Goal: Task Accomplishment & Management: Complete application form

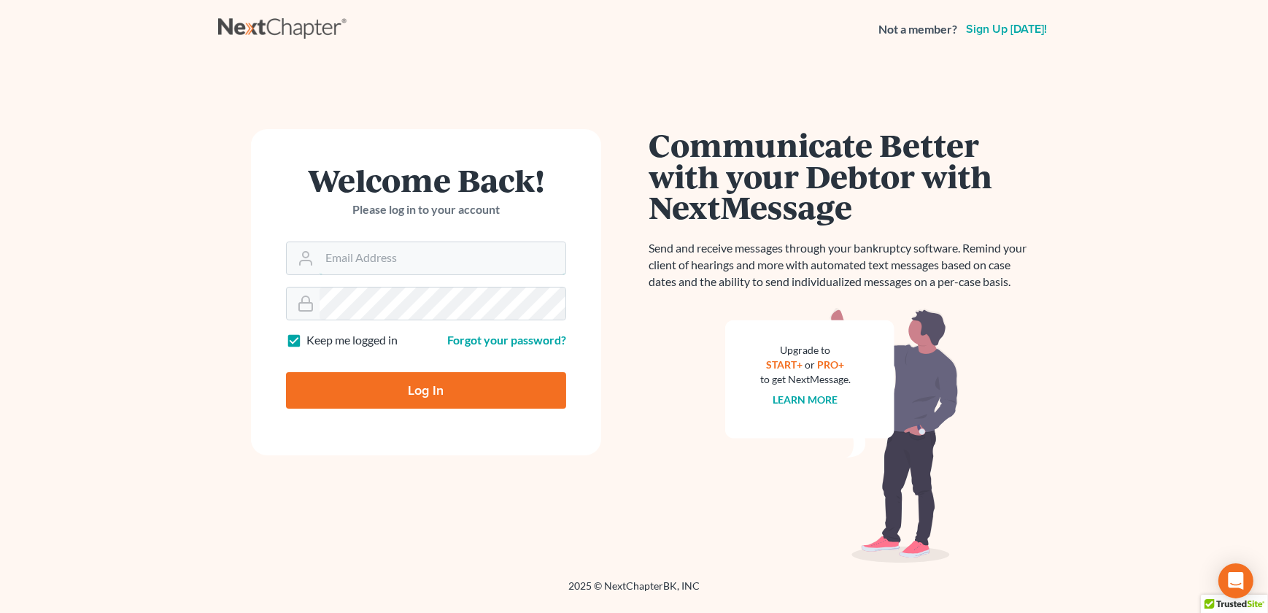
type input "[EMAIL_ADDRESS][DOMAIN_NAME]"
click at [404, 383] on input "Log In" at bounding box center [426, 390] width 280 height 36
type input "Thinking..."
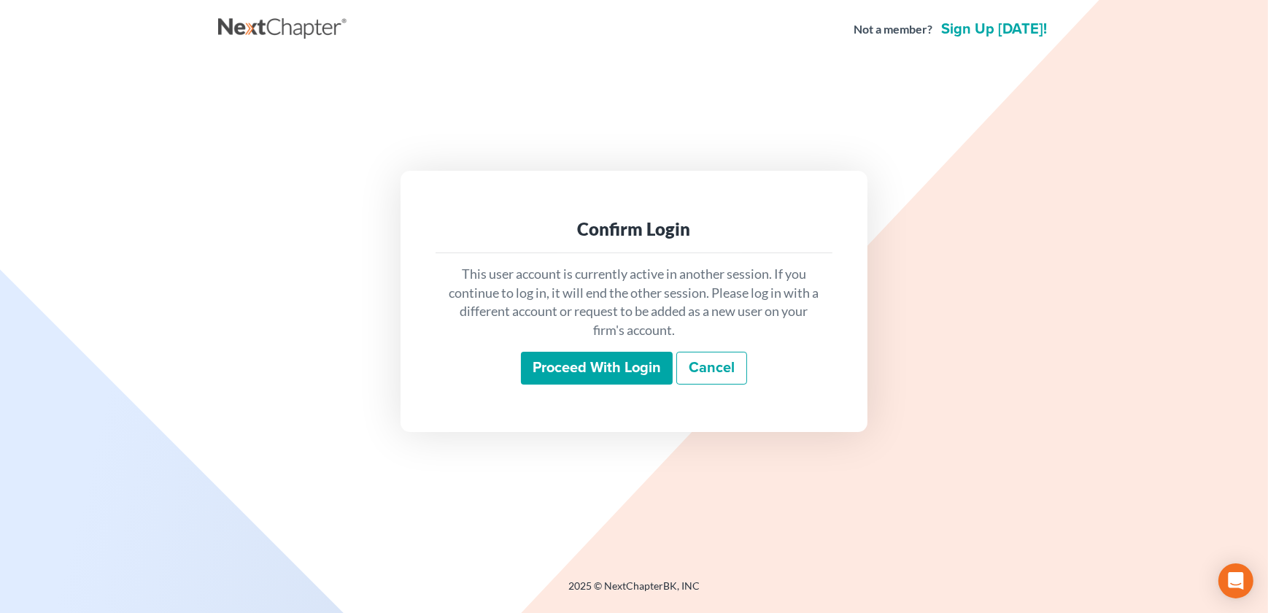
click at [595, 373] on input "Proceed with login" at bounding box center [597, 369] width 152 height 34
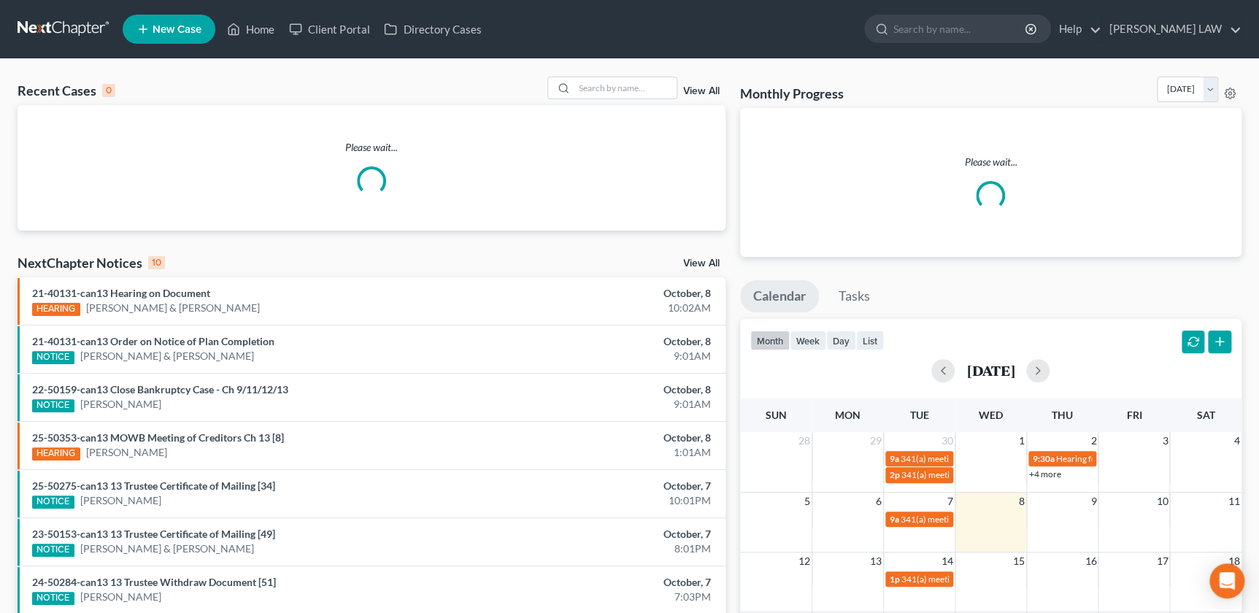
click at [595, 373] on div "Home New Case Client Portal Directory Cases KNIPP LAW admin@thekcbk.com My Acco…" at bounding box center [629, 430] width 1259 height 860
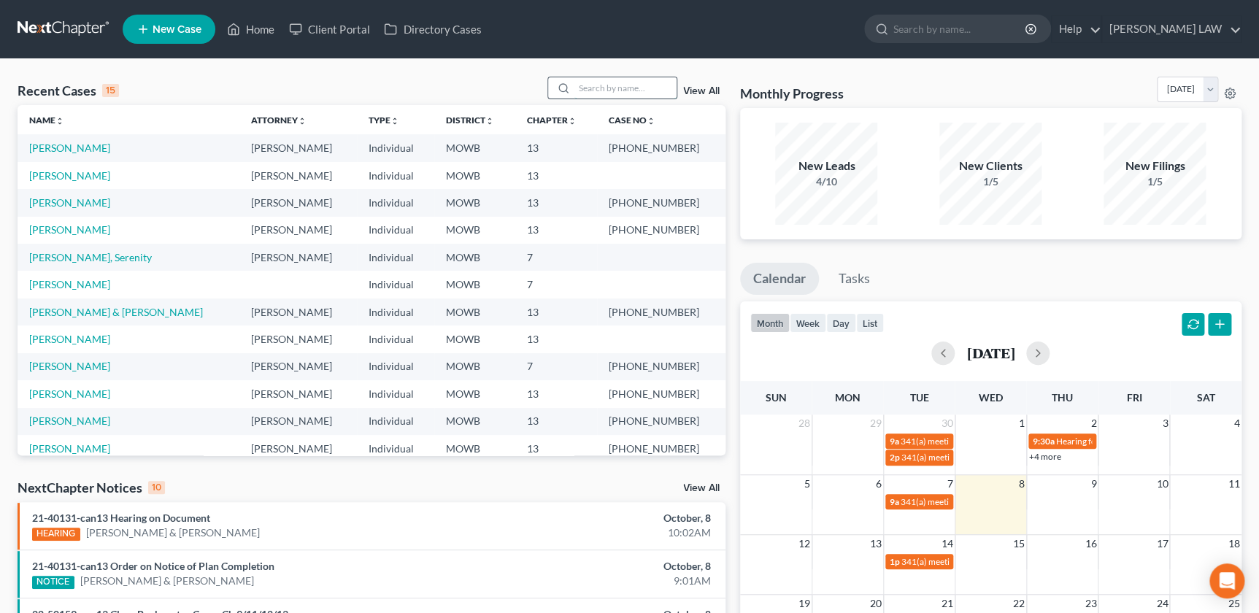
click at [613, 87] on input "search" at bounding box center [625, 87] width 102 height 21
type input "v"
type input "beardsley"
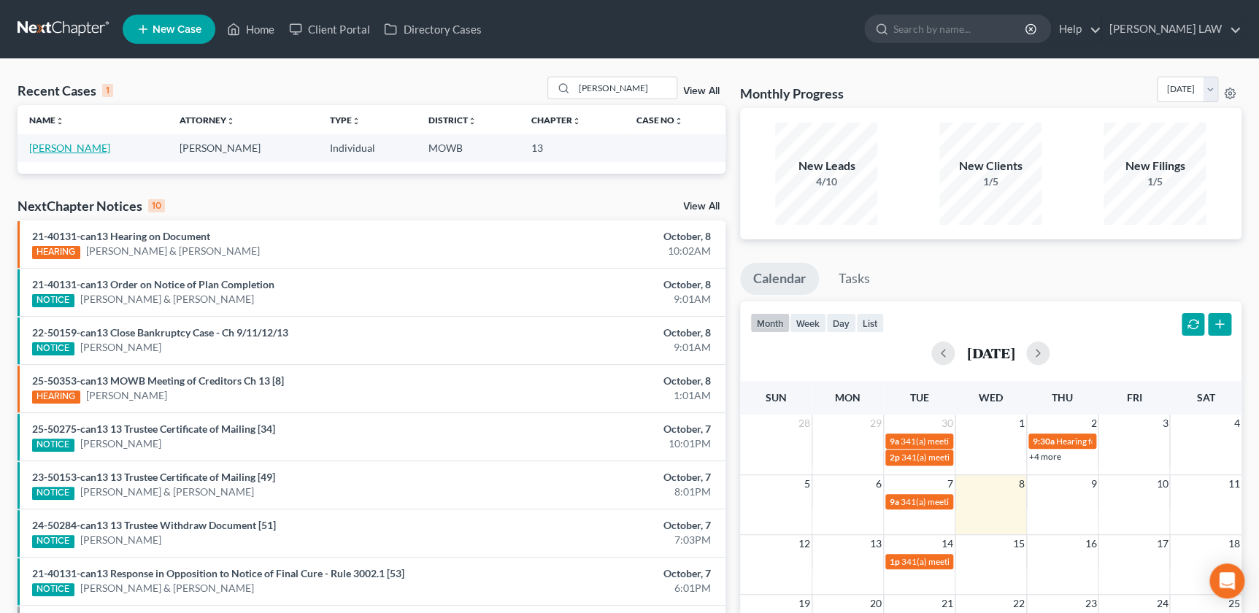
click at [64, 148] on link "Beardsley, David" at bounding box center [69, 148] width 81 height 12
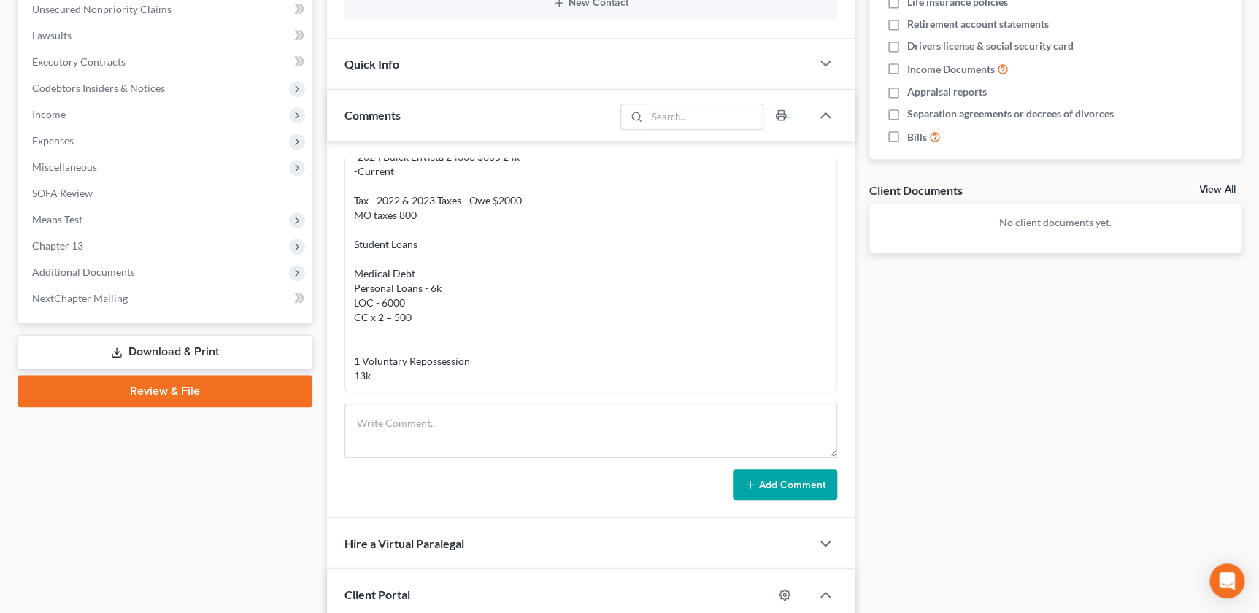
scroll to position [365, 0]
drag, startPoint x: 825, startPoint y: 308, endPoint x: 822, endPoint y: 284, distance: 24.2
click at [822, 284] on div "Ryan Knipp 02:35PM, 09/23/2025 Buchanan County HS 3 Son - 30 years Income - 30k…" at bounding box center [590, 157] width 492 height 471
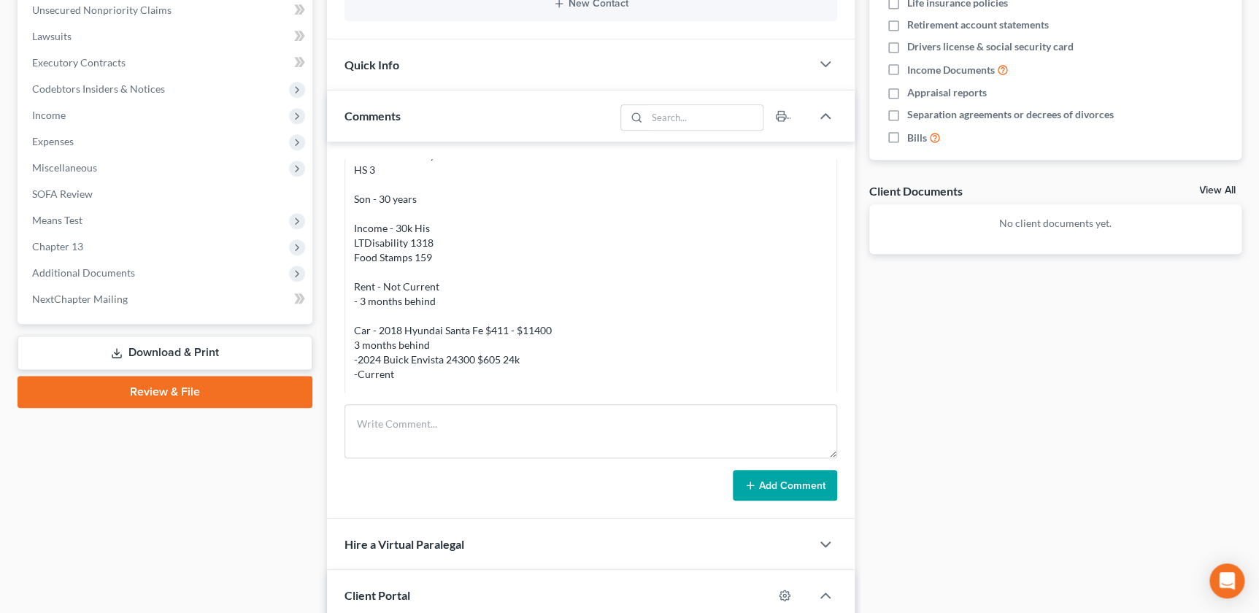
scroll to position [28, 0]
drag, startPoint x: 836, startPoint y: 272, endPoint x: 839, endPoint y: 258, distance: 14.9
click at [839, 258] on div "Ryan Knipp 02:35PM, 09/23/2025 Buchanan County HS 3 Son - 30 years Income - 30k…" at bounding box center [590, 330] width 527 height 377
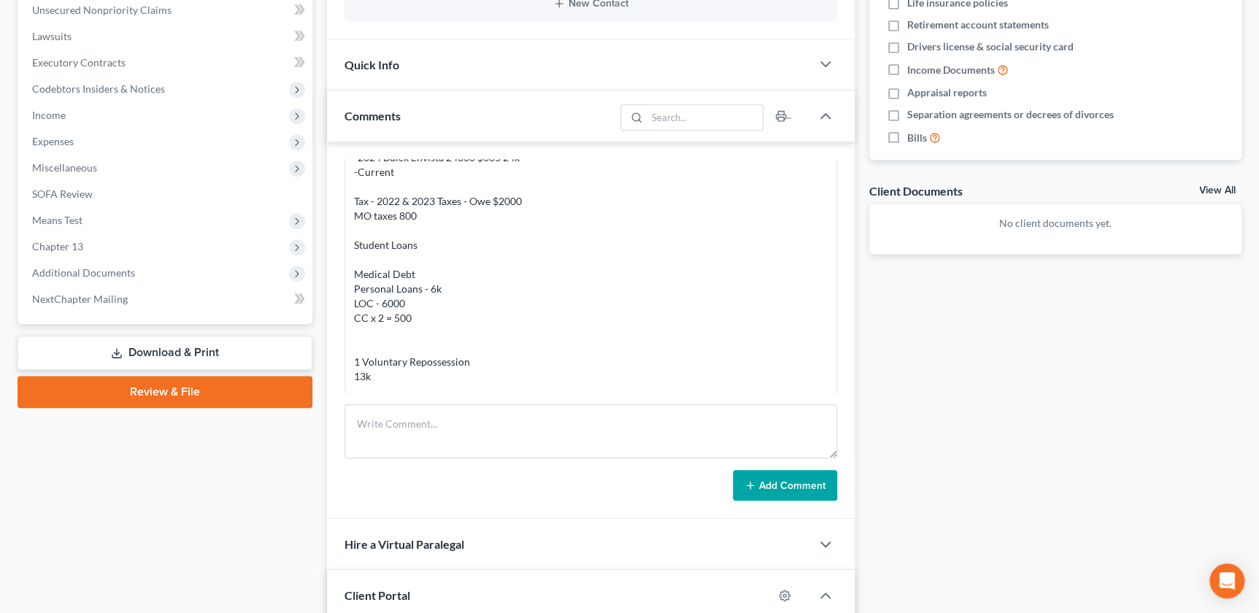
scroll to position [0, 0]
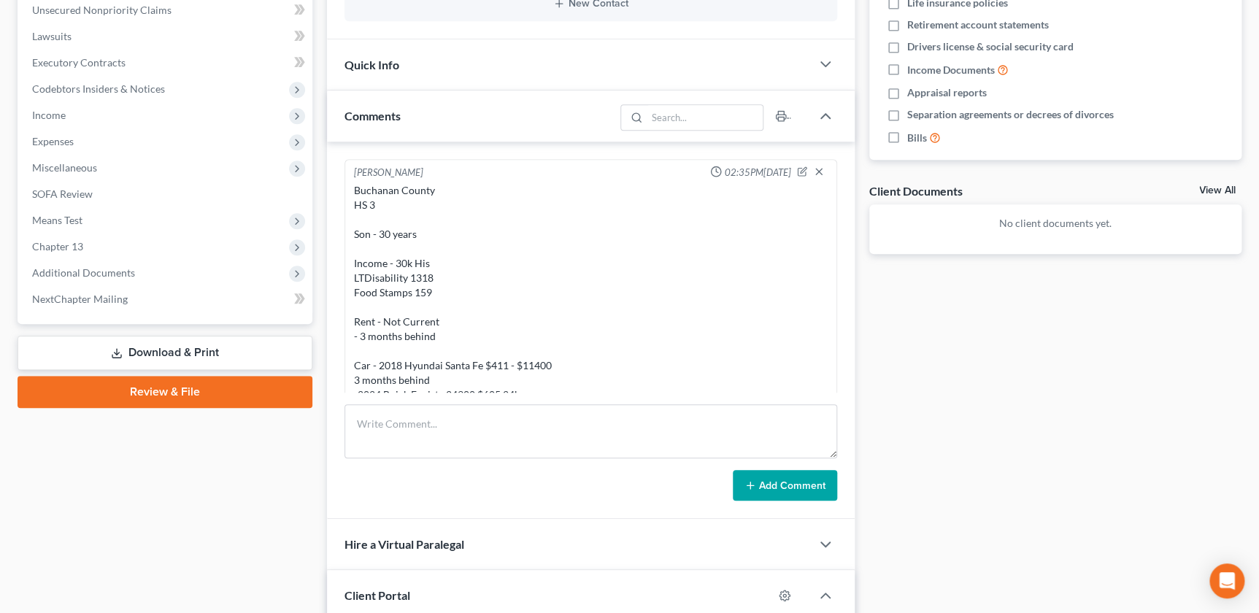
click at [832, 236] on div "Ryan Knipp 02:35PM, 09/23/2025 Buchanan County HS 3 Son - 30 years Income - 30k…" at bounding box center [590, 330] width 527 height 377
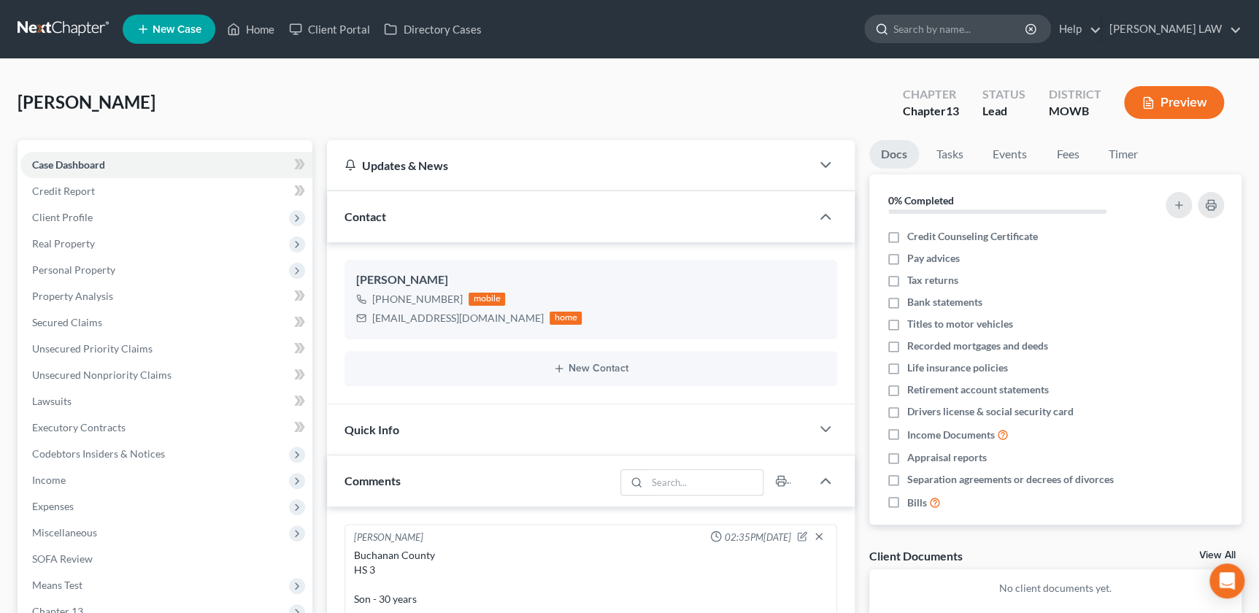
click at [968, 17] on input "search" at bounding box center [960, 28] width 134 height 27
type input "diggs"
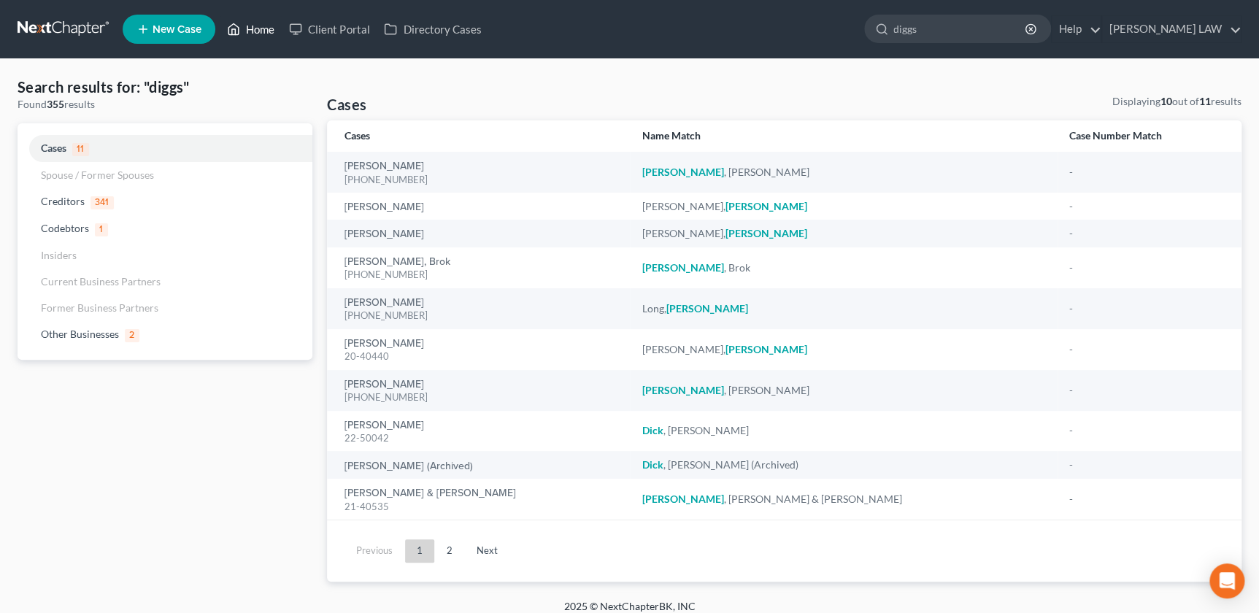
click at [263, 20] on link "Home" at bounding box center [251, 29] width 62 height 26
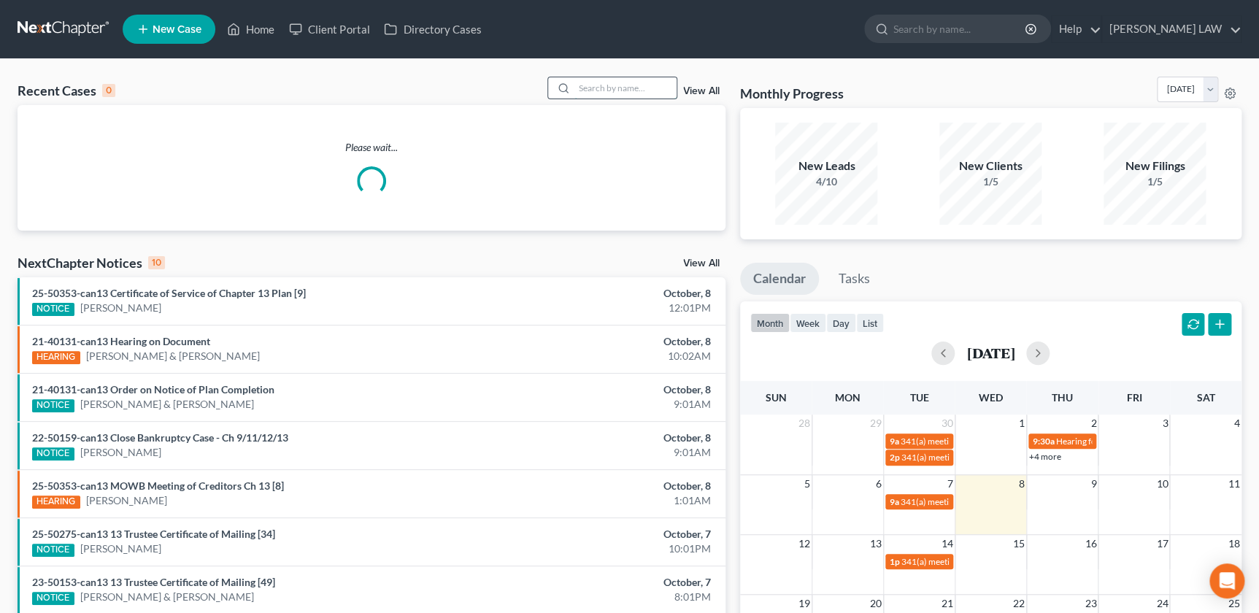
click at [598, 95] on input "search" at bounding box center [625, 87] width 102 height 21
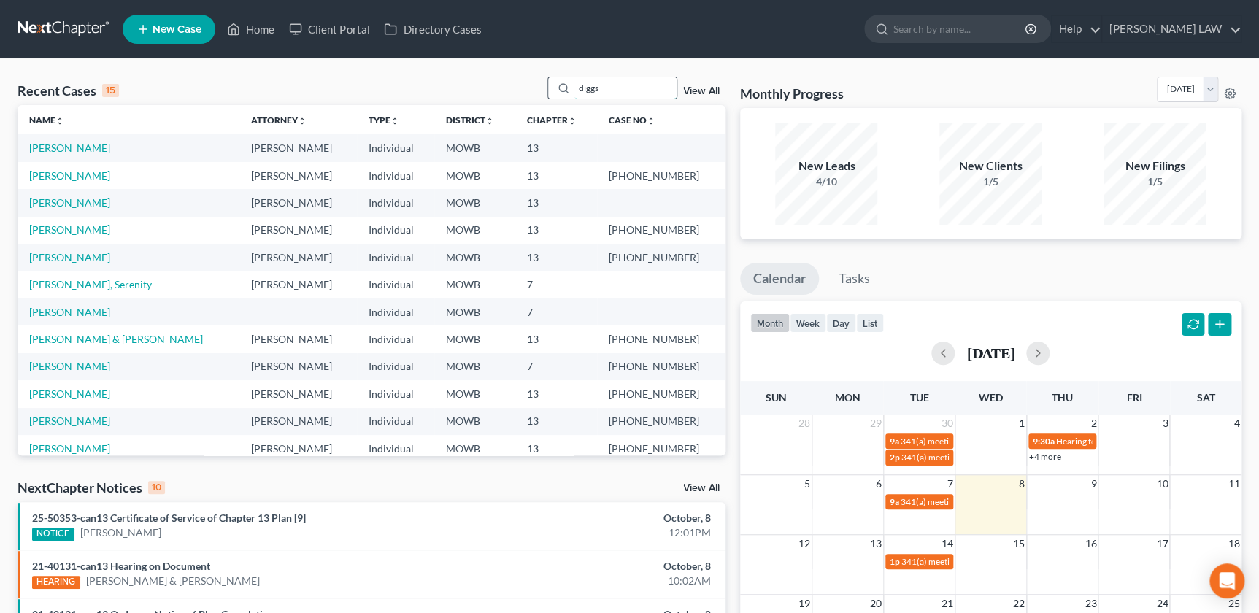
type input "diggs"
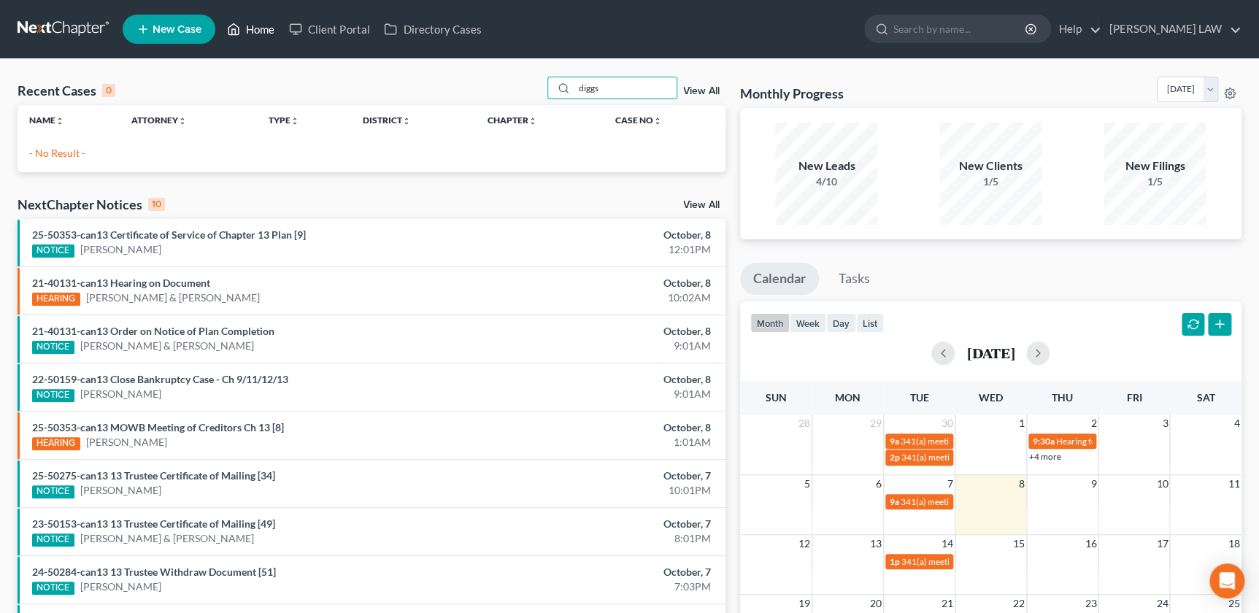
click at [266, 36] on link "Home" at bounding box center [251, 29] width 62 height 26
click at [169, 29] on span "New Case" at bounding box center [177, 29] width 49 height 11
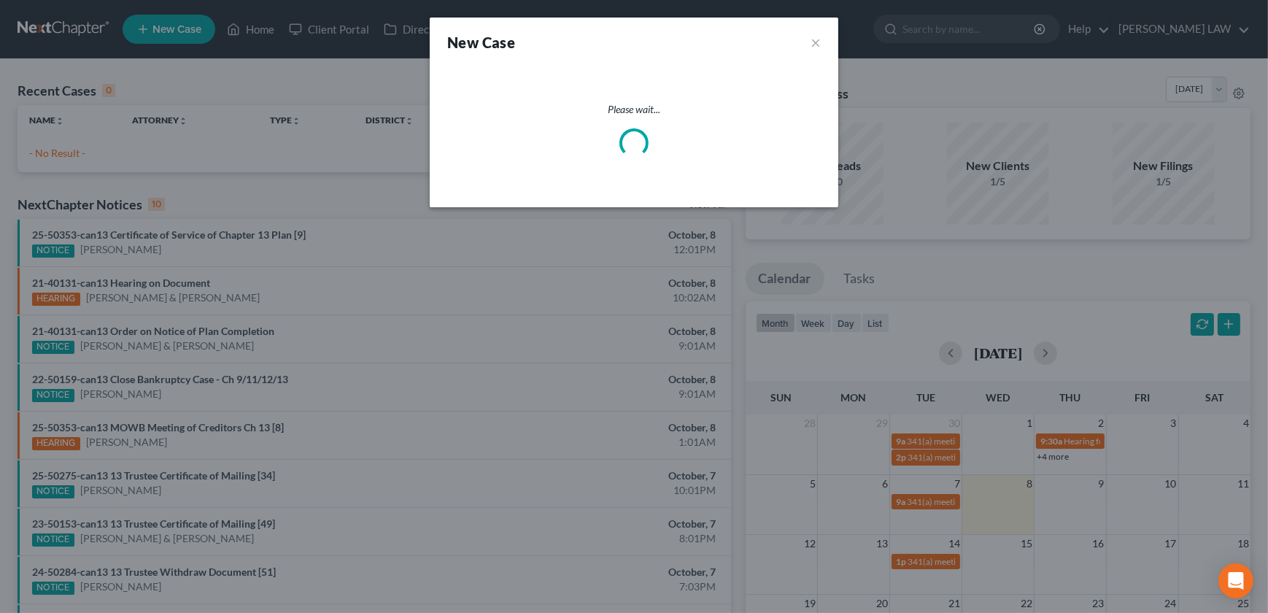
select select "46"
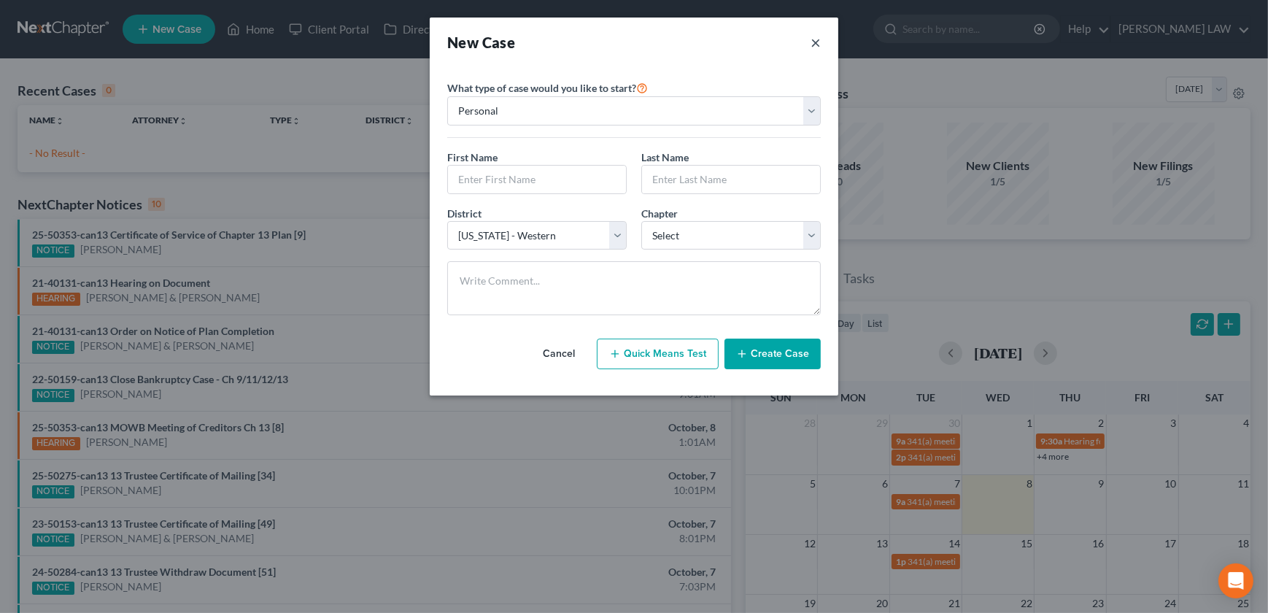
click at [817, 39] on button "×" at bounding box center [816, 42] width 10 height 20
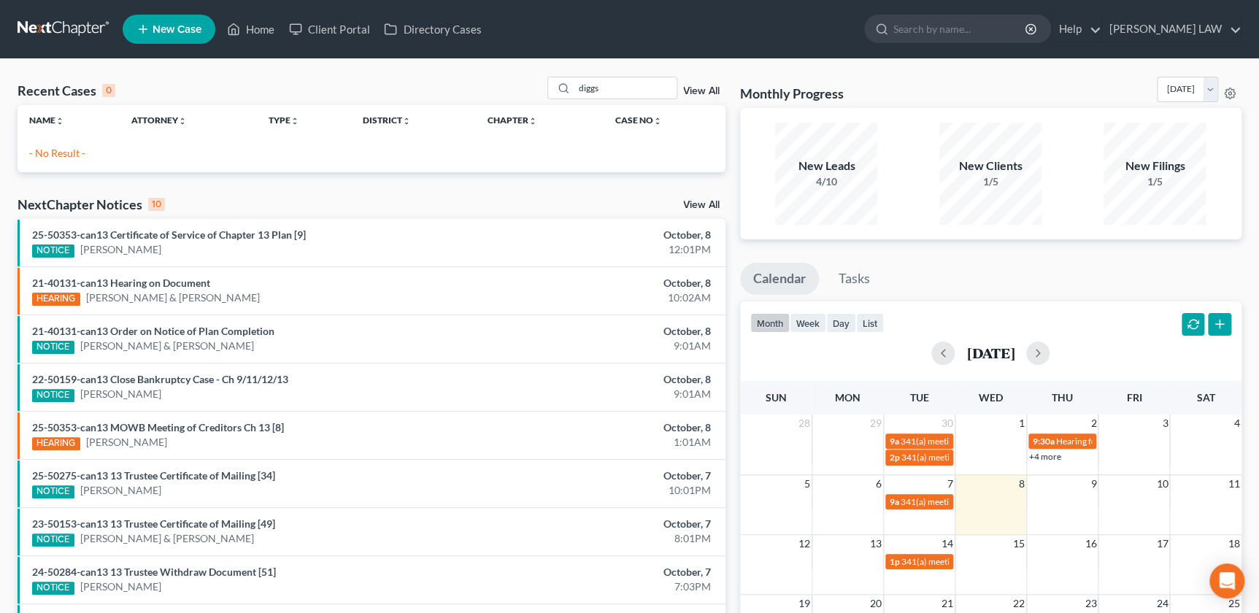
click at [174, 34] on span "New Case" at bounding box center [177, 29] width 49 height 11
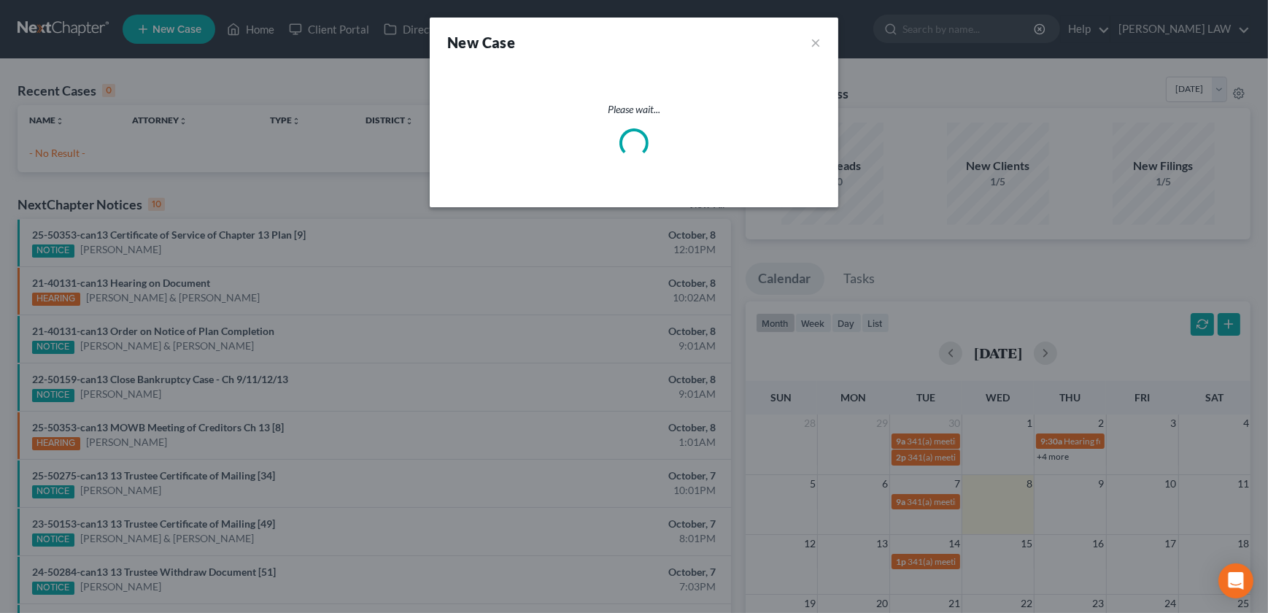
select select "46"
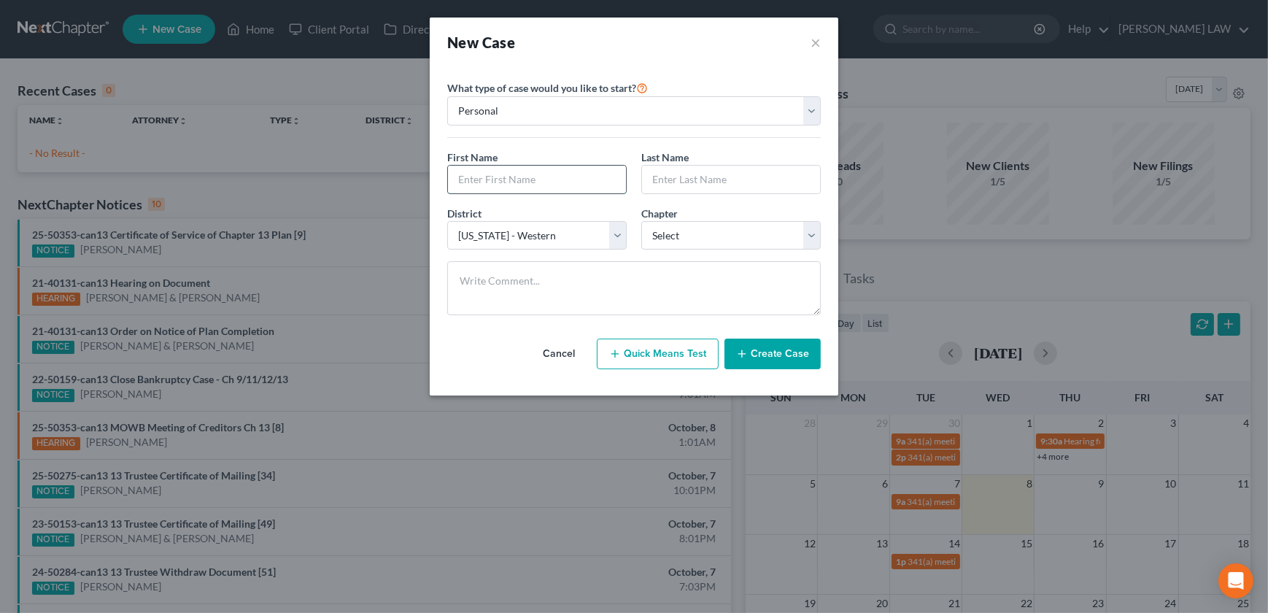
click at [522, 181] on input "text" at bounding box center [537, 180] width 178 height 28
type input "Jason"
type input "Diggs"
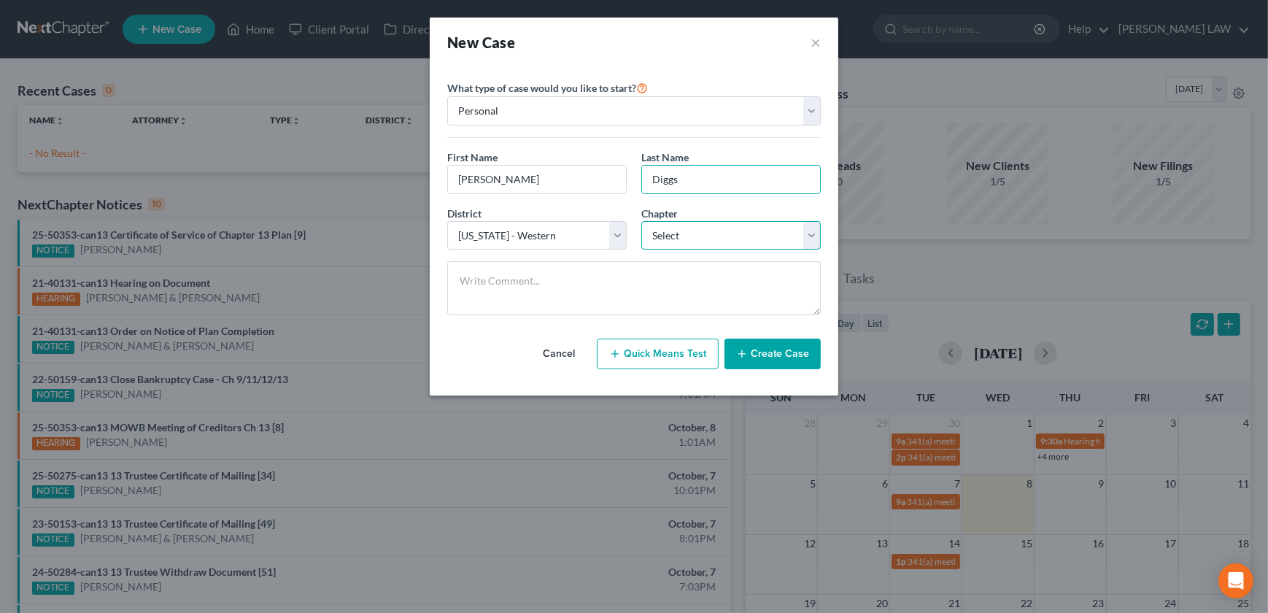
click at [707, 247] on select "Select 7 11 12 13" at bounding box center [731, 235] width 180 height 29
select select "3"
click at [641, 221] on select "Select 7 11 12 13" at bounding box center [731, 235] width 180 height 29
click at [756, 355] on button "Create Case" at bounding box center [773, 354] width 96 height 31
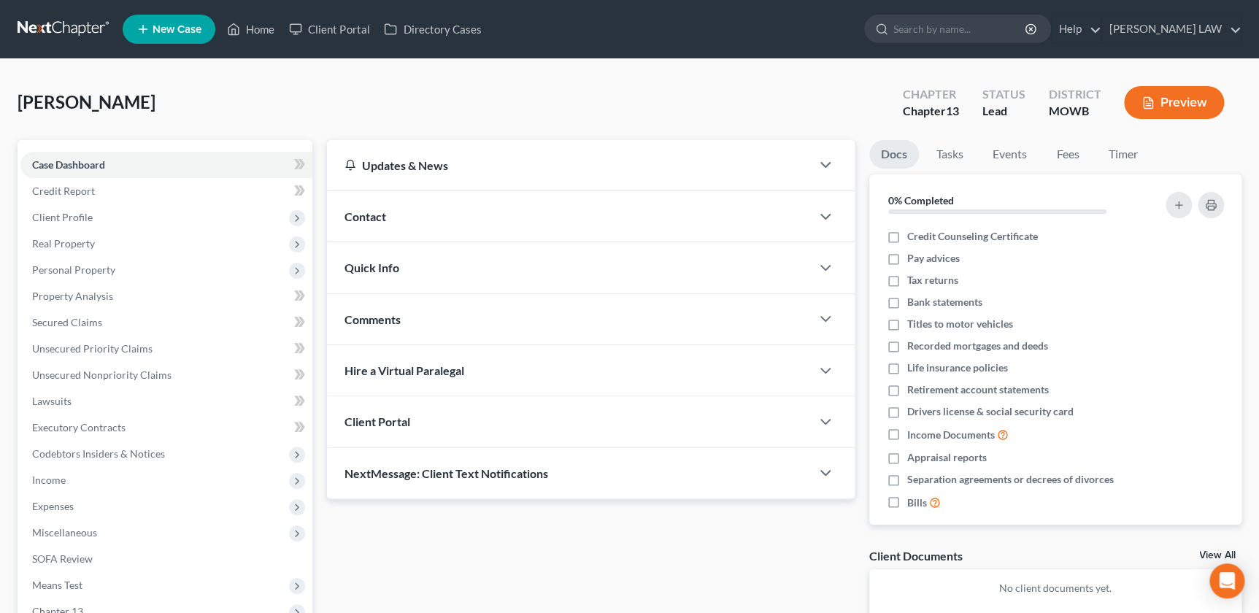
click at [502, 312] on div "Comments" at bounding box center [568, 319] width 483 height 50
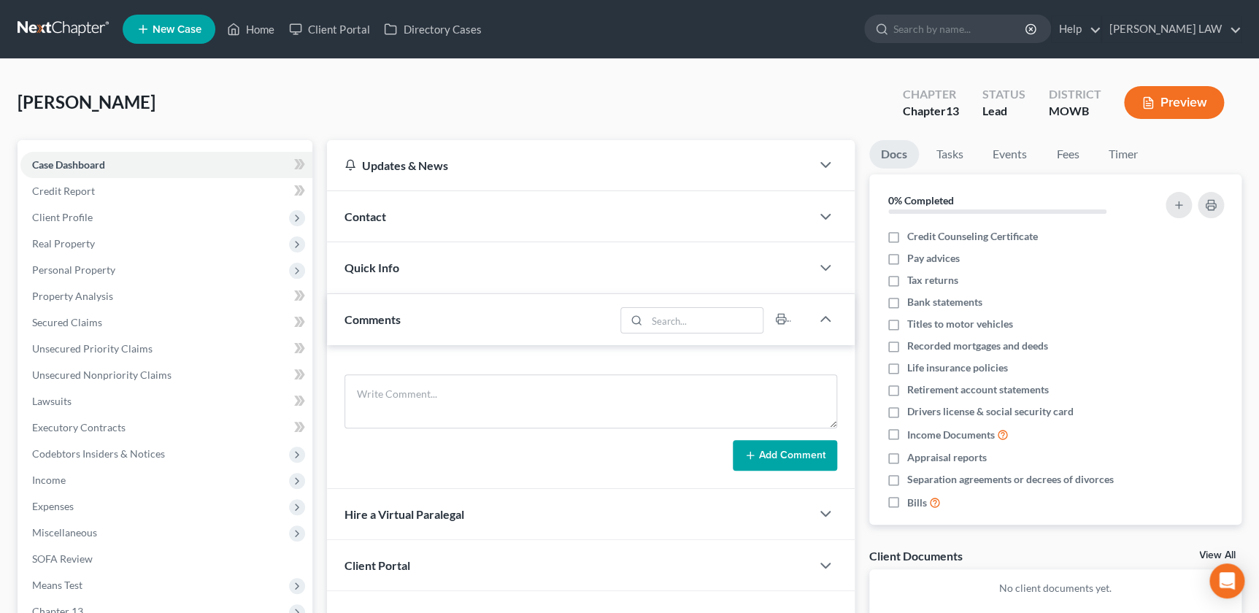
click at [452, 212] on div "Contact" at bounding box center [568, 216] width 483 height 50
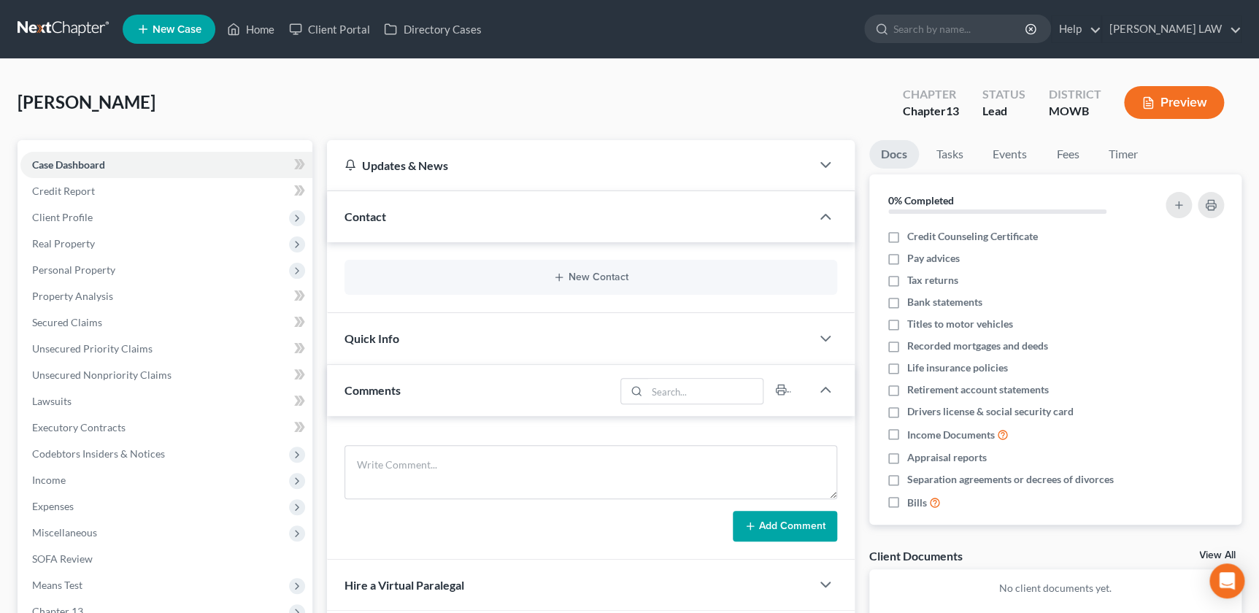
click at [865, 566] on div "Docs Tasks Events Fees Timer 0% Completed Nothing here yet! Credit Counseling C…" at bounding box center [1055, 427] width 387 height 574
click at [576, 282] on div "New Contact" at bounding box center [590, 277] width 492 height 35
click at [561, 271] on icon "button" at bounding box center [559, 277] width 12 height 12
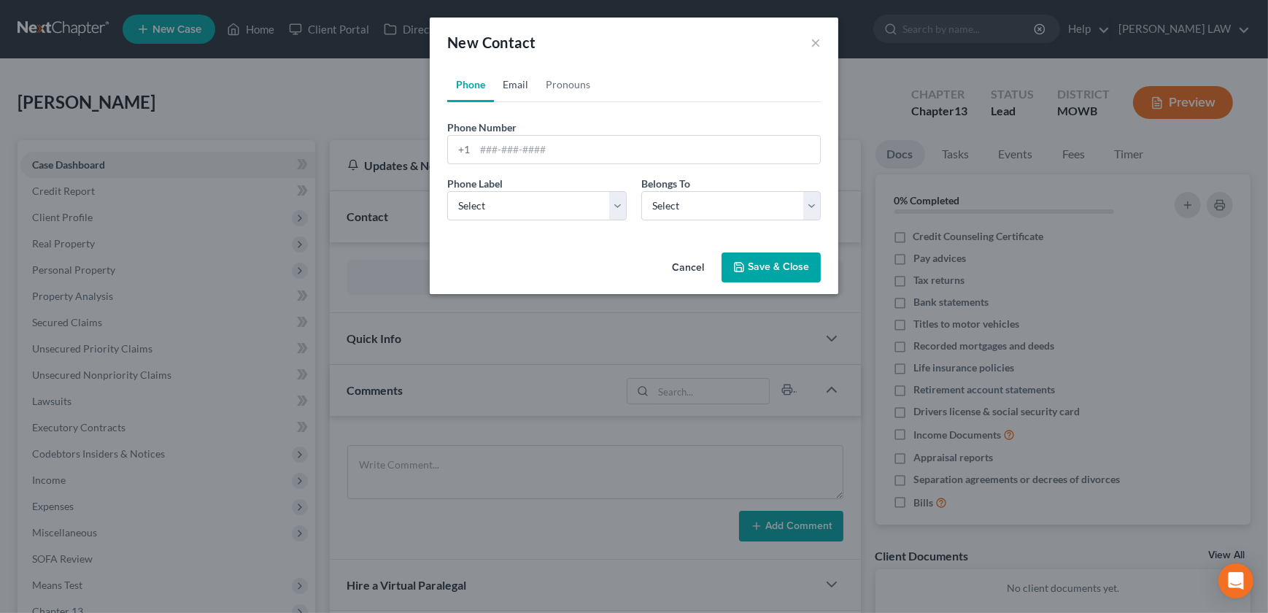
drag, startPoint x: 517, startPoint y: 85, endPoint x: 520, endPoint y: 101, distance: 16.3
click at [517, 85] on link "Email" at bounding box center [515, 84] width 43 height 35
click at [531, 147] on input "email" at bounding box center [647, 150] width 345 height 28
click at [556, 450] on div "New Contact × Phone Email Pronouns Phone Number * +1 Ext. Phone Label * Select …" at bounding box center [634, 306] width 1268 height 613
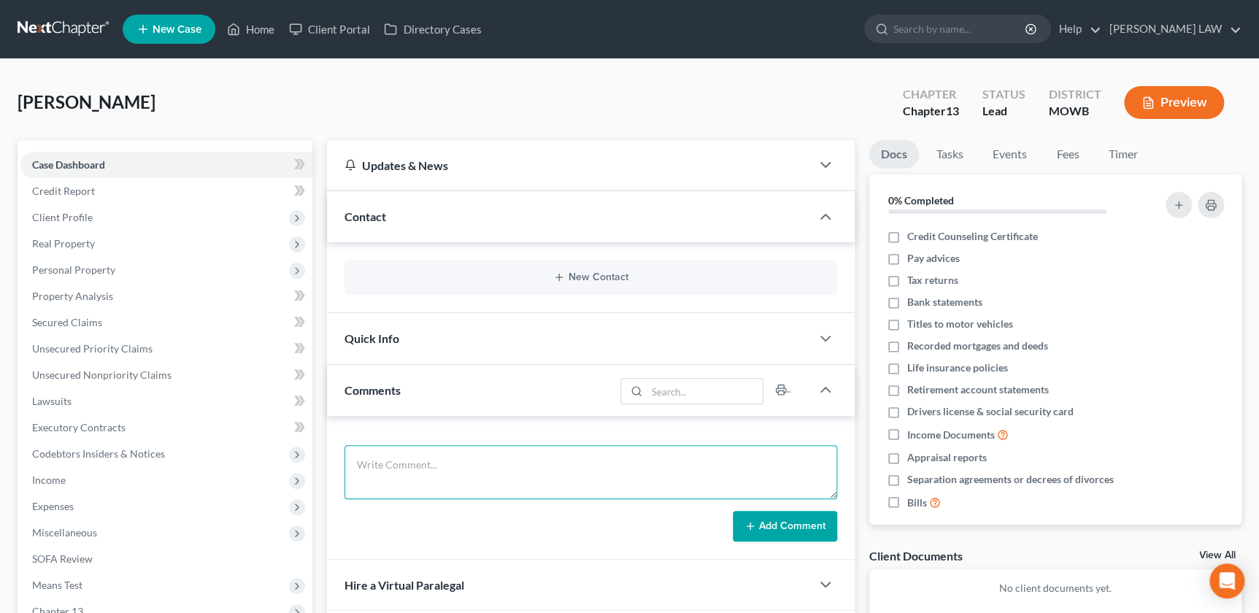
click at [493, 445] on textarea at bounding box center [590, 472] width 492 height 54
paste textarea "Clay County Married Wife works made $80k He makes $70k Just him to file - Wife …"
type textarea "Clay County Married Wife works made $80k He makes $70k Just him to file - Wife …"
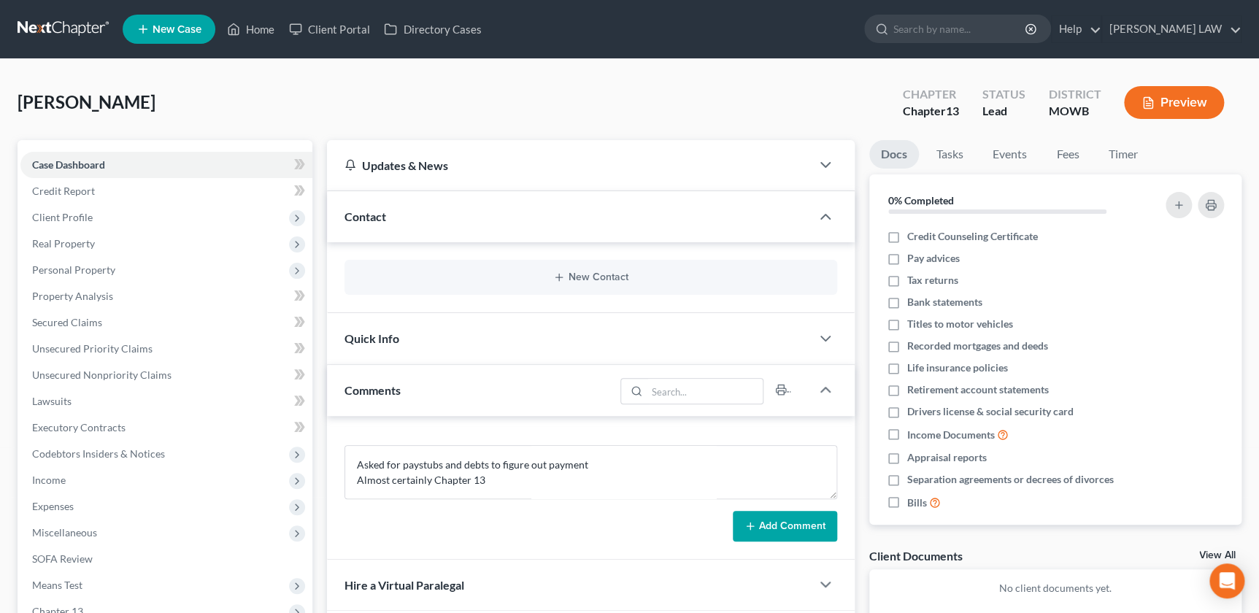
click at [782, 512] on button "Add Comment" at bounding box center [785, 526] width 104 height 31
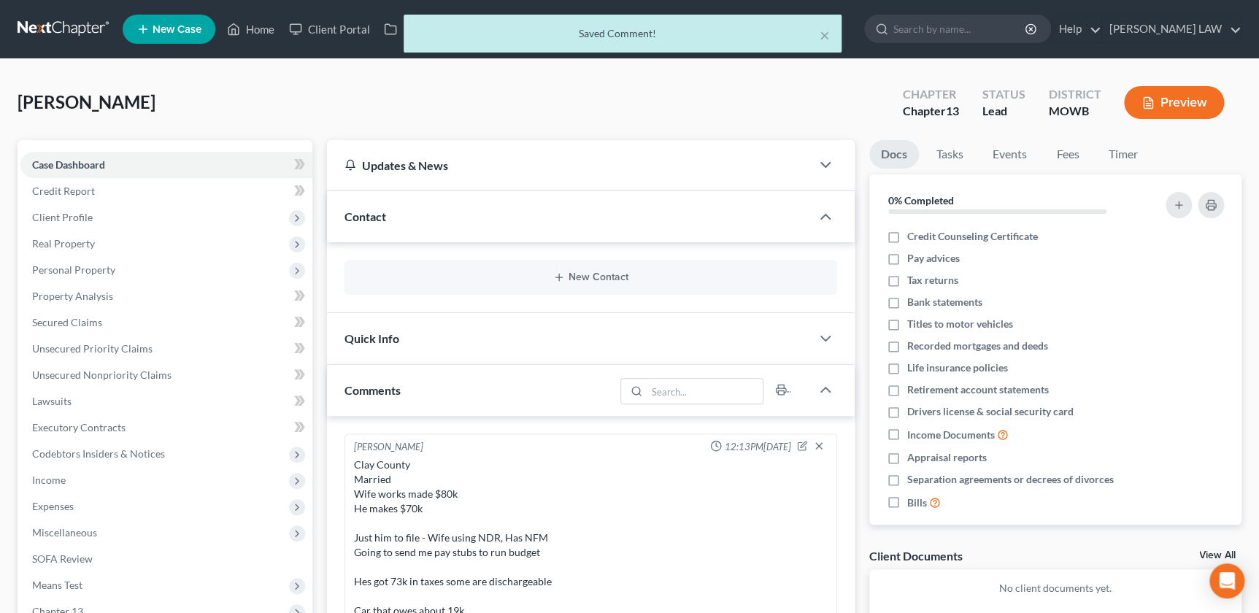
scroll to position [18, 0]
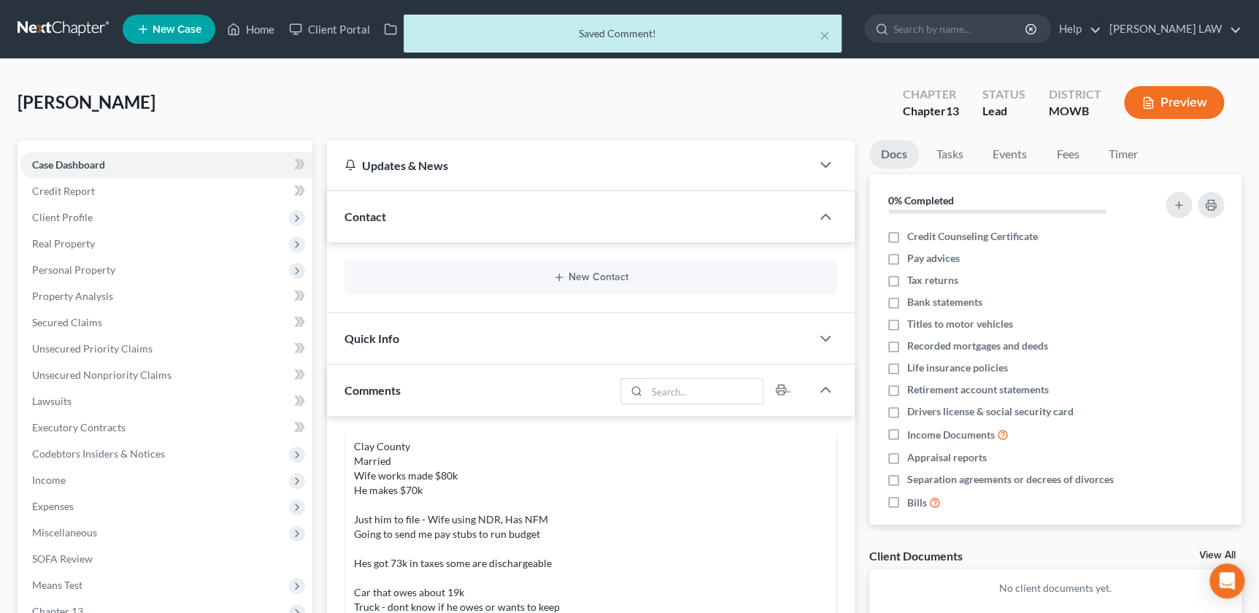
click at [574, 282] on div "New Contact" at bounding box center [590, 277] width 492 height 35
click at [568, 277] on button "New Contact" at bounding box center [590, 277] width 468 height 12
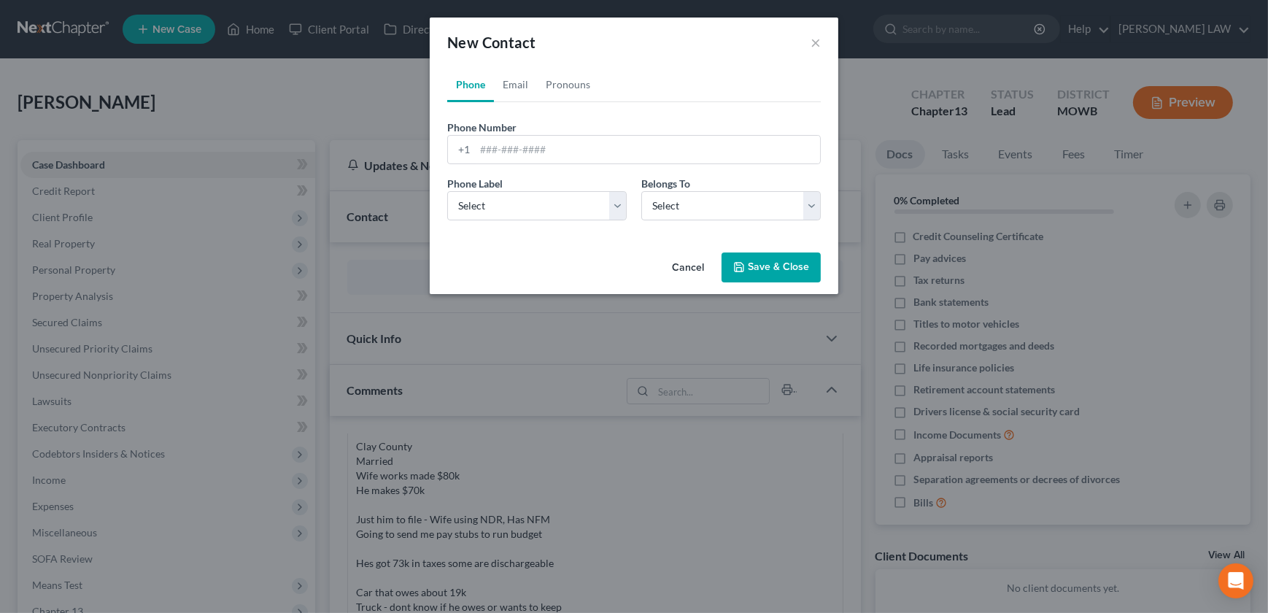
click at [971, 574] on div "New Contact × Phone Email Pronouns Phone Number * +1 Ext. Phone Label * Select …" at bounding box center [634, 306] width 1268 height 613
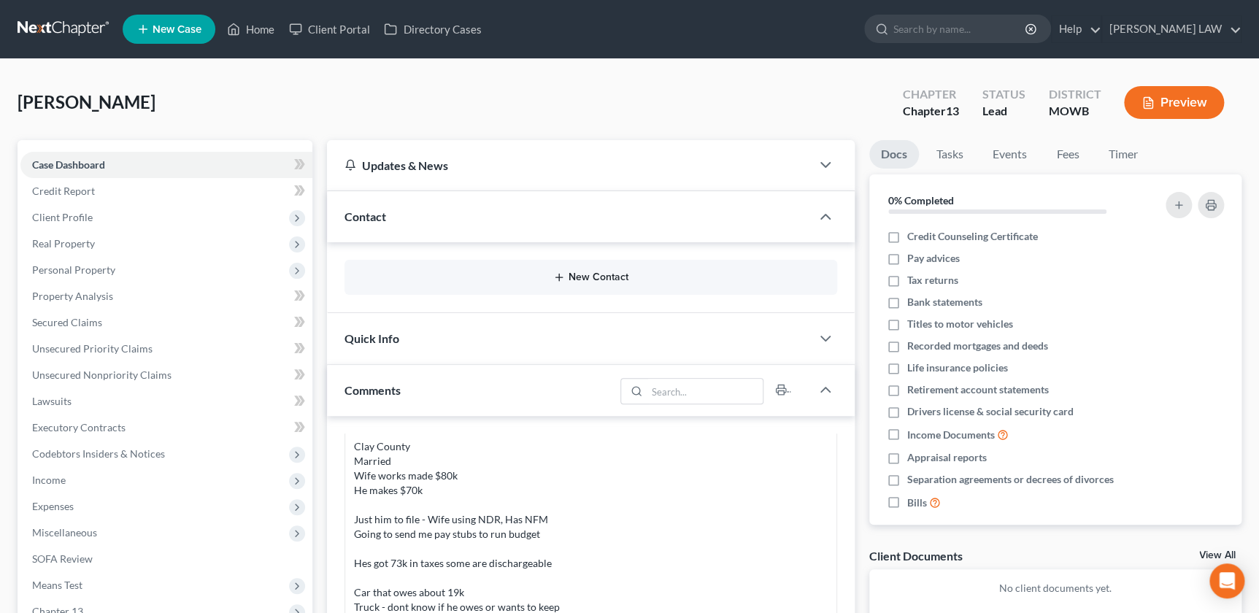
click at [555, 272] on icon "button" at bounding box center [559, 277] width 12 height 12
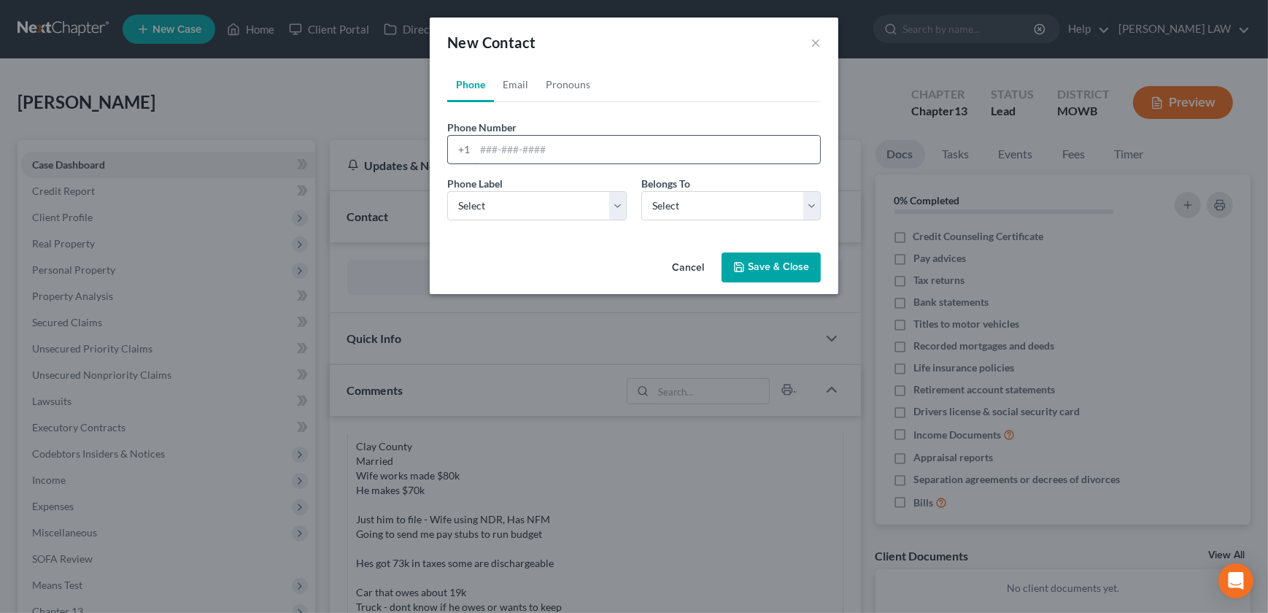
click at [529, 158] on input "tel" at bounding box center [647, 150] width 345 height 28
type input "8167026610"
click at [515, 84] on link "Email" at bounding box center [515, 84] width 43 height 35
click at [1079, 450] on div "New Contact × Phone Email Pronouns Phone Number * +1 8167026610 Ext. Phone Labe…" at bounding box center [634, 306] width 1268 height 613
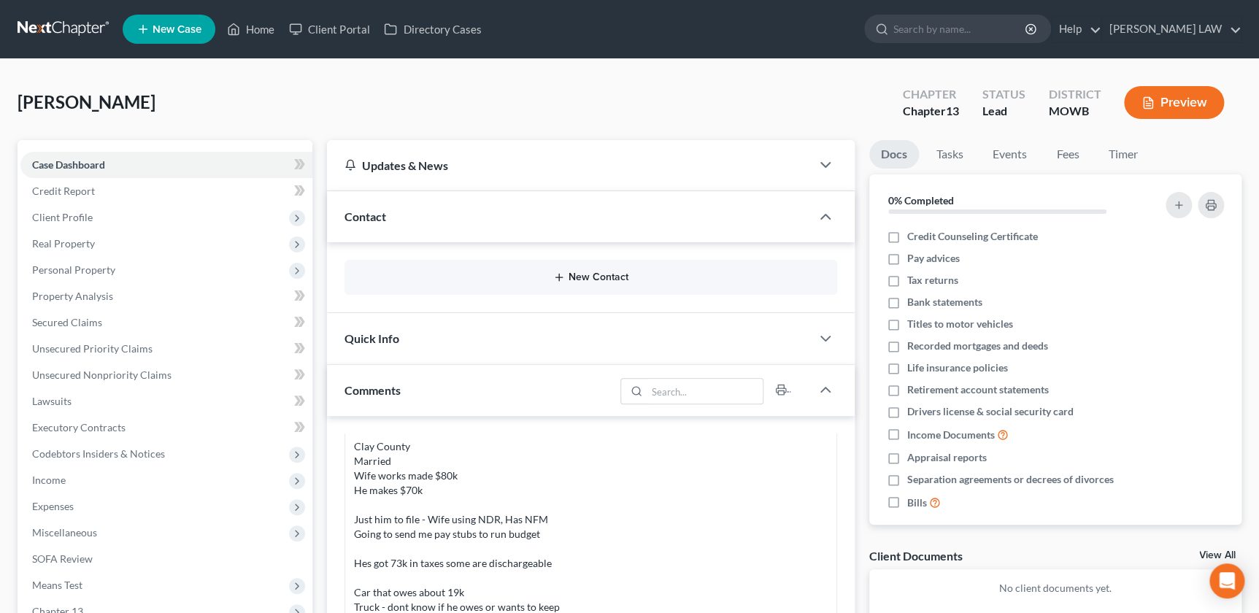
click at [598, 276] on button "New Contact" at bounding box center [590, 277] width 468 height 12
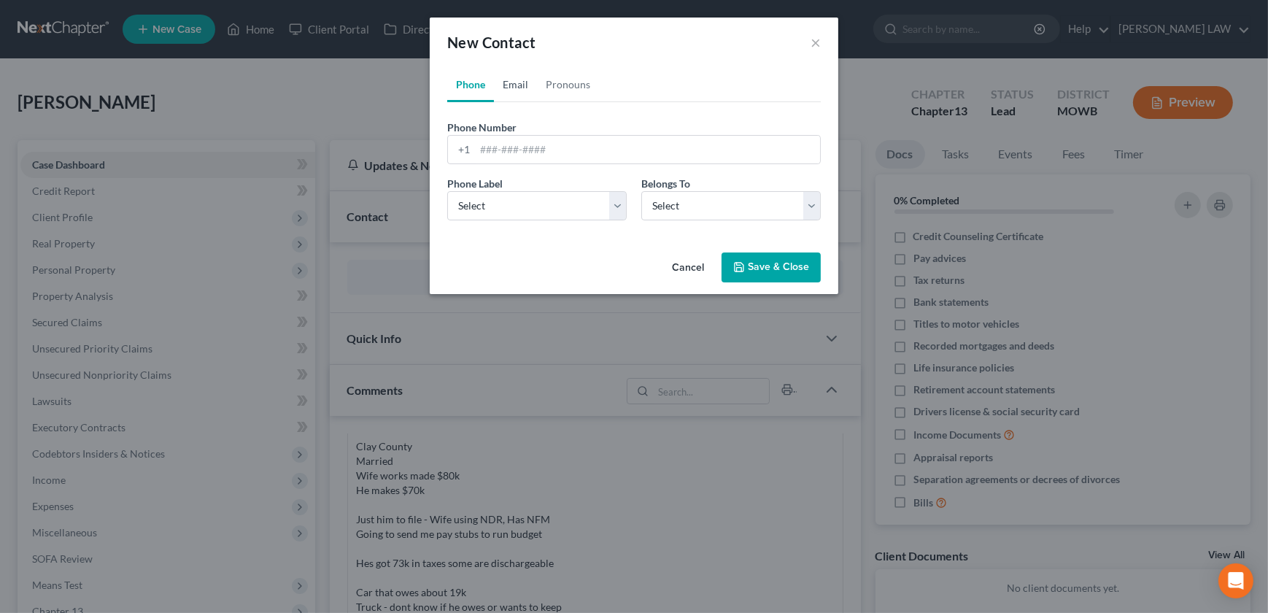
drag, startPoint x: 517, startPoint y: 95, endPoint x: 541, endPoint y: 140, distance: 50.9
click at [517, 95] on link "Email" at bounding box center [515, 84] width 43 height 35
click at [545, 159] on input "email" at bounding box center [647, 150] width 345 height 28
paste input "ampd88fan@yahoo.com"
type input "ampd88fan@yahoo.com"
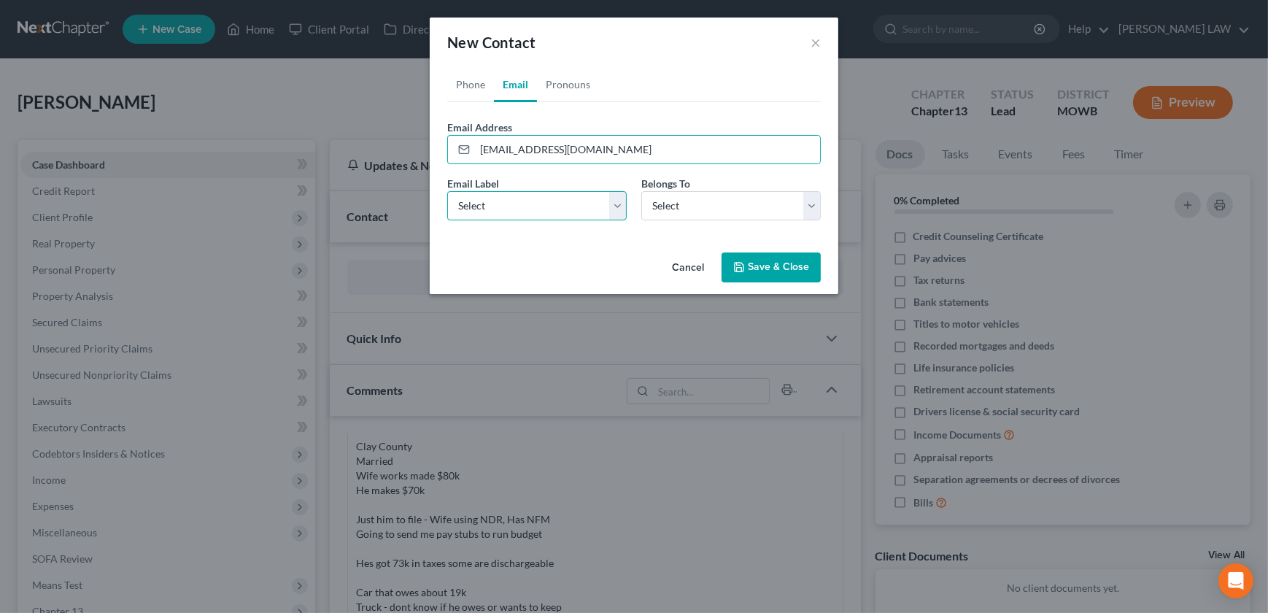
click at [514, 201] on select "Select Home Work Other" at bounding box center [537, 205] width 180 height 29
select select "0"
click at [447, 191] on select "Select Home Work Other" at bounding box center [537, 205] width 180 height 29
click at [476, 78] on link "Phone" at bounding box center [470, 84] width 47 height 35
click at [503, 153] on input "tel" at bounding box center [647, 150] width 345 height 28
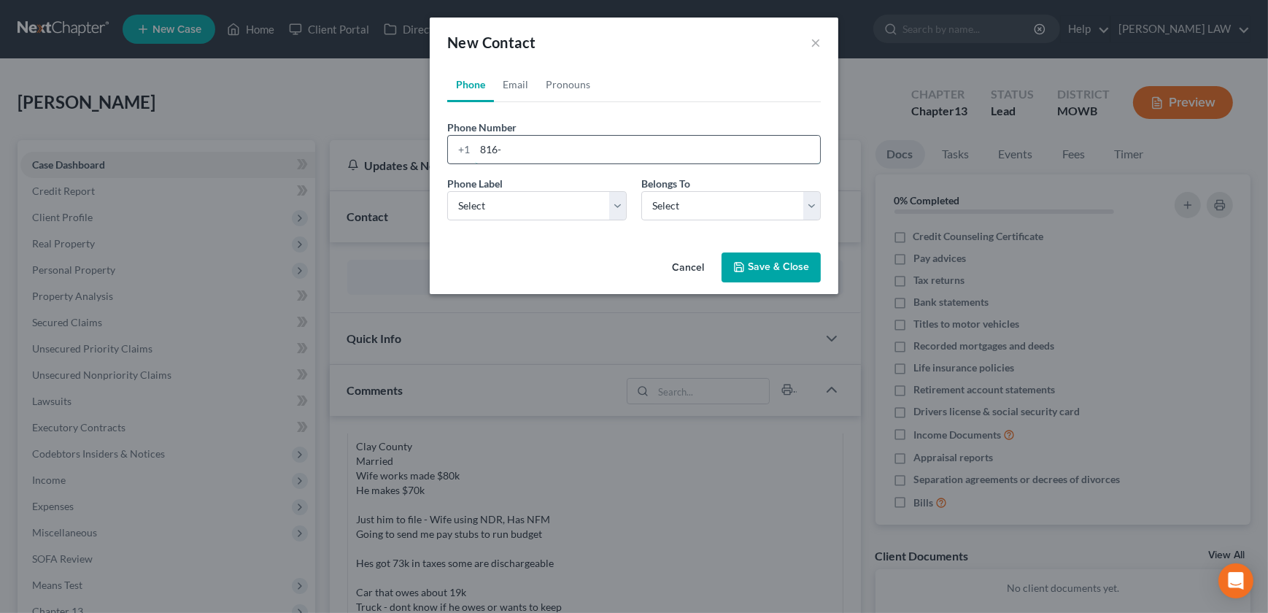
click at [569, 149] on input "816-" at bounding box center [647, 150] width 345 height 28
type input "816-702-6610"
click at [512, 200] on select "Select Mobile Home Work Other" at bounding box center [537, 205] width 180 height 29
select select "0"
click at [447, 191] on select "Select Mobile Home Work Other" at bounding box center [537, 205] width 180 height 29
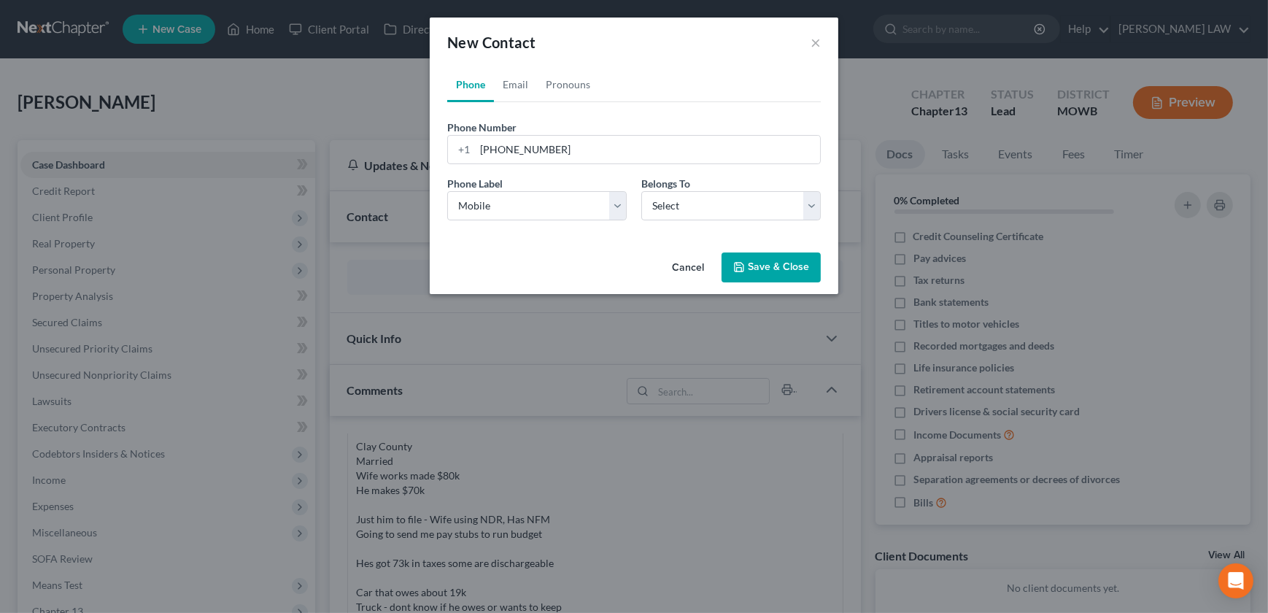
click at [744, 267] on icon "button" at bounding box center [739, 267] width 9 height 9
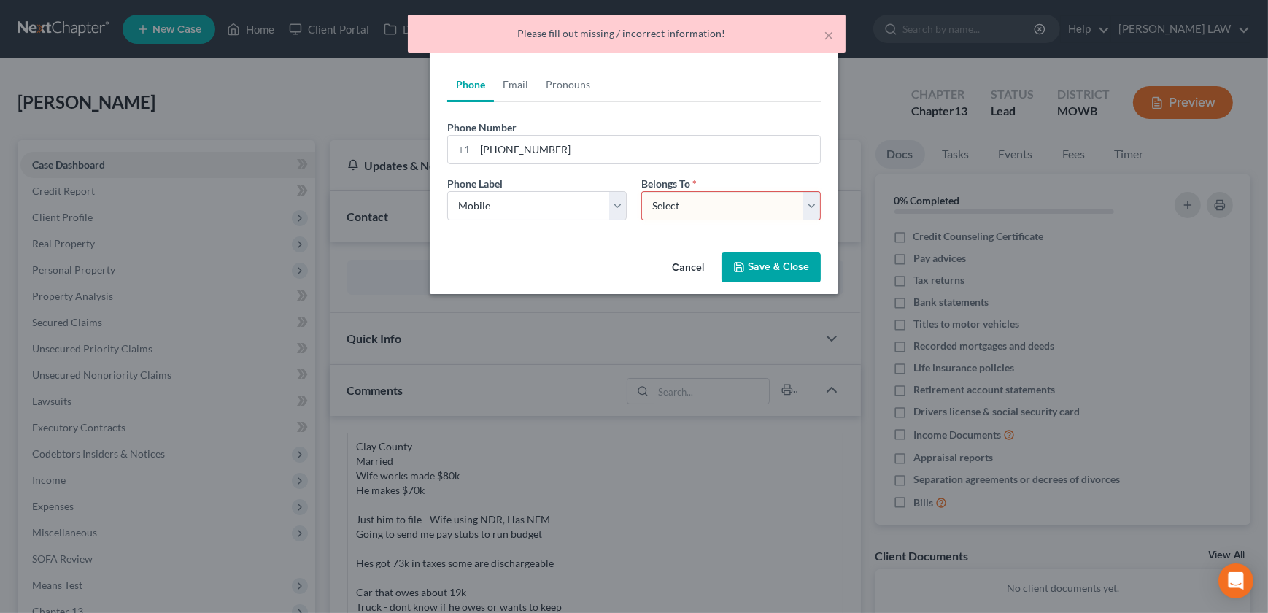
click at [685, 214] on select "Select Client Other" at bounding box center [731, 205] width 180 height 29
select select "0"
click at [641, 191] on select "Select Client Other" at bounding box center [731, 205] width 180 height 29
click at [748, 263] on button "Save & Close" at bounding box center [771, 267] width 99 height 31
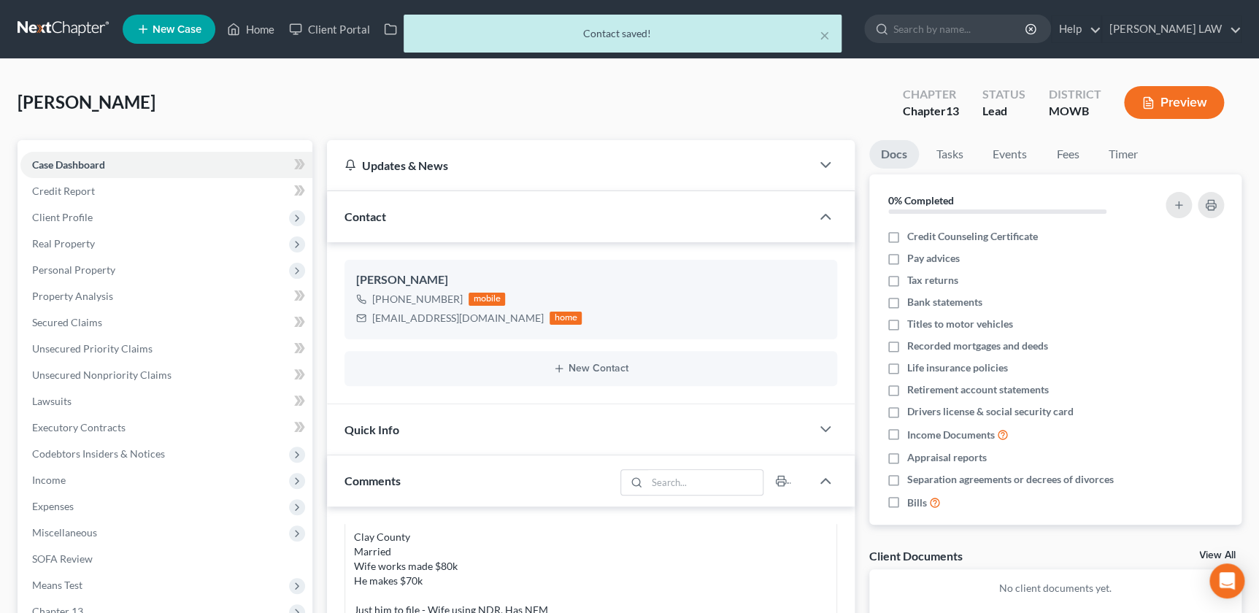
click at [322, 413] on div "Updates & News × Missouri Western District Notes Take a look at NextChapter's D…" at bounding box center [590, 589] width 541 height 898
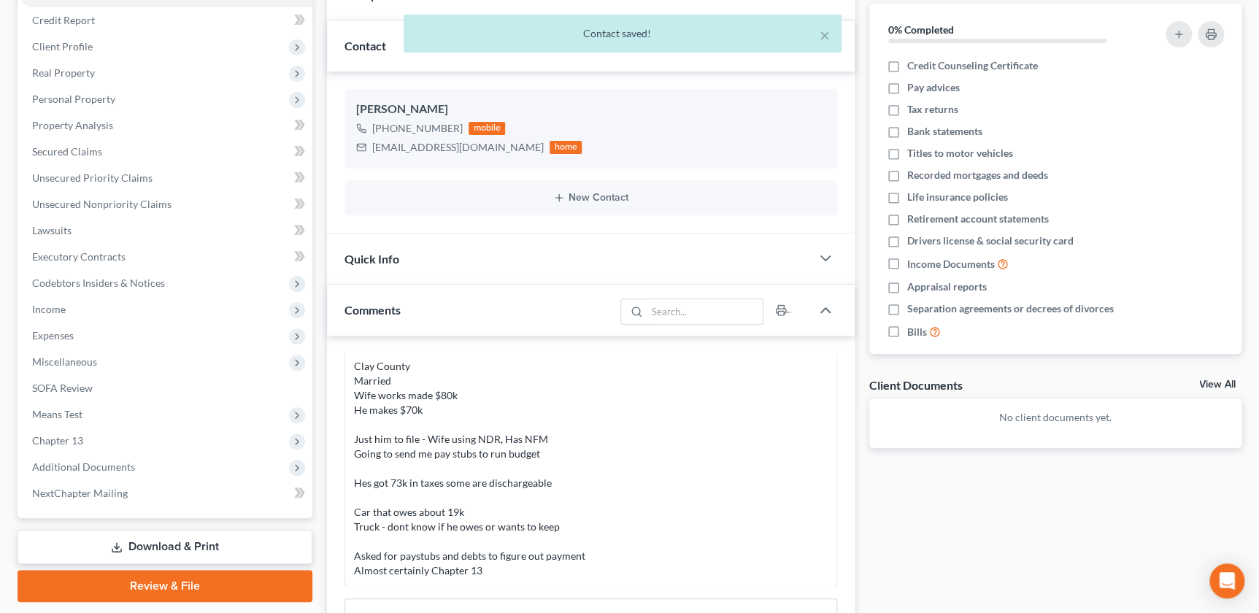
scroll to position [292, 0]
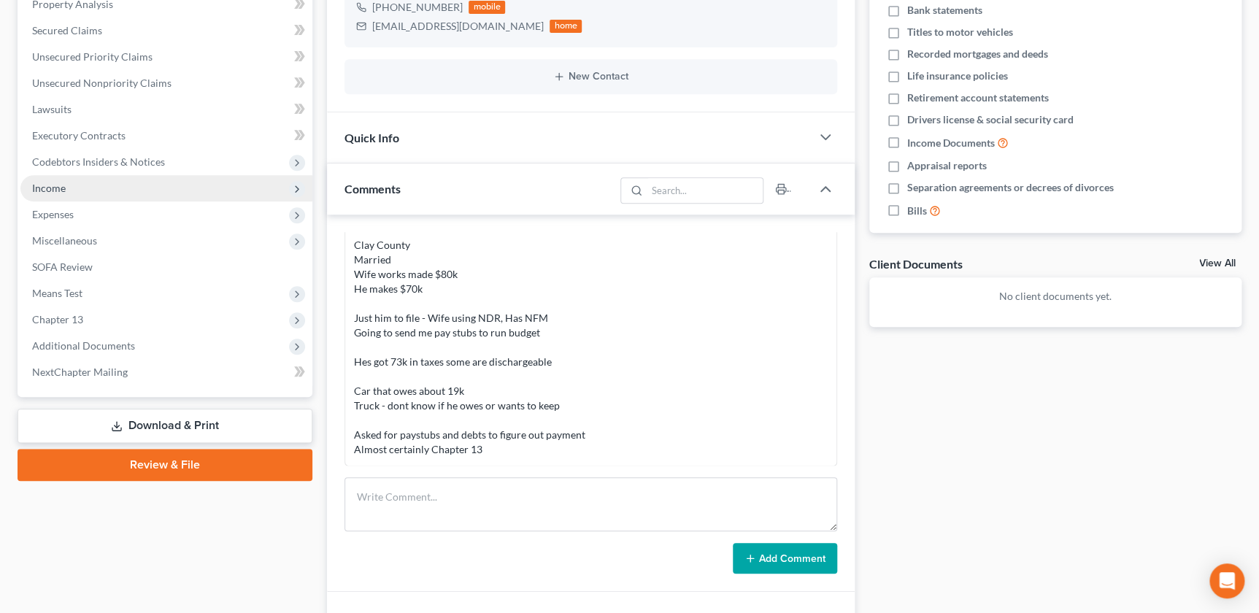
click at [46, 182] on span "Income" at bounding box center [49, 188] width 34 height 12
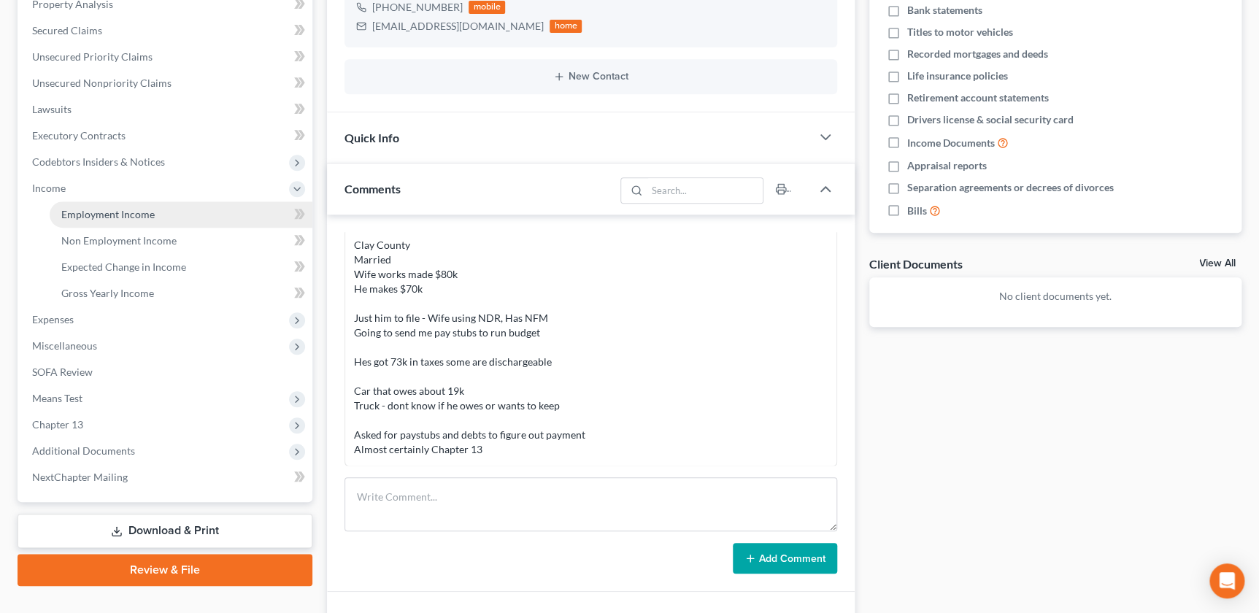
click at [108, 215] on span "Employment Income" at bounding box center [107, 214] width 93 height 12
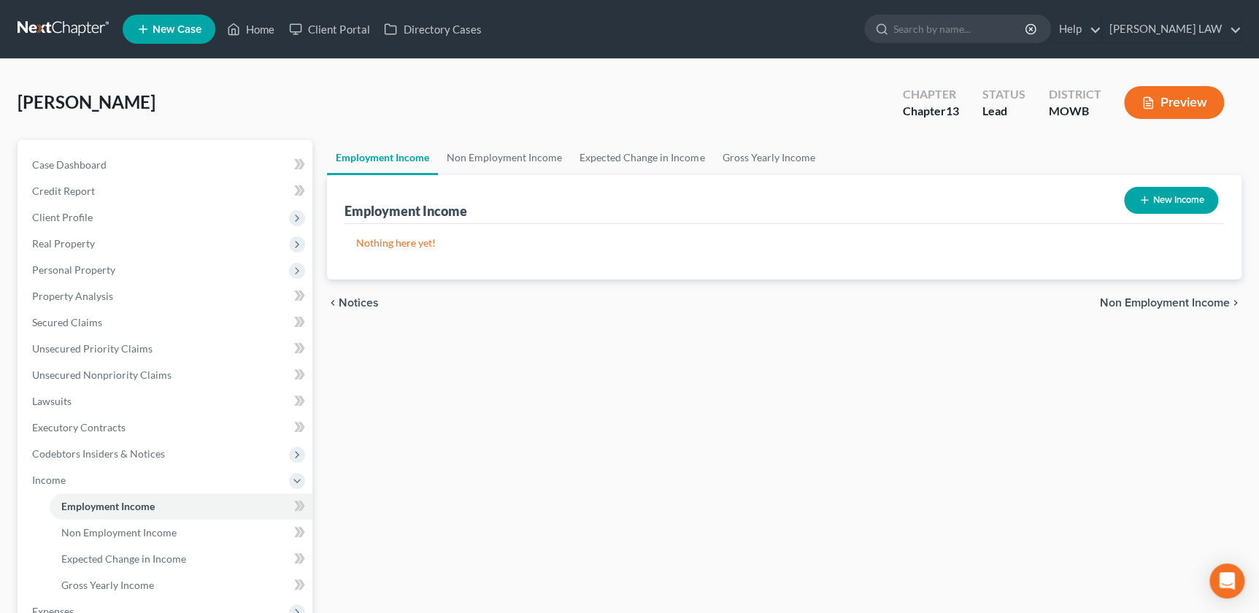
click at [1148, 212] on button "New Income" at bounding box center [1171, 200] width 94 height 27
select select "0"
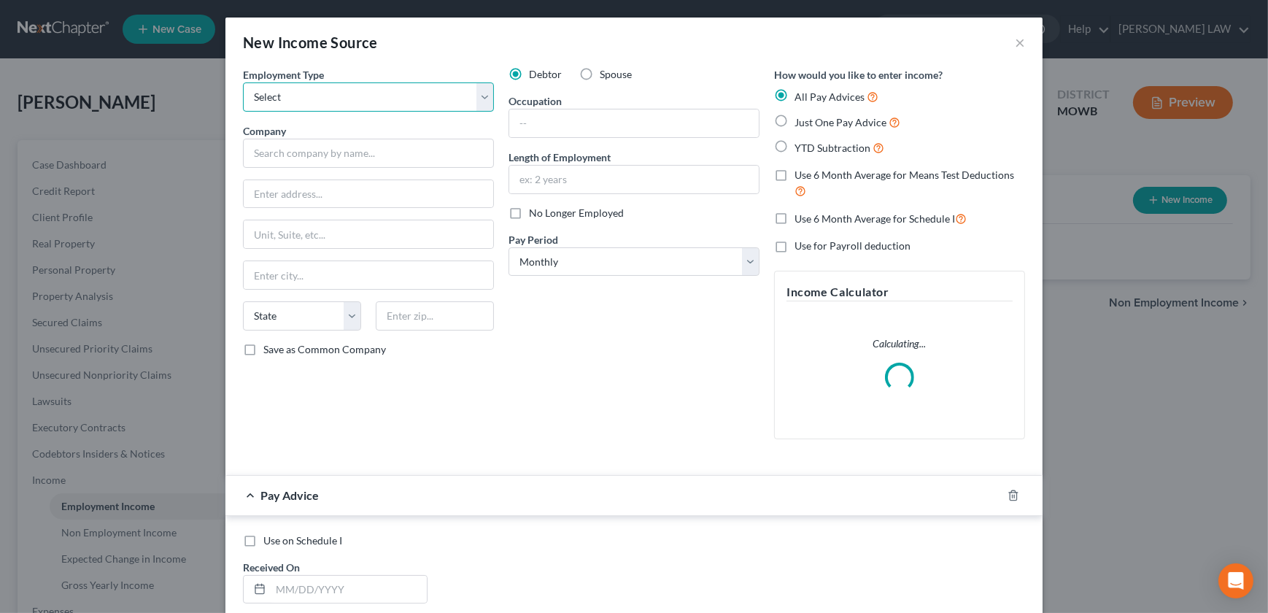
click at [306, 85] on select "Select Full or Part Time Employment Self Employment" at bounding box center [368, 96] width 251 height 29
select select "0"
click at [243, 82] on select "Select Full or Part Time Employment Self Employment" at bounding box center [368, 96] width 251 height 29
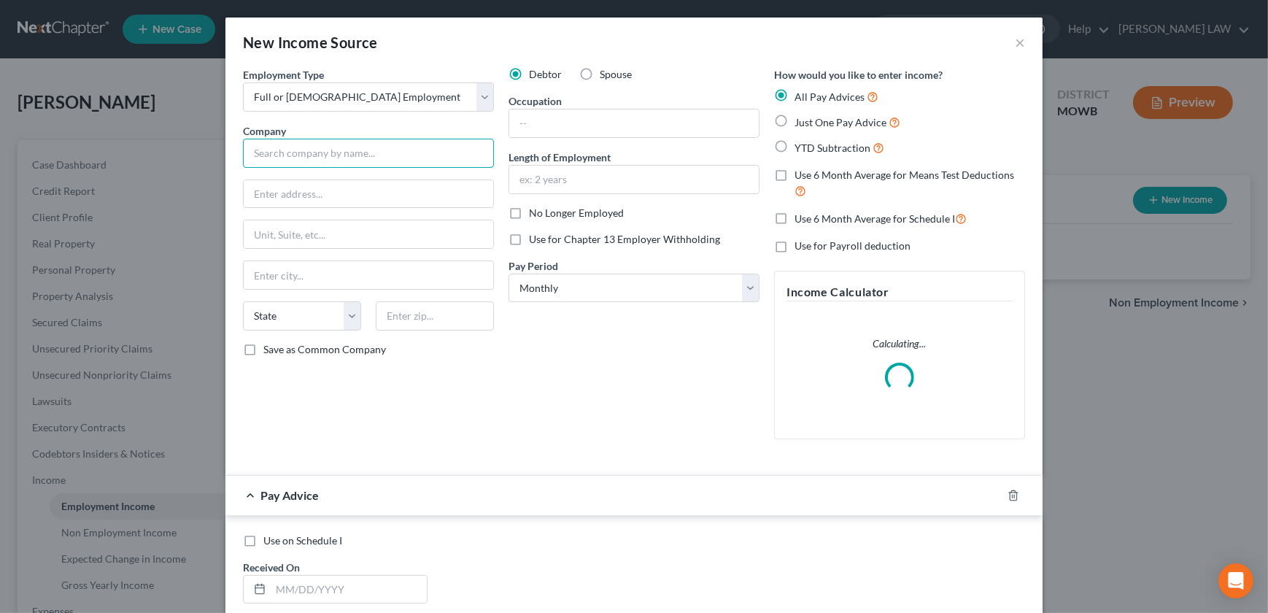
drag, startPoint x: 310, startPoint y: 158, endPoint x: 335, endPoint y: 162, distance: 25.1
click at [310, 158] on input "text" at bounding box center [368, 153] width 251 height 29
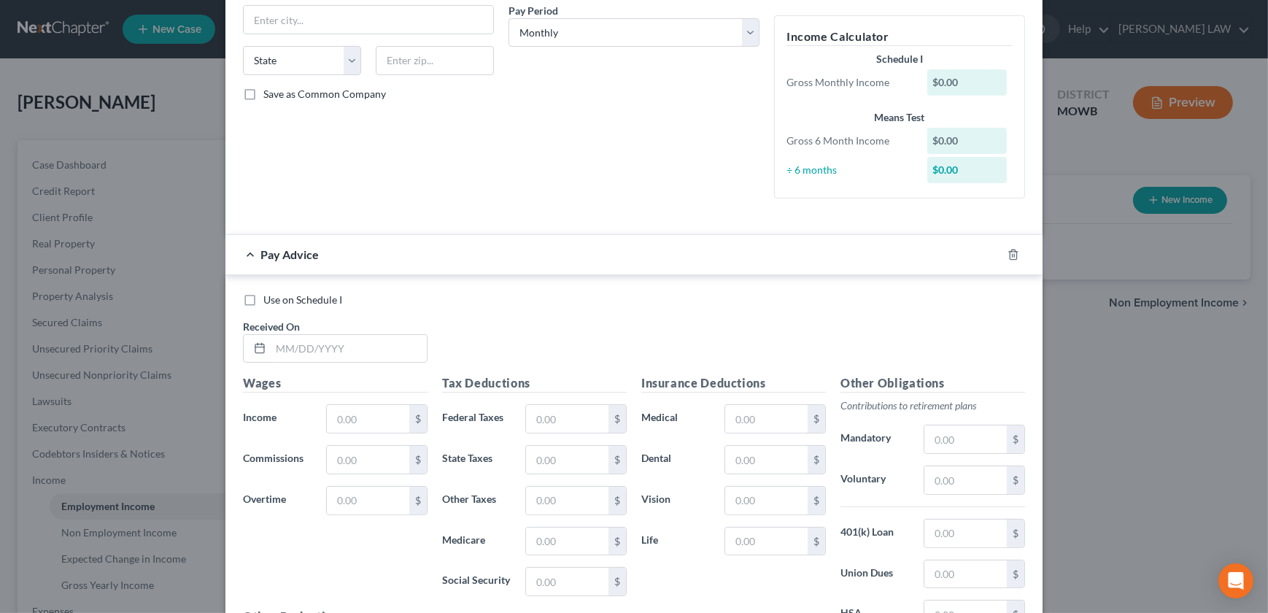
scroll to position [258, 0]
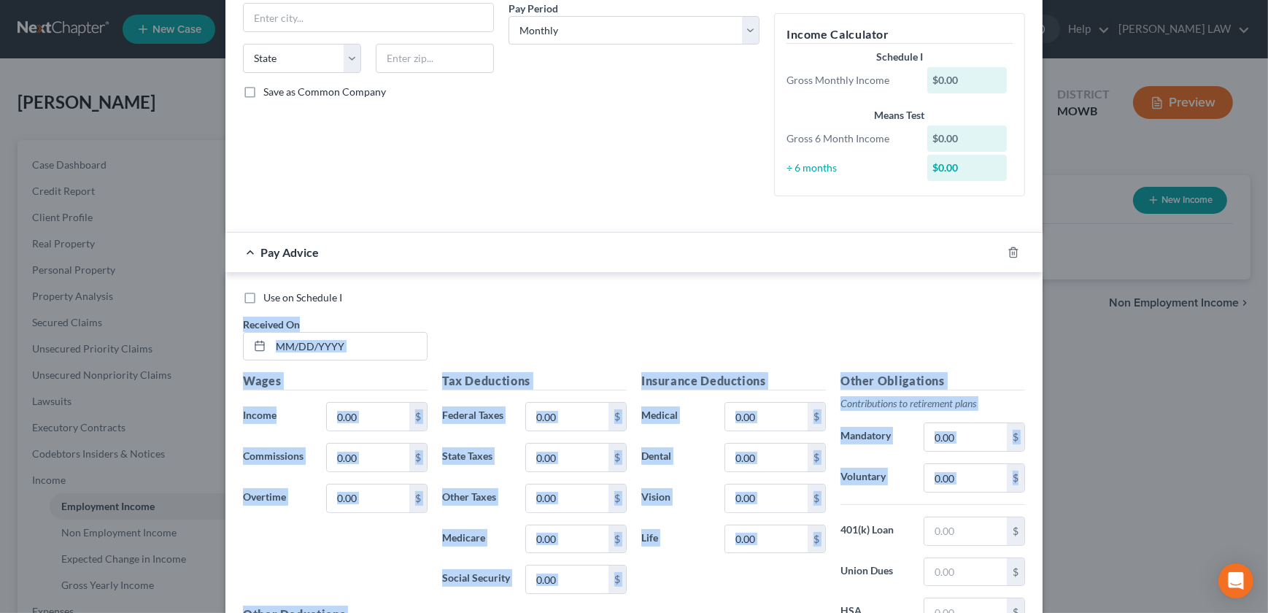
drag, startPoint x: 1256, startPoint y: 455, endPoint x: 1260, endPoint y: 320, distance: 134.3
click at [1260, 320] on div "New Income Source × Employment Type * Select Full or Part Time Employment Self …" at bounding box center [634, 306] width 1268 height 613
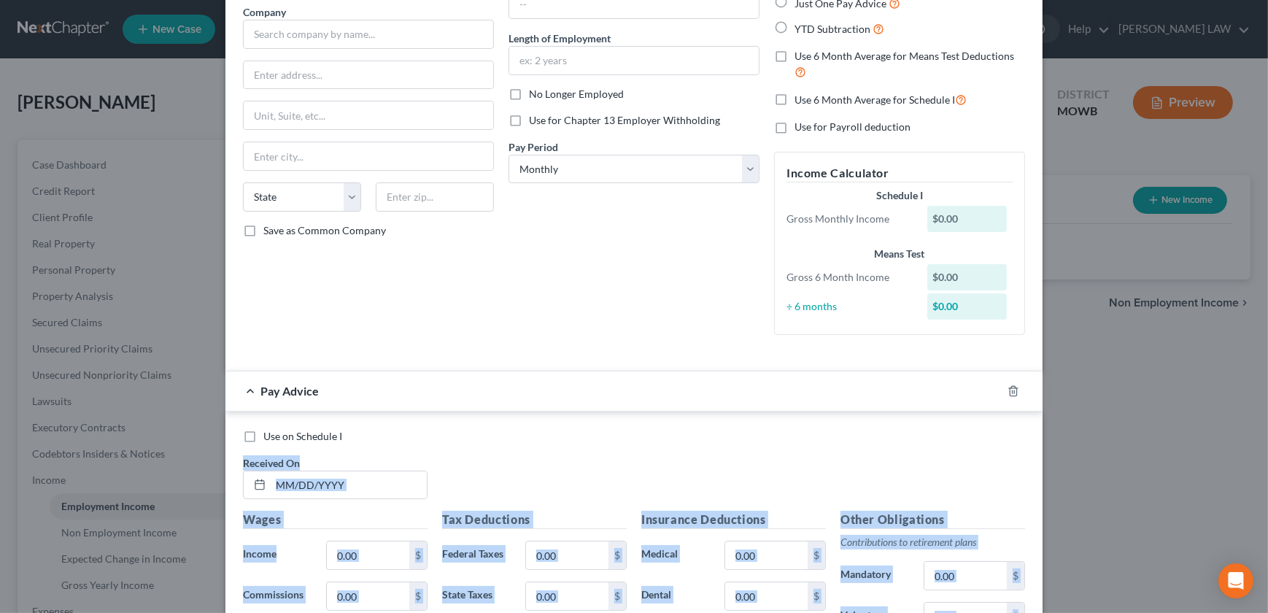
scroll to position [0, 0]
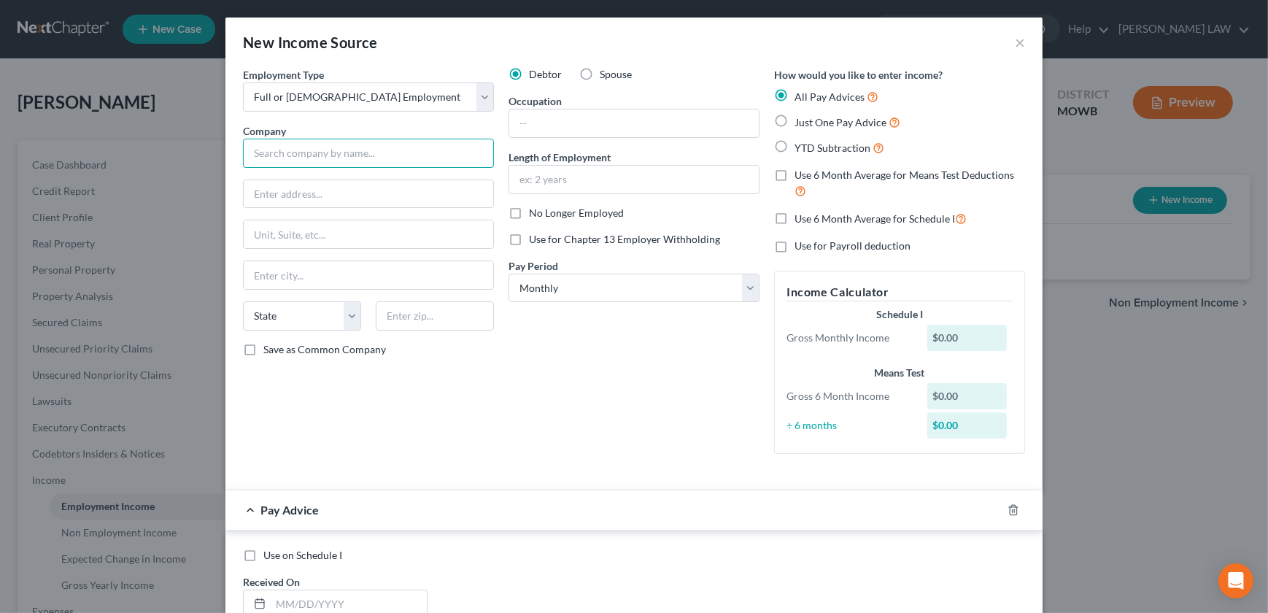
click at [322, 153] on input "text" at bounding box center [368, 153] width 251 height 29
type input "Crocs Inc"
click at [600, 69] on label "Spouse" at bounding box center [616, 74] width 32 height 15
click at [606, 69] on input "Spouse" at bounding box center [610, 71] width 9 height 9
radio input "true"
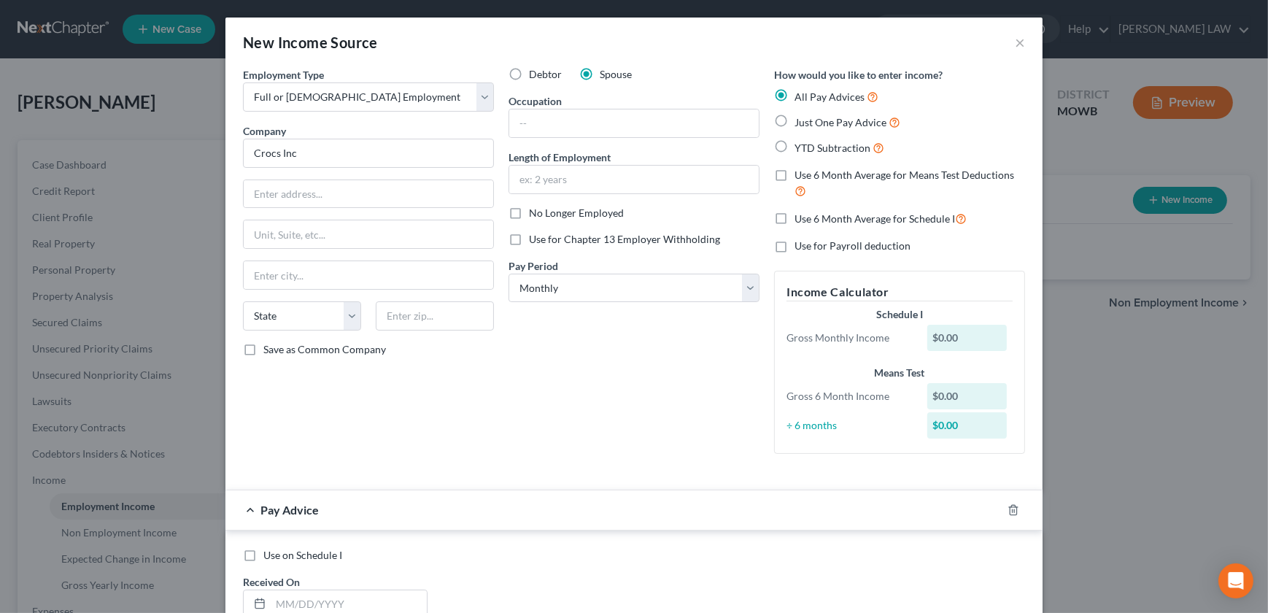
click at [795, 123] on label "Just One Pay Advice" at bounding box center [848, 122] width 106 height 17
click at [801, 123] on input "Just One Pay Advice" at bounding box center [805, 118] width 9 height 9
radio input "true"
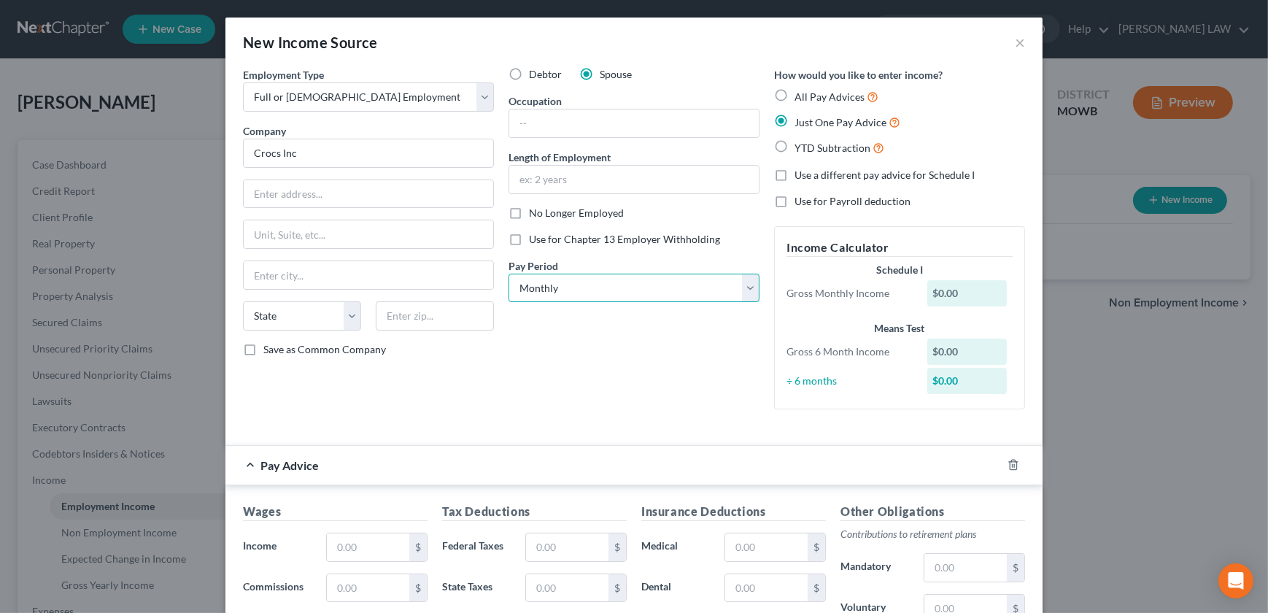
click at [555, 284] on select "Select Monthly Twice Monthly Every Other Week Weekly" at bounding box center [634, 288] width 251 height 29
select select "2"
click at [509, 274] on select "Select Monthly Twice Monthly Every Other Week Weekly" at bounding box center [634, 288] width 251 height 29
click at [357, 555] on input "text" at bounding box center [368, 547] width 82 height 28
type input "2,800"
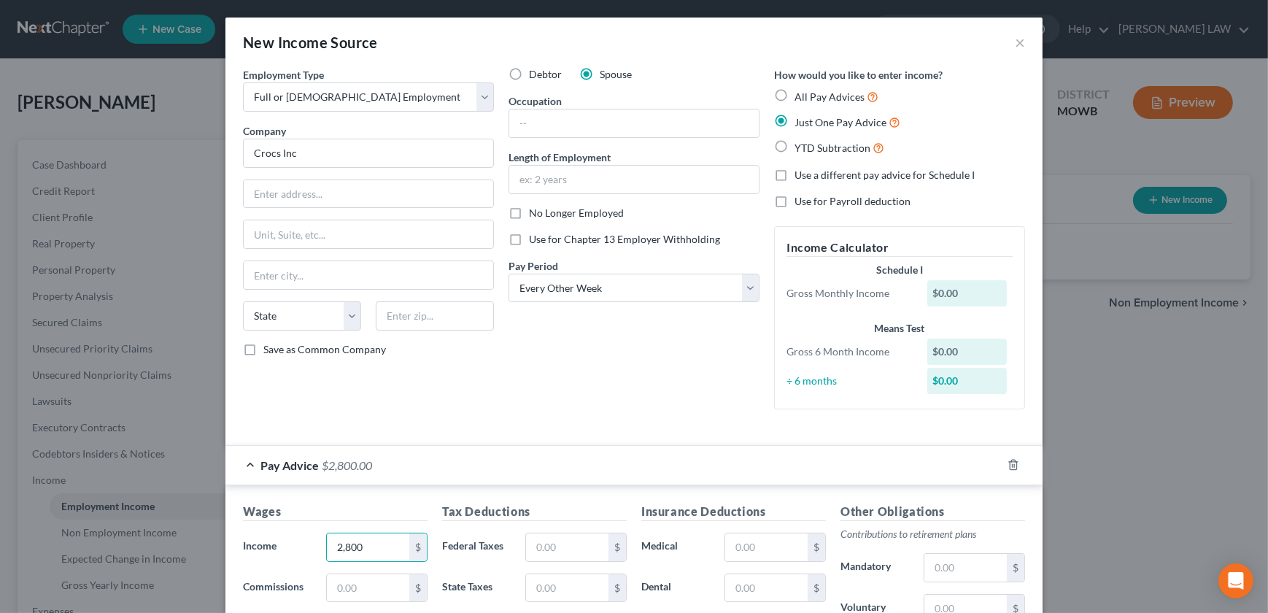
click at [556, 403] on div "Debtor Spouse Occupation Length of Employment No Longer Employed Use for Chapte…" at bounding box center [634, 244] width 266 height 354
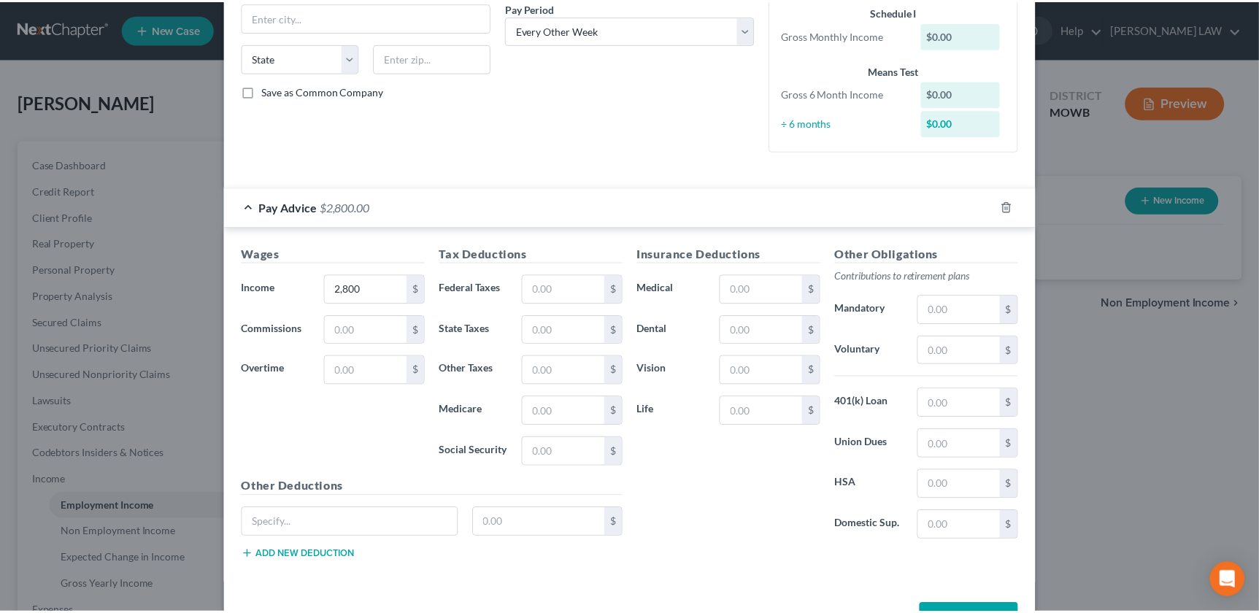
scroll to position [306, 0]
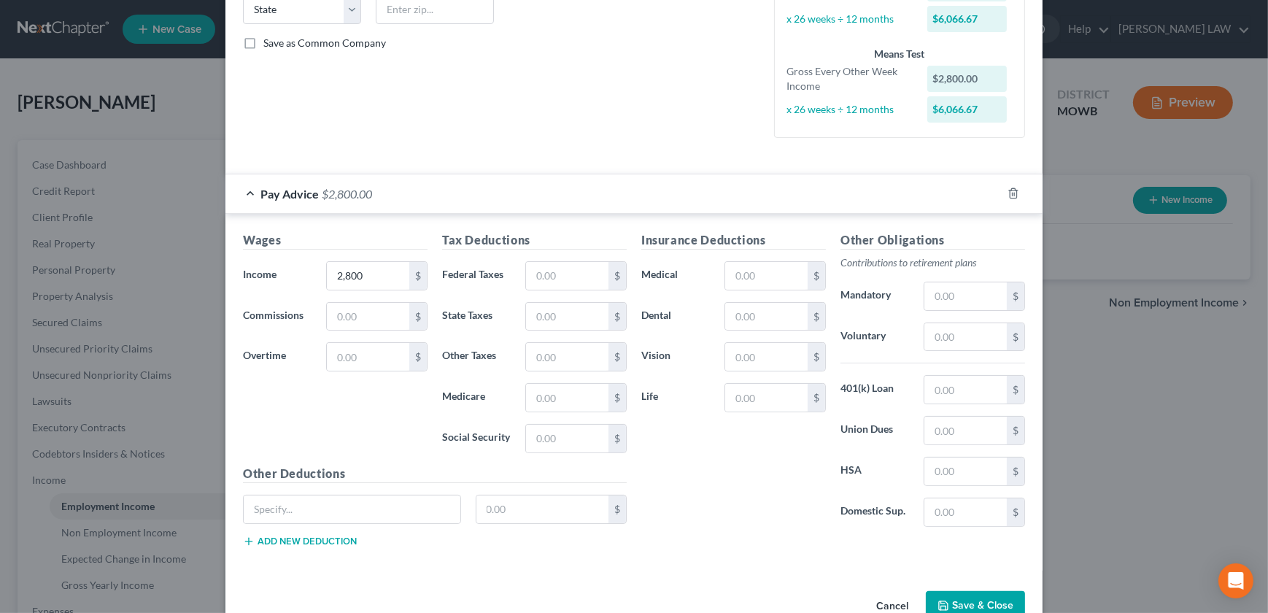
click at [836, 576] on div "Employment Type * Select Full or Part Time Employment Self Employment Company *…" at bounding box center [633, 173] width 817 height 825
click at [952, 591] on button "Save & Close" at bounding box center [975, 606] width 99 height 31
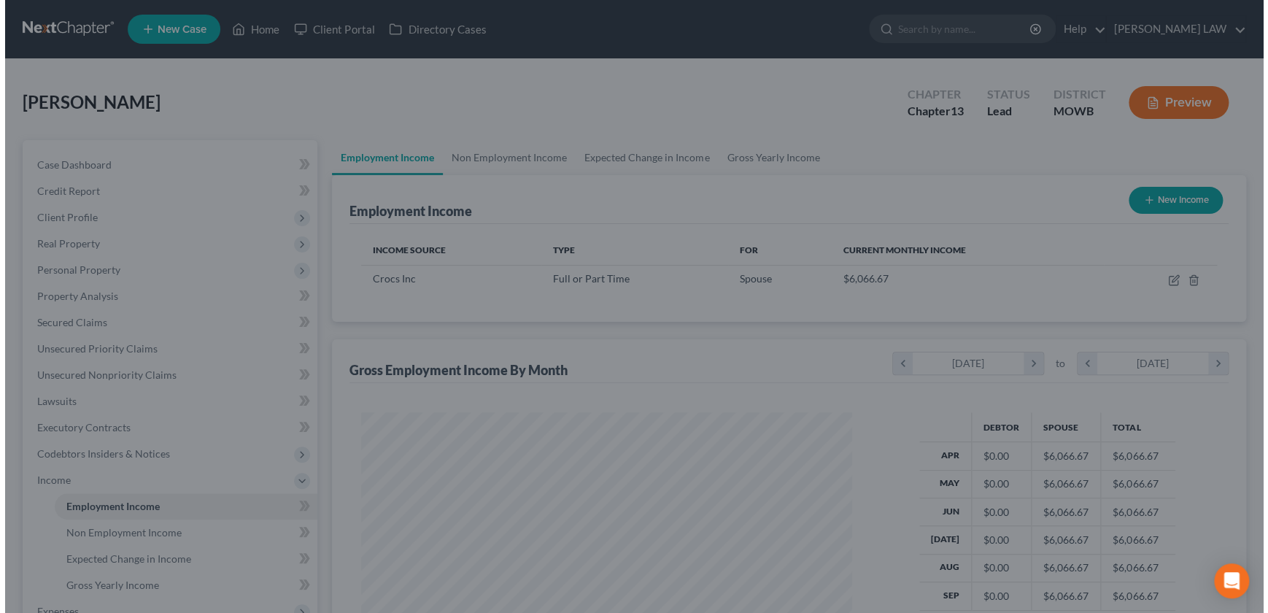
scroll to position [729481, 729225]
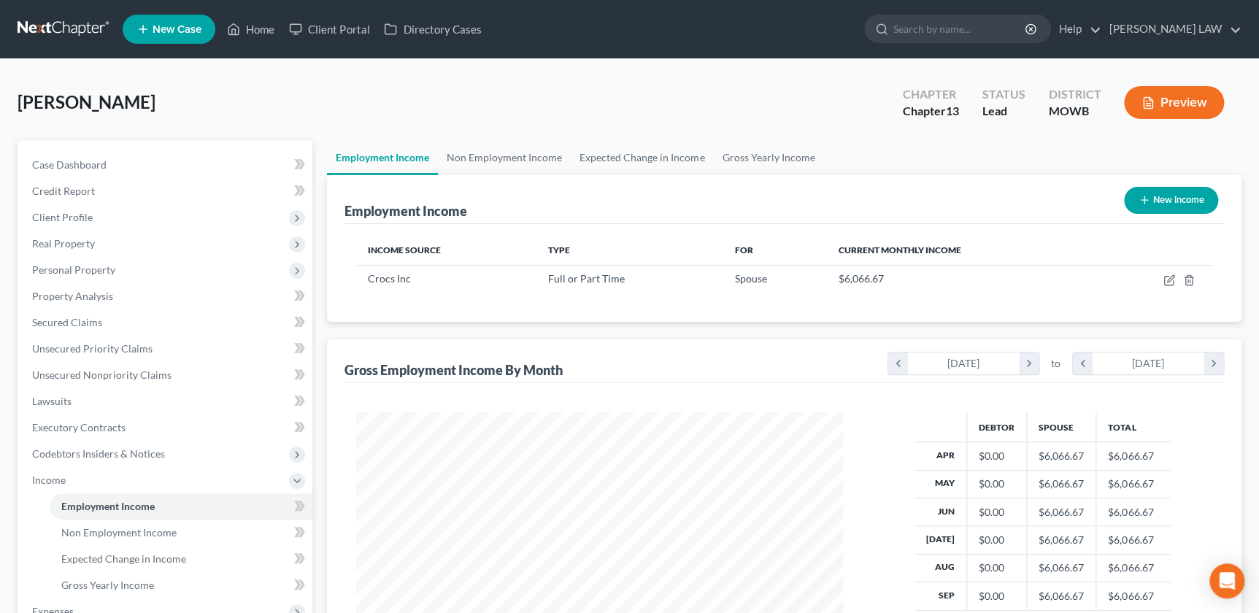
click at [1159, 195] on button "New Income" at bounding box center [1171, 200] width 94 height 27
select select "0"
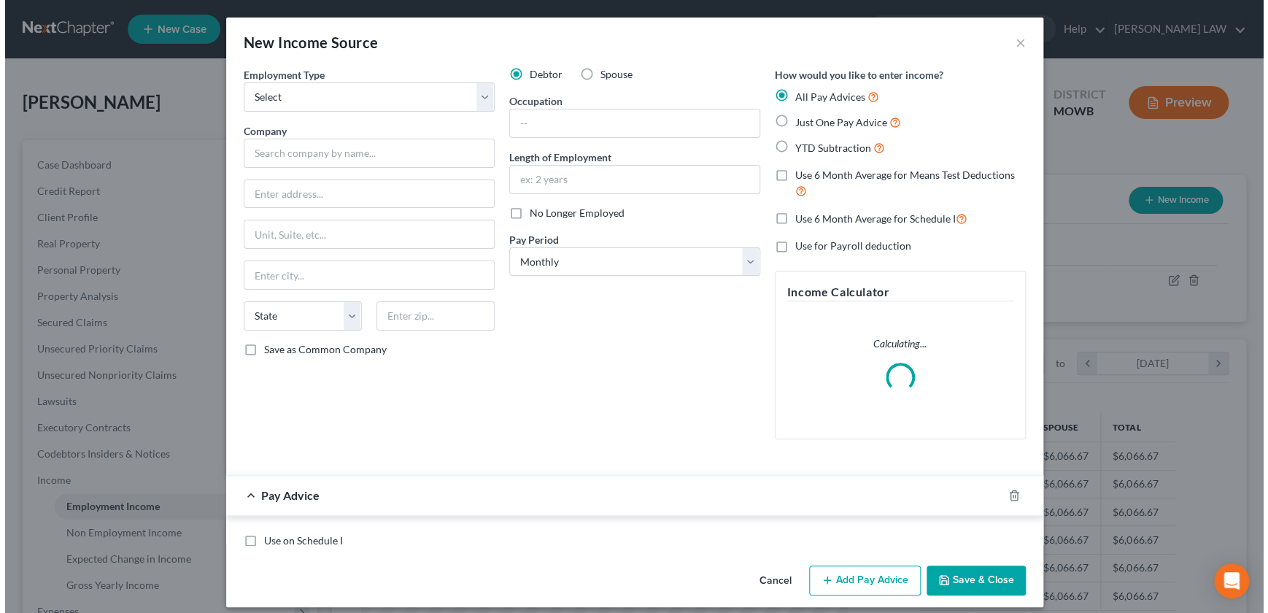
scroll to position [261, 520]
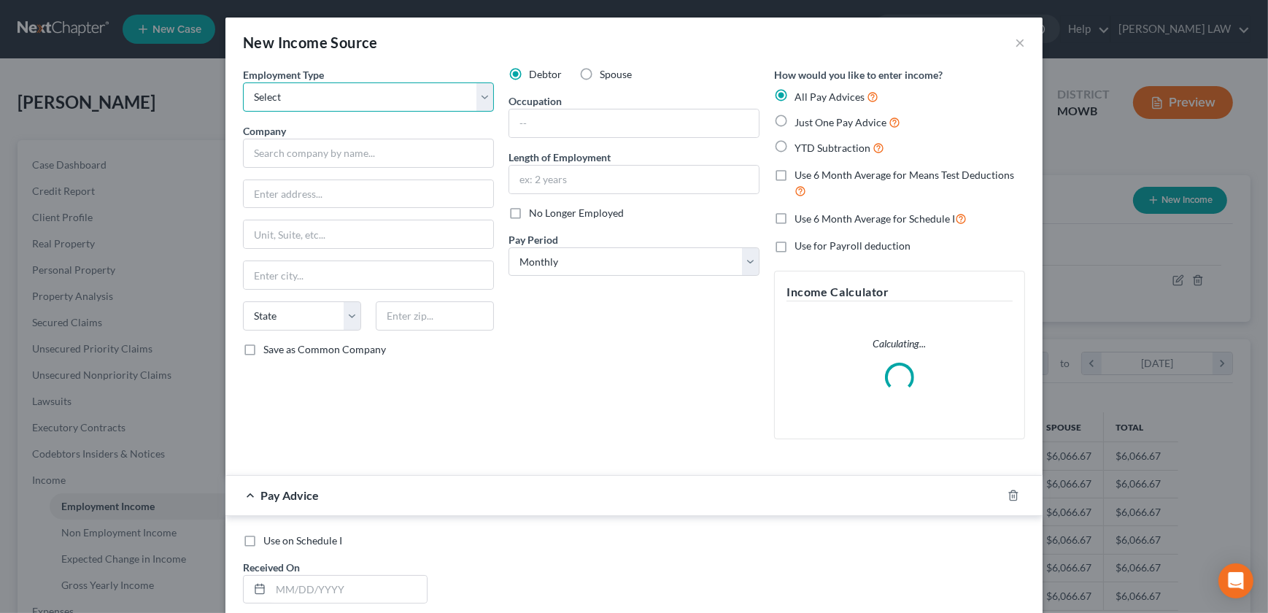
click at [277, 109] on select "Select Full or Part Time Employment Self Employment" at bounding box center [368, 96] width 251 height 29
select select "0"
click at [243, 82] on select "Select Full or Part Time Employment Self Employment" at bounding box center [368, 96] width 251 height 29
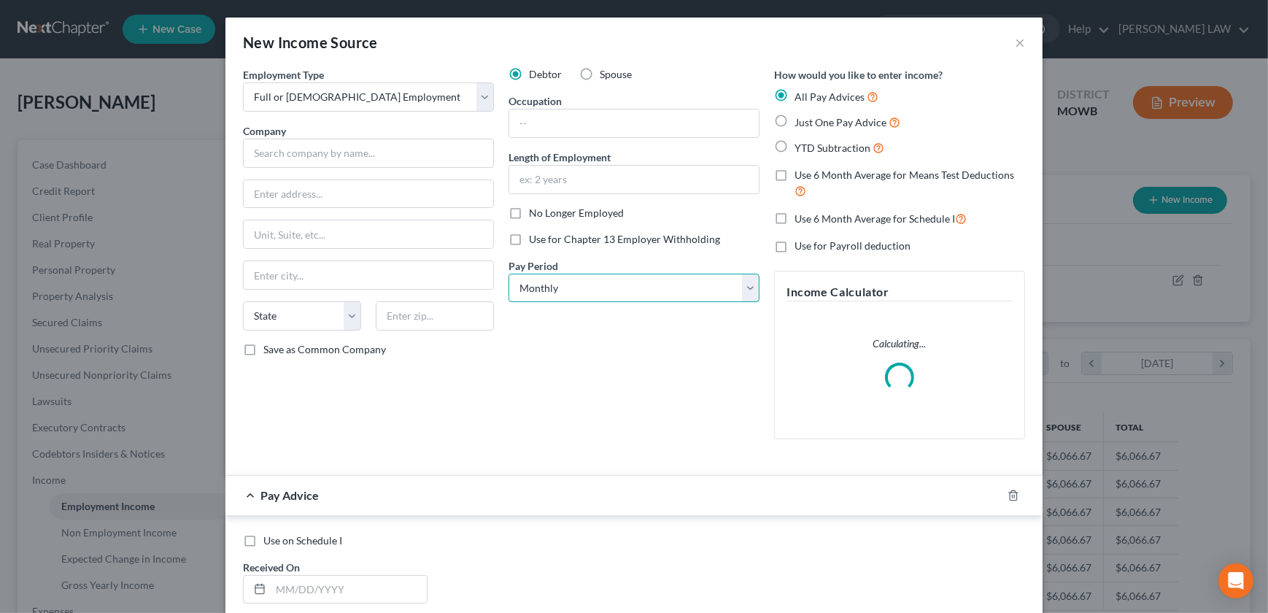
click at [574, 288] on select "Select Monthly Twice Monthly Every Other Week Weekly" at bounding box center [634, 288] width 251 height 29
select select "2"
click at [509, 274] on select "Select Monthly Twice Monthly Every Other Week Weekly" at bounding box center [634, 288] width 251 height 29
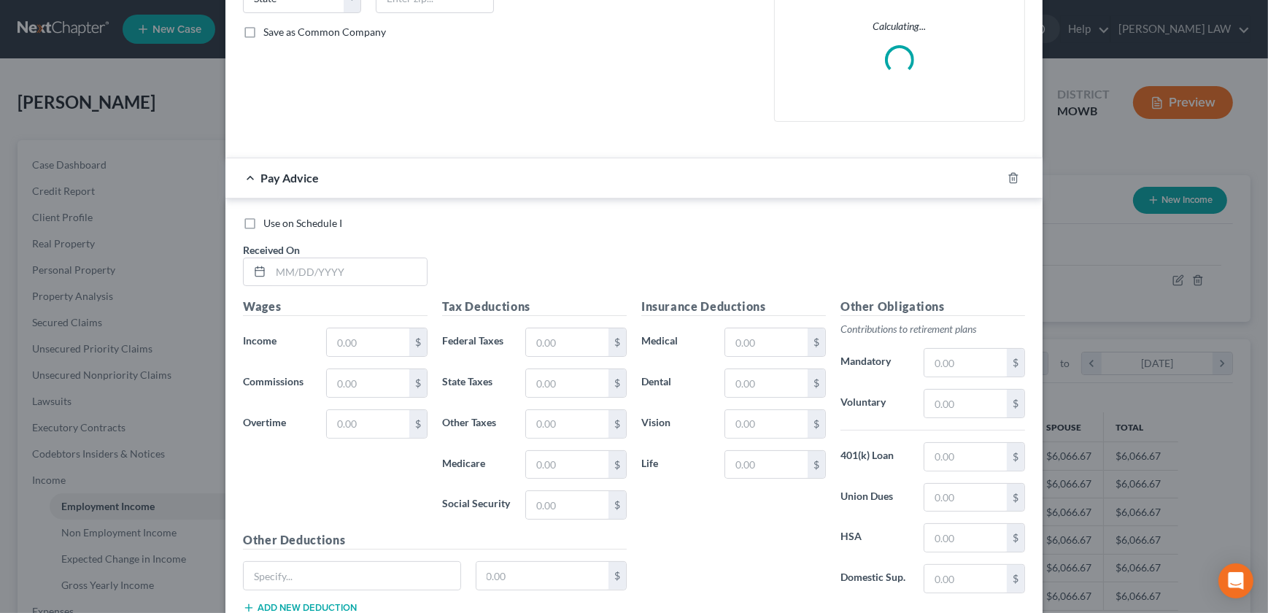
scroll to position [319, 0]
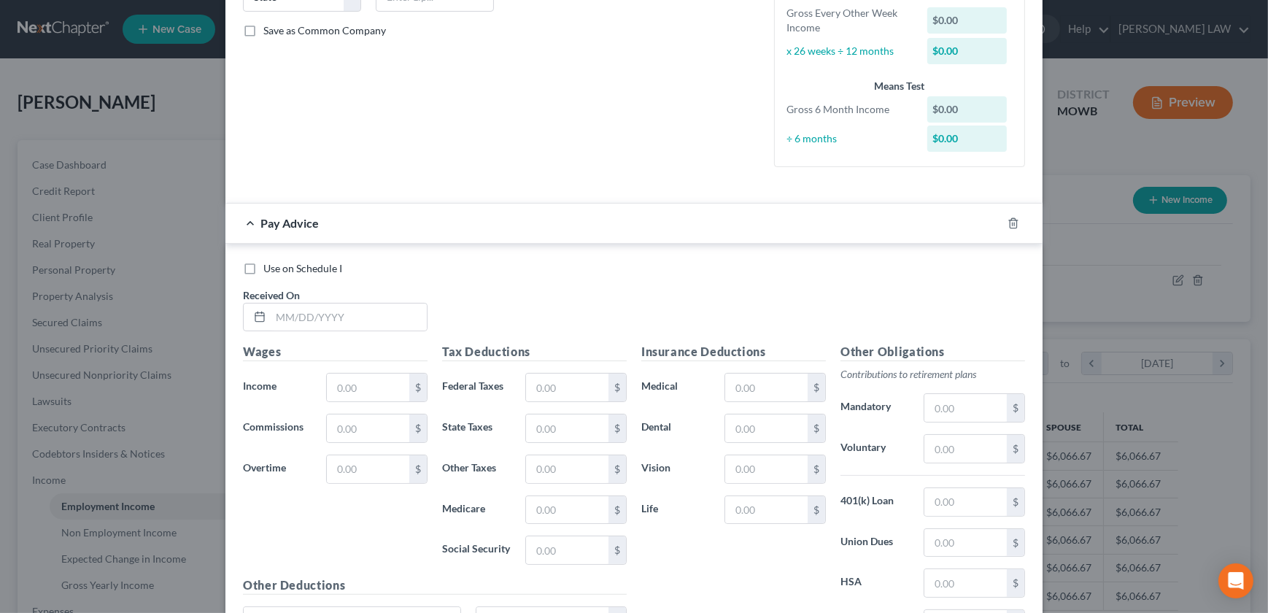
click at [336, 336] on div "Use on Schedule I Received On *" at bounding box center [634, 302] width 797 height 82
click at [357, 382] on input "text" at bounding box center [368, 388] width 82 height 28
type input "3,300"
click at [327, 591] on h5 "Other Deductions" at bounding box center [435, 585] width 384 height 18
click at [335, 552] on div "Wages Income * 3,300 $ Commissions $ Overtime $" at bounding box center [335, 460] width 199 height 234
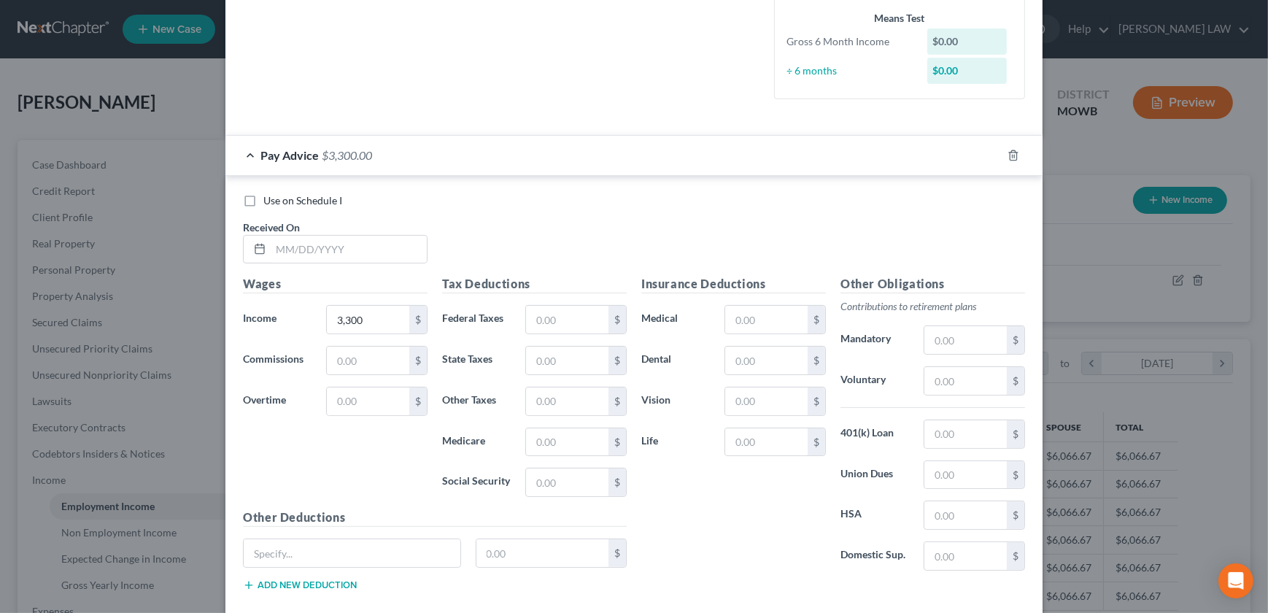
scroll to position [466, 0]
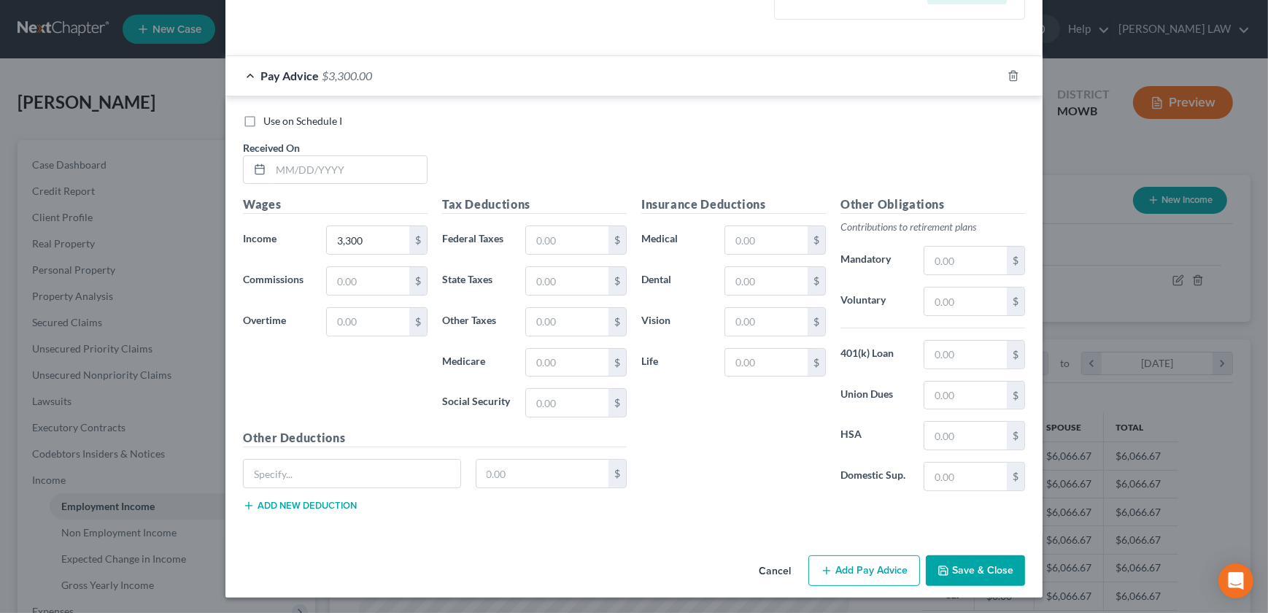
click at [968, 572] on button "Save & Close" at bounding box center [975, 570] width 99 height 31
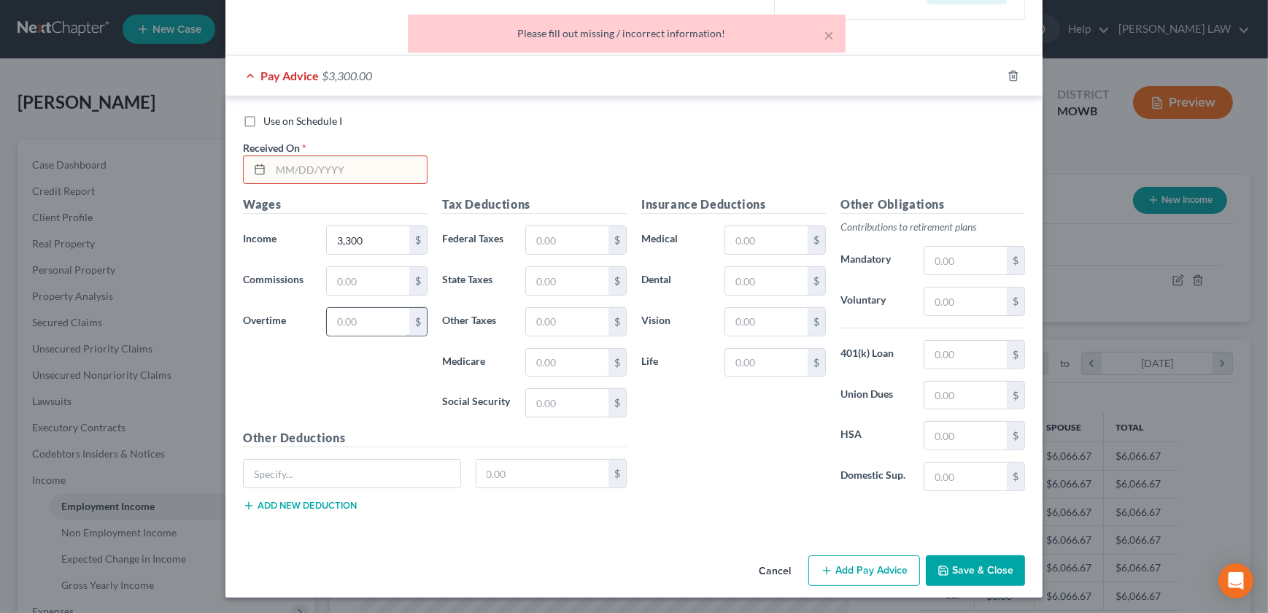
click at [344, 316] on input "text" at bounding box center [368, 322] width 82 height 28
click at [291, 161] on input "text" at bounding box center [349, 170] width 156 height 28
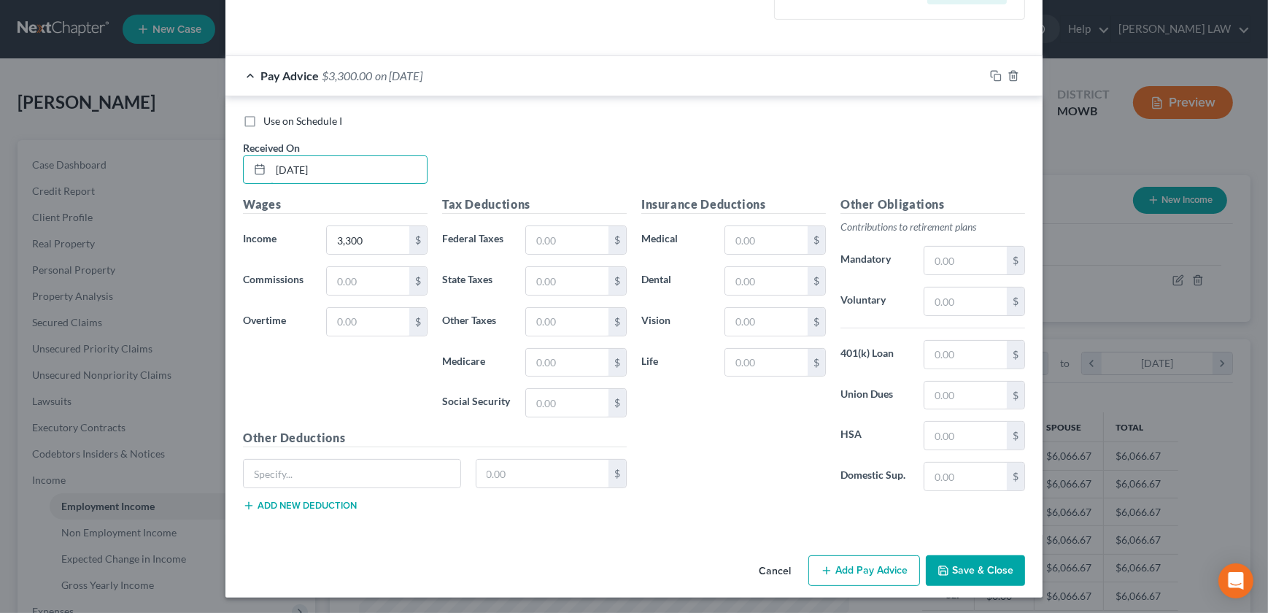
type input "10/01/2025"
click at [604, 110] on div "Use on Schedule I Received On * 10/01/2025 Wages Income * 3,300 $ Commissions $…" at bounding box center [633, 315] width 817 height 439
click at [954, 566] on button "Save & Close" at bounding box center [975, 570] width 99 height 31
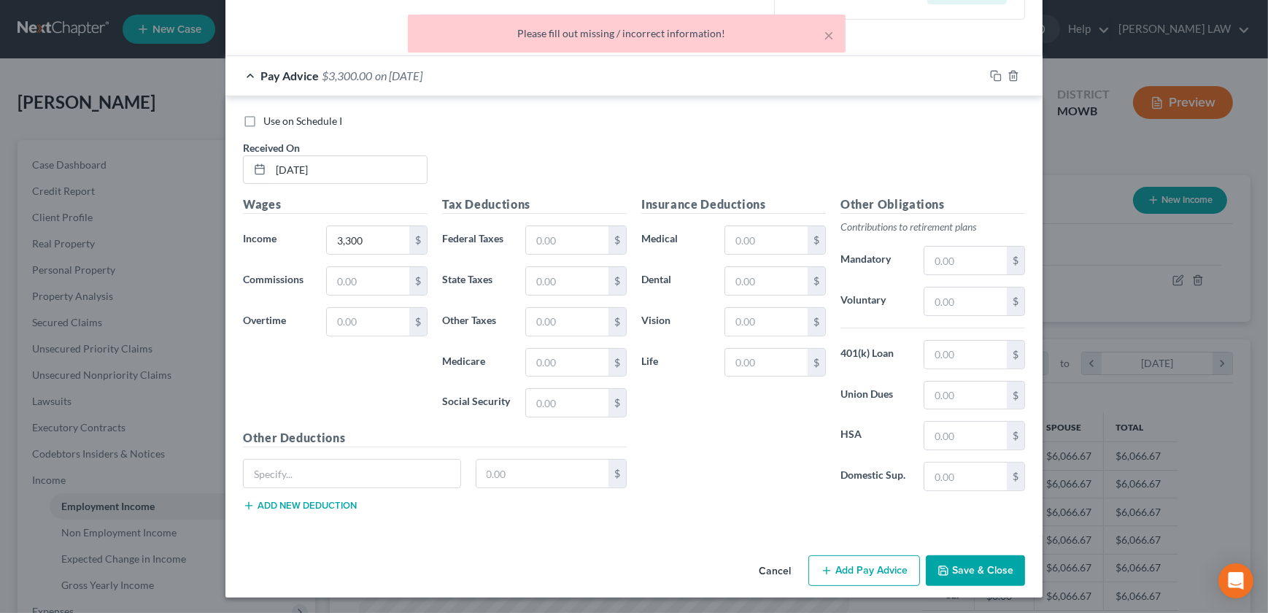
click at [947, 564] on button "Save & Close" at bounding box center [975, 570] width 99 height 31
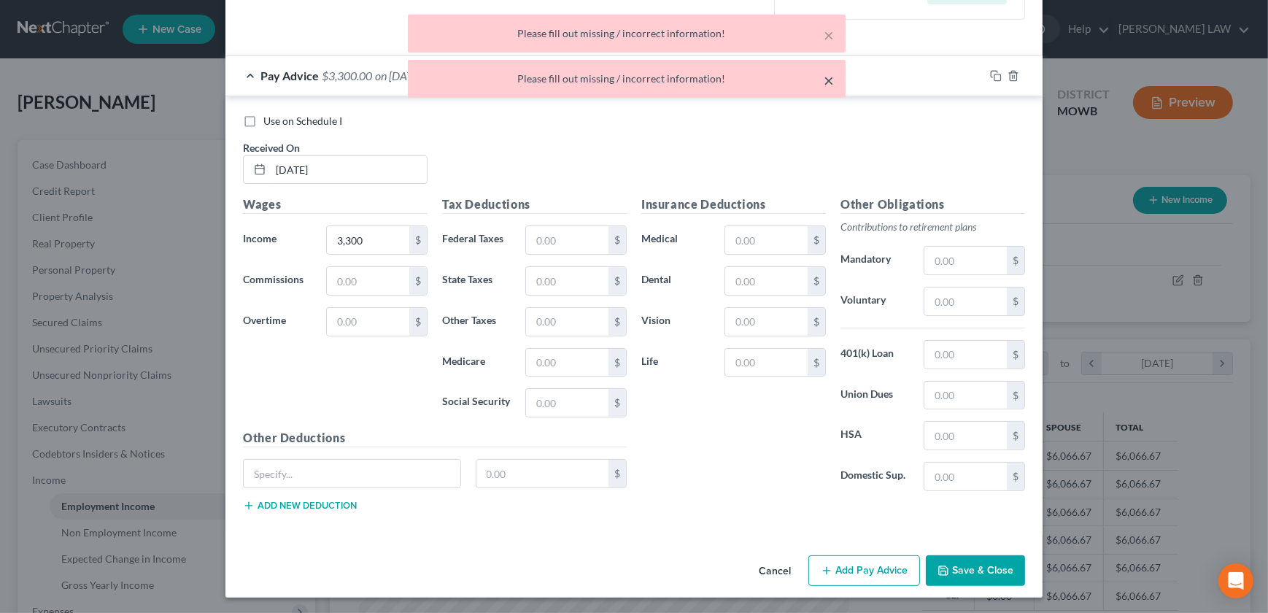
click at [833, 82] on button "×" at bounding box center [829, 81] width 10 height 18
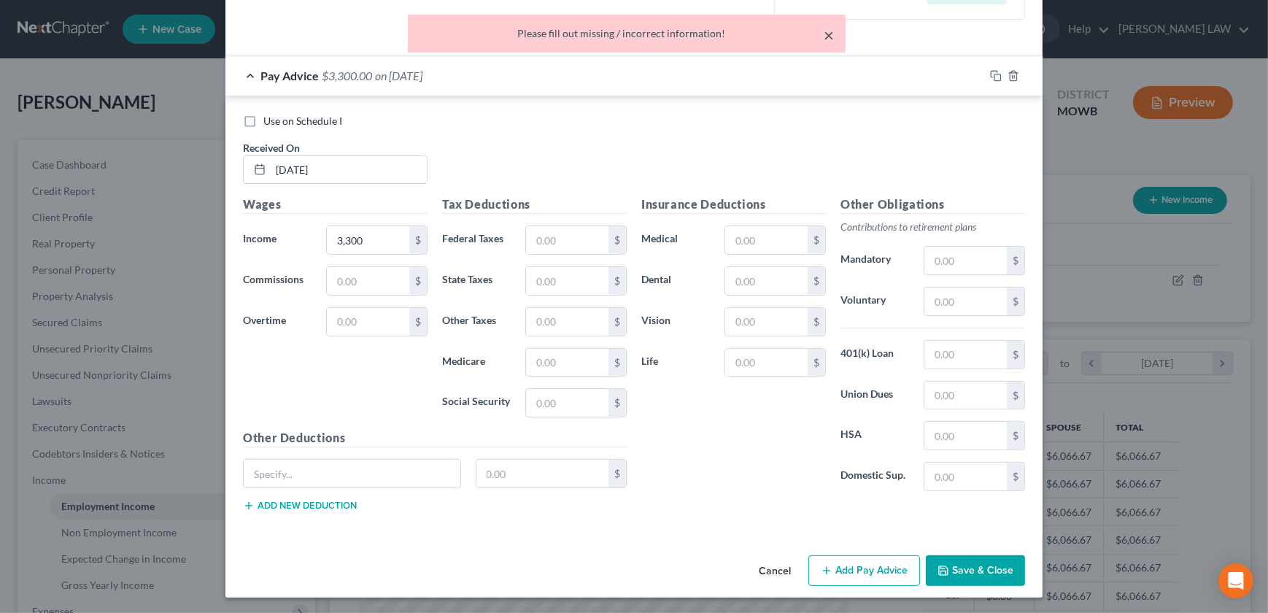
click at [830, 29] on button "×" at bounding box center [829, 35] width 10 height 18
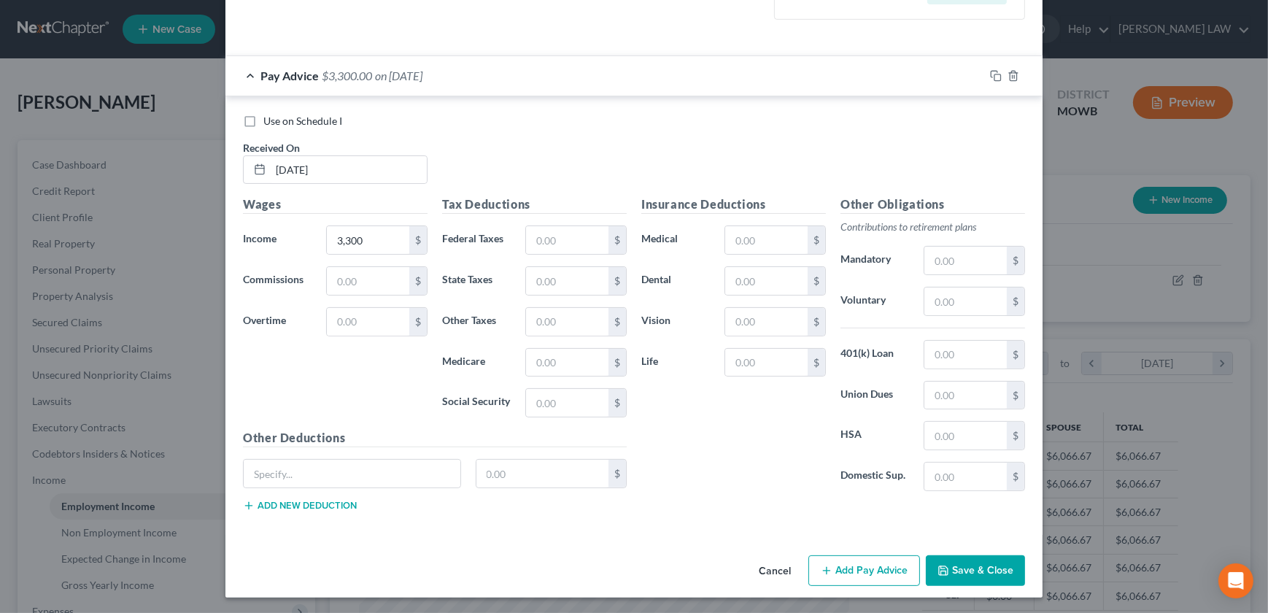
click at [690, 445] on div "Insurance Deductions Medical $ Dental $ Vision $ Life $" at bounding box center [733, 349] width 199 height 307
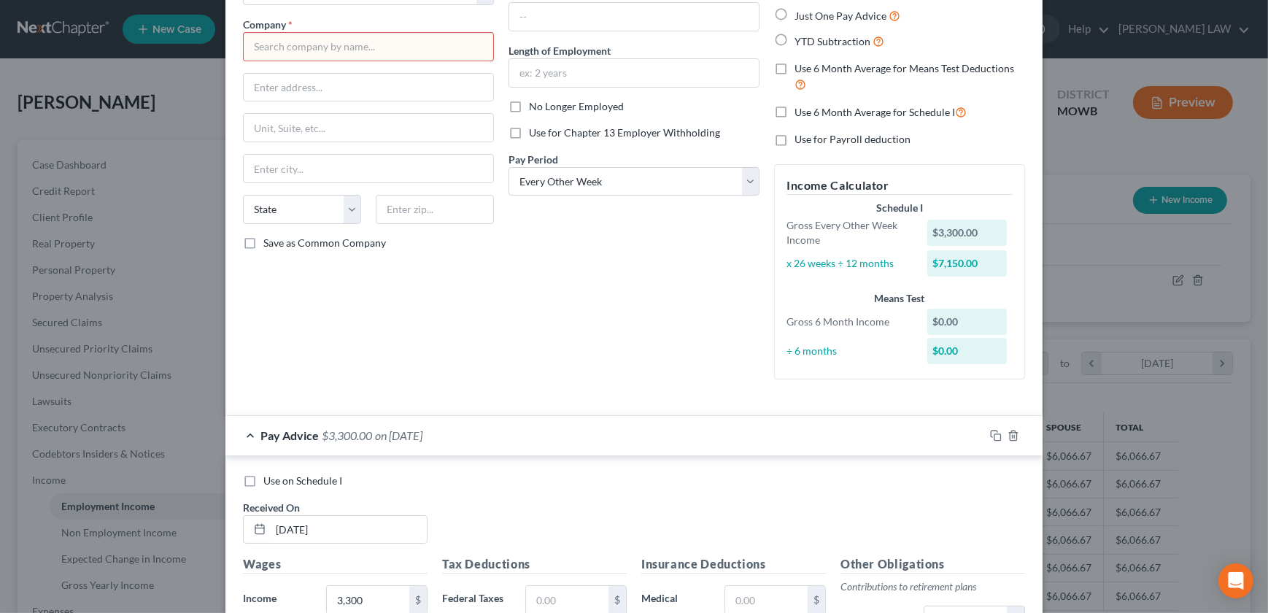
scroll to position [79, 0]
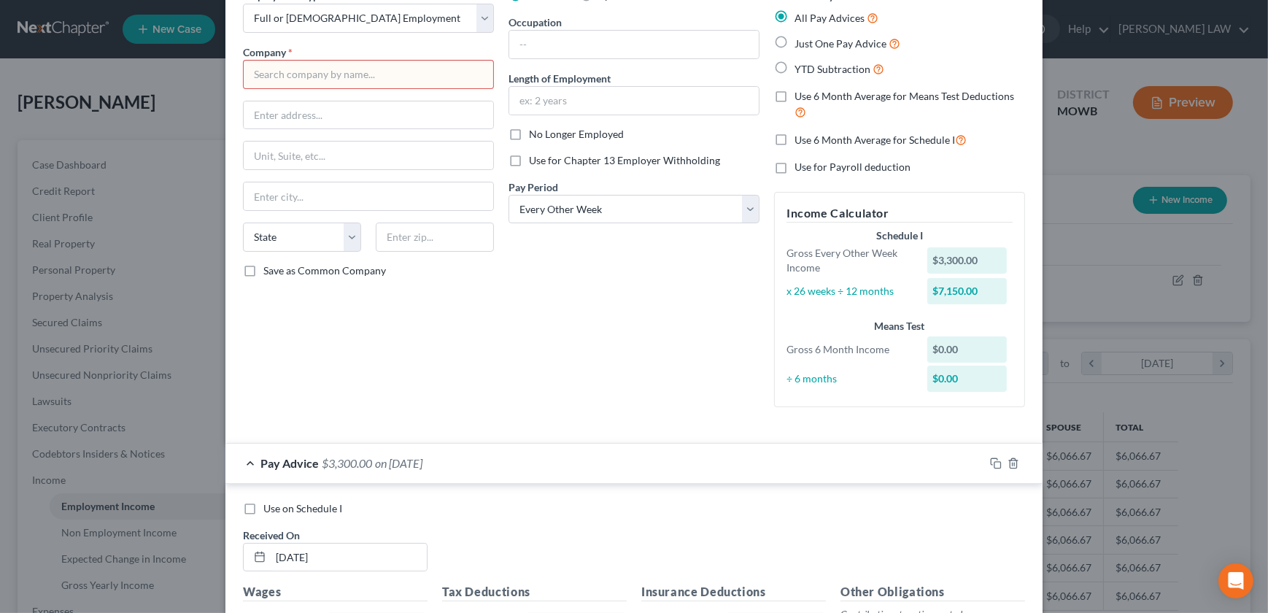
click at [795, 37] on label "Just One Pay Advice" at bounding box center [848, 43] width 106 height 17
click at [801, 37] on input "Just One Pay Advice" at bounding box center [805, 39] width 9 height 9
radio input "true"
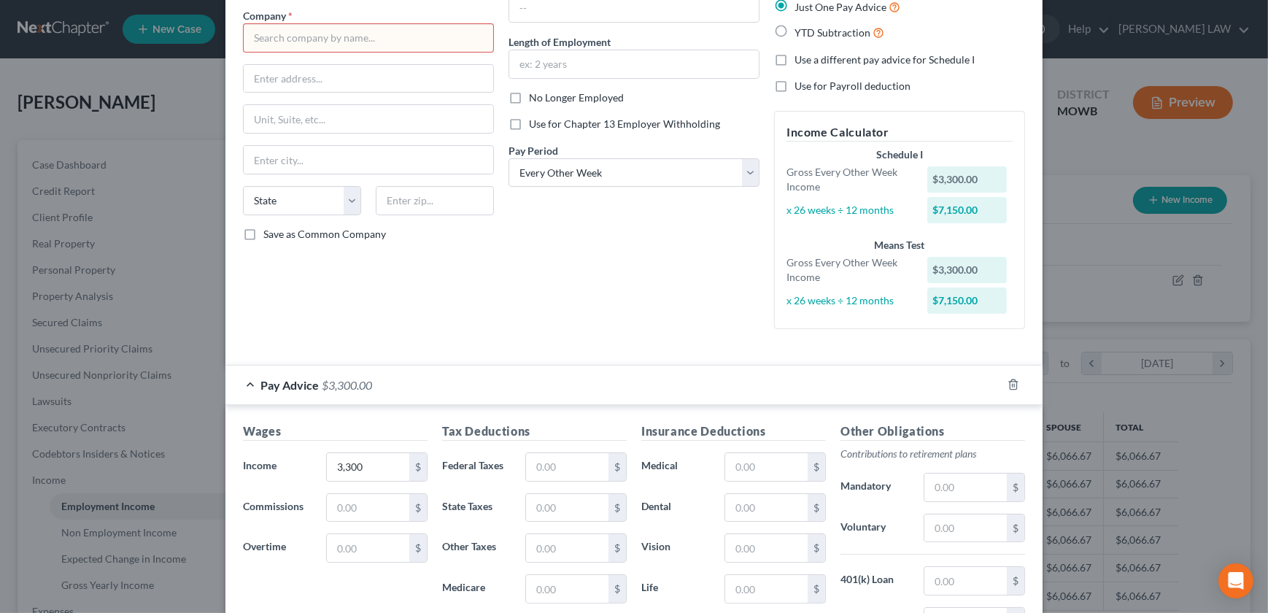
scroll to position [11, 0]
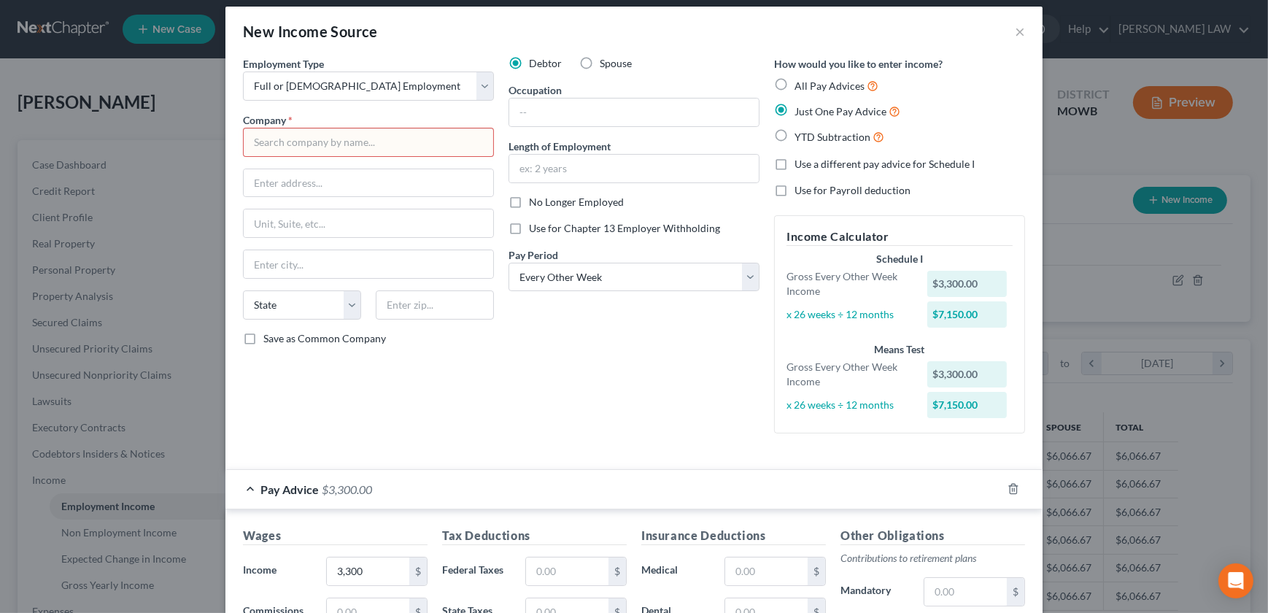
click at [288, 131] on input "text" at bounding box center [368, 142] width 251 height 29
type input "x"
click at [624, 450] on div "Employment Type * Select Full or Part Time Employment Self Employment Company *…" at bounding box center [634, 256] width 797 height 401
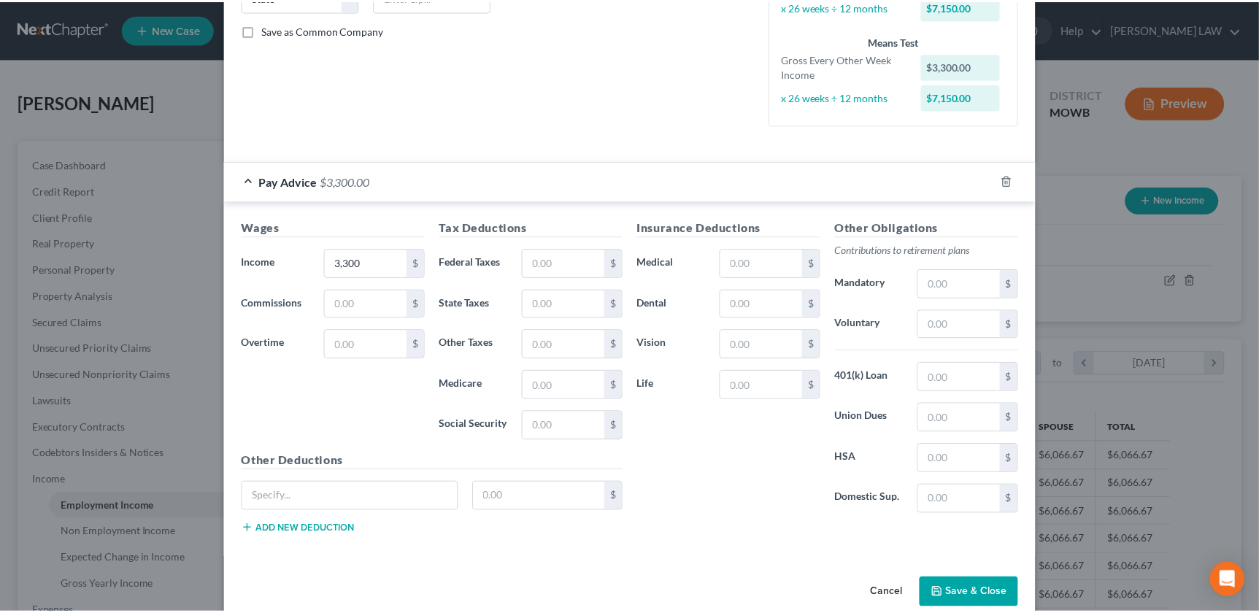
scroll to position [342, 0]
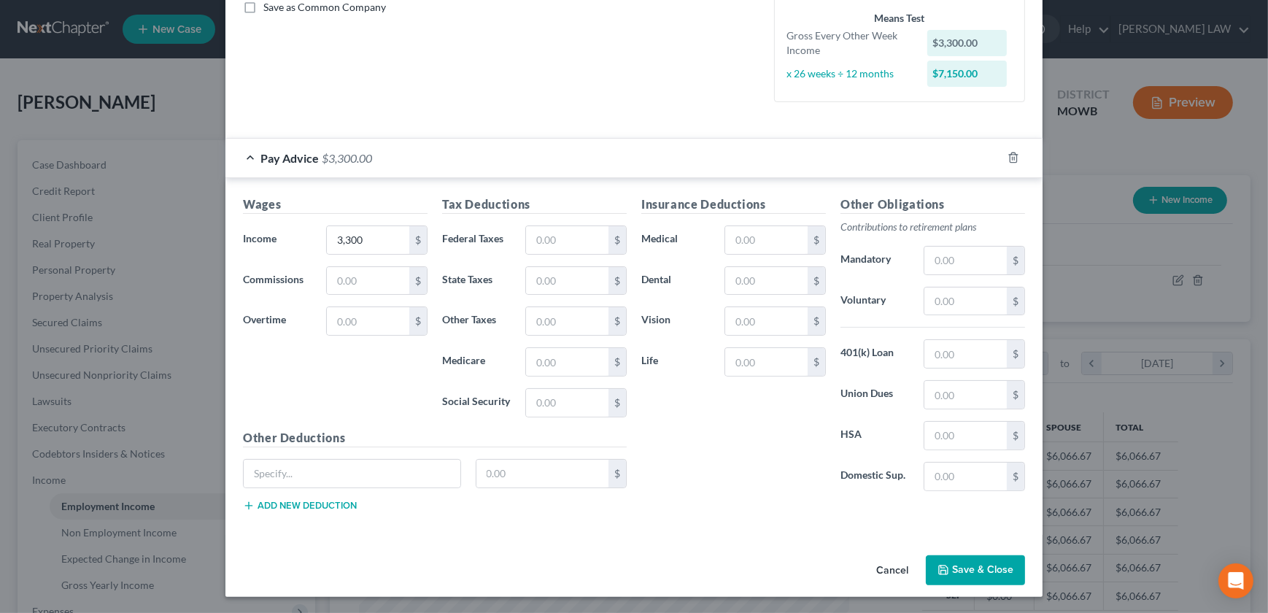
click at [962, 572] on button "Save & Close" at bounding box center [975, 570] width 99 height 31
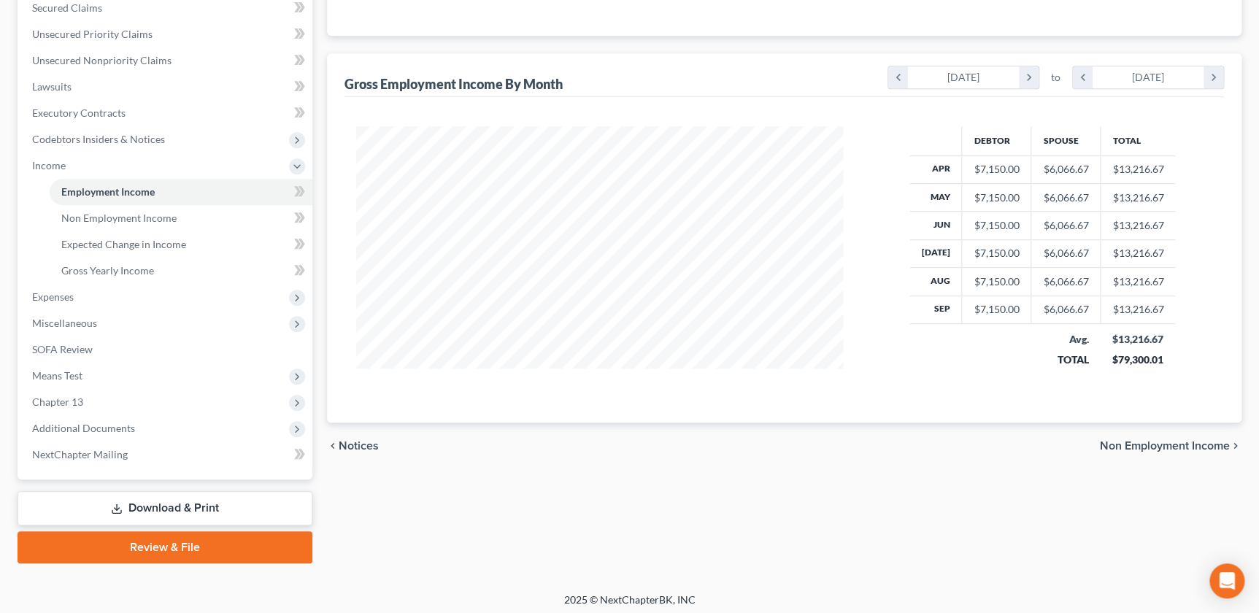
scroll to position [318, 0]
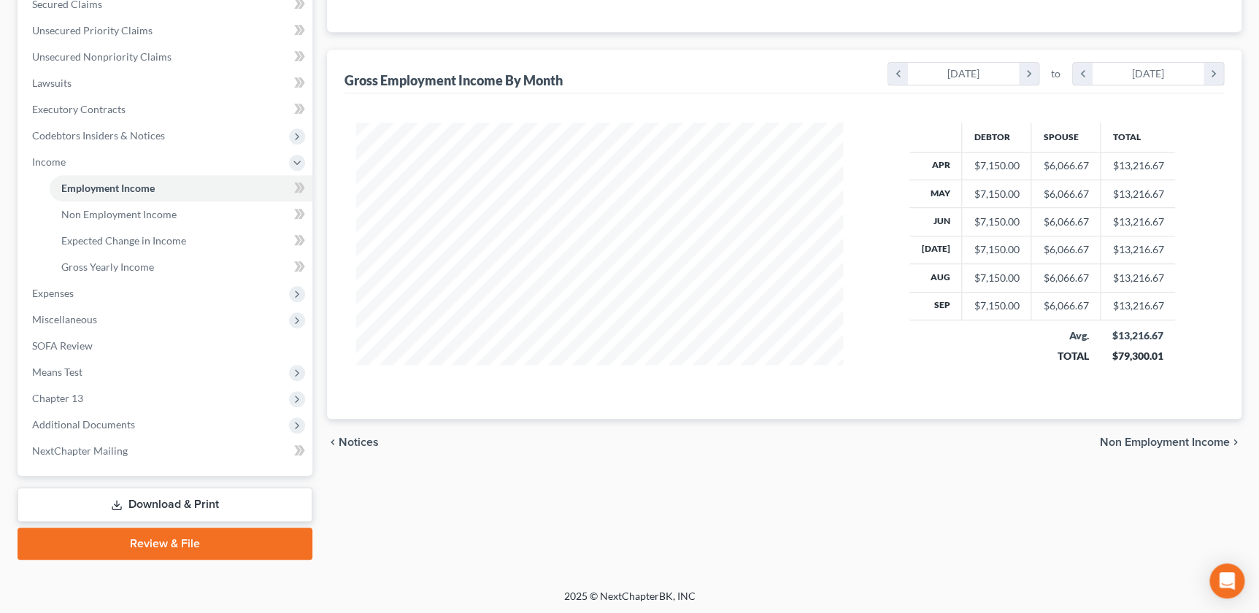
click at [328, 187] on div "Gross Employment Income By Month chevron_left April 2025 chevron_right to chevr…" at bounding box center [784, 234] width 914 height 369
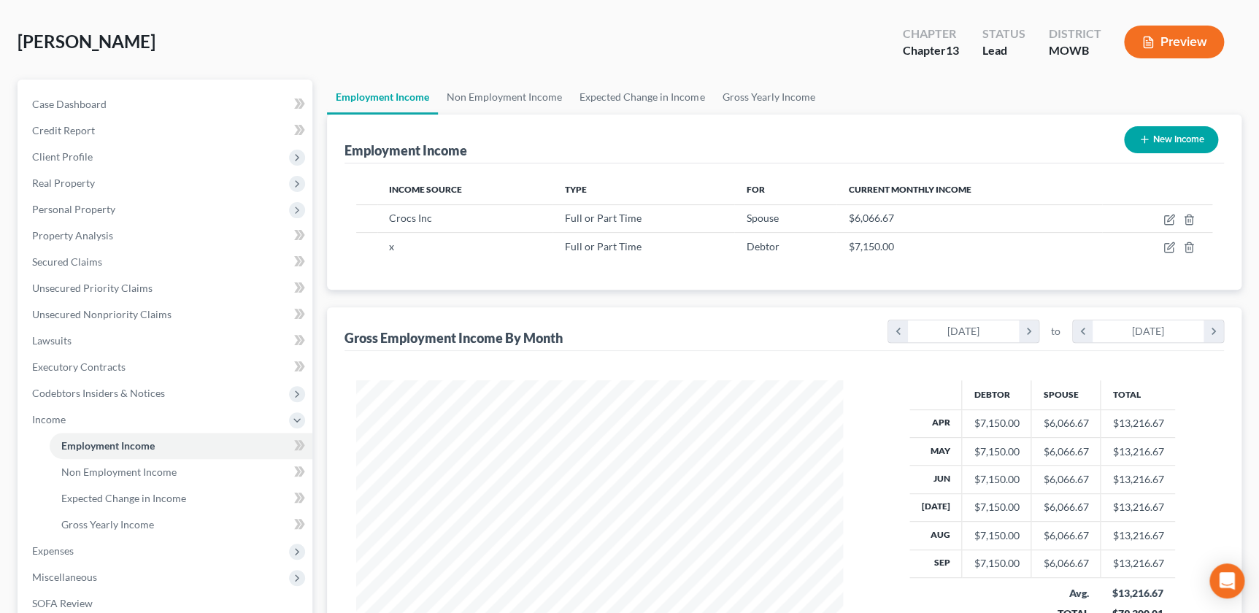
scroll to position [53, 0]
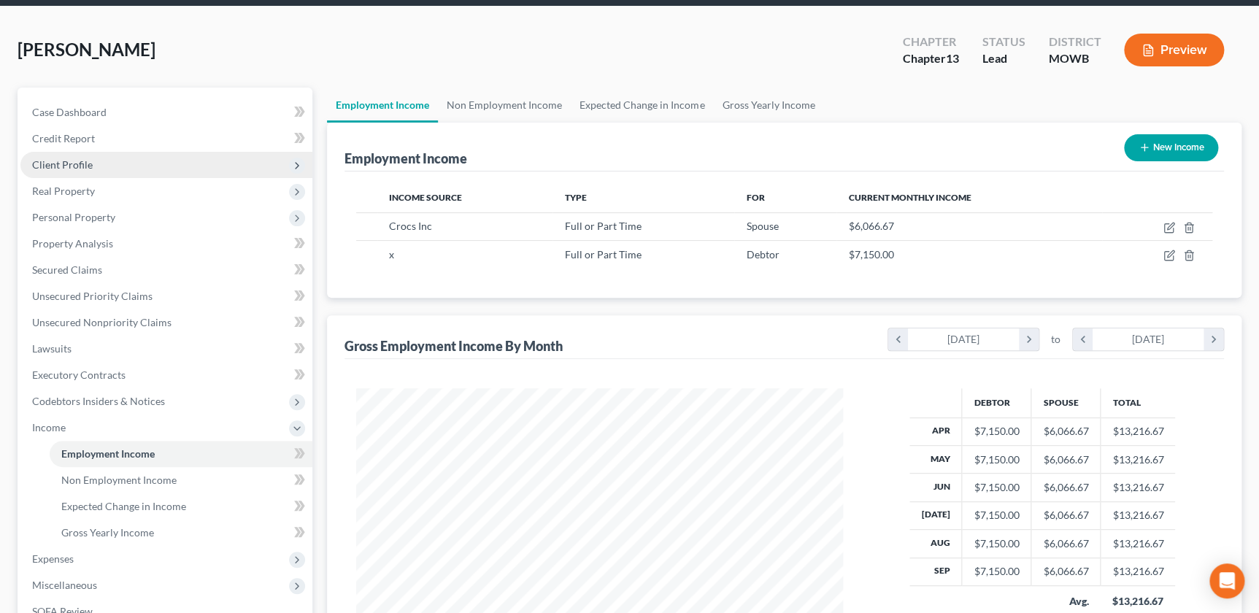
click at [94, 167] on span "Client Profile" at bounding box center [166, 165] width 292 height 26
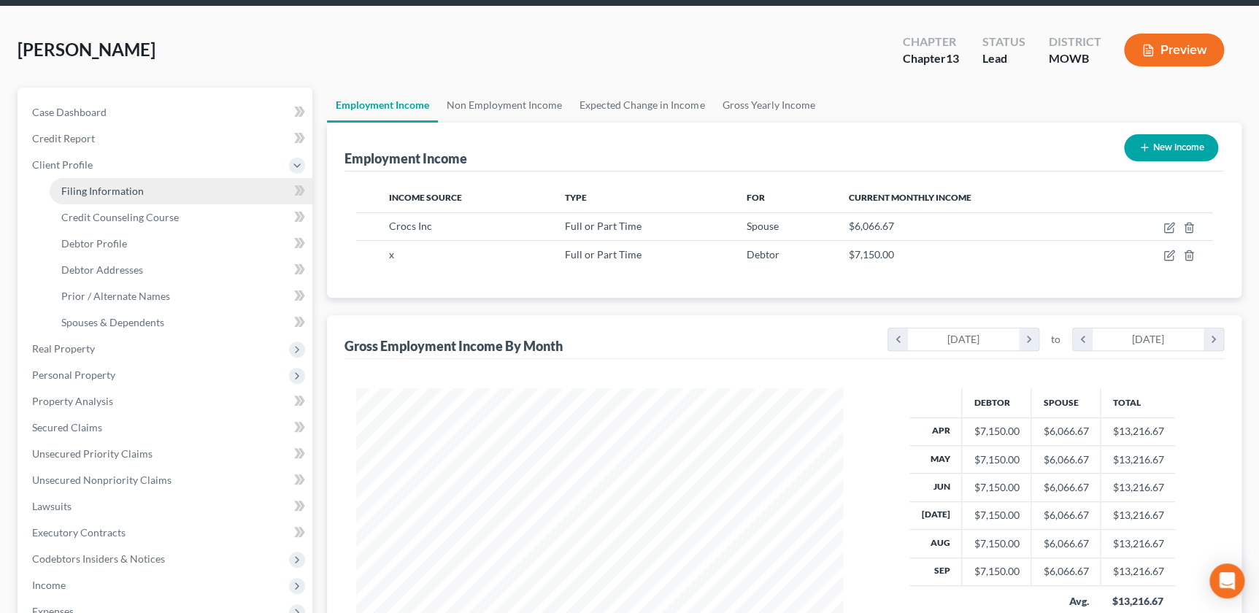
click at [109, 195] on span "Filing Information" at bounding box center [102, 191] width 82 height 12
select select "1"
select select "0"
select select "3"
select select "46"
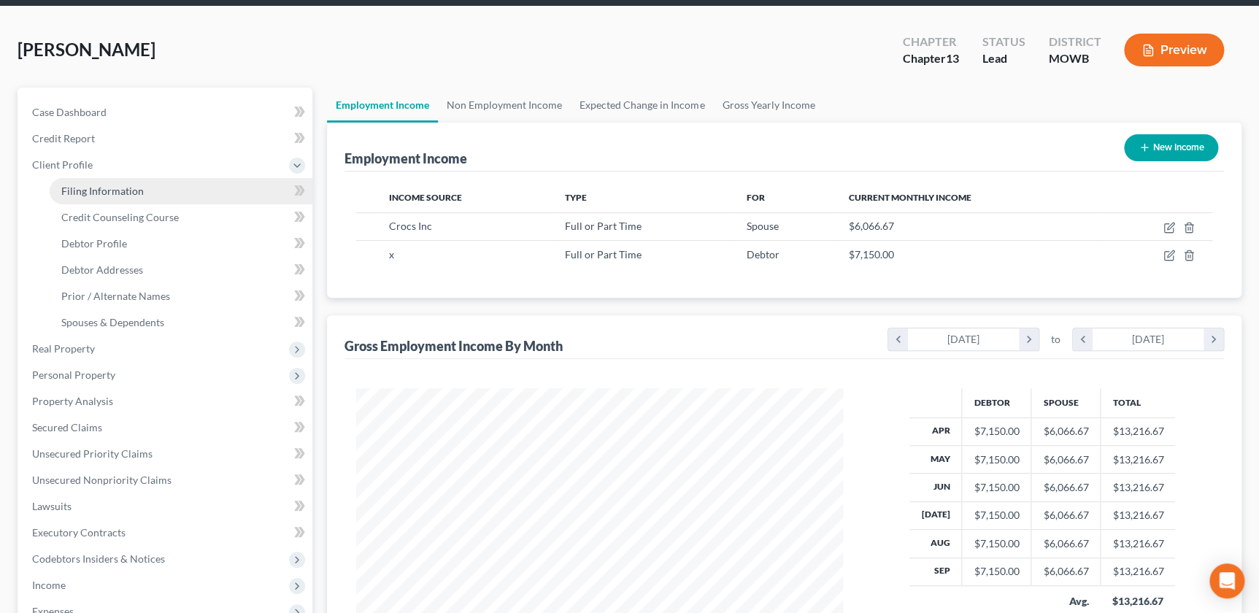
select select "26"
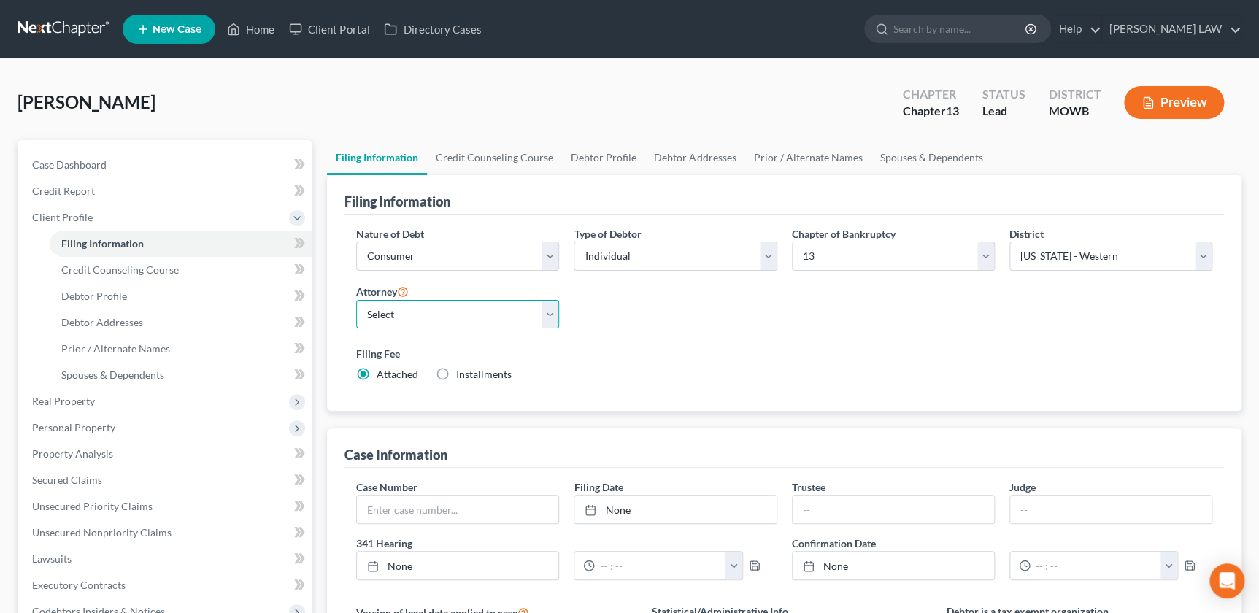
click at [519, 315] on select "Select Ryan Knipp - MOWB" at bounding box center [457, 314] width 203 height 29
select select "0"
click at [356, 300] on select "Select Ryan Knipp - MOWB" at bounding box center [457, 314] width 203 height 29
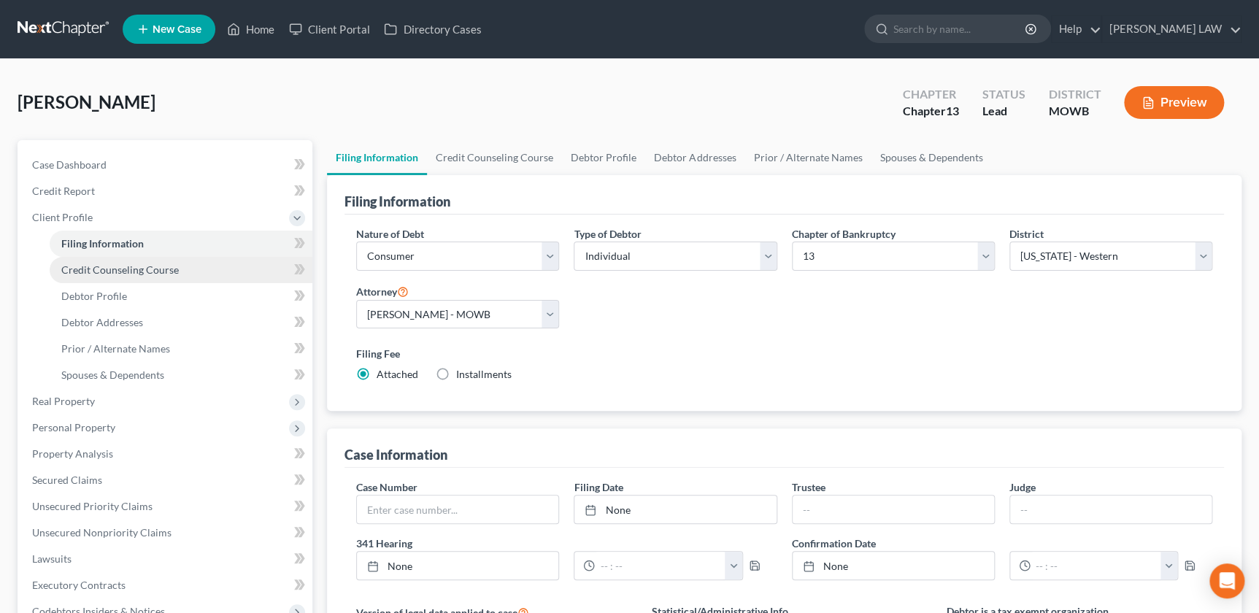
click at [127, 276] on link "Credit Counseling Course" at bounding box center [181, 270] width 263 height 26
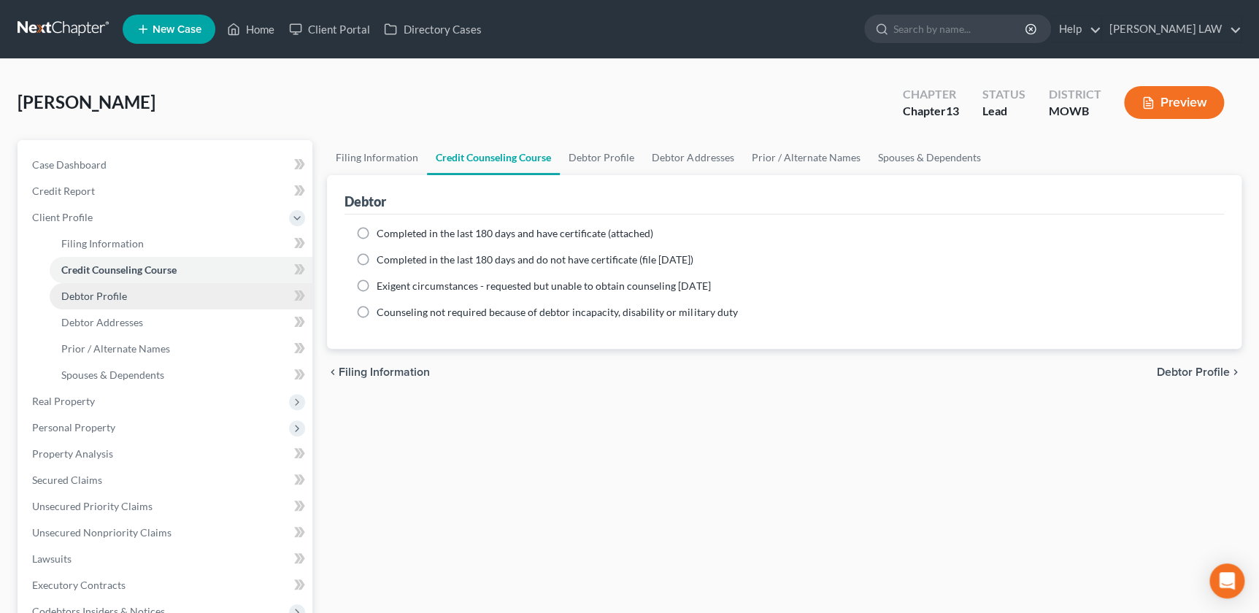
click at [112, 290] on span "Debtor Profile" at bounding box center [94, 296] width 66 height 12
select select "0"
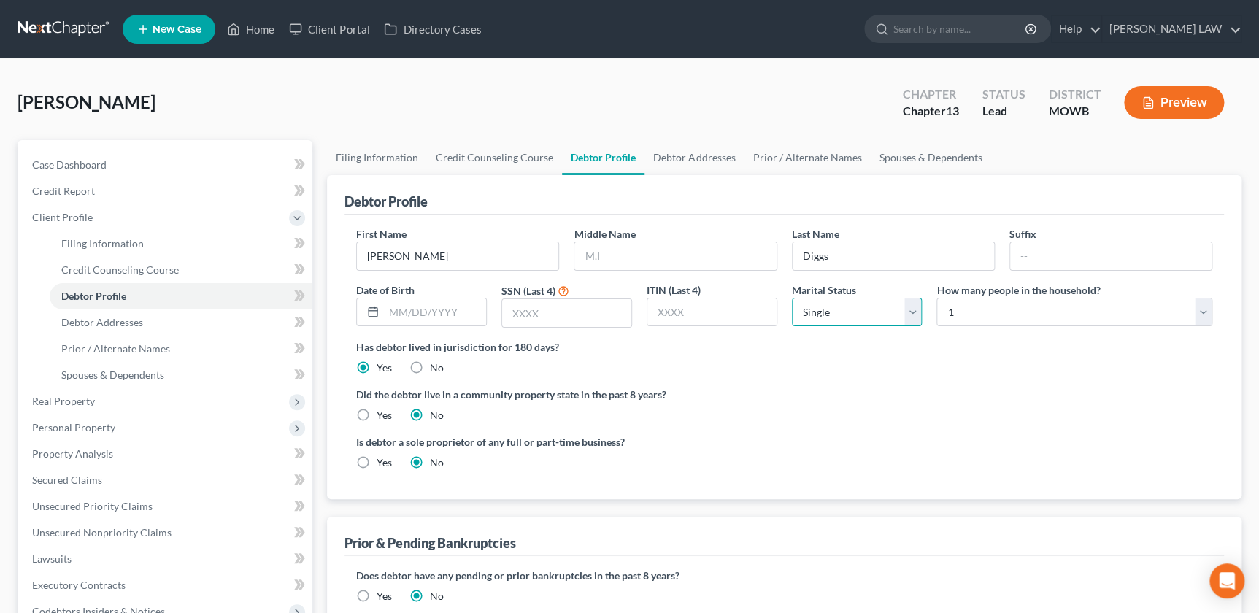
click at [847, 304] on select "Select Single Married Separated Divorced Widowed" at bounding box center [857, 312] width 131 height 29
select select "1"
click at [792, 298] on select "Select Single Married Separated Divorced Widowed" at bounding box center [857, 312] width 131 height 29
click at [965, 315] on select "Select 1 2 3 4 5 6 7 8 9 10 11 12 13 14 15 16 17 18 19 20" at bounding box center [1074, 312] width 276 height 29
select select "1"
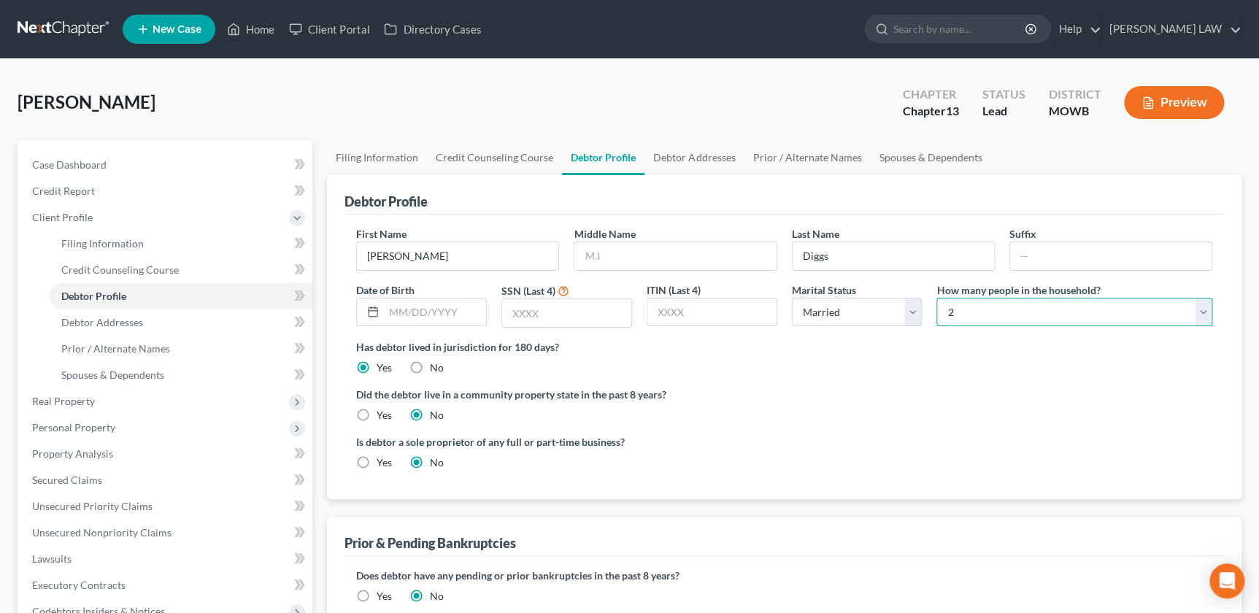
click at [936, 298] on select "Select 1 2 3 4 5 6 7 8 9 10 11 12 13 14 15 16 17 18 19 20" at bounding box center [1074, 312] width 276 height 29
click at [663, 159] on link "Debtor Addresses" at bounding box center [693, 157] width 99 height 35
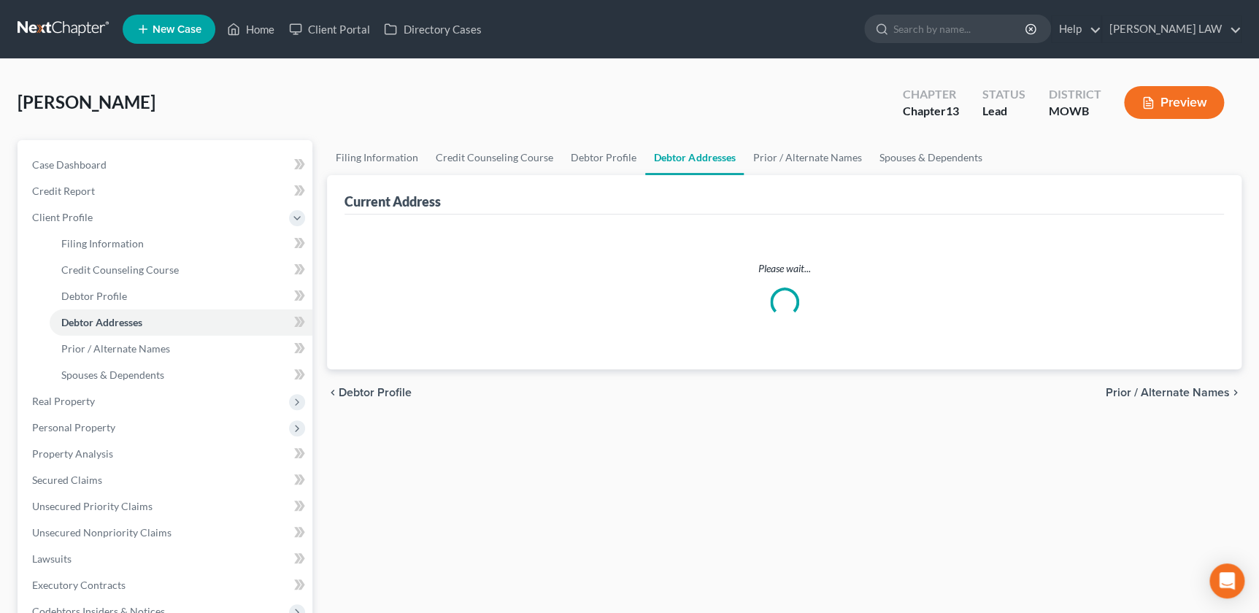
select select "0"
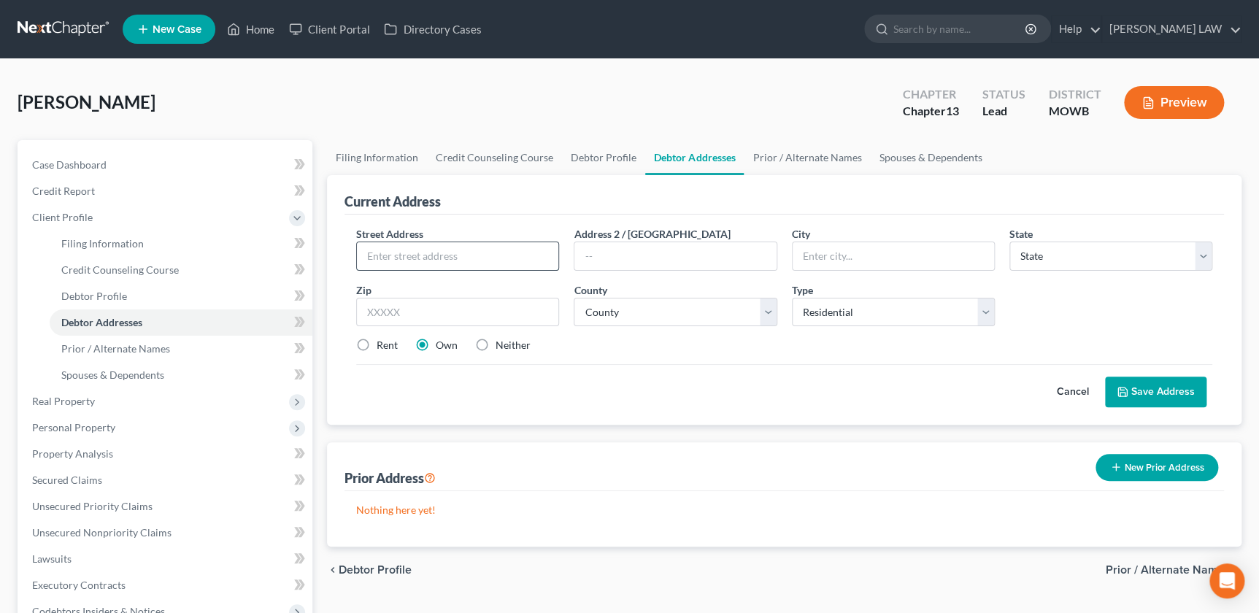
click at [456, 263] on input "text" at bounding box center [457, 256] width 201 height 28
type input "220 NW 100th Terrace"
type input "64155"
type input "Kansas City"
select select "26"
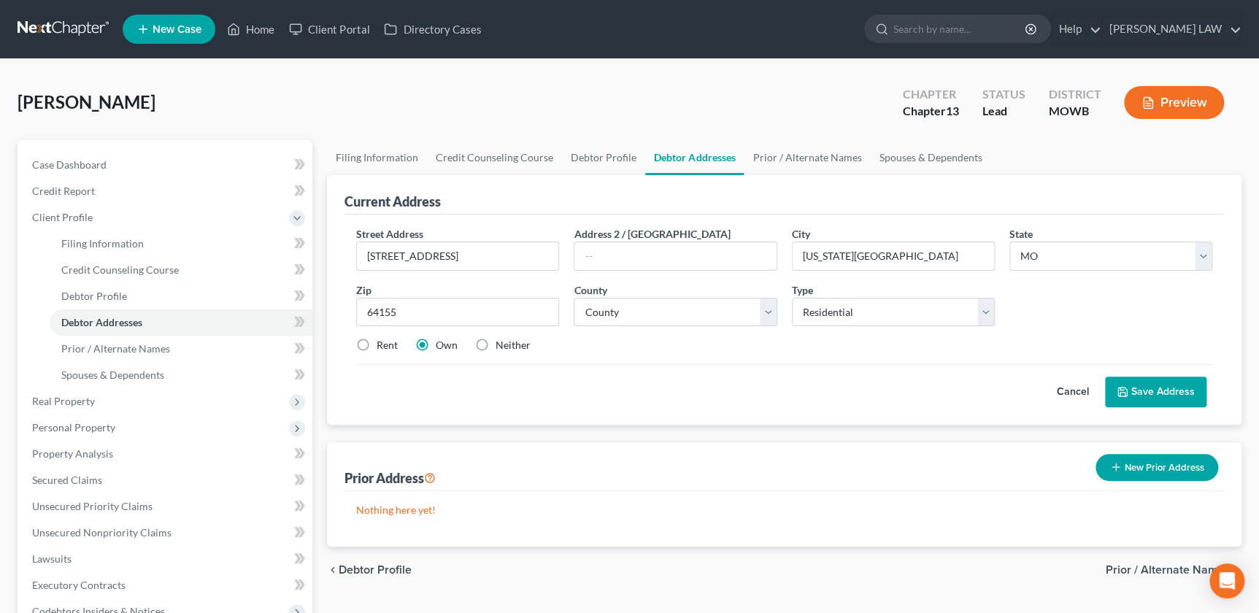
click at [377, 350] on label "Rent" at bounding box center [387, 345] width 21 height 15
click at [382, 347] on input "Rent" at bounding box center [386, 342] width 9 height 9
radio input "true"
click at [625, 308] on select "County Adair County Andrew County Atchison County Audrain County Barry County B…" at bounding box center [675, 312] width 203 height 29
select select "23"
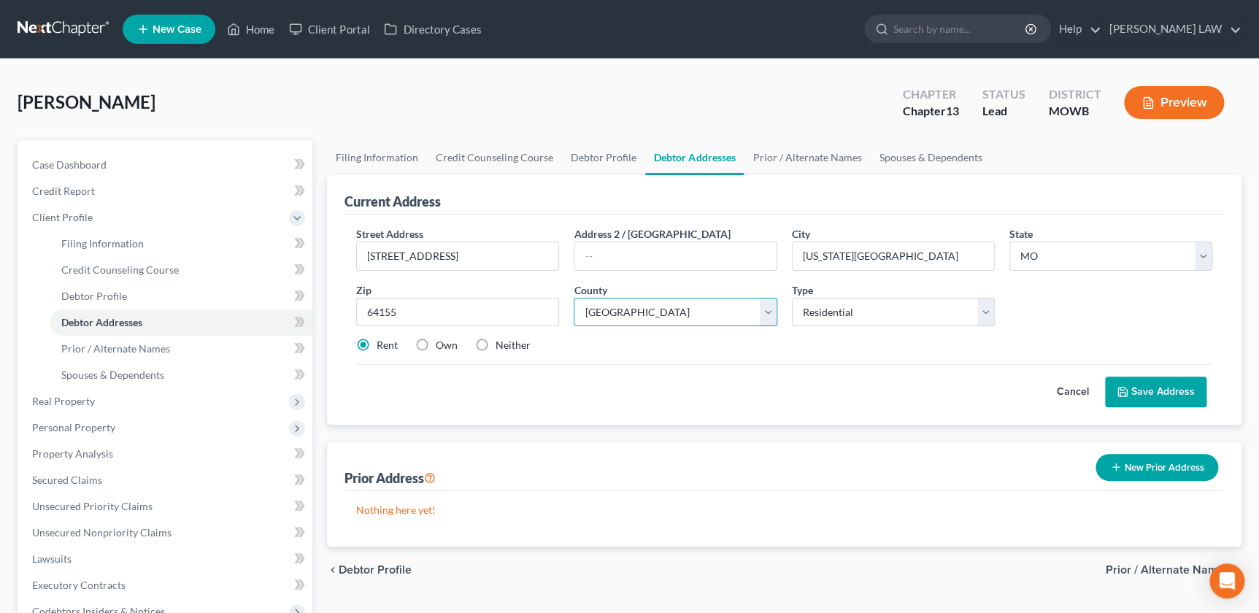
click at [574, 298] on select "County Adair County Andrew County Atchison County Audrain County Barry County B…" at bounding box center [675, 312] width 203 height 29
click at [1128, 394] on icon at bounding box center [1123, 392] width 12 height 12
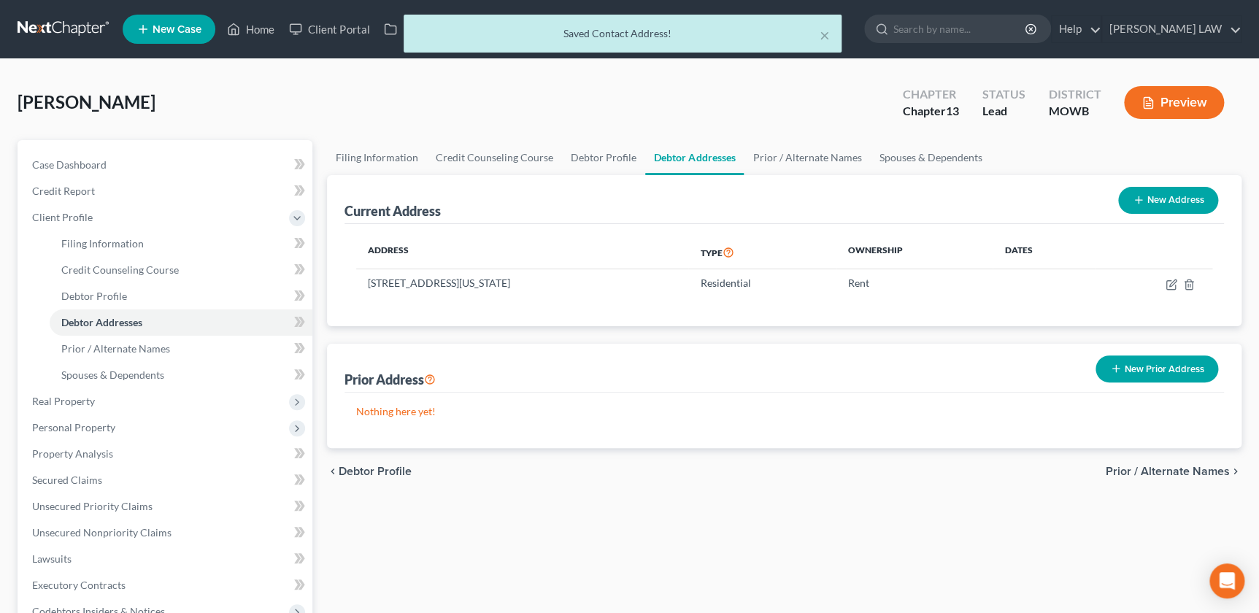
click at [323, 525] on div "Filing Information Credit Counseling Course Debtor Profile Debtor Addresses Pri…" at bounding box center [784, 535] width 929 height 790
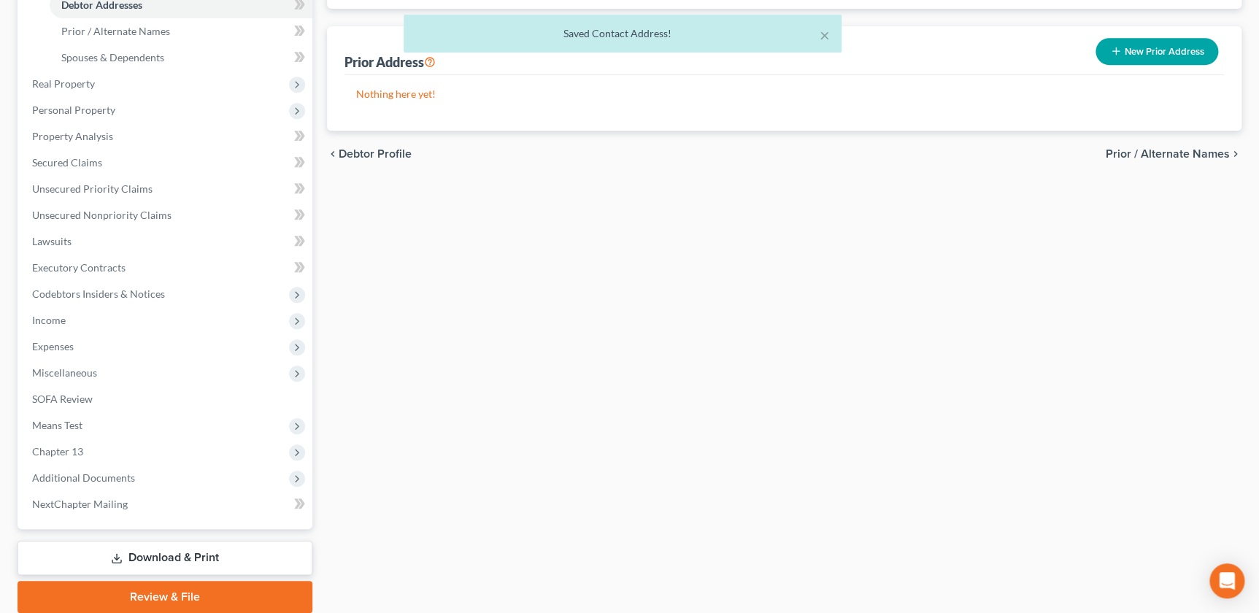
scroll to position [318, 0]
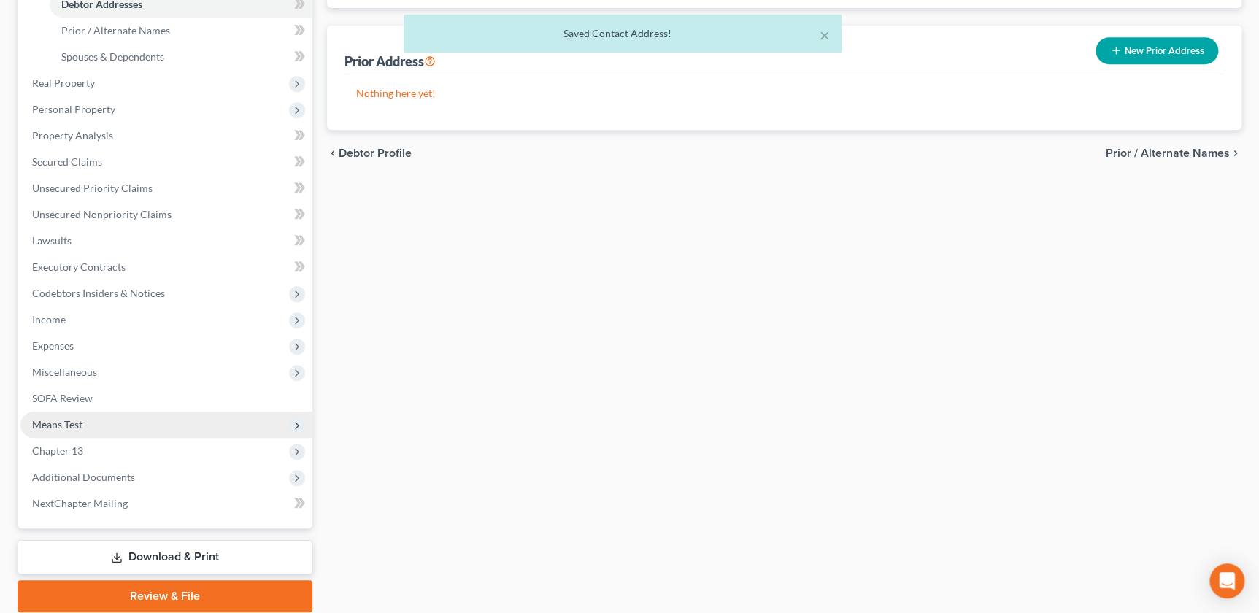
click at [74, 428] on span "Means Test" at bounding box center [57, 424] width 50 height 12
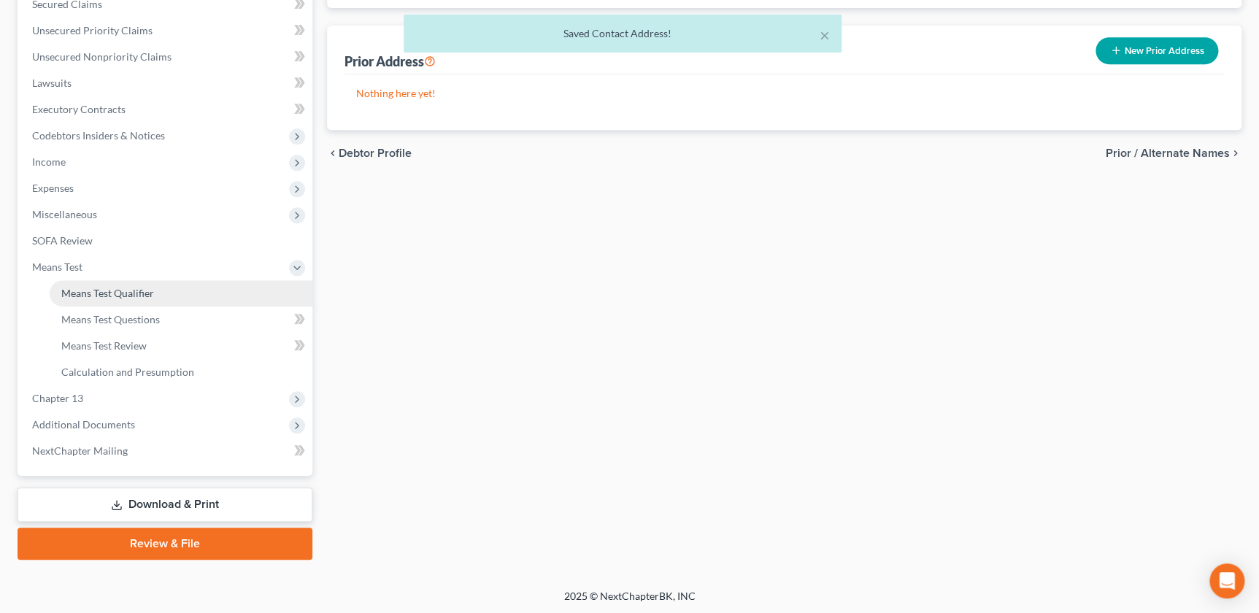
click at [103, 292] on span "Means Test Qualifier" at bounding box center [107, 293] width 93 height 12
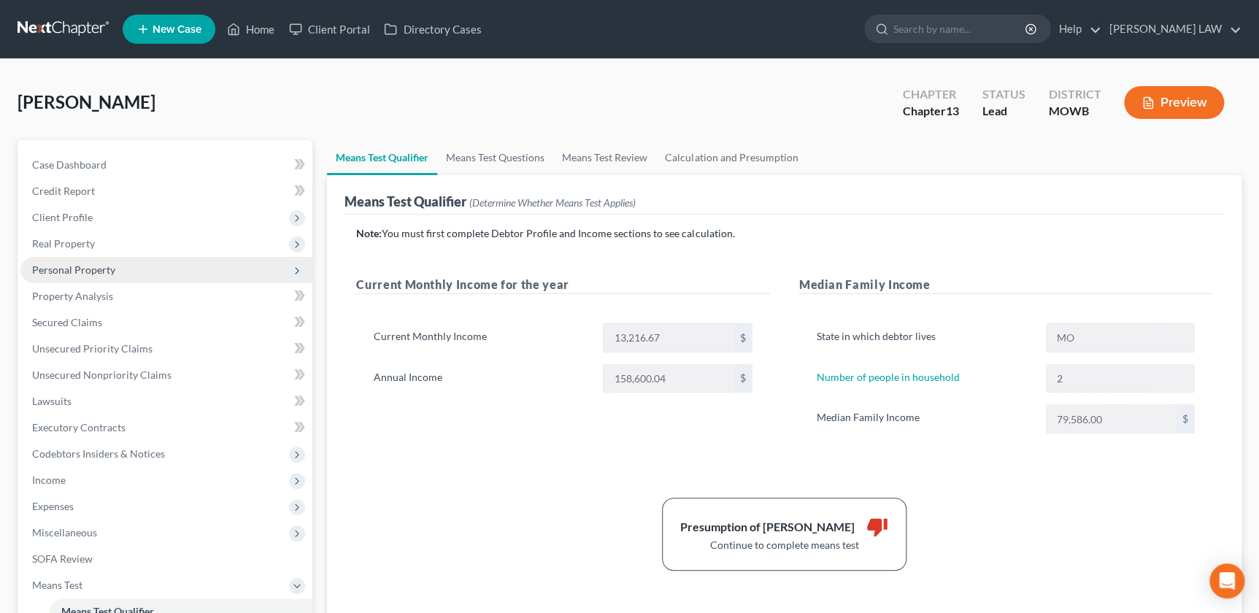
click at [66, 265] on span "Personal Property" at bounding box center [73, 269] width 83 height 12
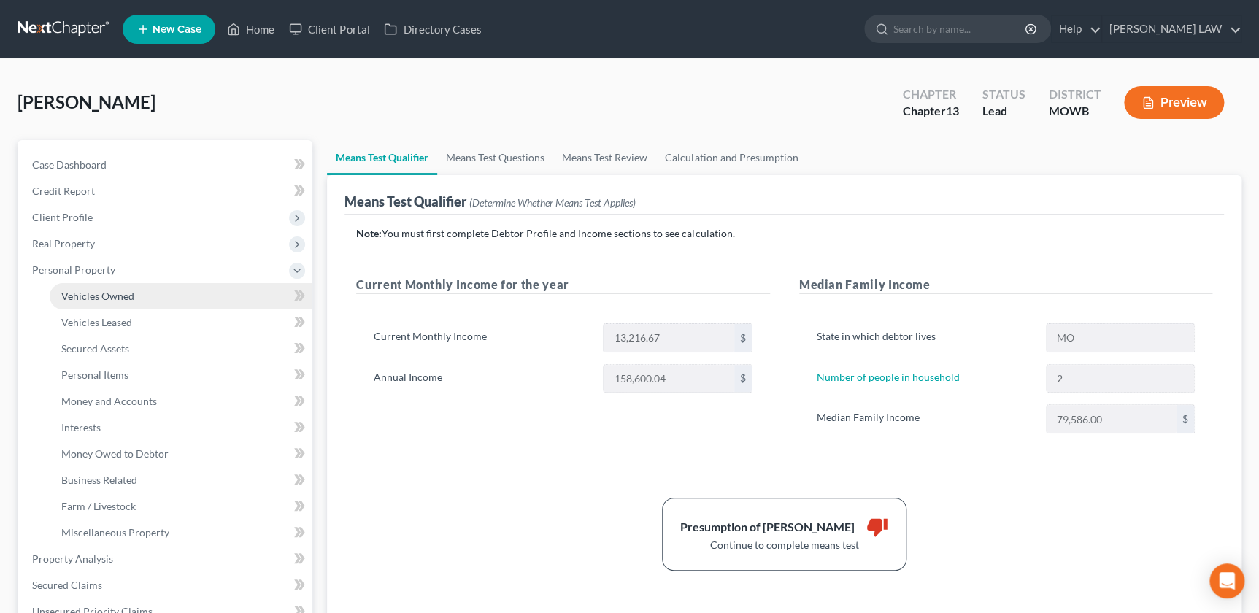
click at [153, 296] on link "Vehicles Owned" at bounding box center [181, 296] width 263 height 26
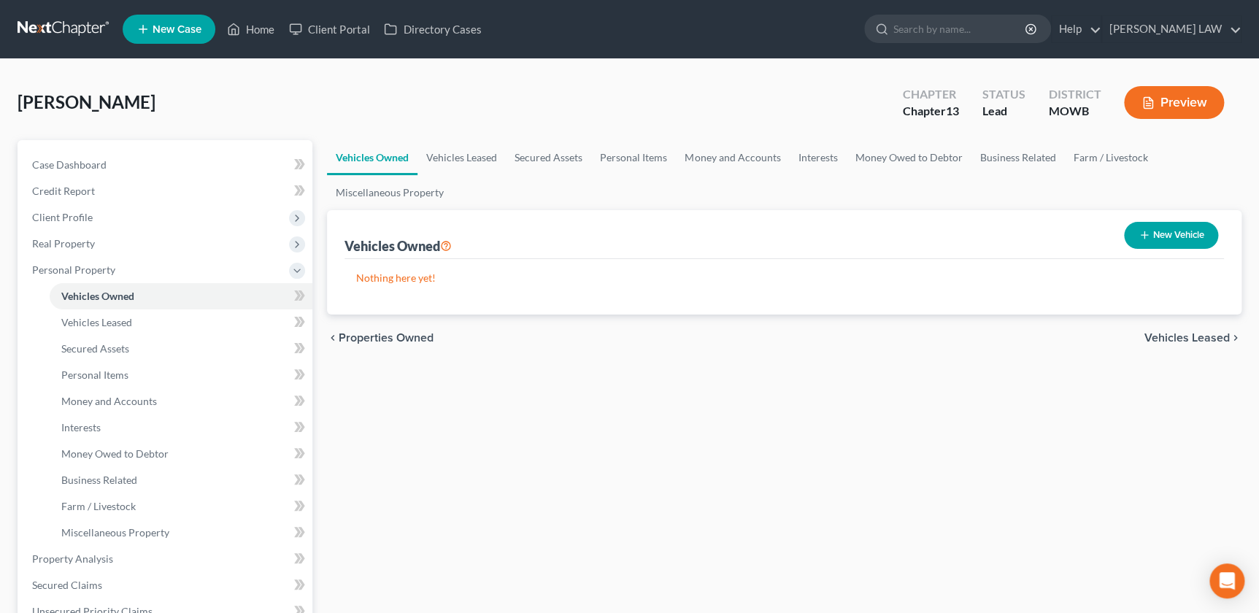
click at [1186, 239] on button "New Vehicle" at bounding box center [1171, 235] width 94 height 27
select select "0"
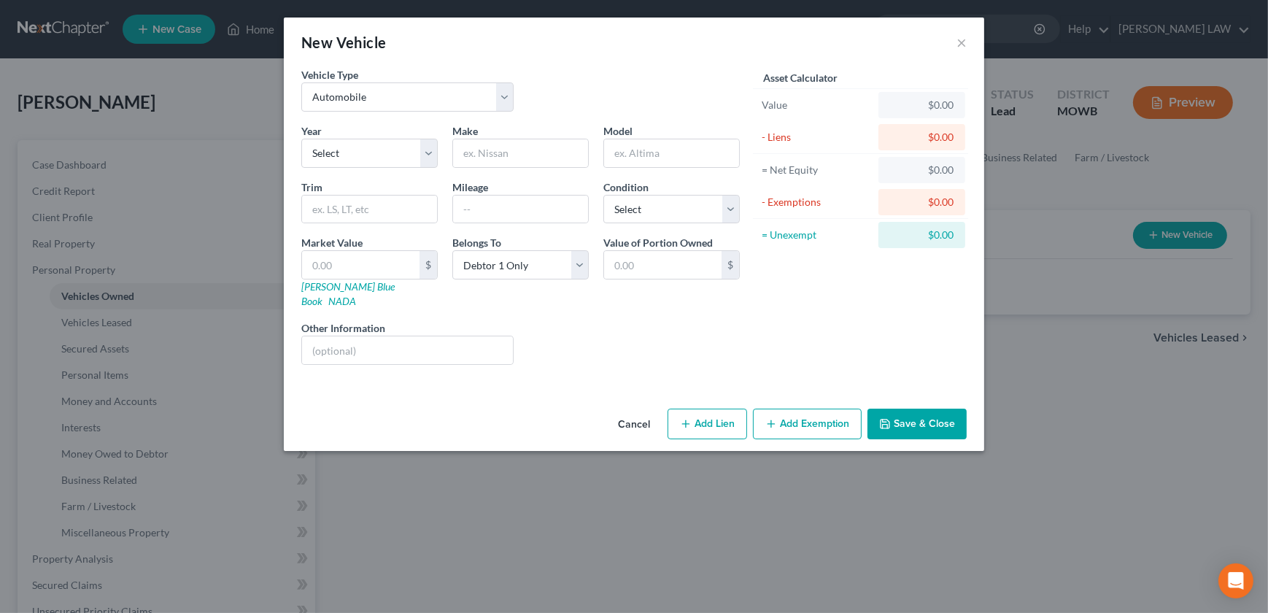
click at [335, 134] on div "Year Select 2026 2025 2024 2023 2022 2021 2020 2019 2018 2017 2016 2015 2014 20…" at bounding box center [369, 145] width 151 height 45
click at [380, 164] on select "Select 2026 2025 2024 2023 2022 2021 2020 2019 2018 2017 2016 2015 2014 2013 20…" at bounding box center [369, 153] width 136 height 29
select select "1"
click at [301, 139] on select "Select 2026 2025 2024 2023 2022 2021 2020 2019 2018 2017 2016 2015 2014 2013 20…" at bounding box center [369, 153] width 136 height 29
click at [507, 165] on input "text" at bounding box center [520, 153] width 135 height 28
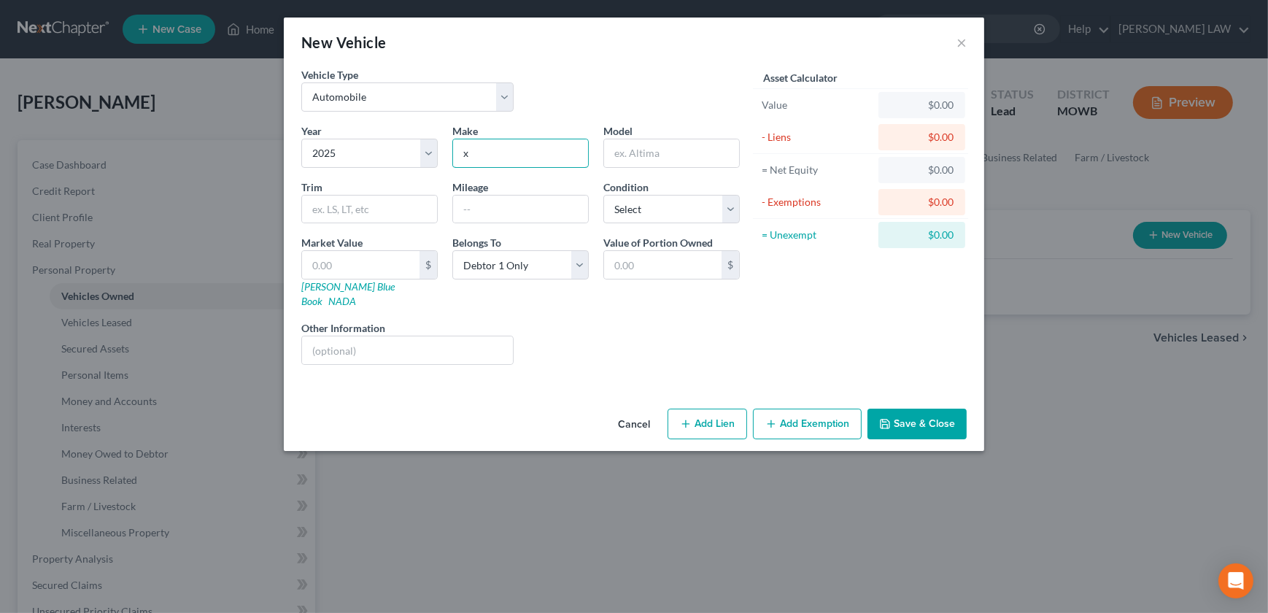
type input "x"
click at [687, 415] on button "Add Lien" at bounding box center [708, 424] width 80 height 31
select select "0"
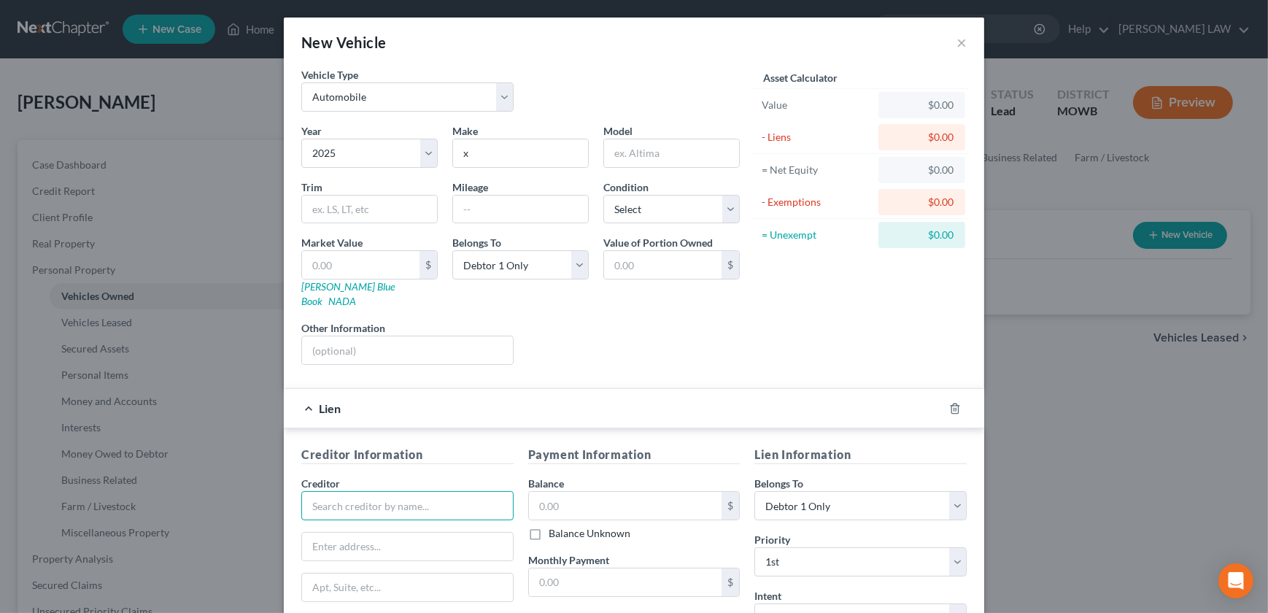
click at [355, 492] on input "text" at bounding box center [407, 505] width 212 height 29
type input "x"
click at [592, 504] on div "$" at bounding box center [634, 505] width 212 height 29
click at [590, 492] on input "text" at bounding box center [625, 506] width 193 height 28
type input "20,000"
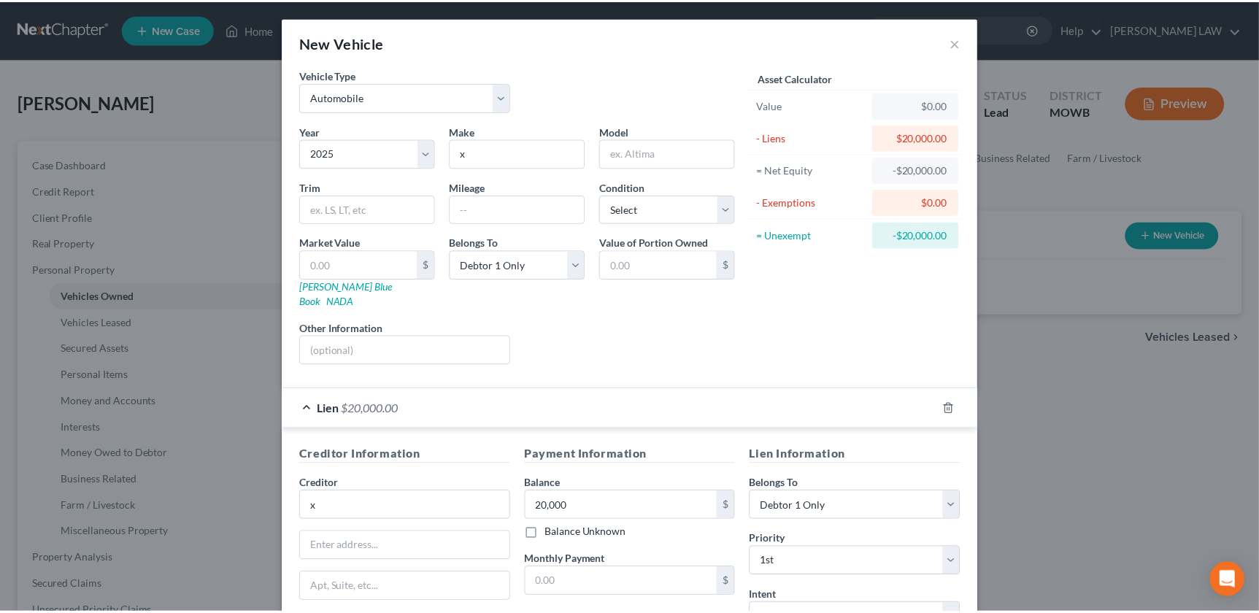
scroll to position [183, 0]
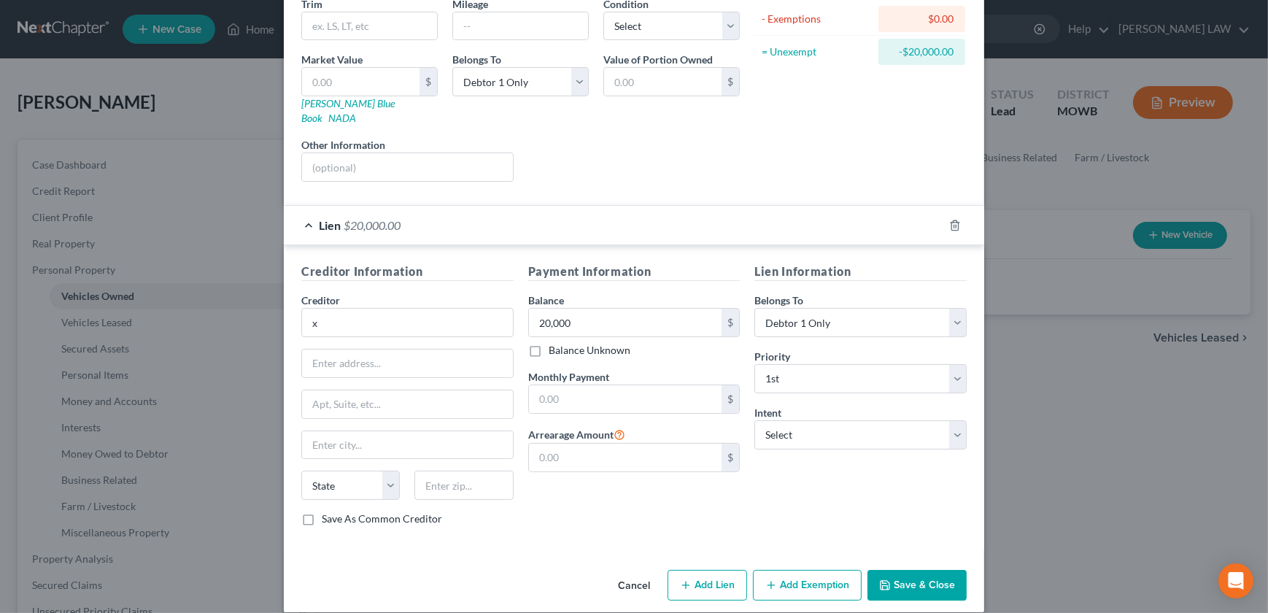
click at [890, 570] on button "Save & Close" at bounding box center [917, 585] width 99 height 31
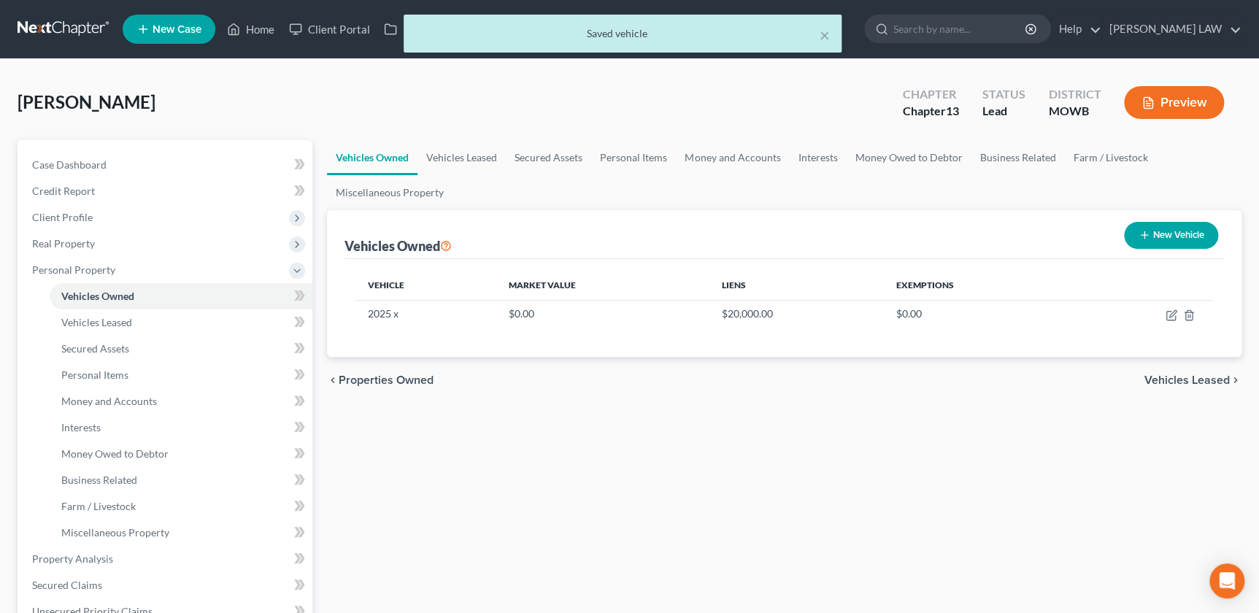
click at [342, 534] on div "Vehicles Owned Vehicles Leased Secured Assets Personal Items Money and Accounts…" at bounding box center [784, 587] width 929 height 895
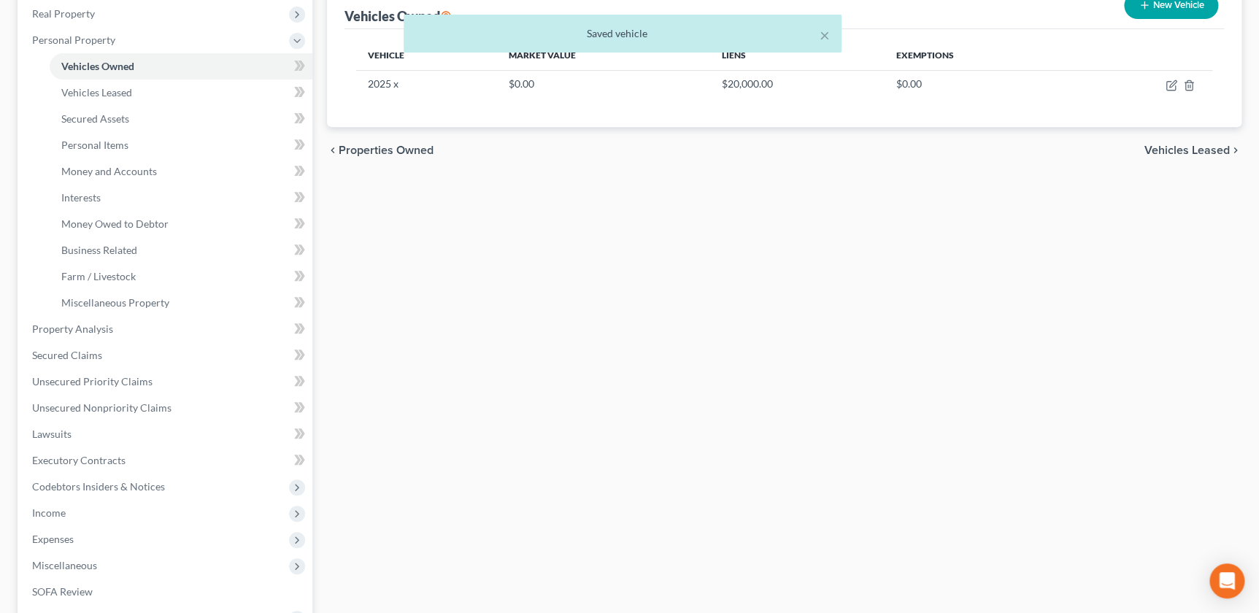
scroll to position [239, 0]
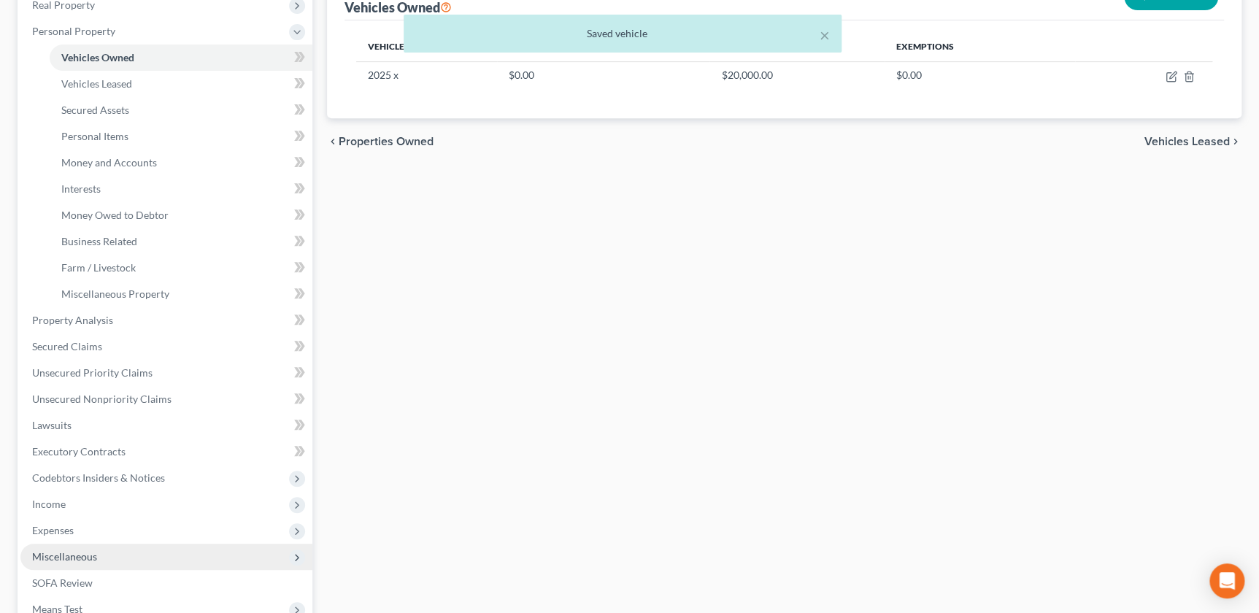
click at [73, 544] on span "Miscellaneous" at bounding box center [166, 557] width 292 height 26
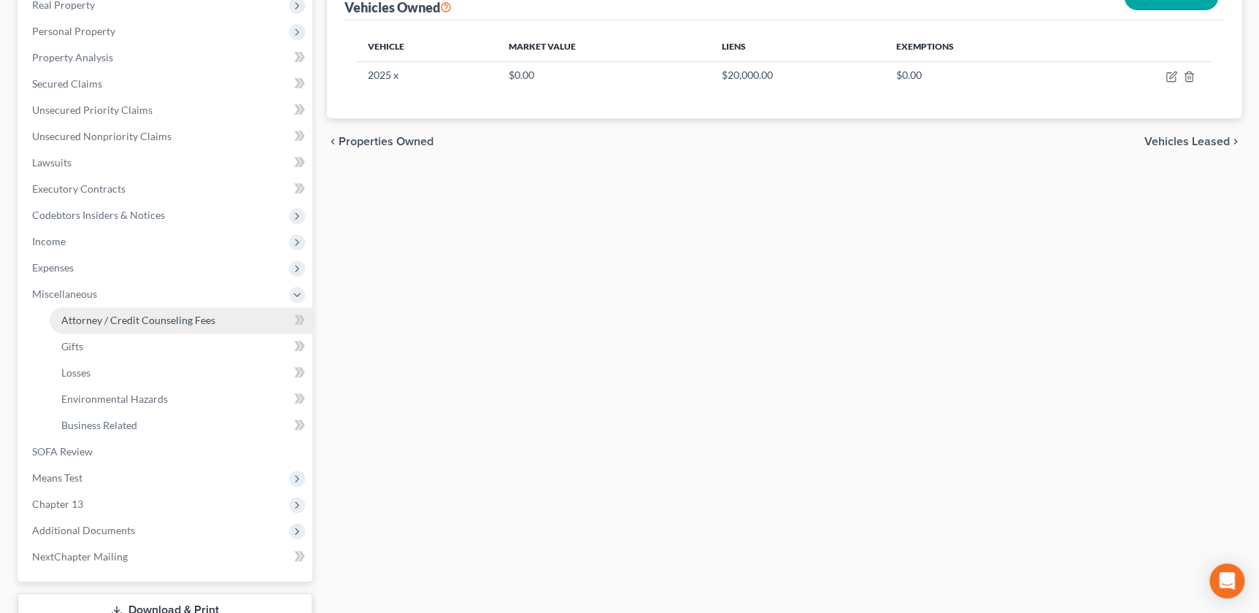
click at [128, 326] on link "Attorney / Credit Counseling Fees" at bounding box center [181, 320] width 263 height 26
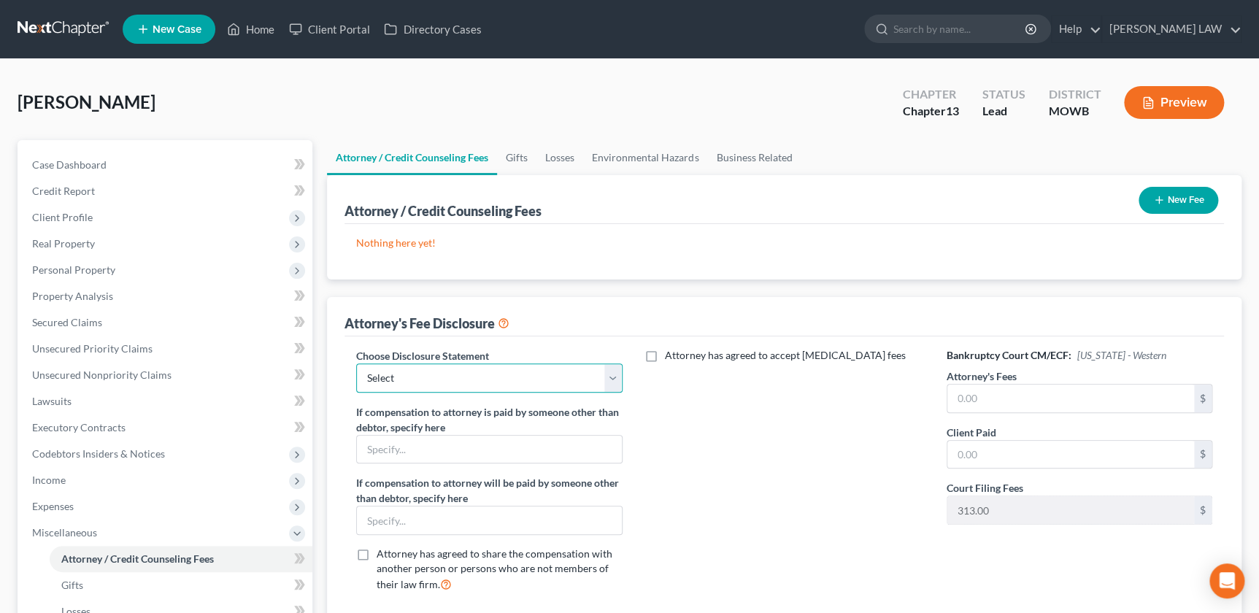
click at [513, 364] on select "Select Attorney Compensation Addon" at bounding box center [489, 377] width 266 height 29
select select "0"
click at [356, 363] on select "Select Attorney Compensation Addon" at bounding box center [489, 377] width 266 height 29
click at [978, 385] on input "text" at bounding box center [1070, 399] width 247 height 28
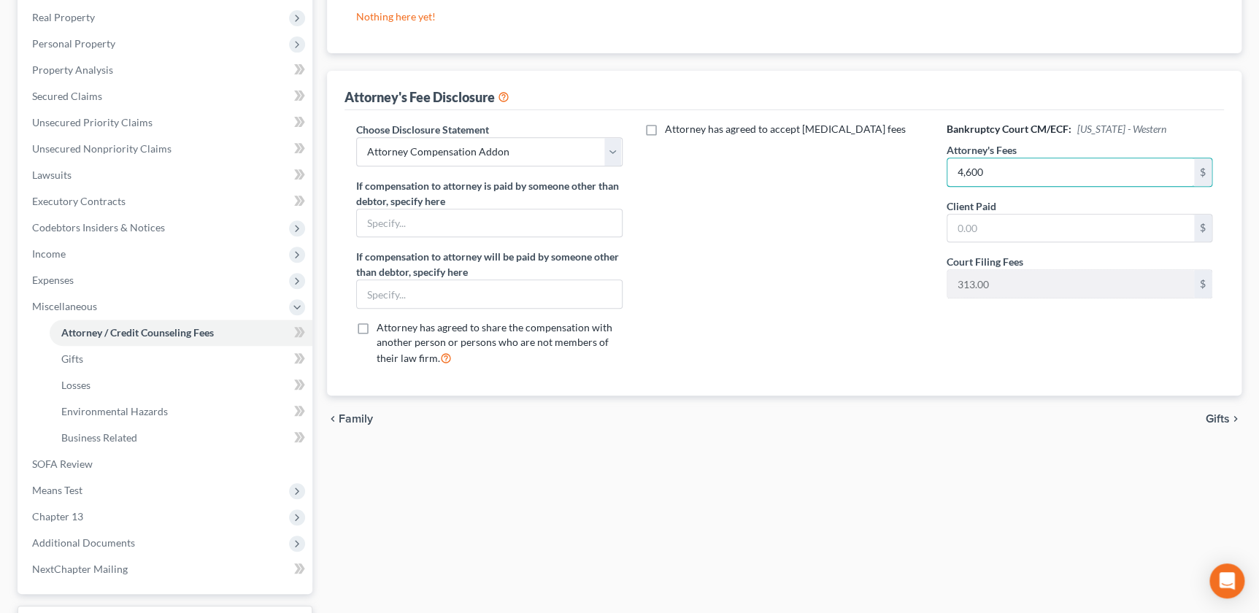
scroll to position [238, 0]
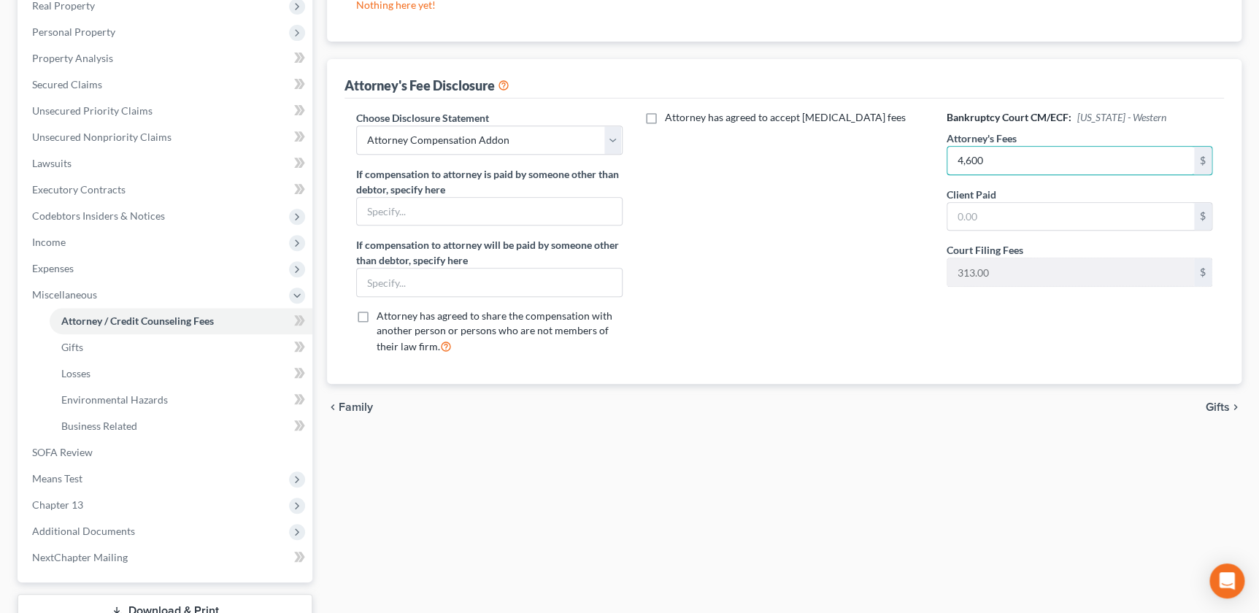
type input "4,600"
click at [1230, 401] on icon "chevron_right" at bounding box center [1236, 407] width 12 height 12
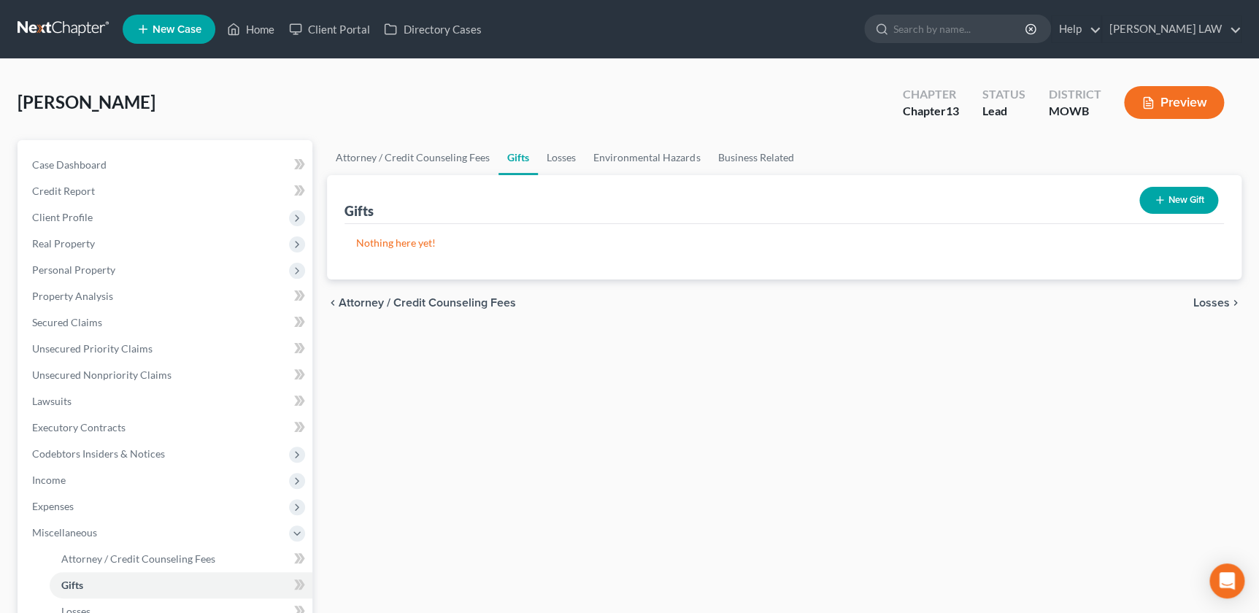
click at [326, 433] on div "Attorney / Credit Counseling Fees Gifts Losses Environmental Hazards Business R…" at bounding box center [784, 522] width 929 height 764
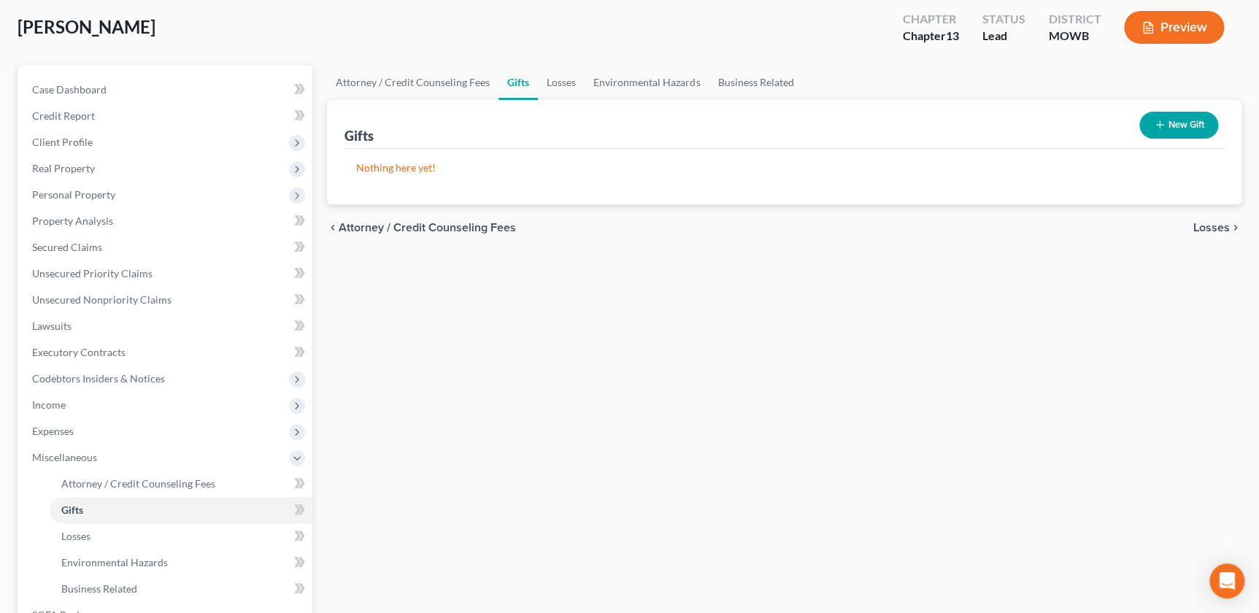
scroll to position [93, 0]
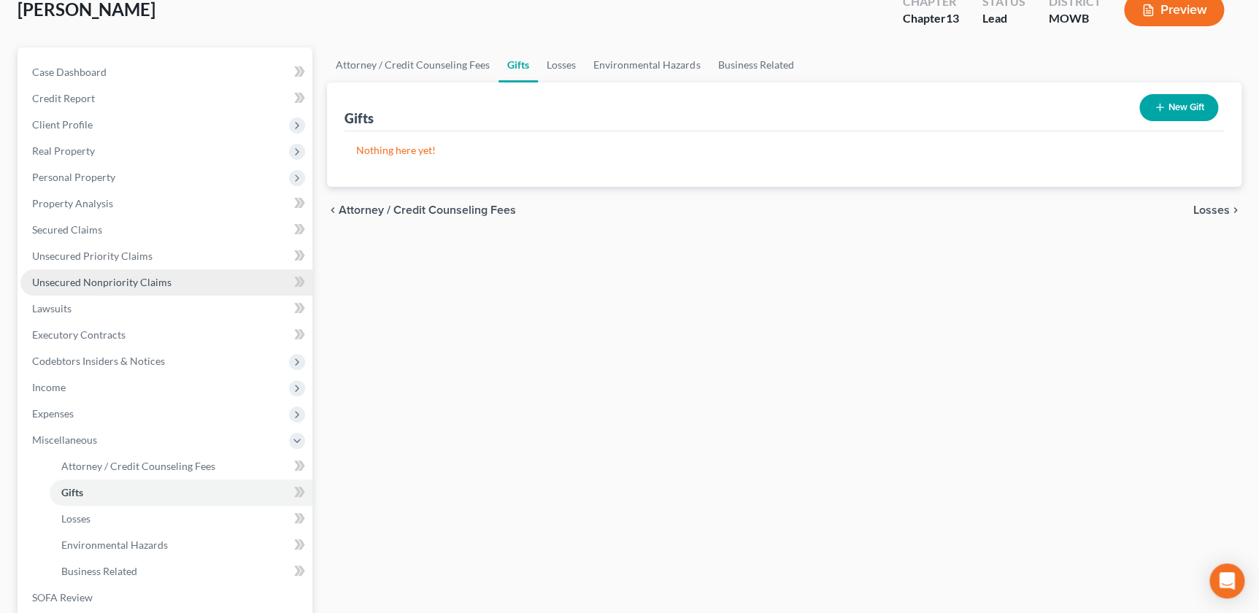
click at [120, 285] on span "Unsecured Nonpriority Claims" at bounding box center [101, 282] width 139 height 12
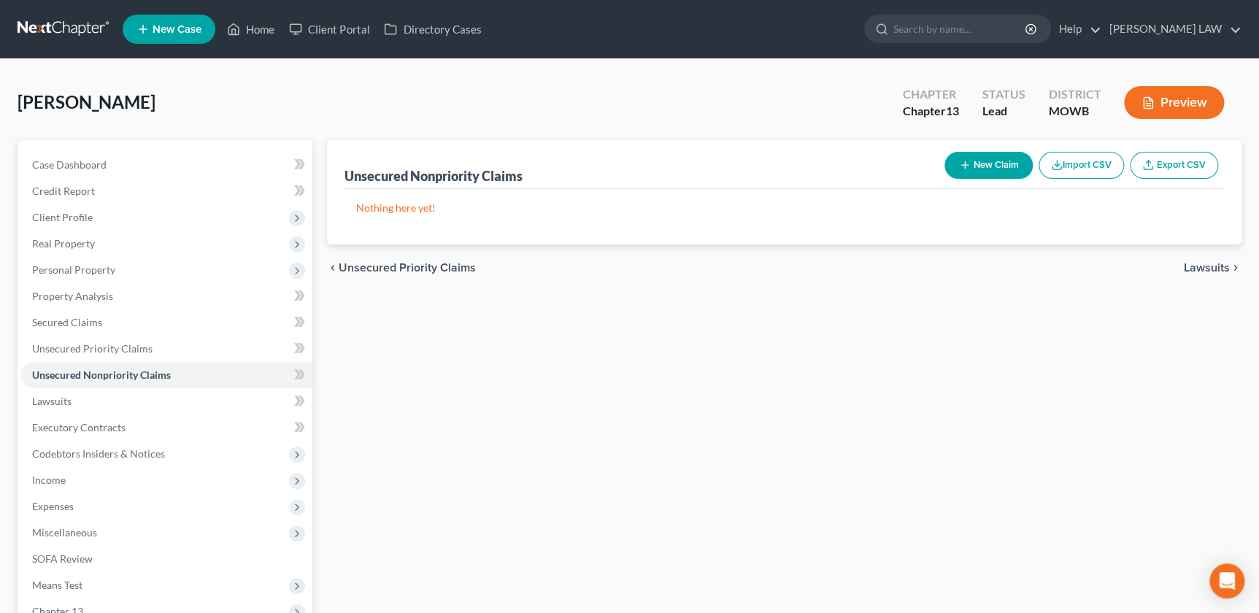
click at [947, 164] on button "New Claim" at bounding box center [988, 165] width 88 height 27
select select "0"
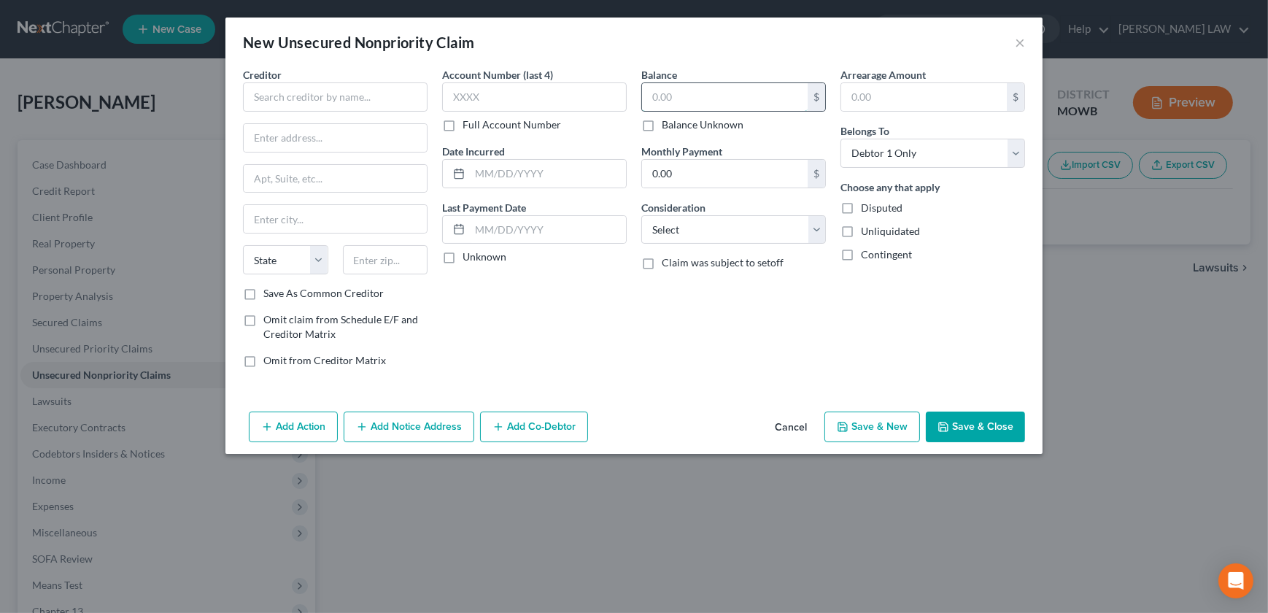
click at [722, 85] on input "text" at bounding box center [725, 97] width 166 height 28
type input "30,000"
click at [970, 433] on button "Save & Close" at bounding box center [975, 427] width 99 height 31
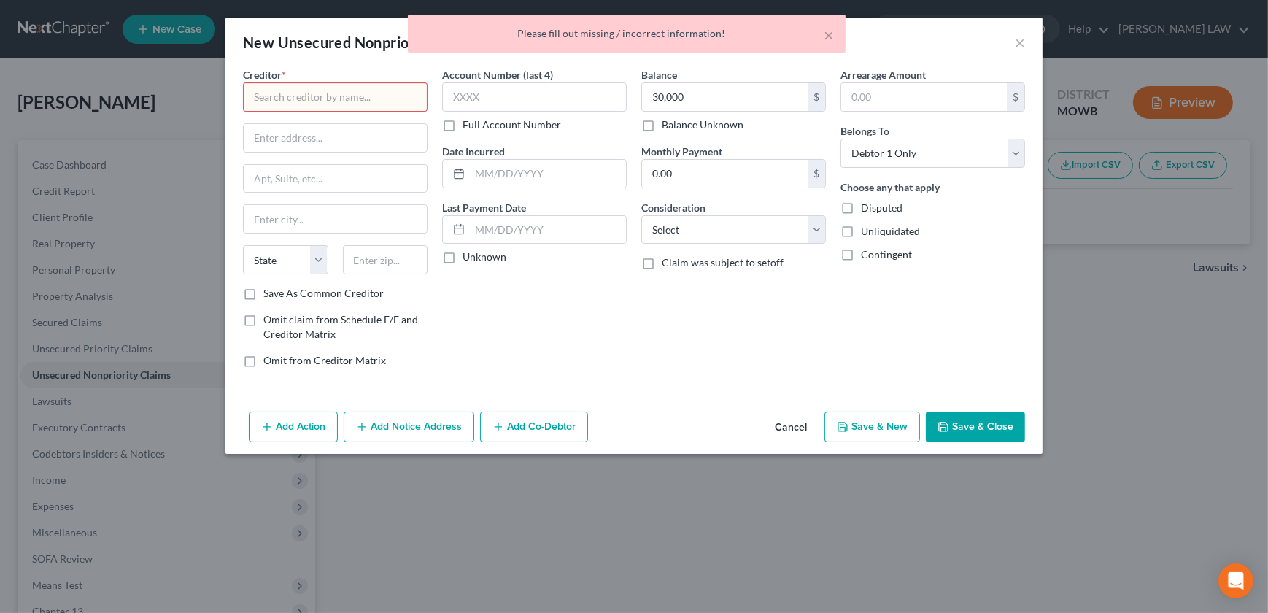
click at [364, 103] on input "text" at bounding box center [335, 96] width 185 height 29
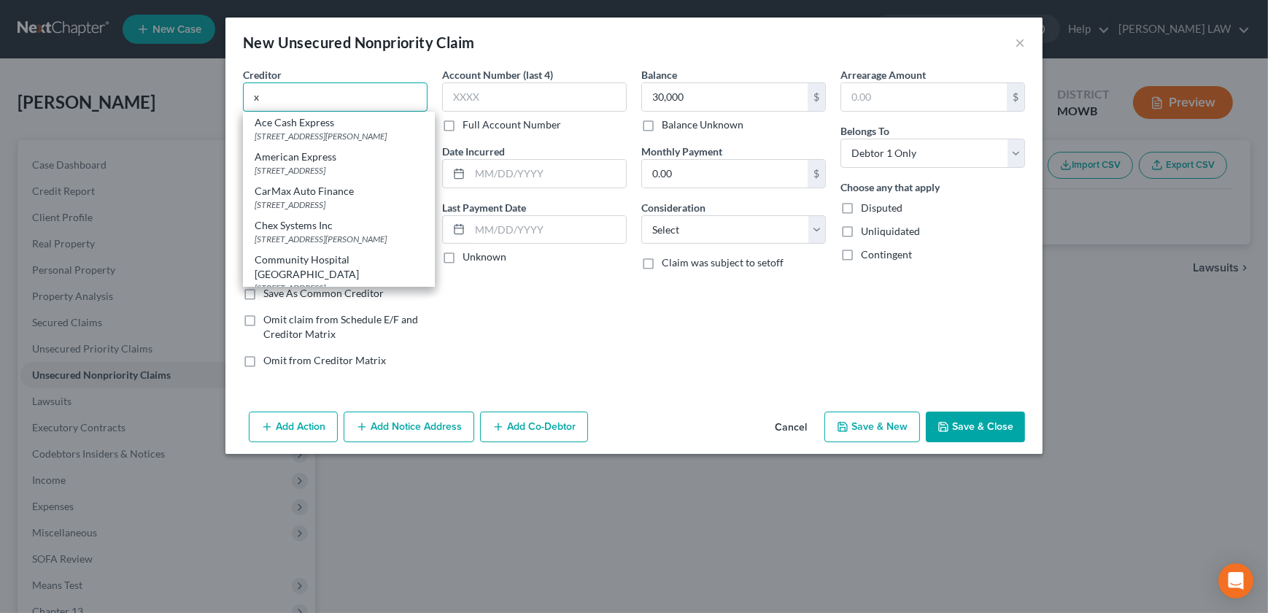
type input "x"
click at [985, 412] on button "Save & Close" at bounding box center [975, 427] width 99 height 31
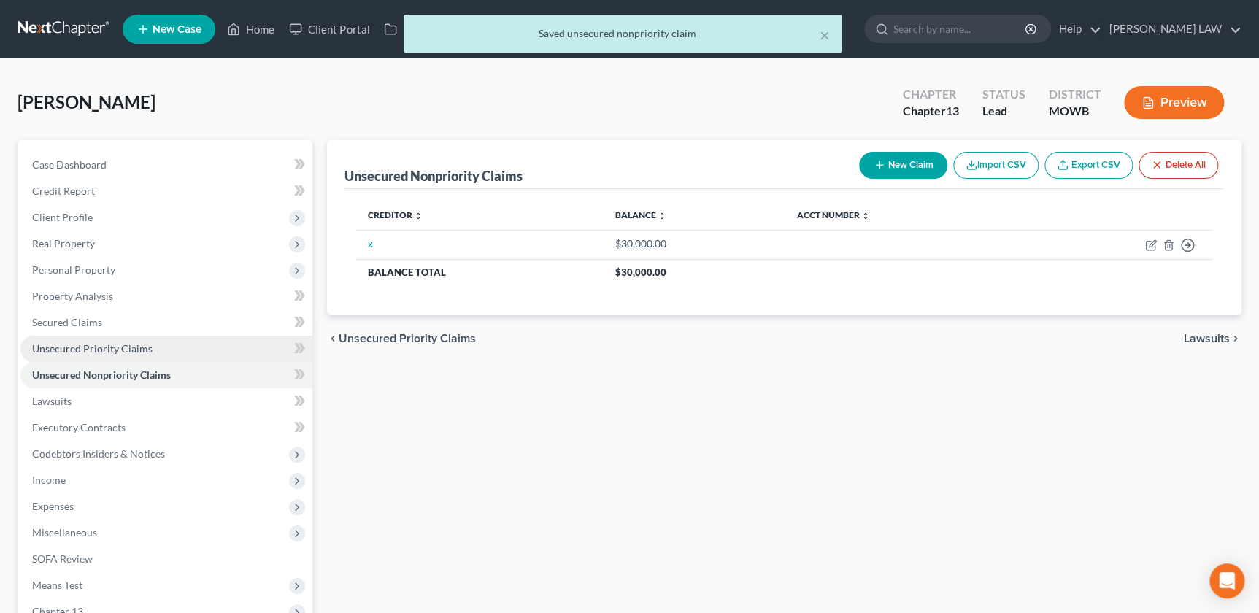
click at [93, 342] on span "Unsecured Priority Claims" at bounding box center [92, 348] width 120 height 12
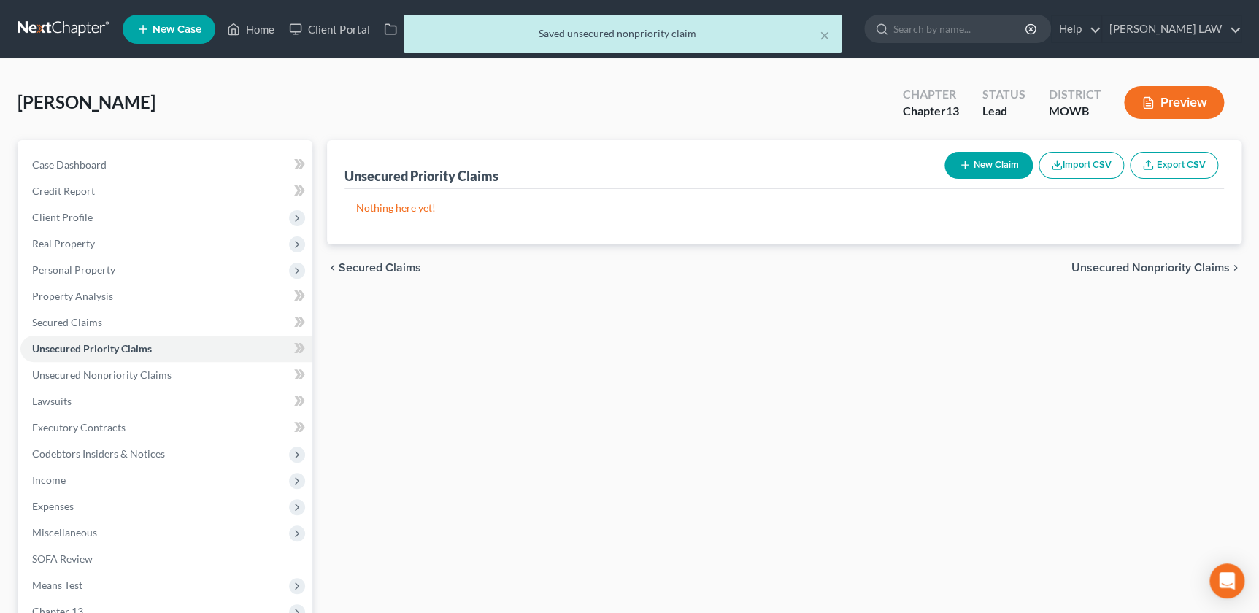
click at [968, 161] on icon "button" at bounding box center [965, 165] width 12 height 12
select select "0"
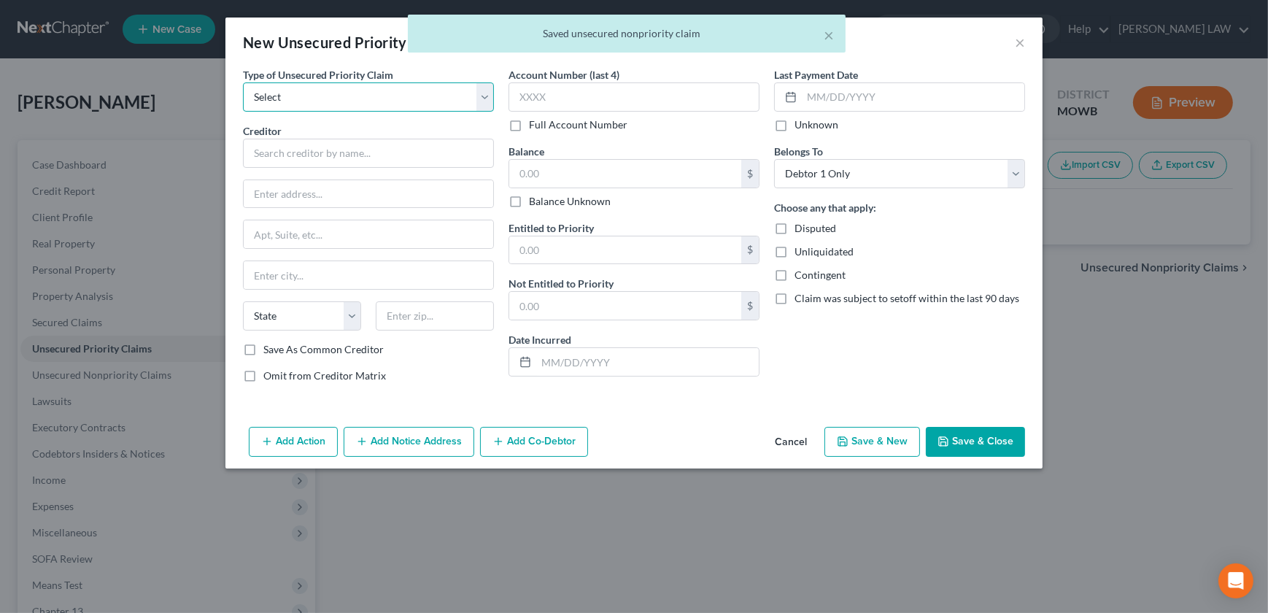
click at [301, 101] on select "Select Taxes & Other Government Units Domestic Support Obligations Extensions o…" at bounding box center [368, 96] width 251 height 29
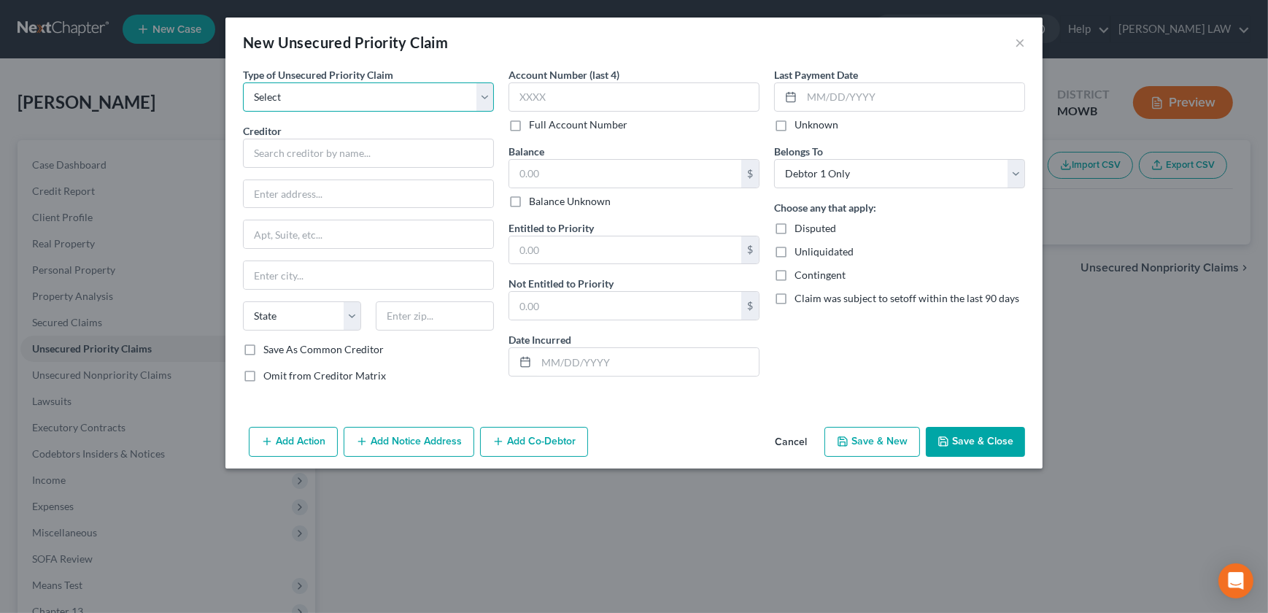
select select "0"
click at [243, 82] on select "Select Taxes & Other Government Units Domestic Support Obligations Extensions o…" at bounding box center [368, 96] width 251 height 29
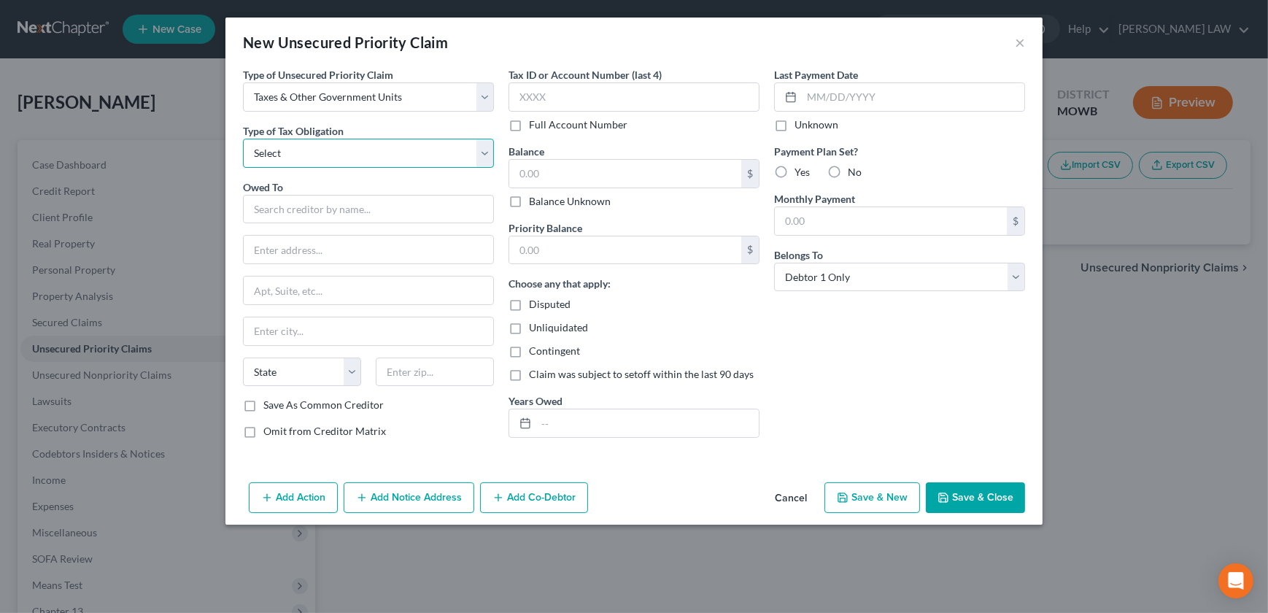
click at [318, 139] on select "Select Federal City State Franchise Tax Board Other" at bounding box center [368, 153] width 251 height 29
click at [243, 139] on select "Select Federal City State Franchise Tax Board Other" at bounding box center [368, 153] width 251 height 29
click at [335, 149] on select "Select Federal City State Franchise Tax Board Other" at bounding box center [368, 153] width 251 height 29
select select "0"
click at [243, 139] on select "Select Federal City State Franchise Tax Board Other" at bounding box center [368, 153] width 251 height 29
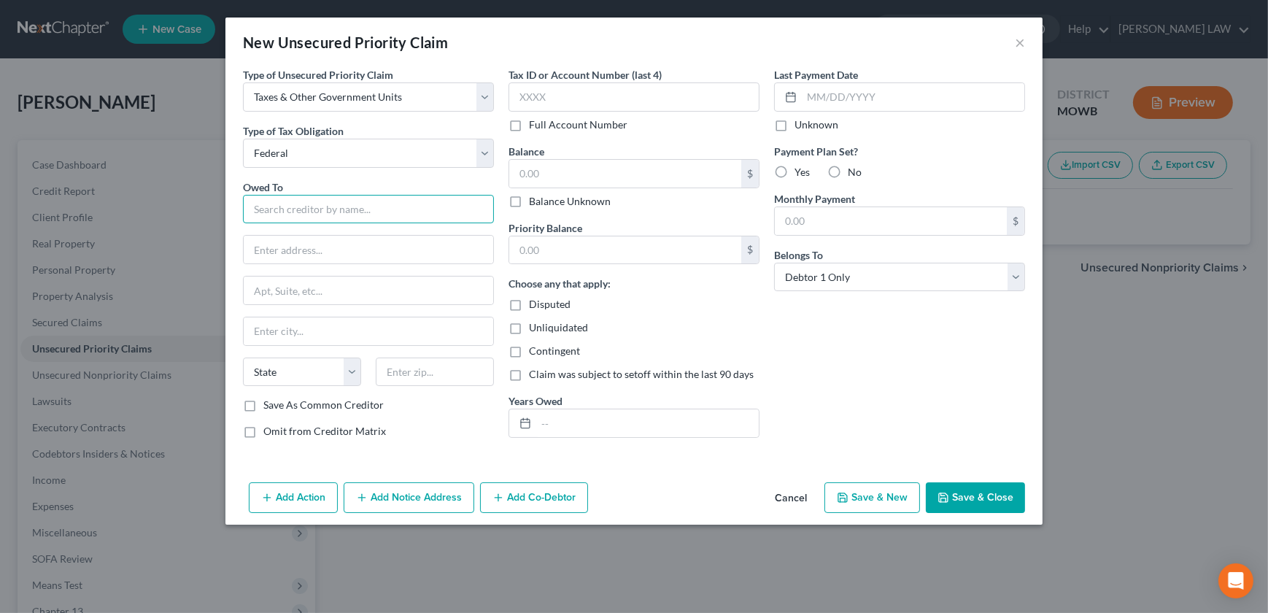
click at [328, 202] on input "text" at bounding box center [368, 209] width 251 height 29
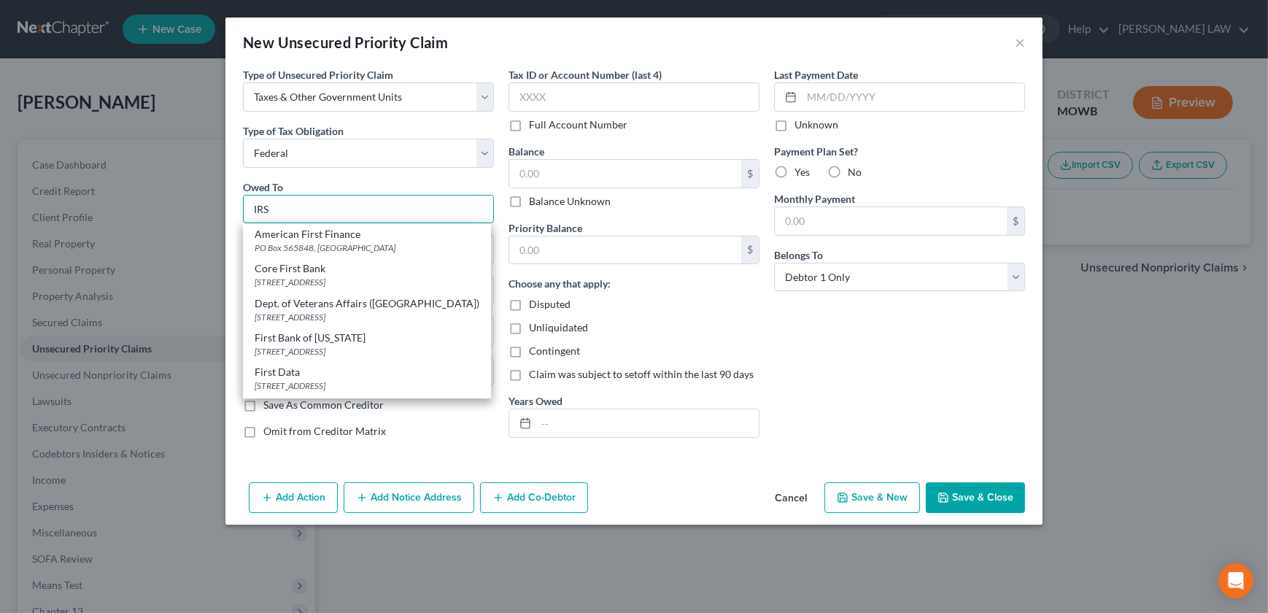
type input "IRS"
click at [951, 495] on button "Save & Close" at bounding box center [975, 497] width 99 height 31
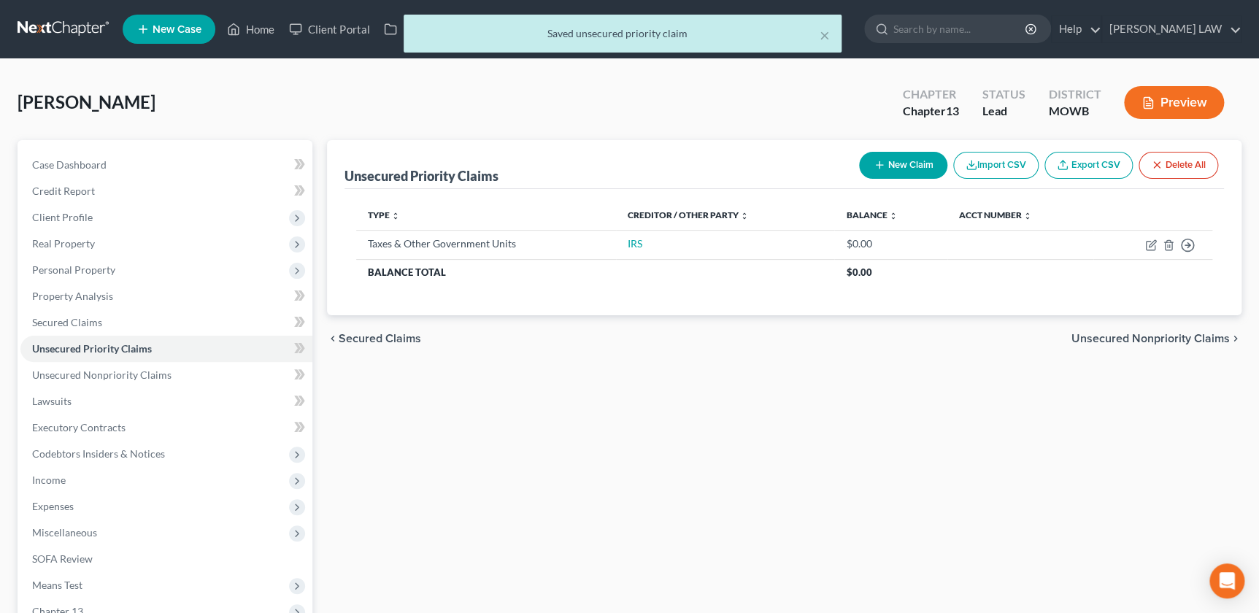
click at [325, 489] on div "Unsecured Priority Claims New Claim Import CSV Export CSV Delete All Type expan…" at bounding box center [784, 456] width 929 height 633
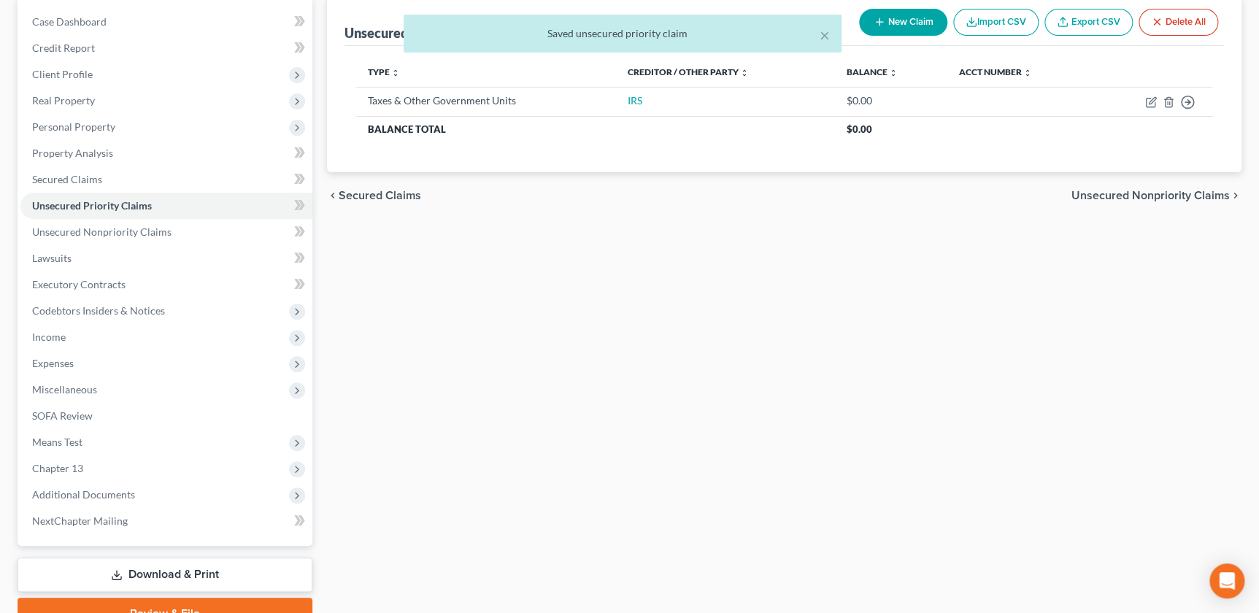
scroll to position [213, 0]
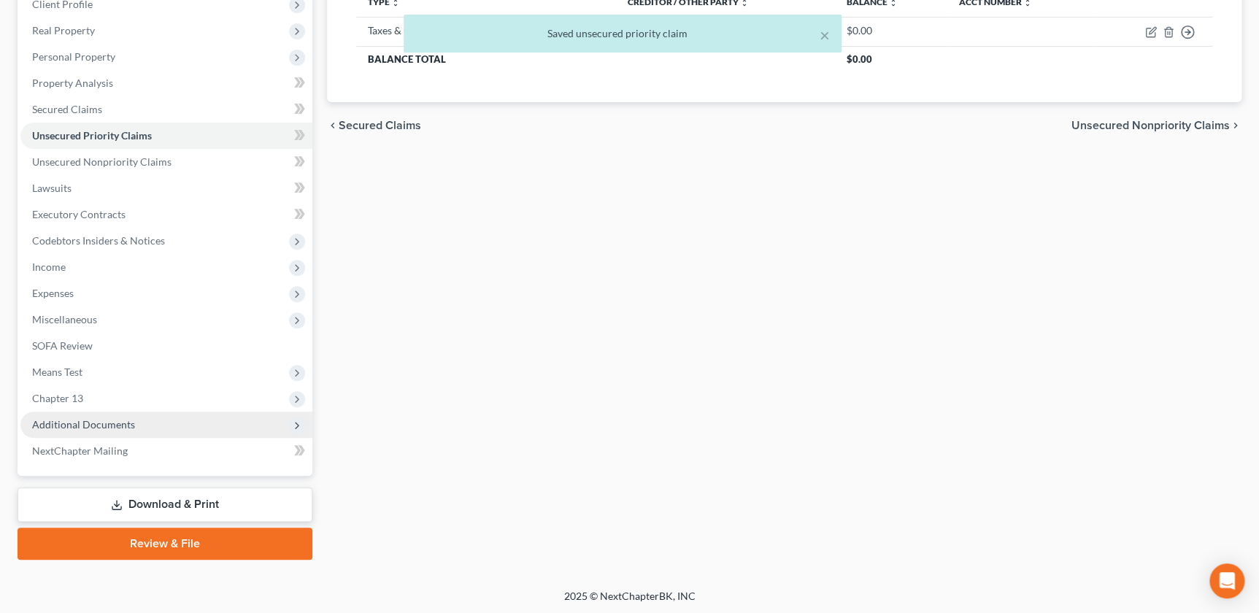
click at [142, 431] on span "Additional Documents" at bounding box center [166, 425] width 292 height 26
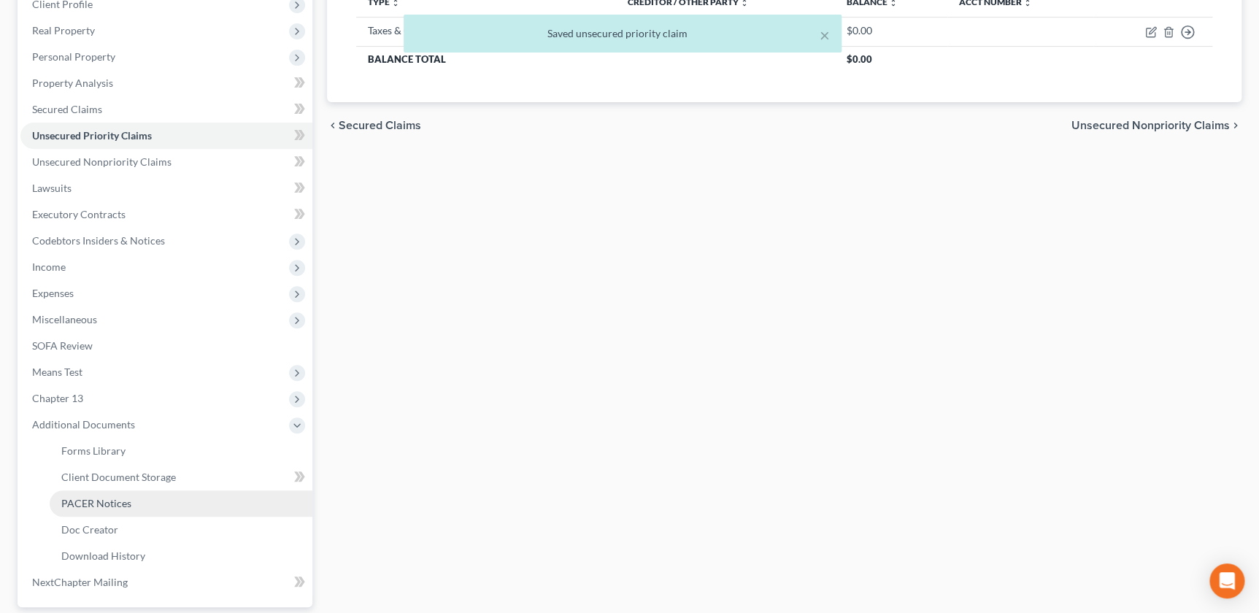
click at [144, 501] on link "PACER Notices" at bounding box center [181, 503] width 263 height 26
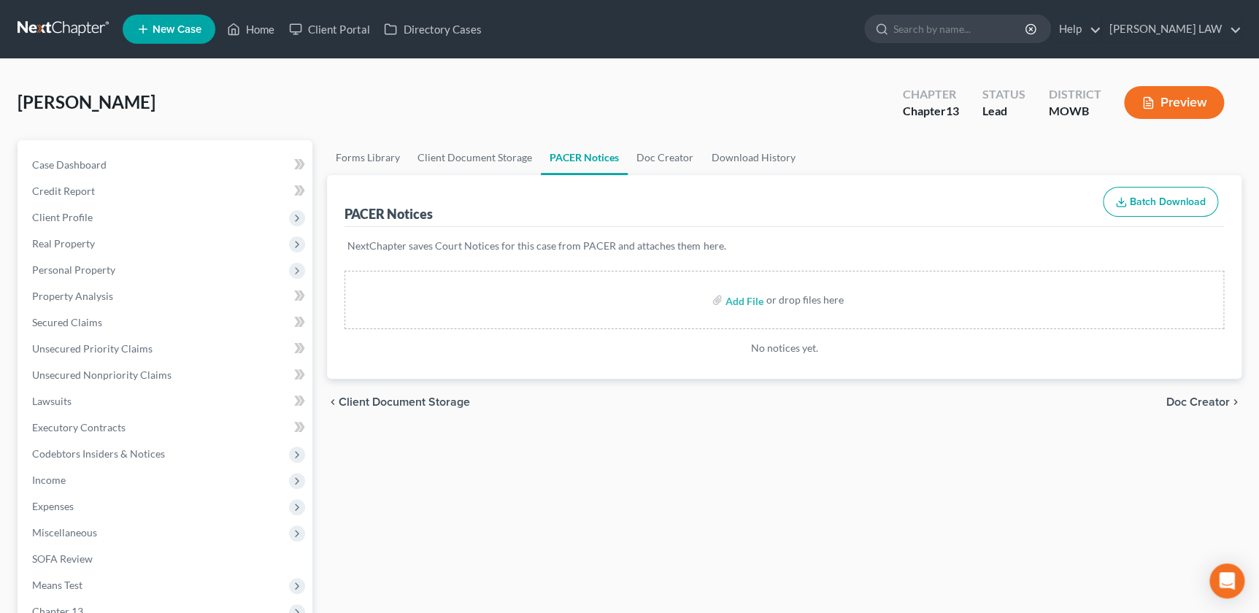
click at [367, 455] on div "Forms Library Client Document Storage PACER Notices Doc Creator Download Histor…" at bounding box center [784, 522] width 929 height 764
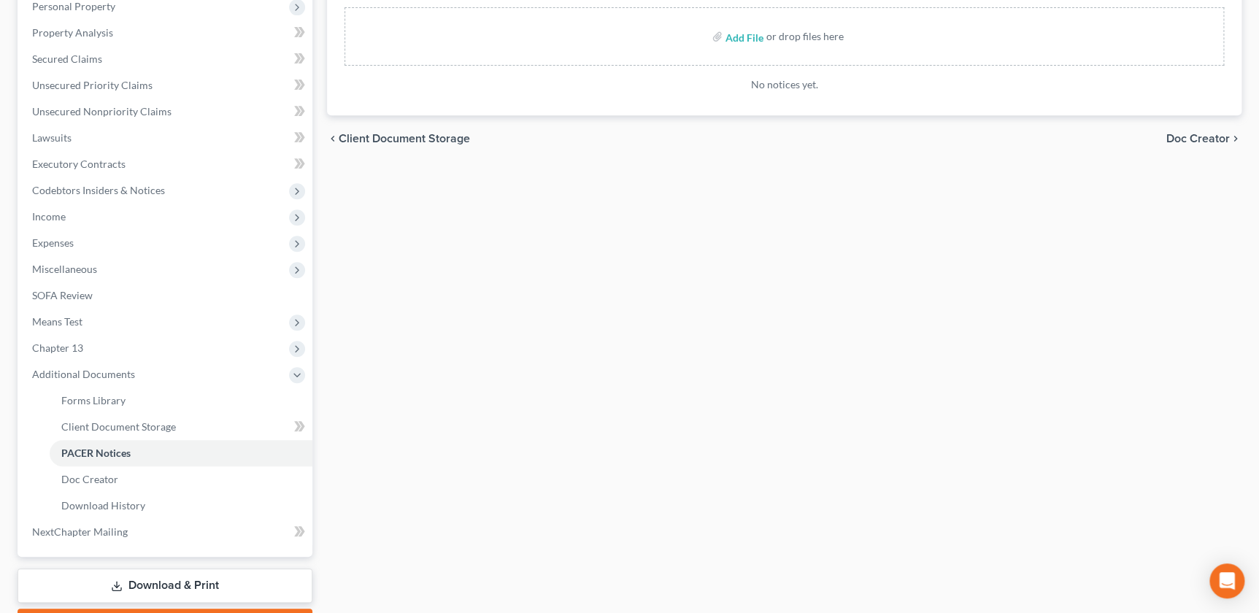
scroll to position [344, 0]
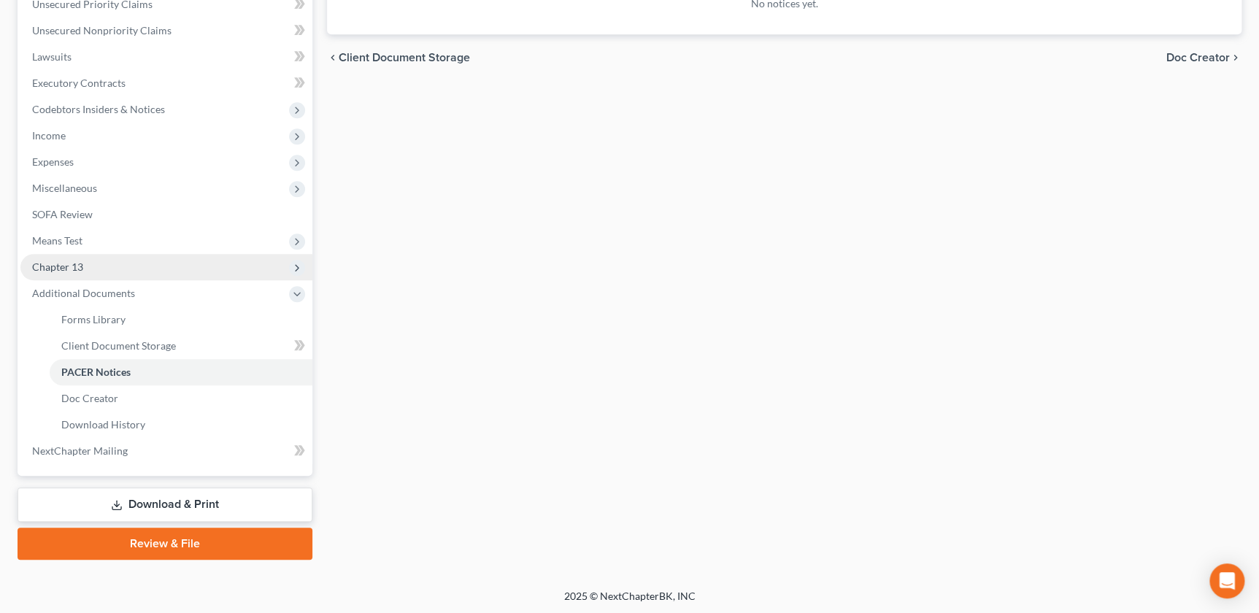
click at [98, 270] on span "Chapter 13" at bounding box center [166, 267] width 292 height 26
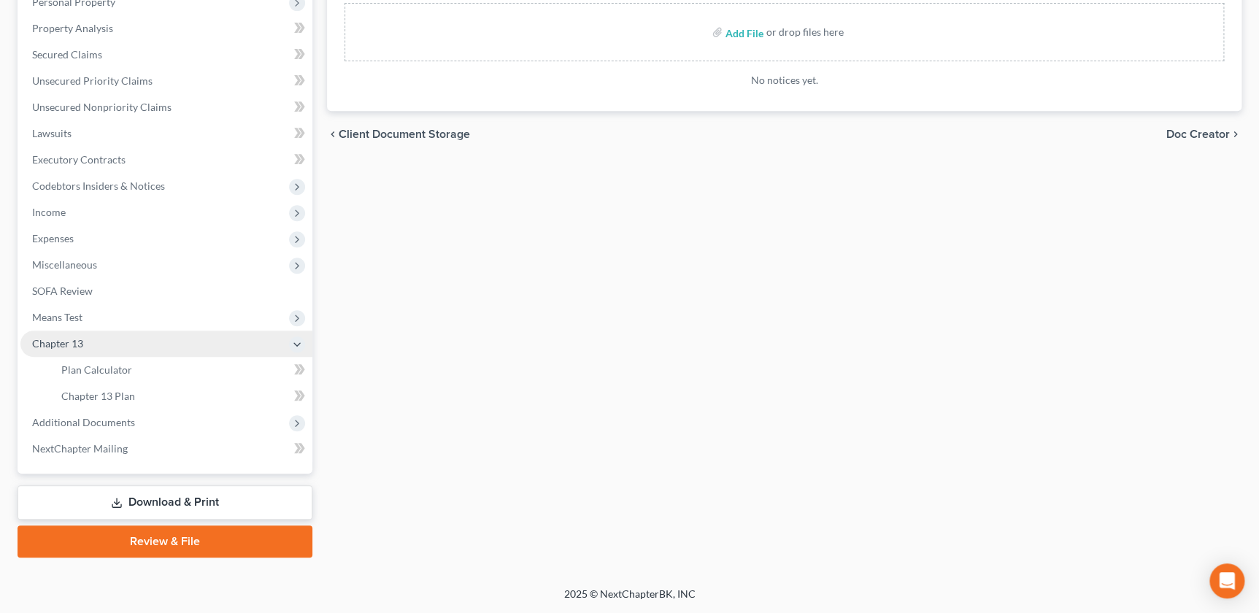
scroll to position [266, 0]
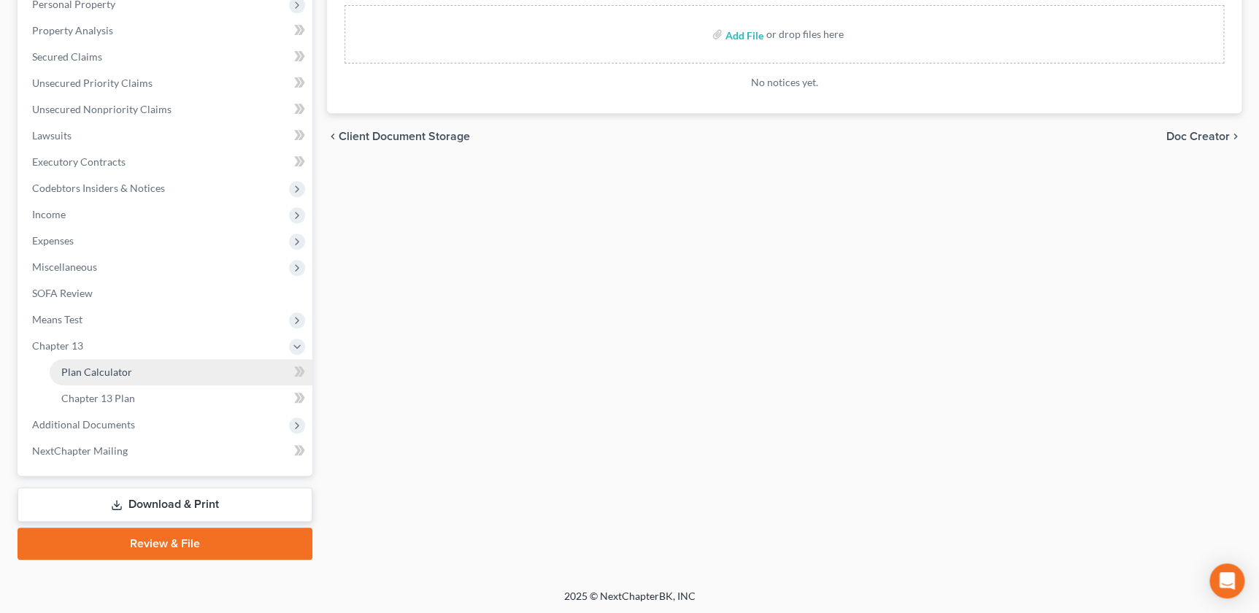
click at [149, 361] on link "Plan Calculator" at bounding box center [181, 372] width 263 height 26
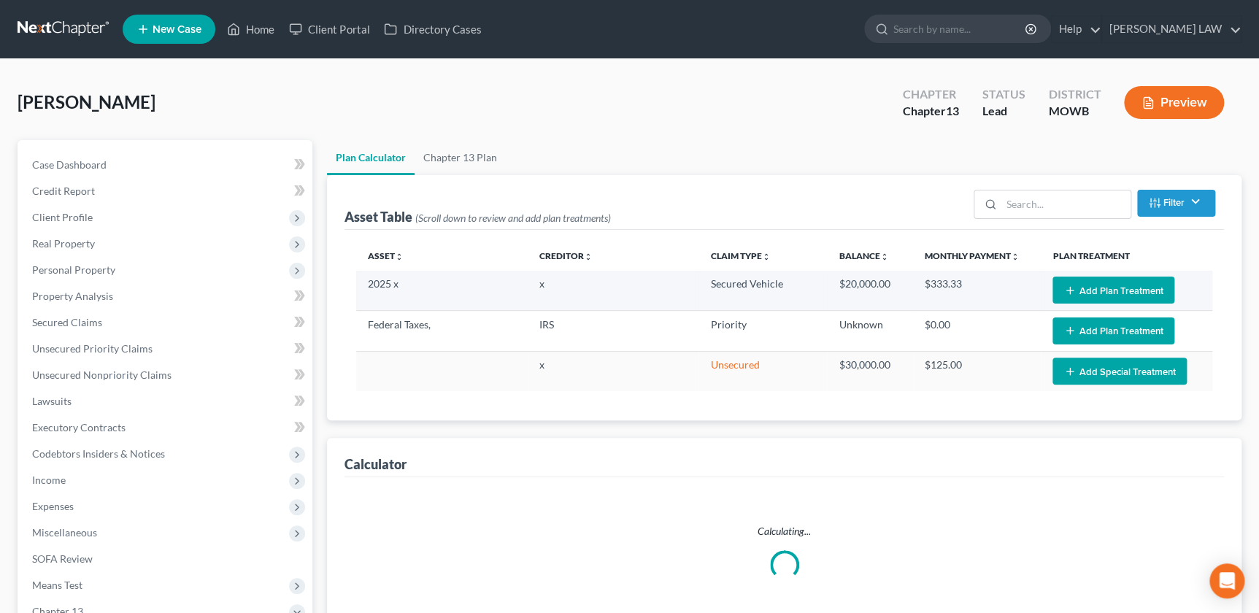
select select "59"
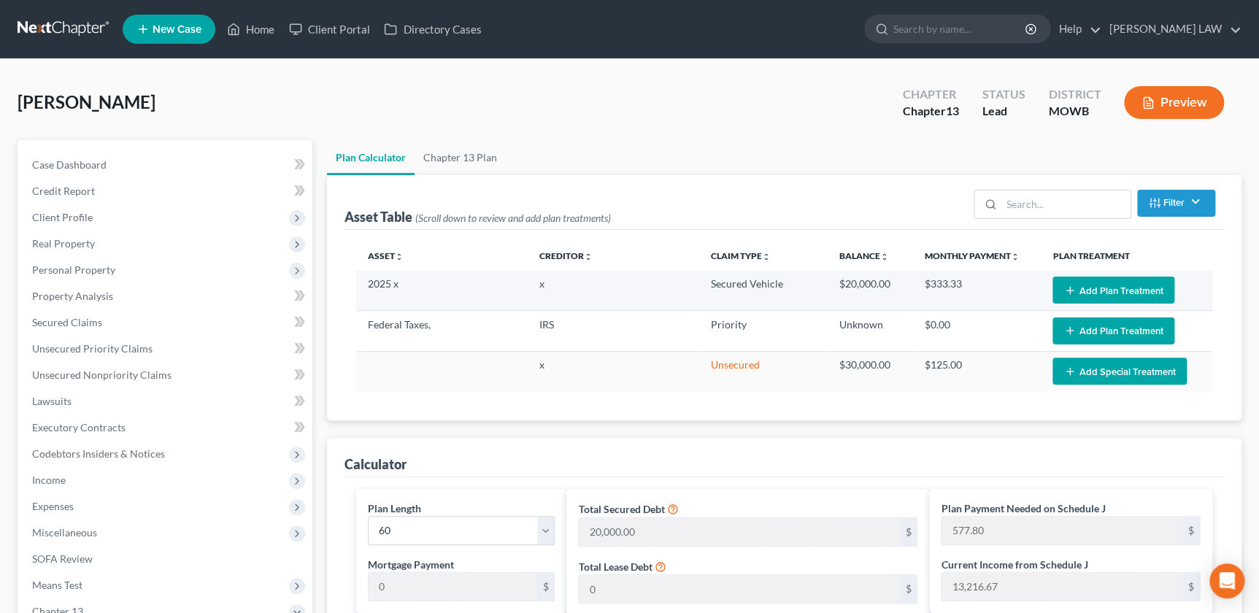
click at [1099, 280] on button "Add Plan Treatment" at bounding box center [1113, 290] width 122 height 27
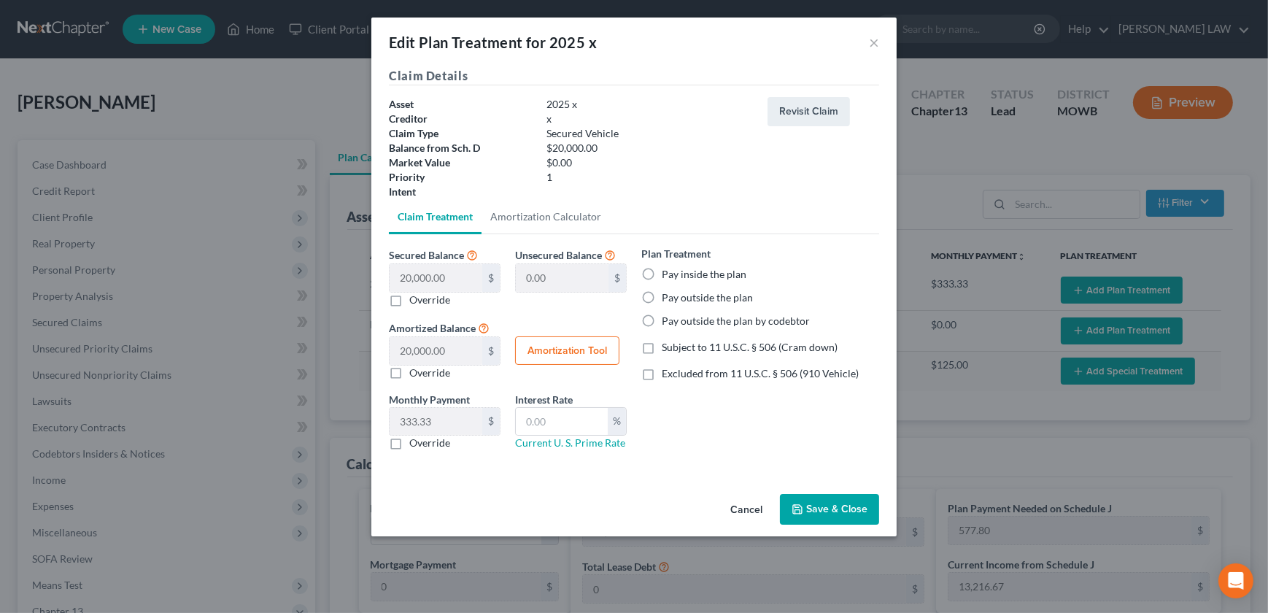
click at [662, 273] on label "Pay inside the plan" at bounding box center [704, 274] width 85 height 15
click at [668, 273] on input "Pay inside the plan" at bounding box center [672, 271] width 9 height 9
radio input "true"
click at [662, 380] on label "Excluded from 11 U.S.C. § 506 (910 Vehicle)" at bounding box center [760, 373] width 197 height 15
click at [668, 376] on input "Excluded from 11 U.S.C. § 506 (910 Vehicle)" at bounding box center [672, 370] width 9 height 9
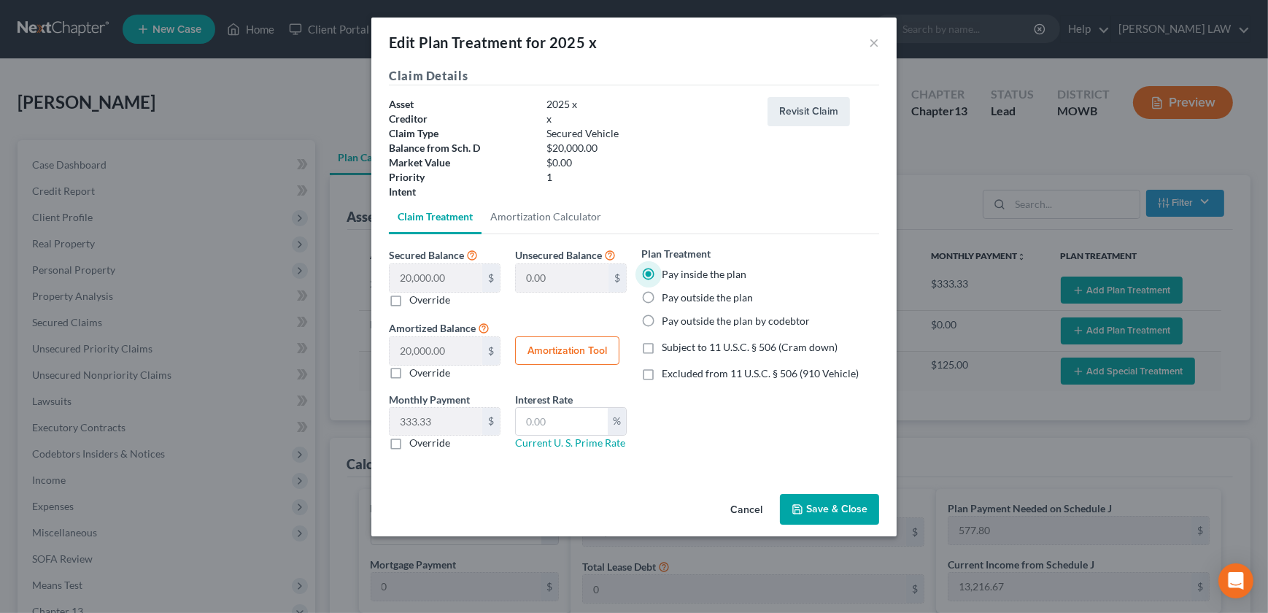
checkbox input "true"
click at [576, 352] on button "Amortization Tool" at bounding box center [567, 350] width 104 height 29
type input "20,000.00"
type input "60"
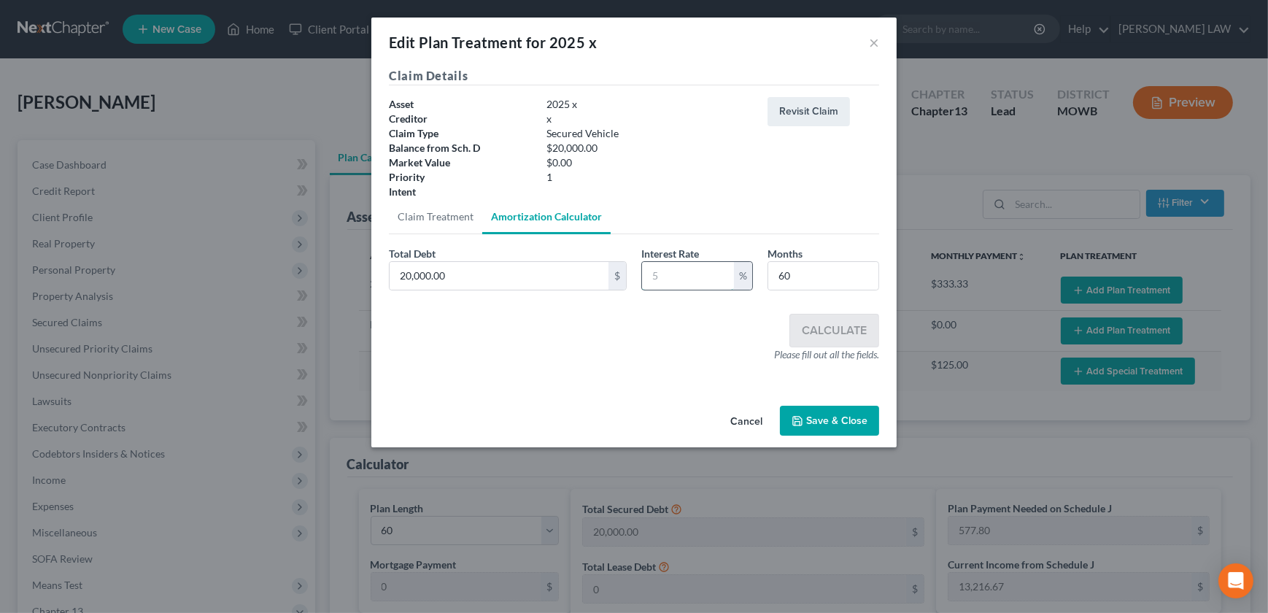
click at [703, 275] on input "text" at bounding box center [688, 276] width 92 height 28
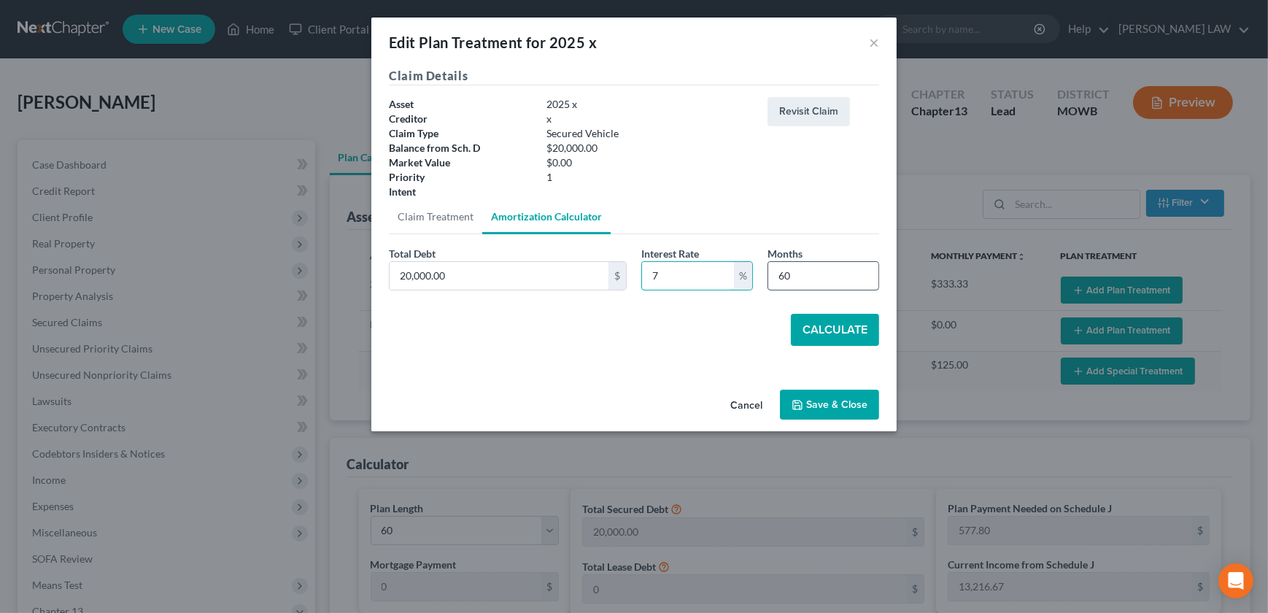
type input "7"
click at [809, 275] on input "60" at bounding box center [823, 276] width 110 height 28
type input "6"
type input "59"
click at [854, 330] on button "Calculate" at bounding box center [835, 330] width 88 height 32
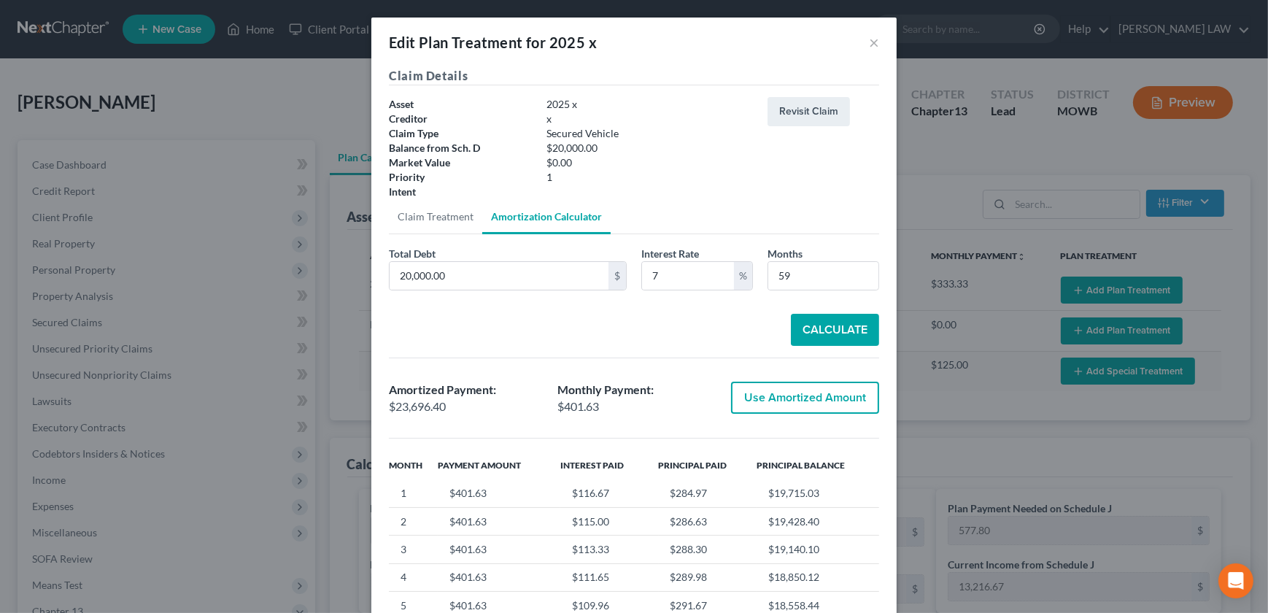
click at [812, 394] on button "Use Amortized Amount" at bounding box center [805, 398] width 148 height 32
type input "23,696.40"
checkbox input "true"
type input "394.94"
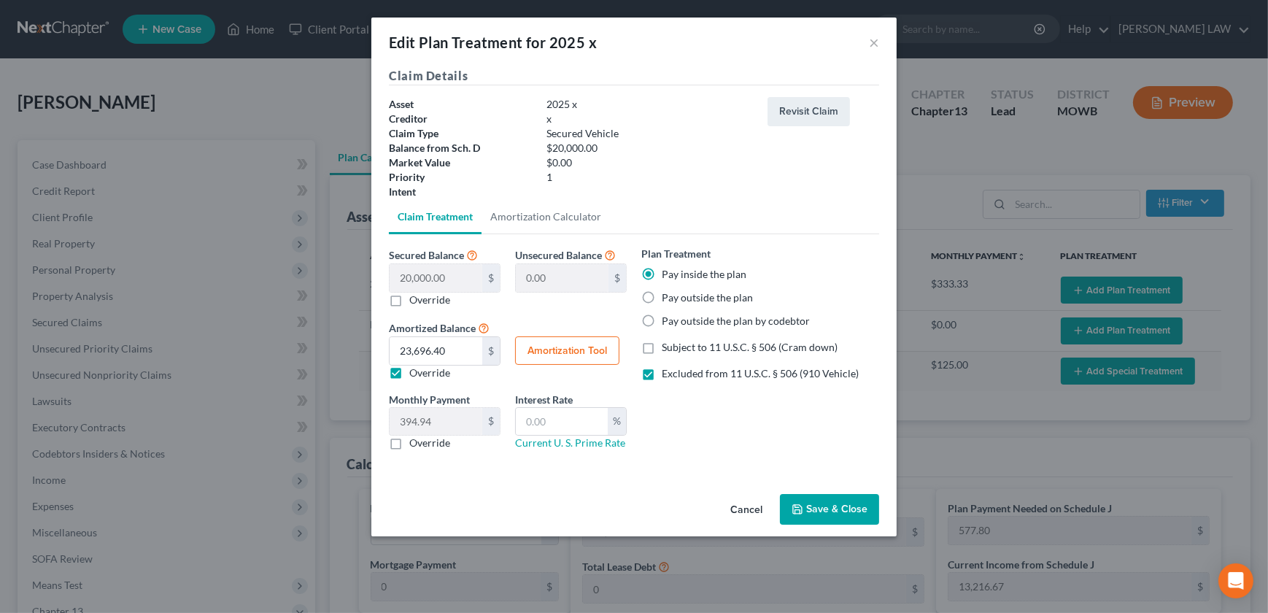
click at [829, 512] on button "Save & Close" at bounding box center [829, 509] width 99 height 31
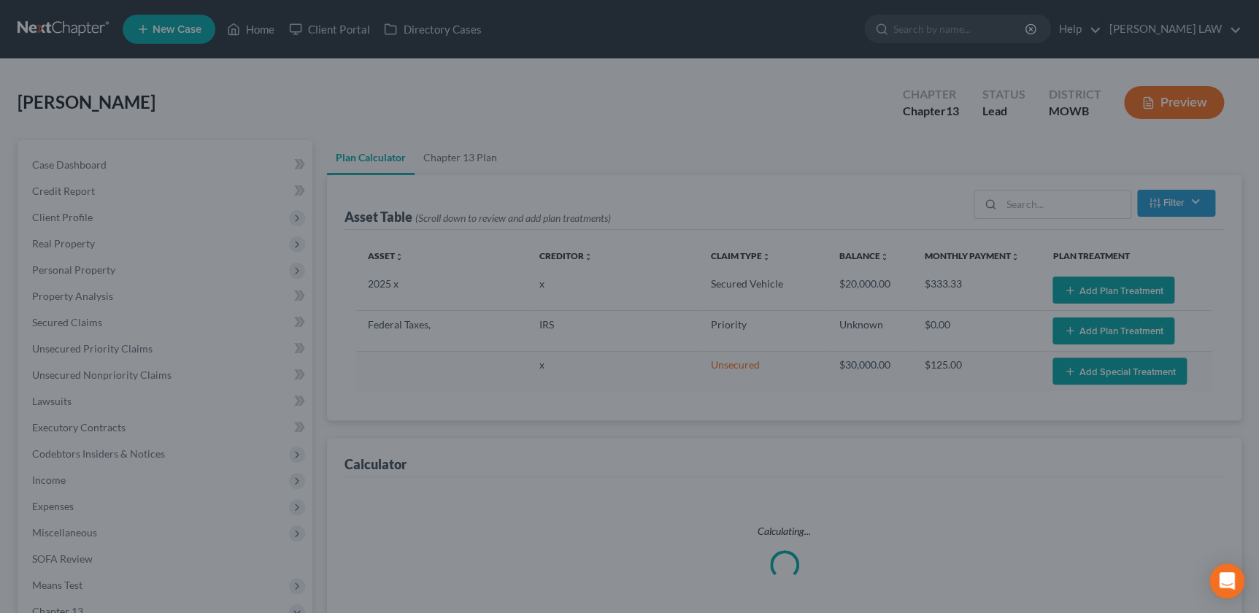
select select "59"
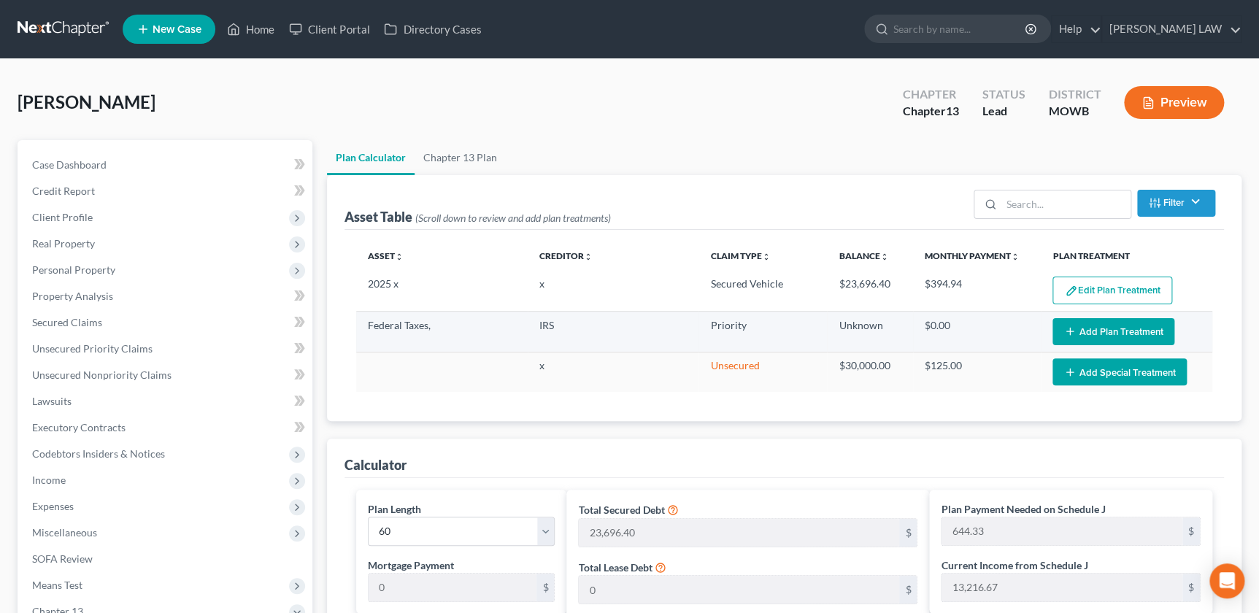
click at [1084, 334] on button "Add Plan Treatment" at bounding box center [1113, 331] width 122 height 27
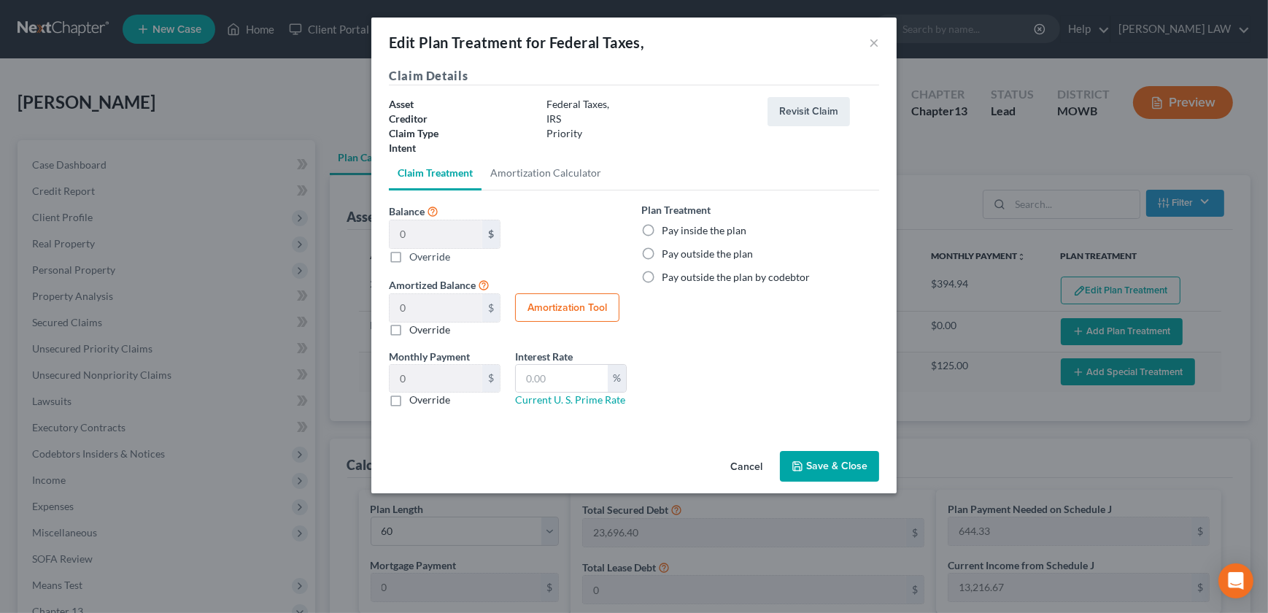
click at [662, 229] on label "Pay inside the plan" at bounding box center [704, 230] width 85 height 15
click at [668, 229] on input "Pay inside the plan" at bounding box center [672, 227] width 9 height 9
radio input "true"
click at [833, 467] on button "Save & Close" at bounding box center [829, 466] width 99 height 31
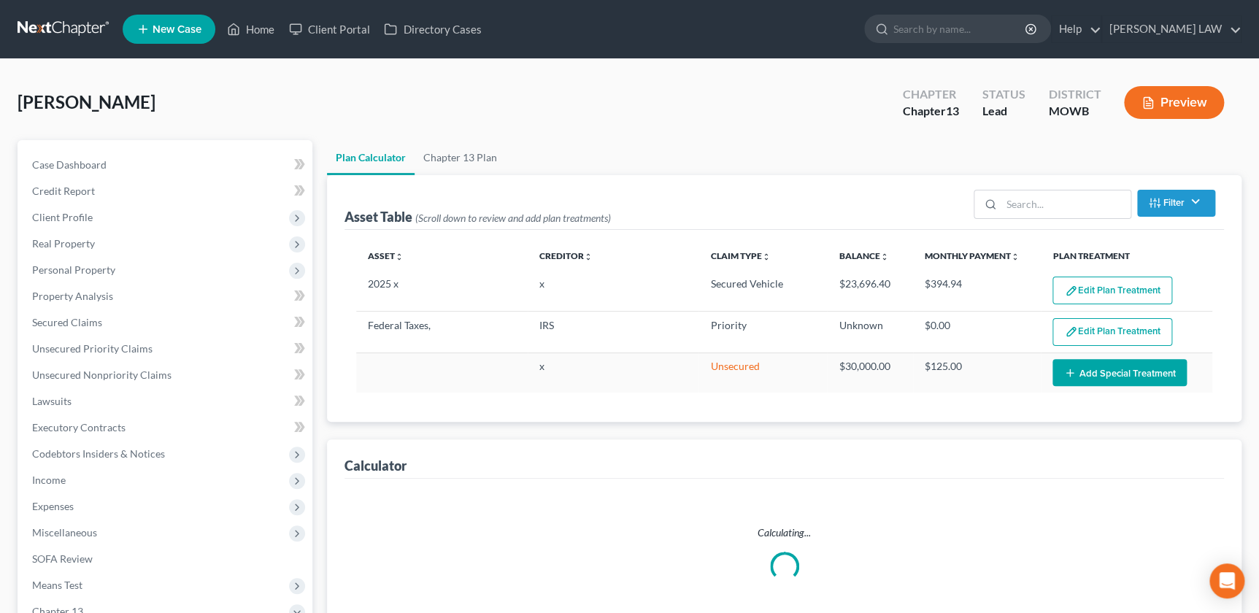
select select "59"
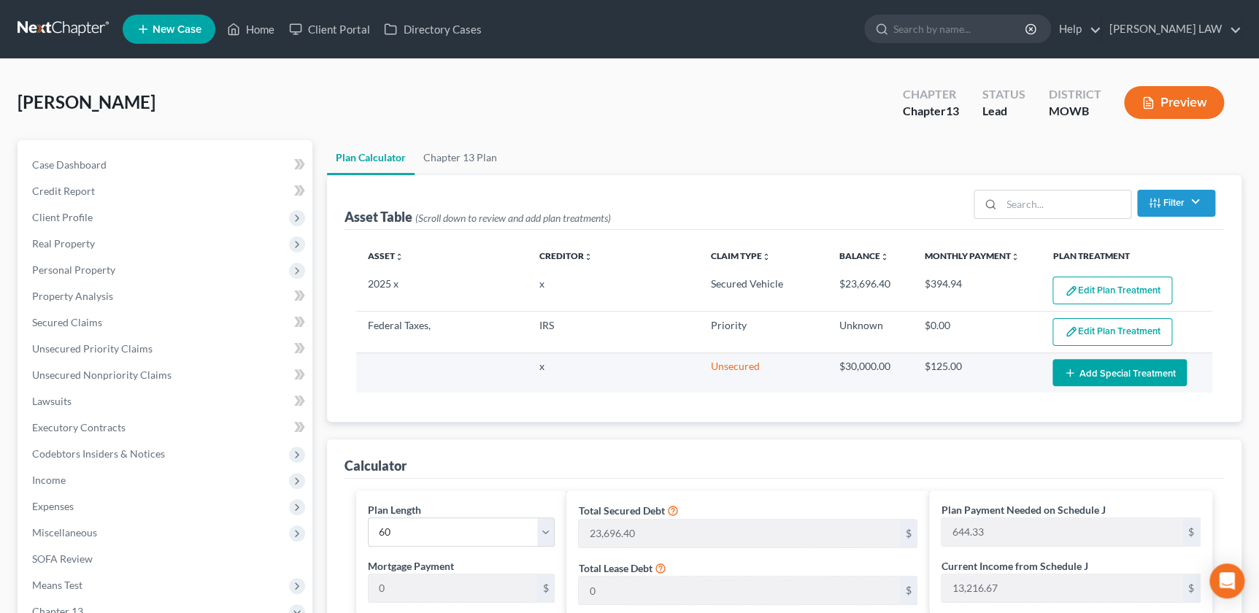
click at [1083, 377] on button "Add Special Treatment" at bounding box center [1119, 372] width 134 height 27
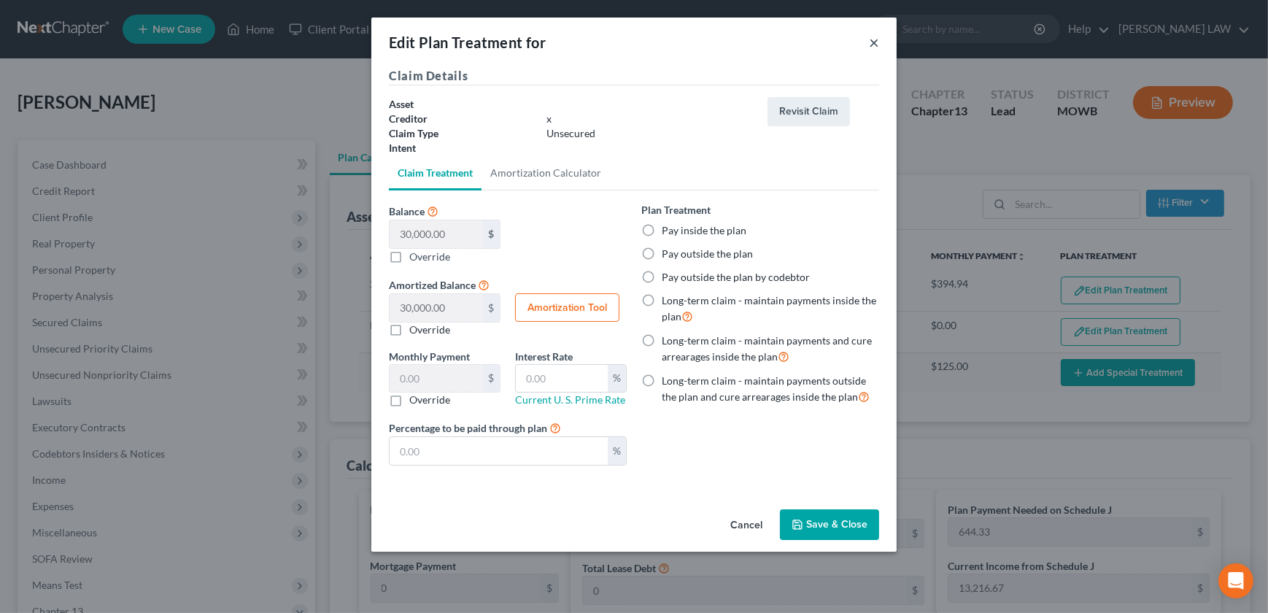
click at [871, 40] on button "×" at bounding box center [874, 43] width 10 height 18
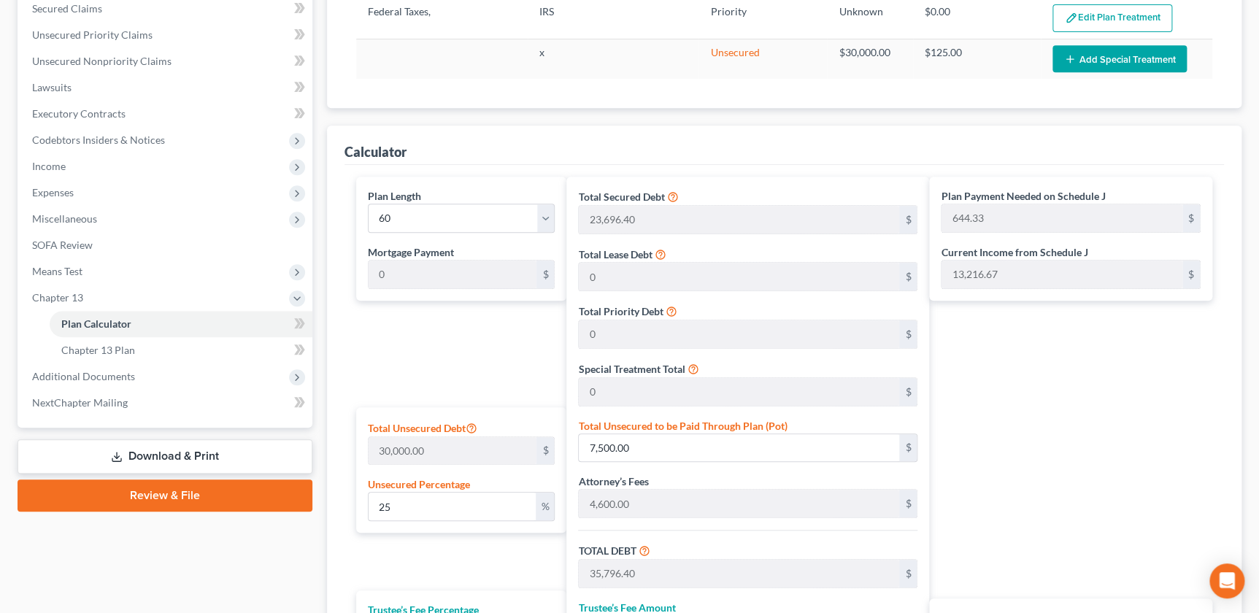
scroll to position [317, 0]
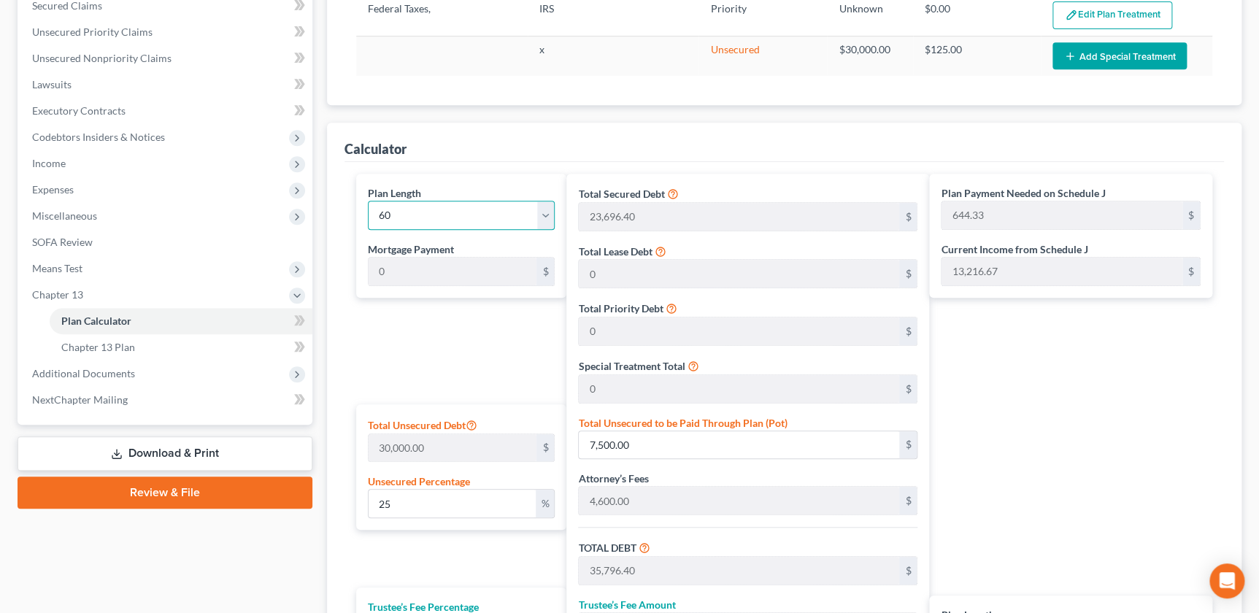
click at [453, 207] on select "1 2 3 4 5 6 7 8 9 10 11 12 13 14 15 16 17 18 19 20 21 22 23 24 25 26 27 28 29 3…" at bounding box center [461, 215] width 187 height 29
select select "58"
click at [368, 201] on select "1 2 3 4 5 6 7 8 9 10 11 12 13 14 15 16 17 18 19 20 21 22 23 24 25 26 27 28 29 3…" at bounding box center [461, 215] width 187 height 29
type input "655.25"
select select "58"
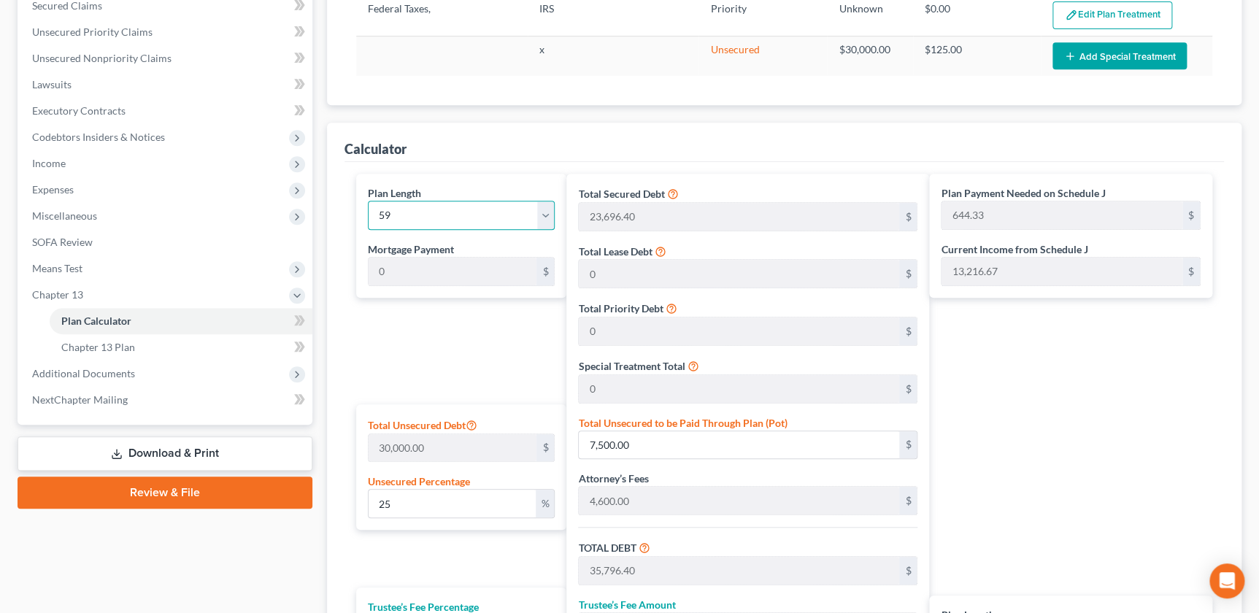
type input "655.25"
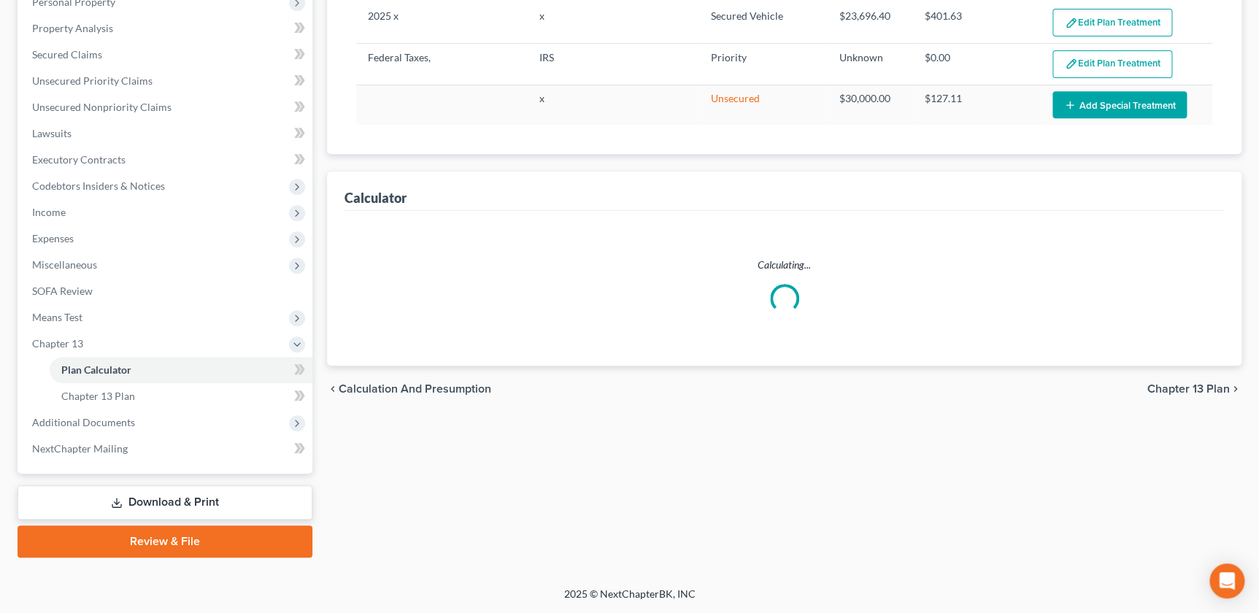
select select "58"
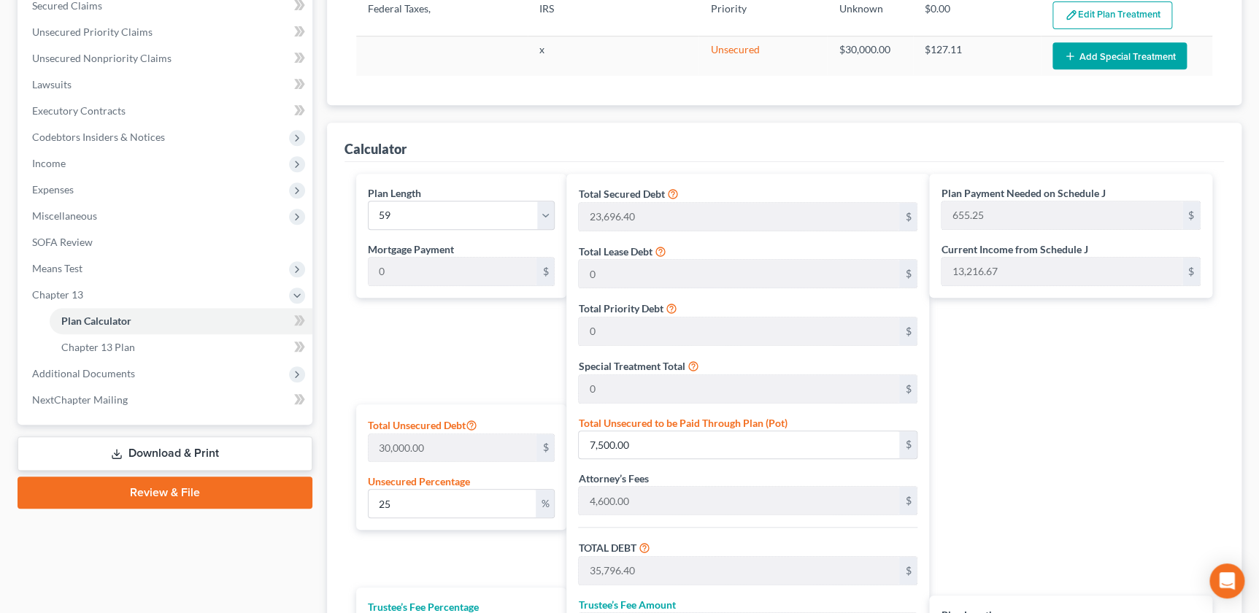
scroll to position [586, 0]
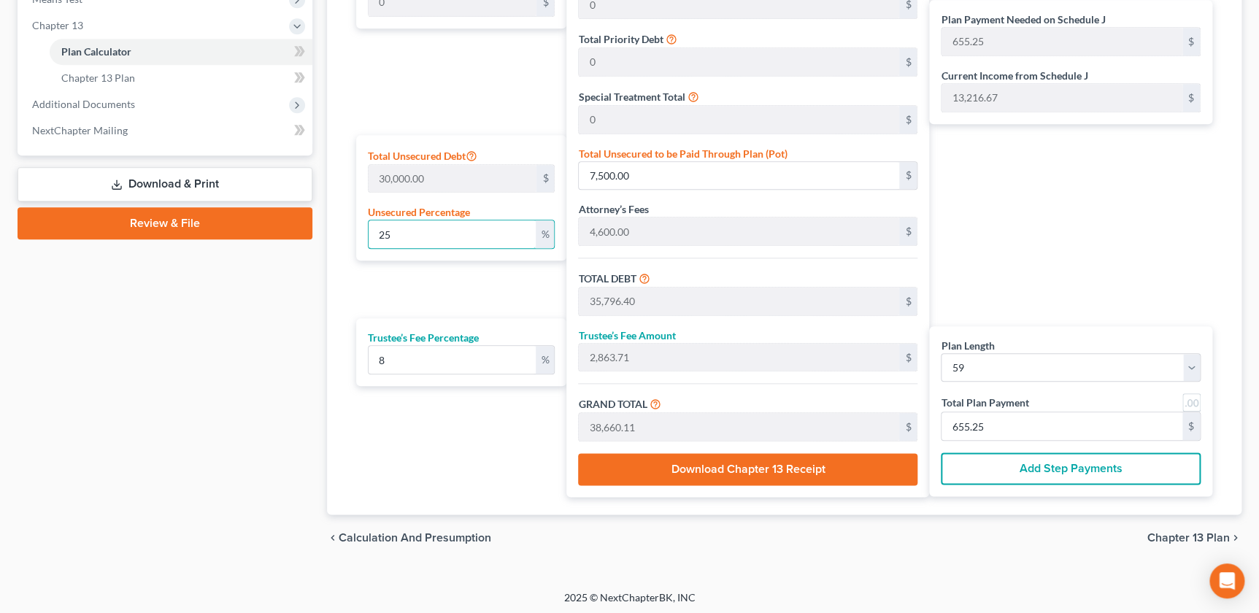
drag, startPoint x: 451, startPoint y: 242, endPoint x: 350, endPoint y: 234, distance: 101.8
click at [350, 234] on div "Plan Length 1 2 3 4 5 6 7 8 9 10 11 12 13 14 15 16 17 18 19 20 21 22 23 24 25 2…" at bounding box center [457, 200] width 217 height 593
type input "1"
type input "300.00"
type input "28,596.40"
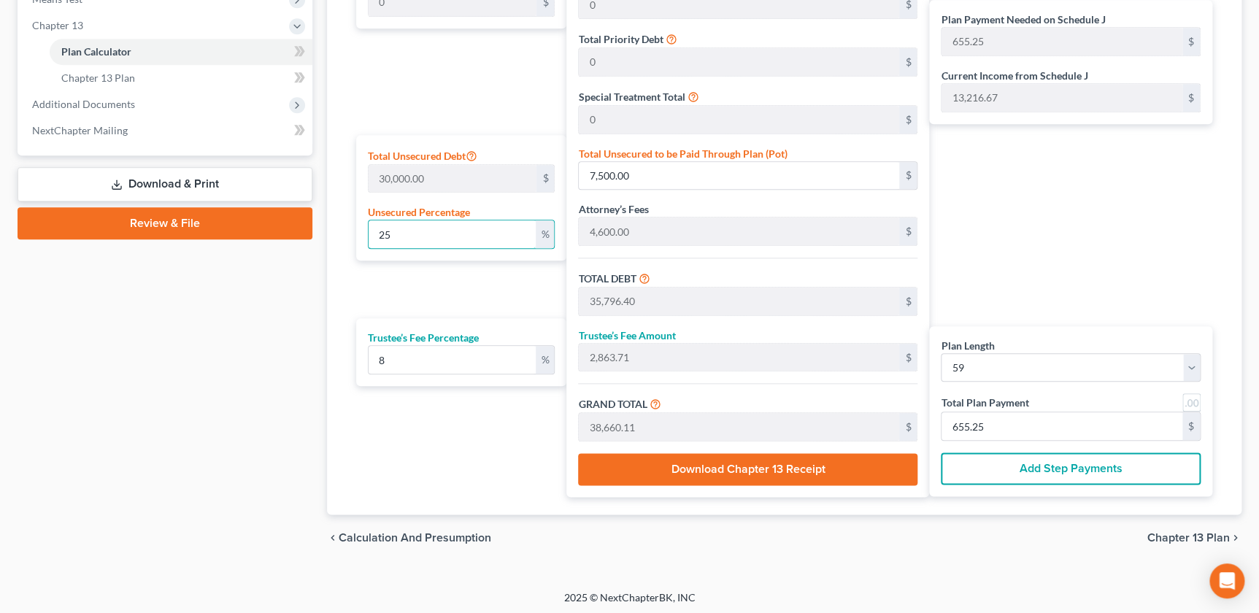
type input "2,287.71"
type input "30,884.11"
type input "523.45"
type input "10"
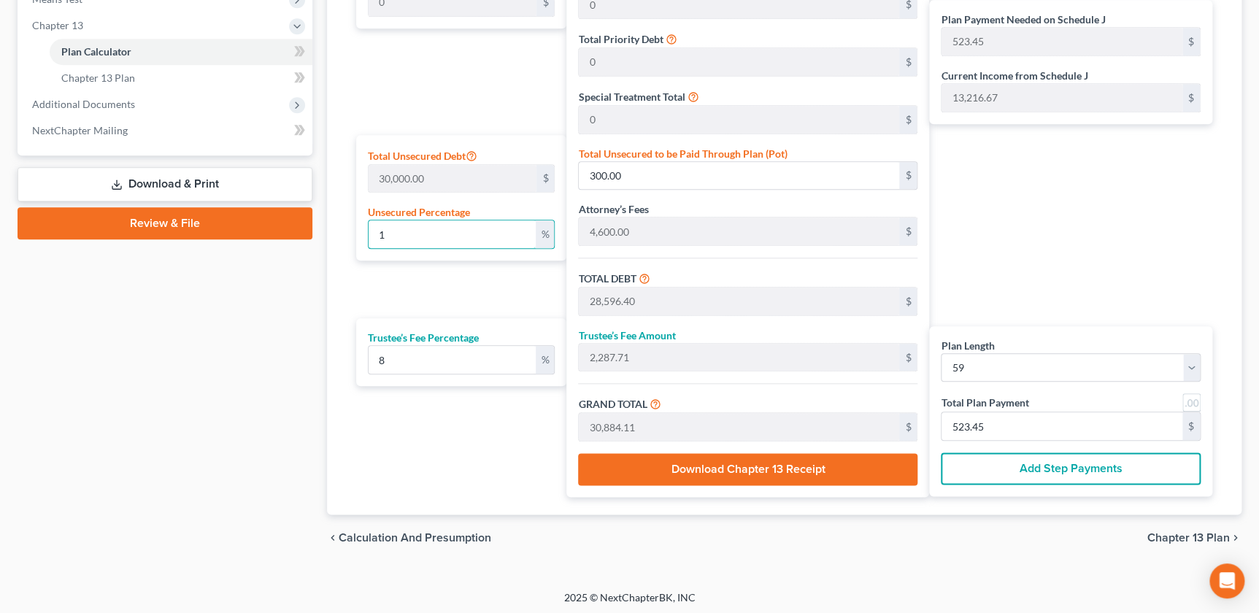
type input "3,000.00"
type input "31,296.40"
type input "2,503.71"
type input "33,800.11"
type input "572.88"
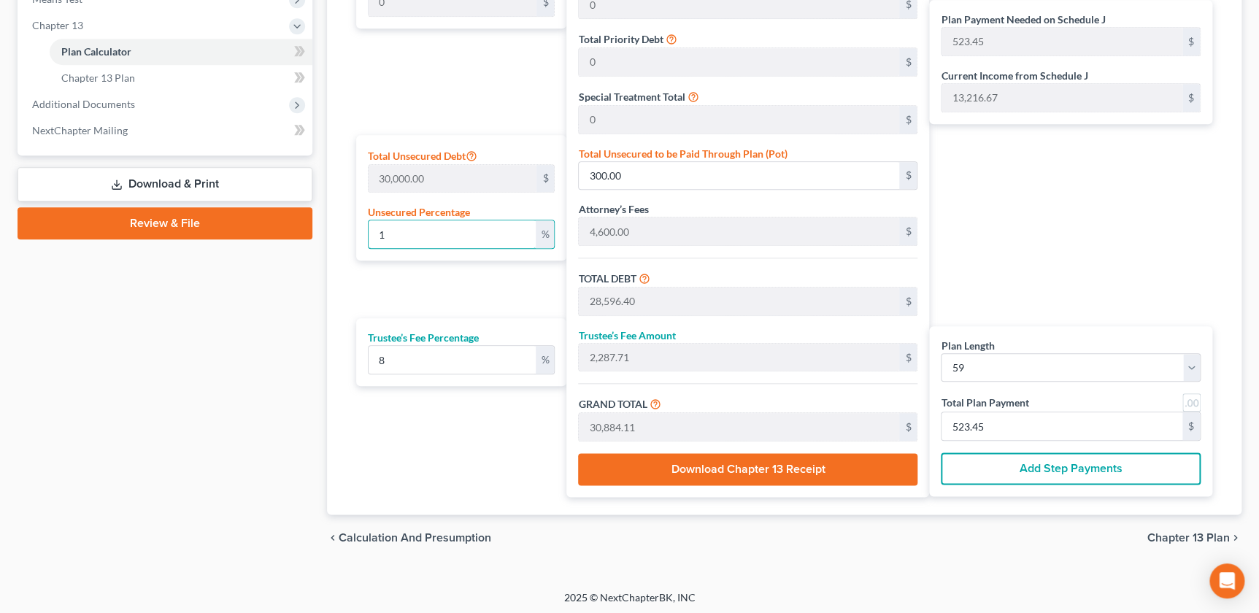
type input "572.88"
type input "100"
type input "30,000.00"
type input "58,296.40"
type input "4,663.71"
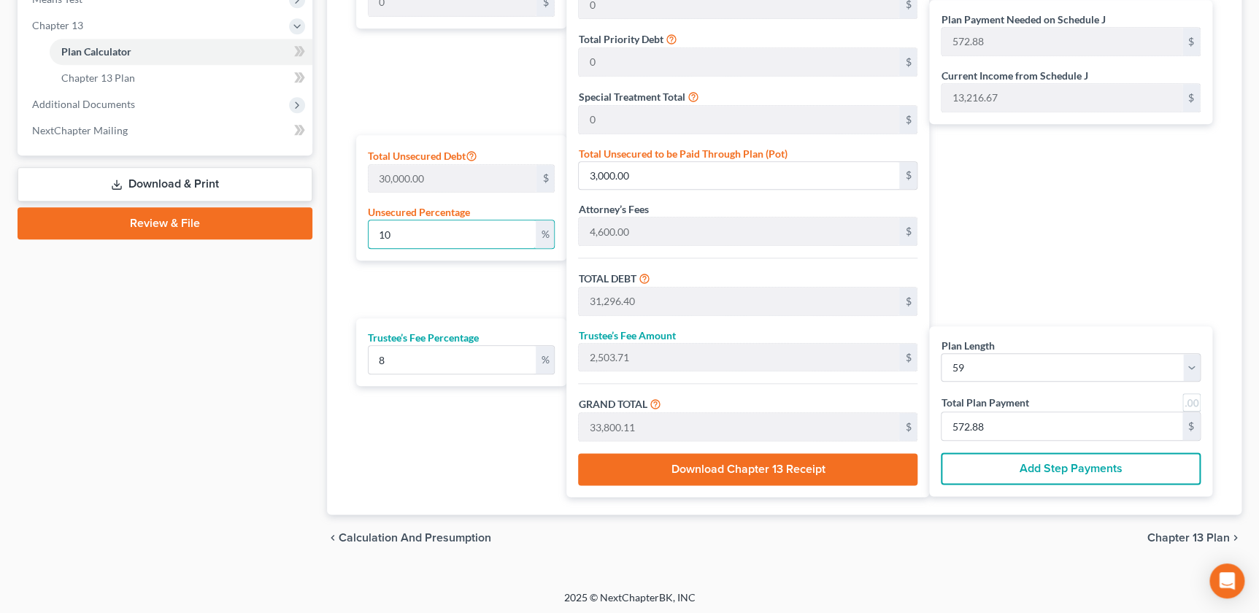
type input "62,960.11"
type input "1,067.12"
type input "100"
click at [412, 353] on input "8" at bounding box center [452, 360] width 167 height 28
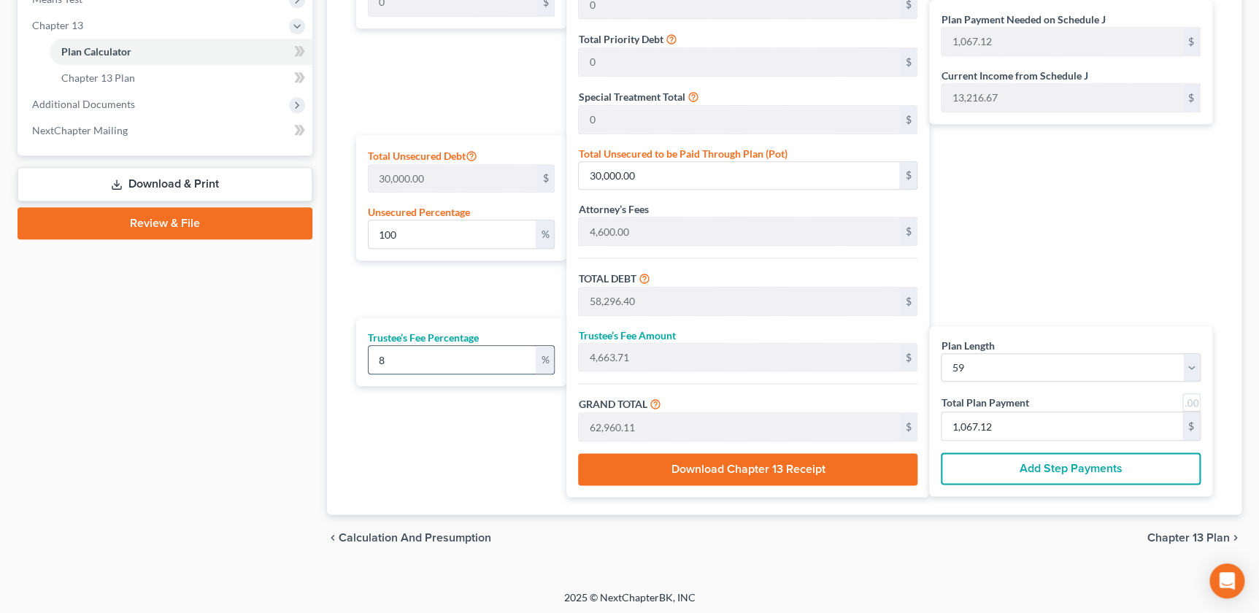
type input "0"
type input "7"
type input "4,080.74"
type input "62,377.14"
type input "1,057.23"
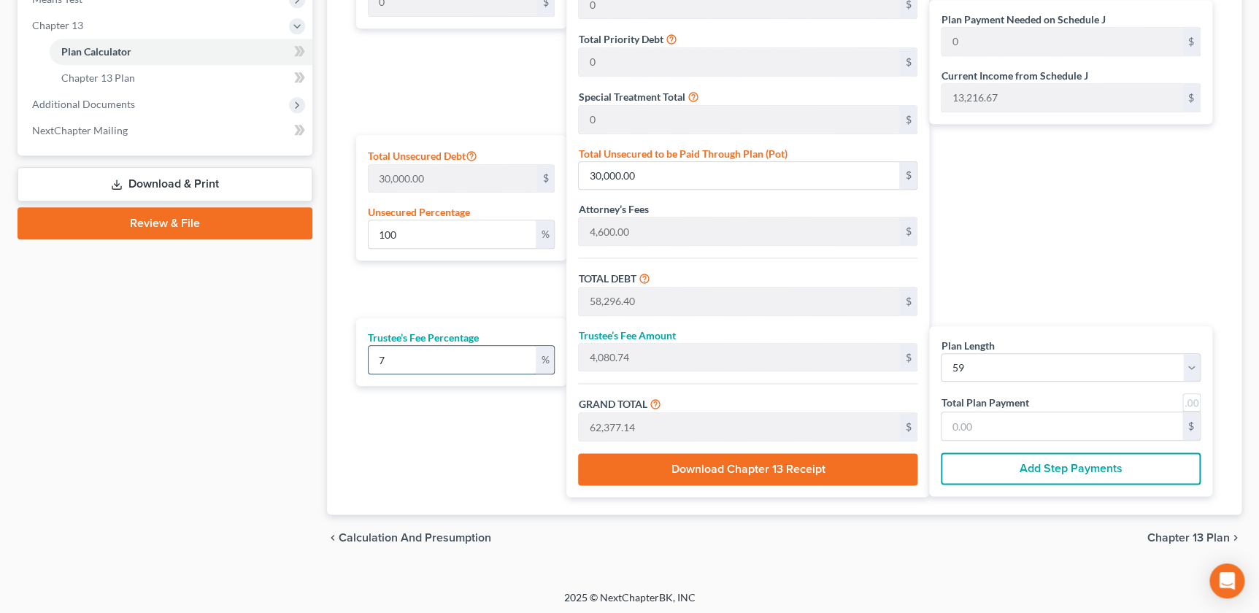
type input "1,057.23"
type input "7"
click at [424, 439] on div "Plan Length 1 2 3 4 5 6 7 8 9 10 11 12 13 14 15 16 17 18 19 20 21 22 23 24 25 2…" at bounding box center [457, 200] width 217 height 593
click at [1051, 248] on div "Plan Payment Needed on Schedule J 1,057.23 $ Current Income from Schedule J 13,…" at bounding box center [1074, 200] width 290 height 593
click at [433, 304] on div "Plan Length 1 2 3 4 5 6 7 8 9 10 11 12 13 14 15 16 17 18 19 20 21 22 23 24 25 2…" at bounding box center [457, 200] width 217 height 593
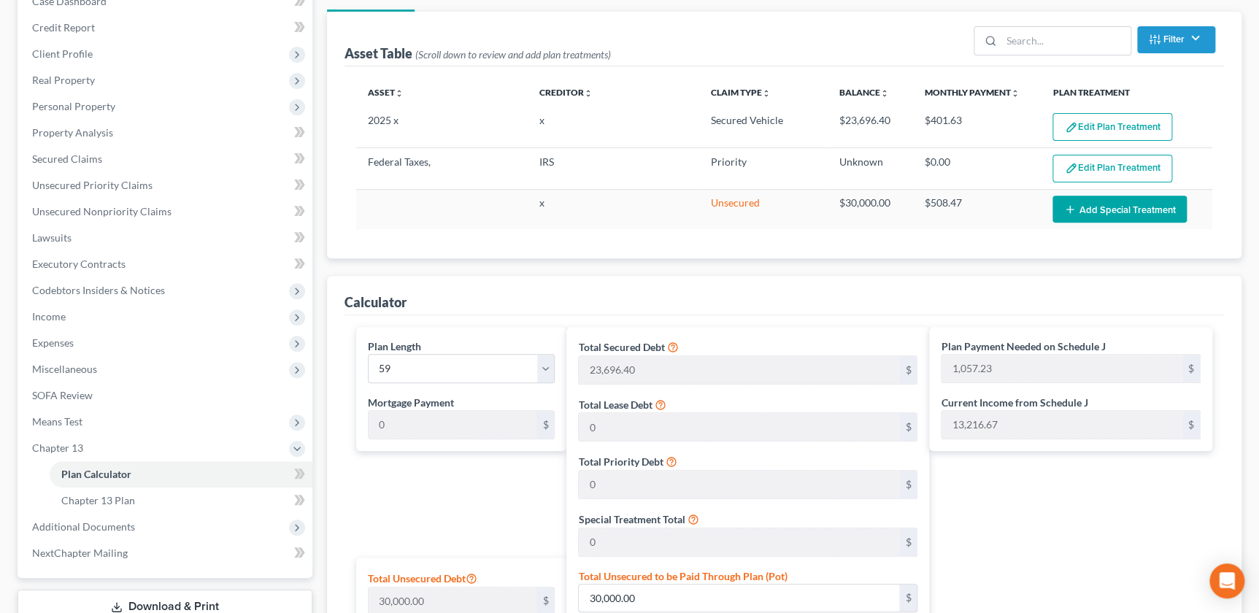
scroll to position [162, 0]
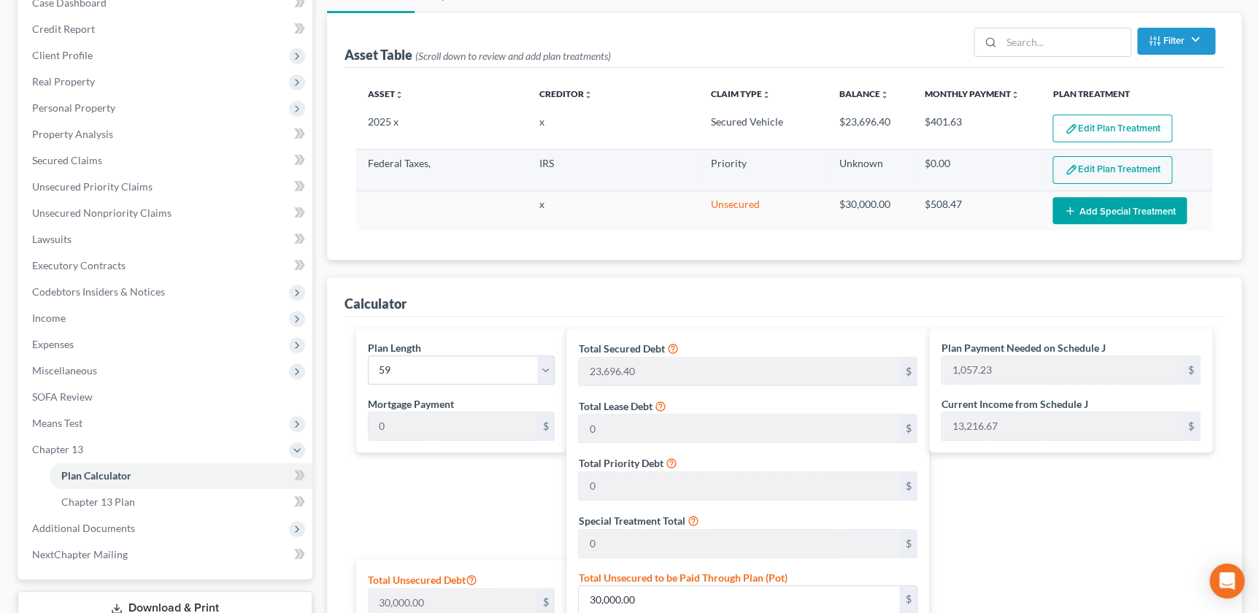
click at [1102, 171] on button "Edit Plan Treatment" at bounding box center [1112, 170] width 120 height 28
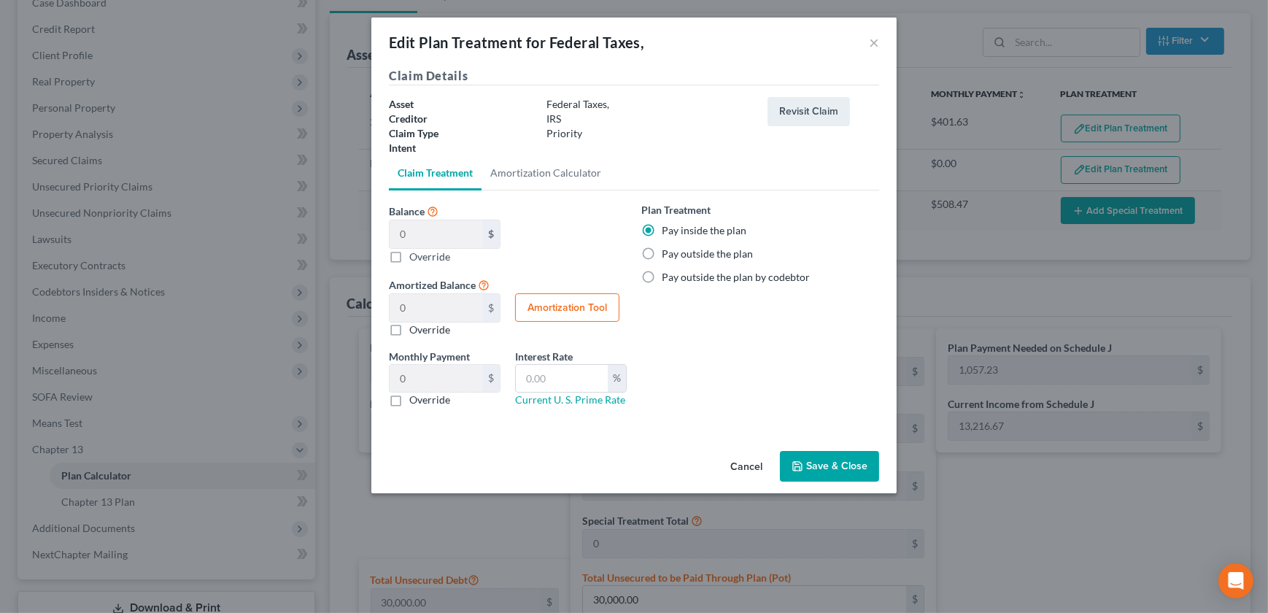
click at [805, 456] on button "Save & Close" at bounding box center [829, 466] width 99 height 31
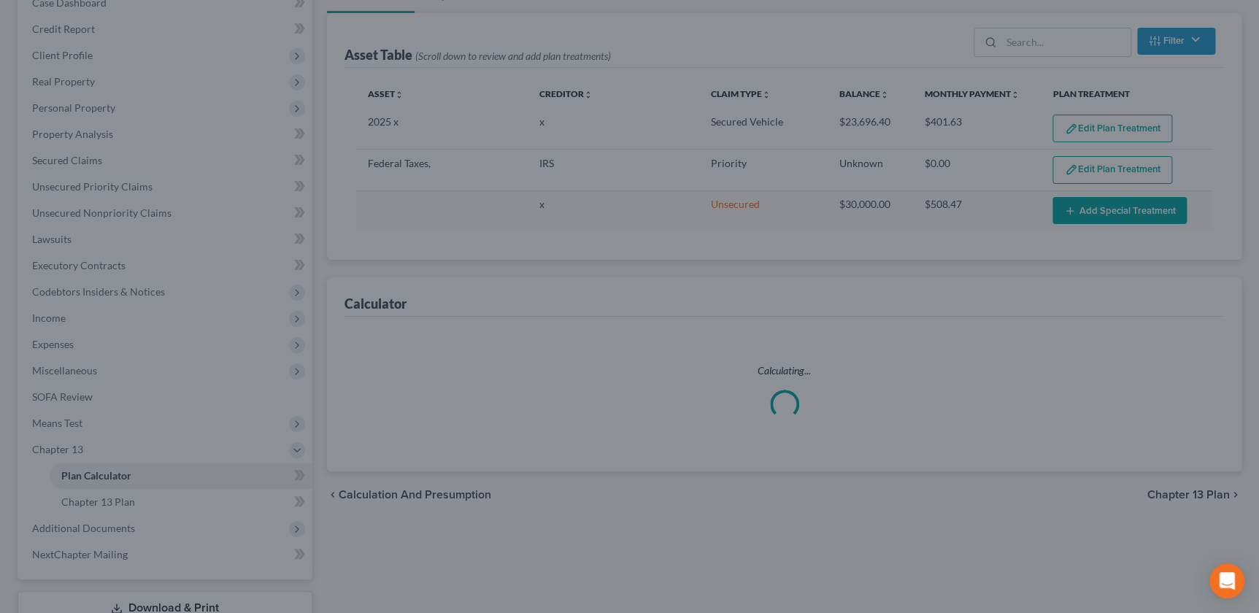
select select "58"
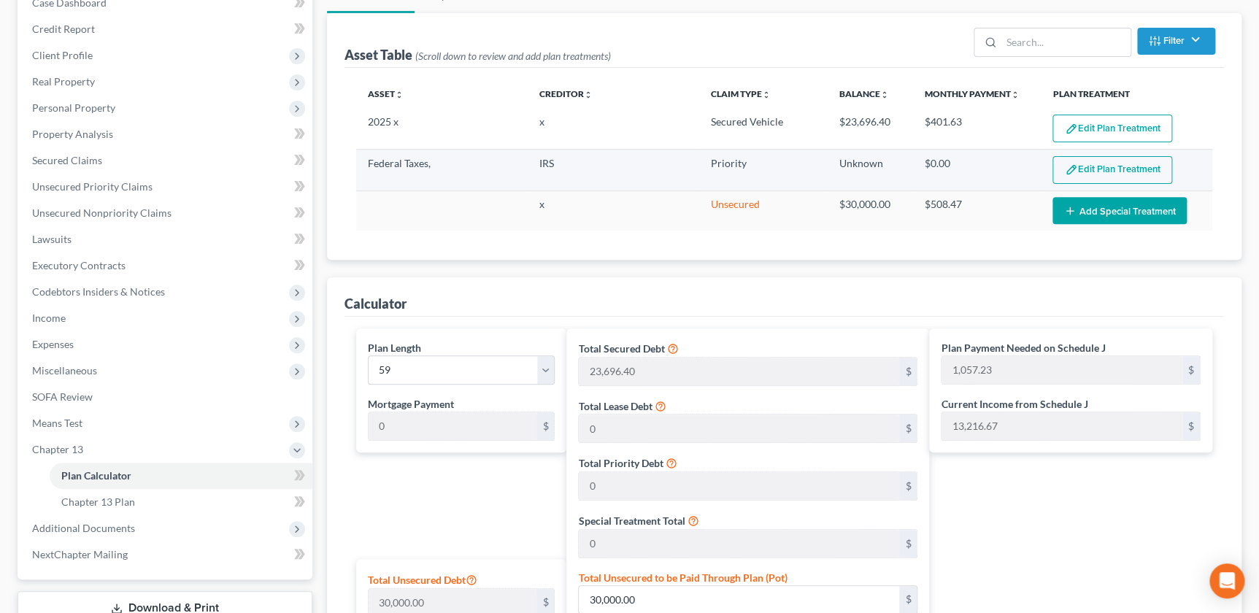
click at [1067, 158] on button "Edit Plan Treatment" at bounding box center [1112, 170] width 120 height 28
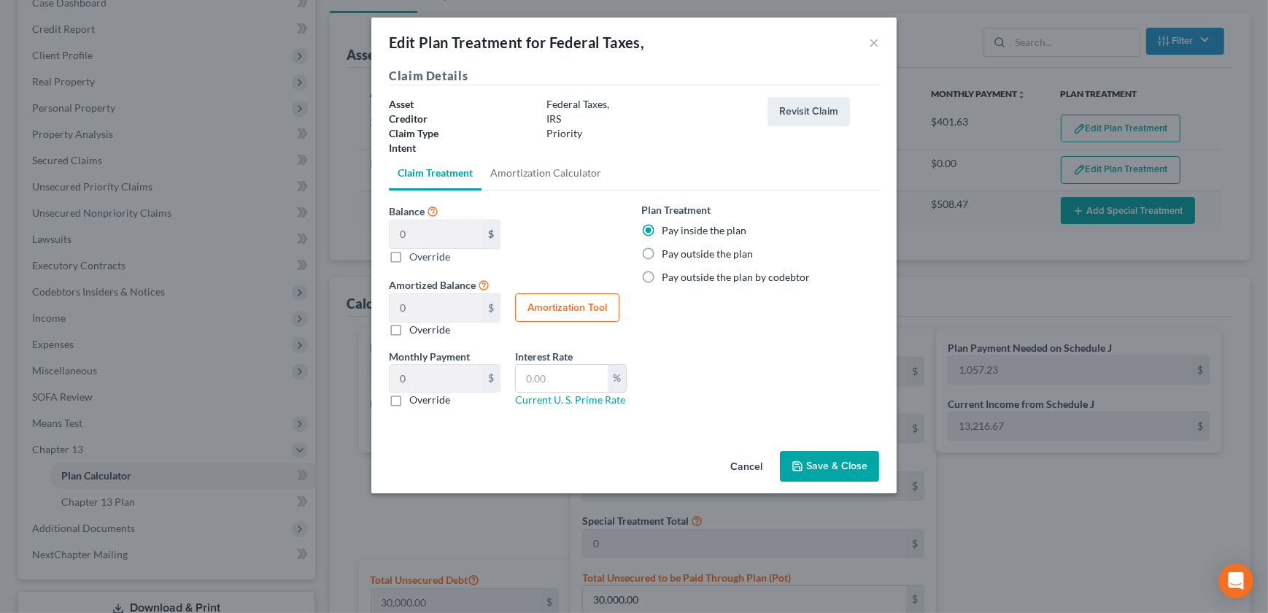
click at [825, 461] on button "Save & Close" at bounding box center [829, 466] width 99 height 31
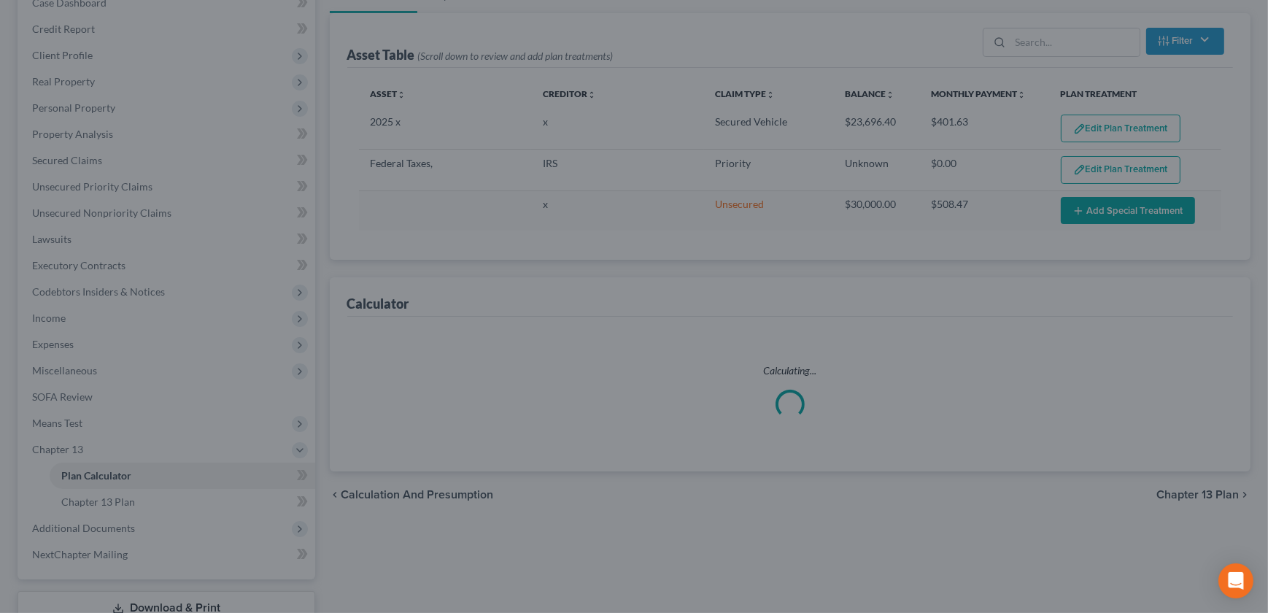
select select "58"
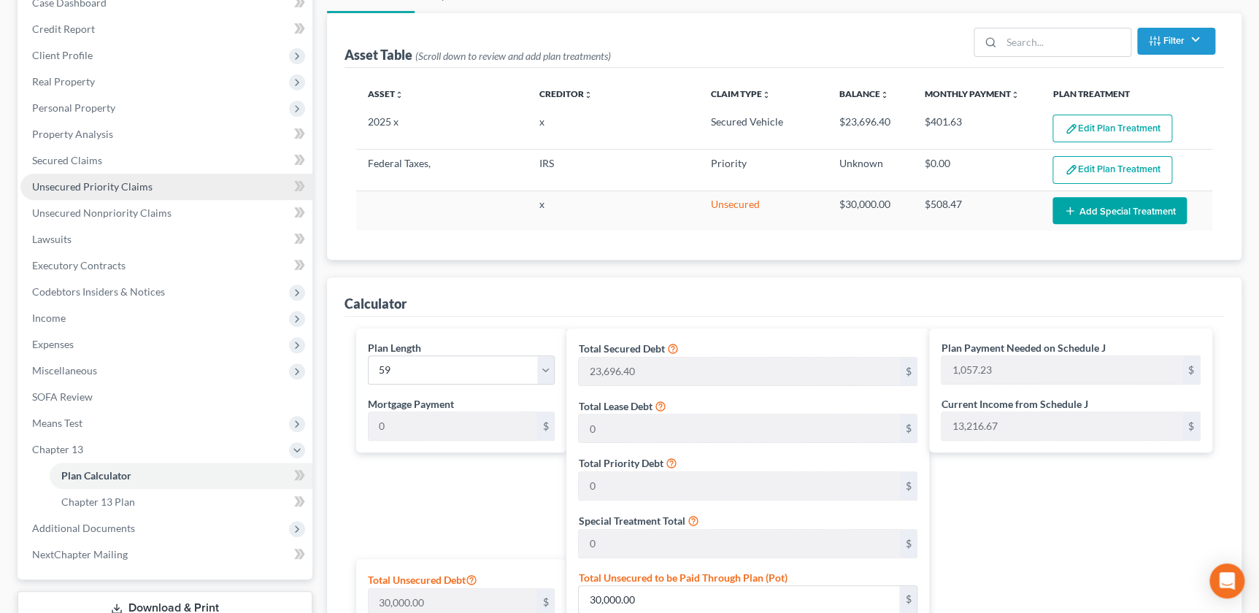
click at [93, 191] on link "Unsecured Priority Claims" at bounding box center [166, 187] width 292 height 26
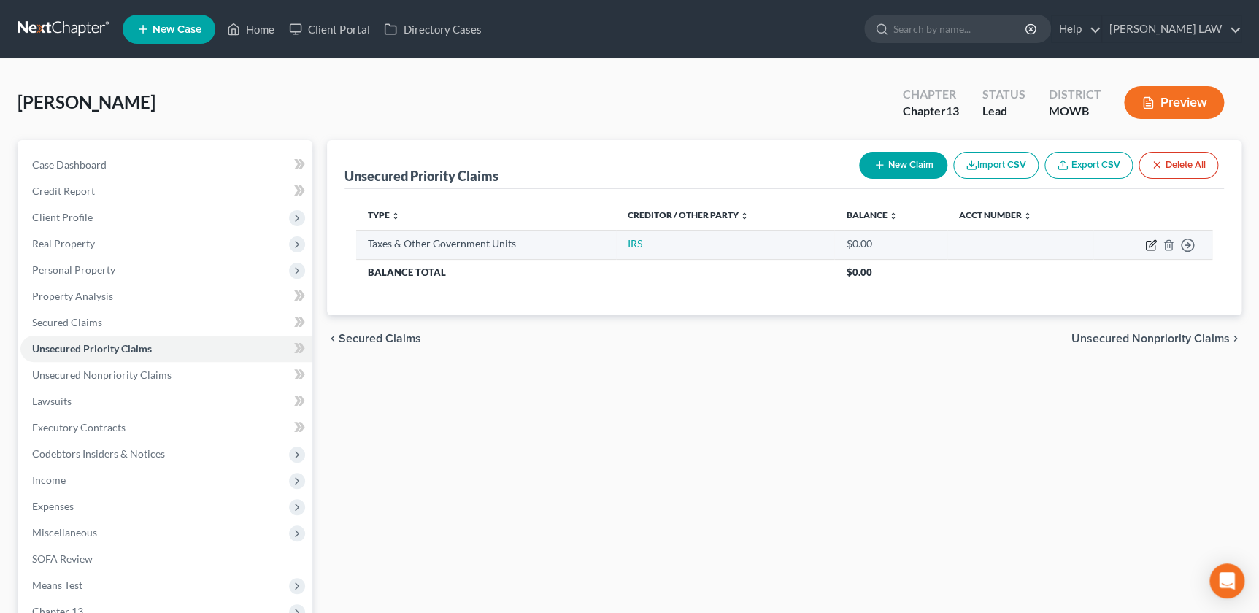
click at [1150, 239] on icon "button" at bounding box center [1151, 245] width 12 height 12
select select "0"
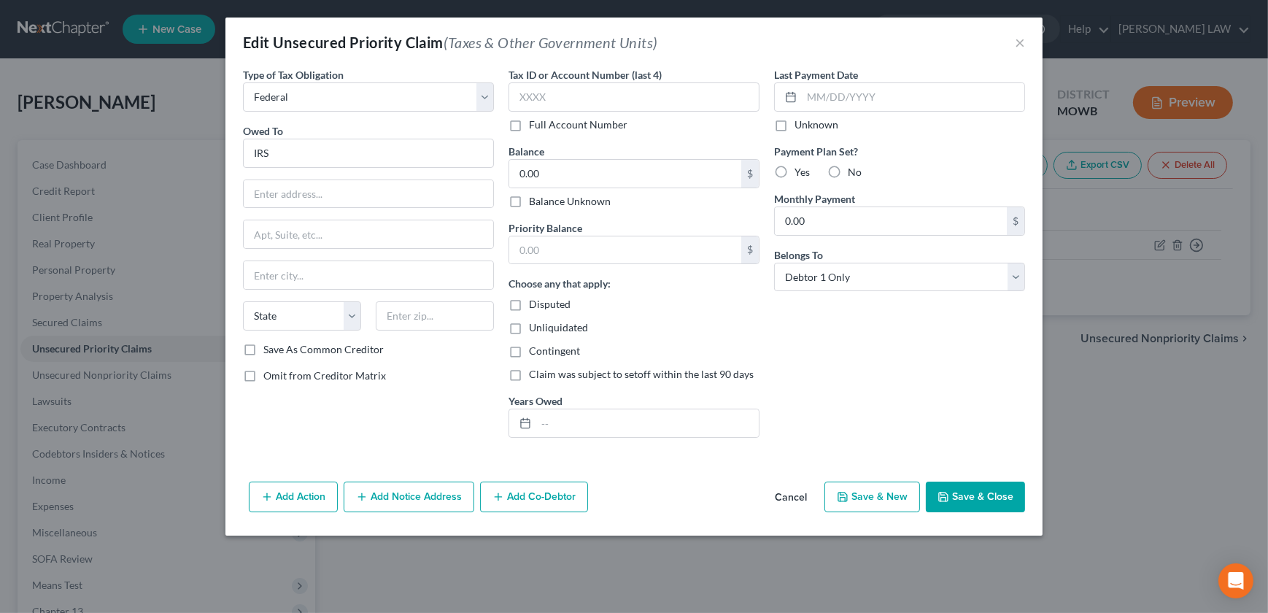
click at [607, 194] on label "Balance Unknown" at bounding box center [570, 201] width 82 height 15
click at [544, 194] on input "Balance Unknown" at bounding box center [539, 198] width 9 height 9
click at [529, 201] on label "Balance Unknown" at bounding box center [570, 201] width 82 height 15
click at [535, 201] on input "Balance Unknown" at bounding box center [539, 198] width 9 height 9
checkbox input "false"
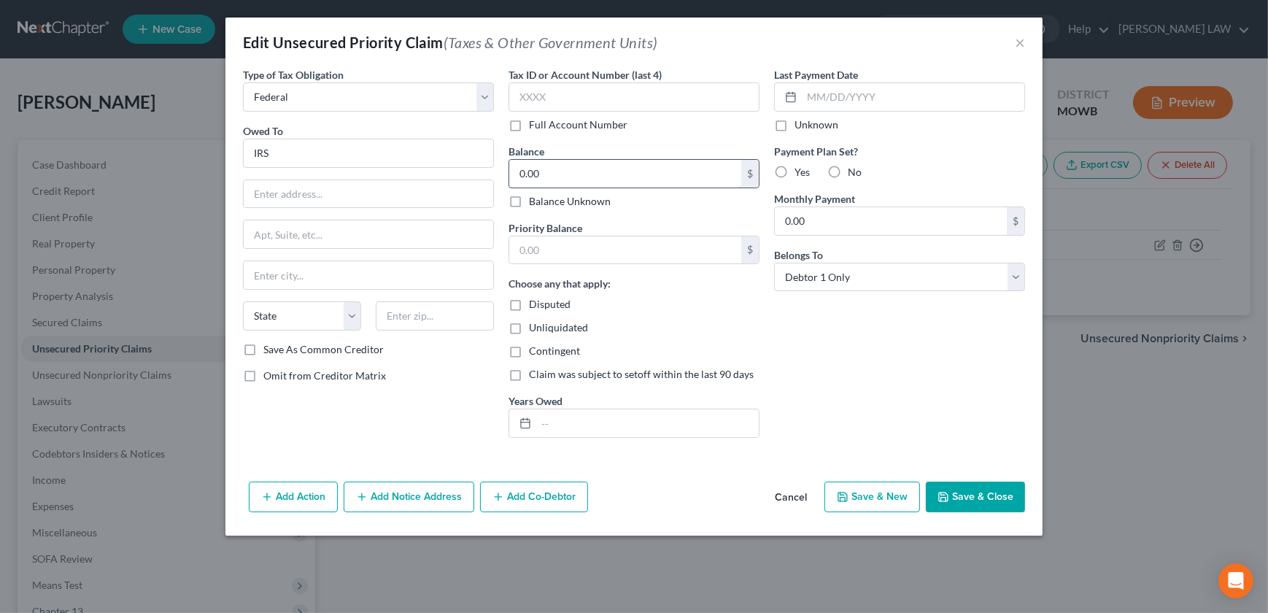
click at [560, 165] on input "0.00" at bounding box center [625, 174] width 232 height 28
type input "73,000"
click at [562, 239] on input "text" at bounding box center [625, 250] width 232 height 28
type input "73,000"
click at [970, 493] on button "Save & Close" at bounding box center [975, 497] width 99 height 31
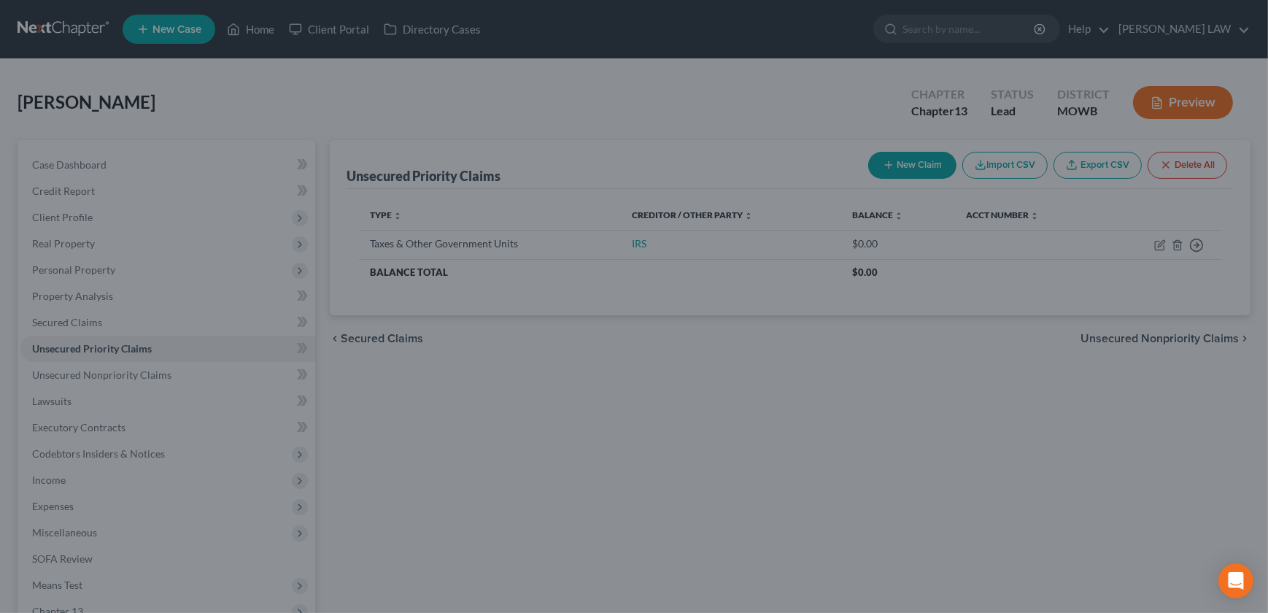
type input "73,000.00"
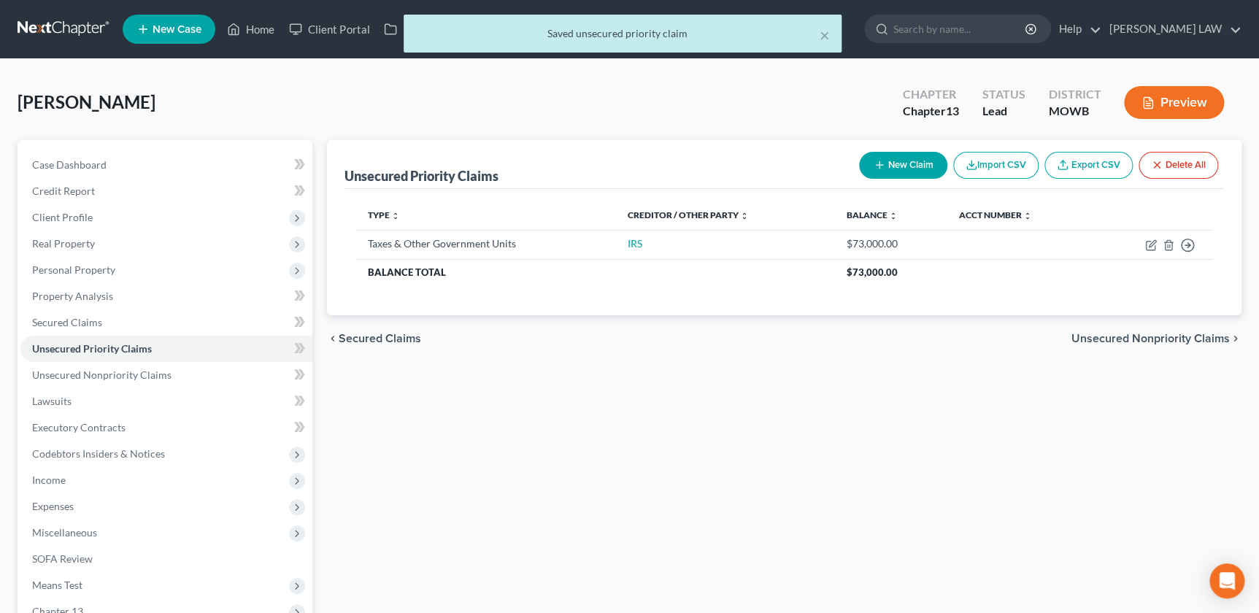
click at [341, 487] on div "Unsecured Priority Claims New Claim Import CSV Export CSV Delete All Type expan…" at bounding box center [784, 456] width 929 height 633
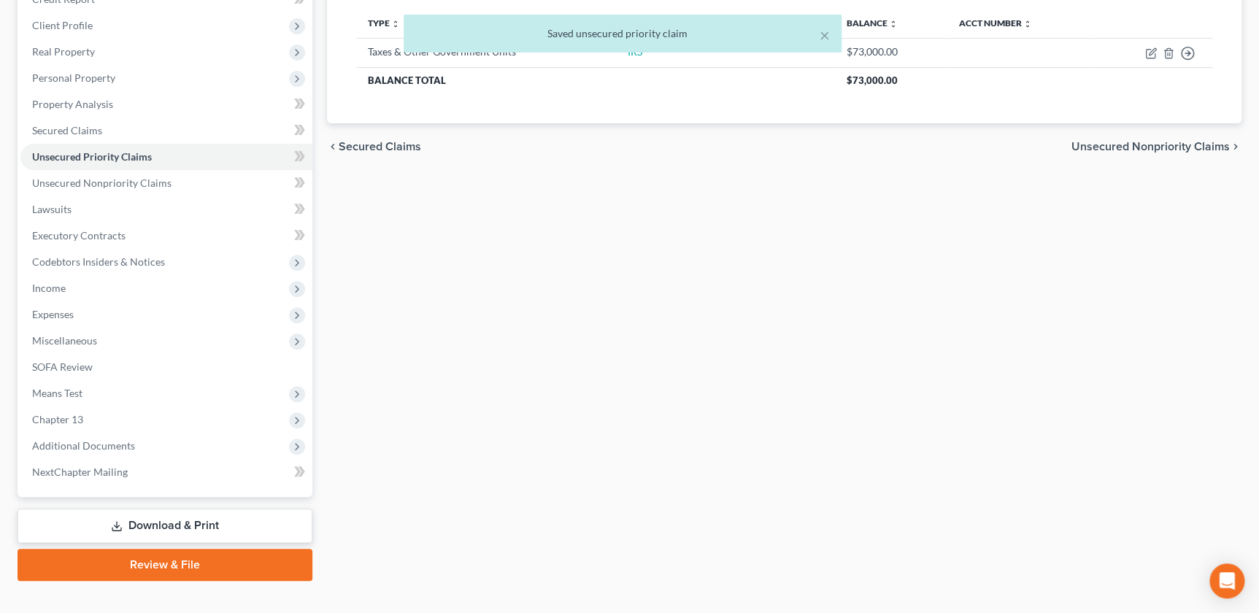
scroll to position [213, 0]
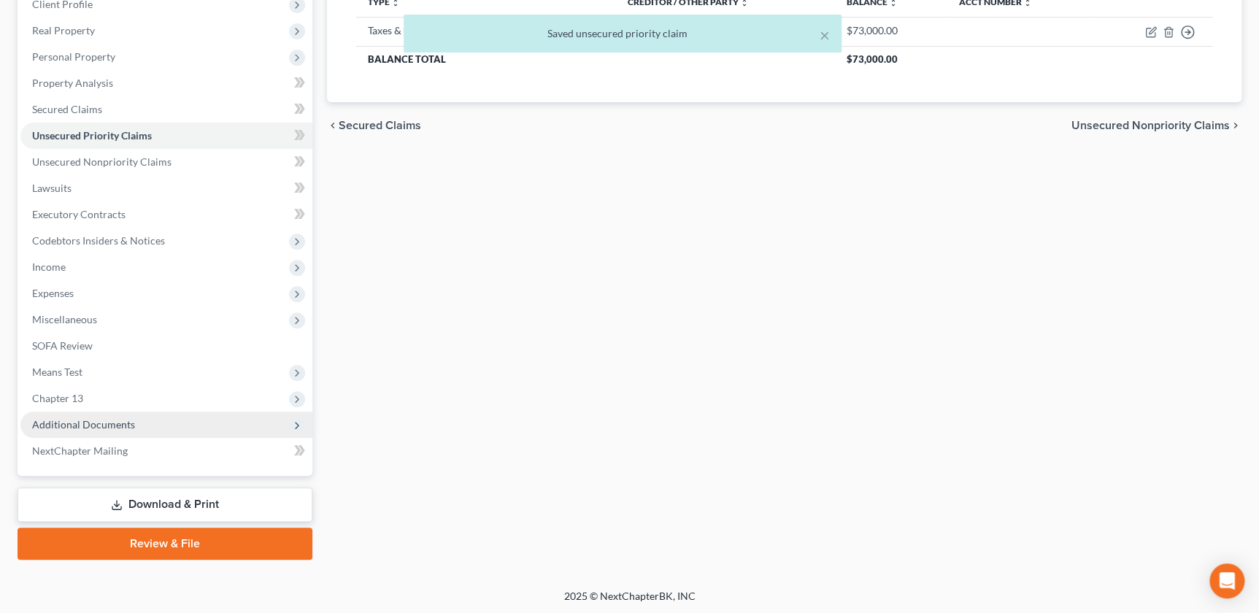
click at [121, 428] on span "Additional Documents" at bounding box center [83, 424] width 103 height 12
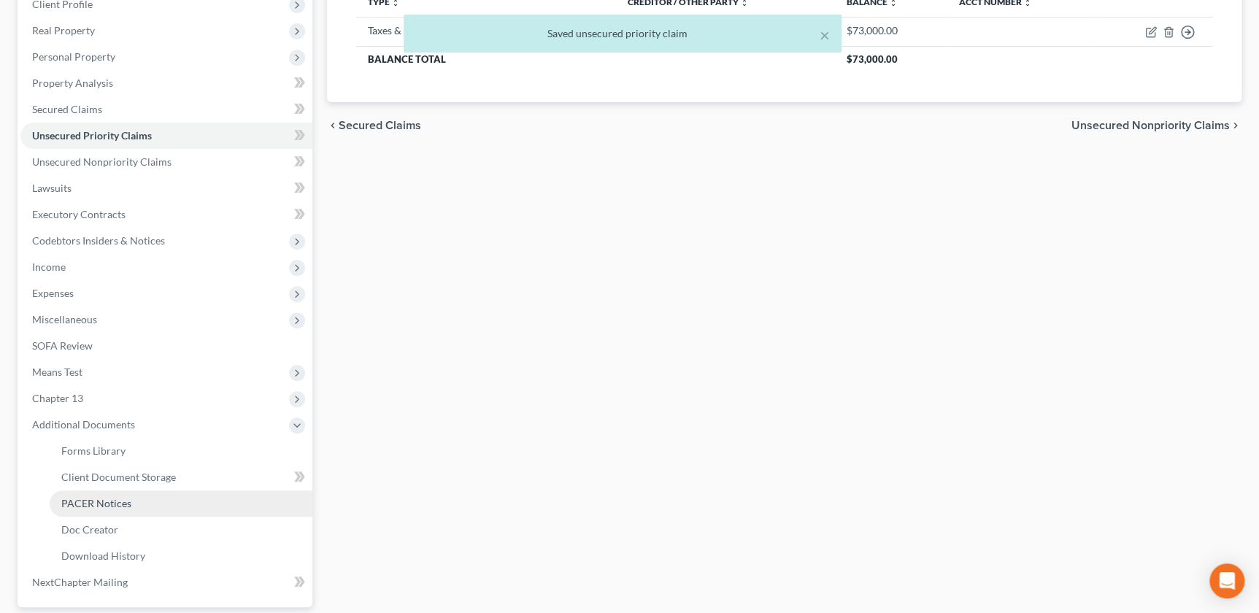
click at [115, 501] on span "PACER Notices" at bounding box center [96, 503] width 70 height 12
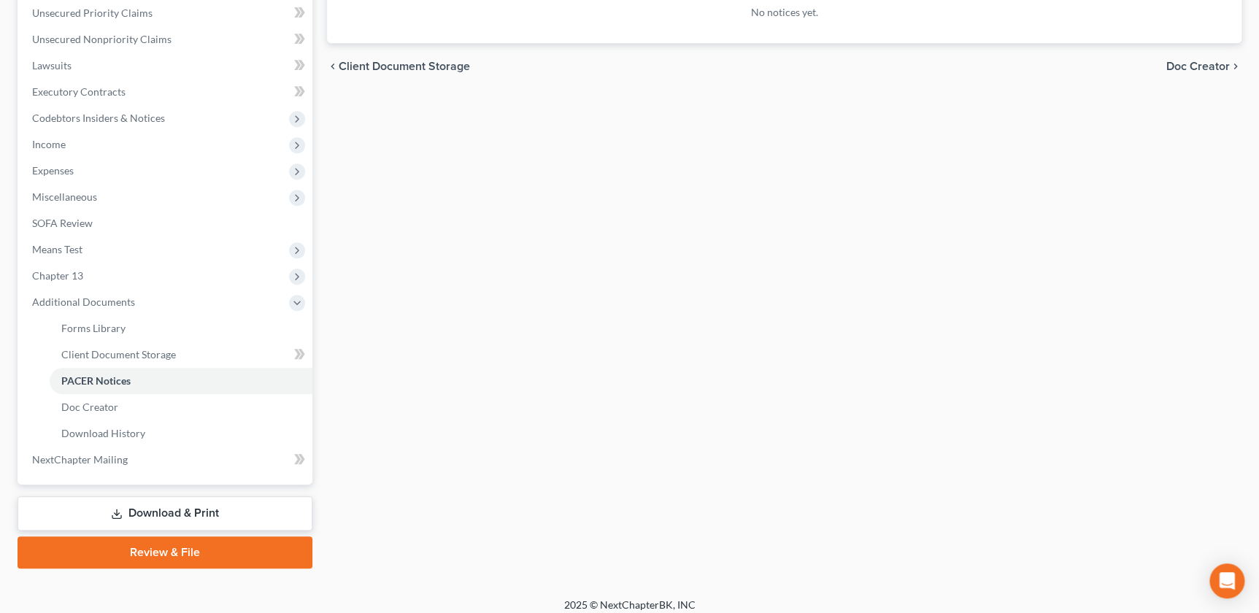
scroll to position [335, 0]
click at [98, 270] on span "Chapter 13" at bounding box center [166, 276] width 292 height 26
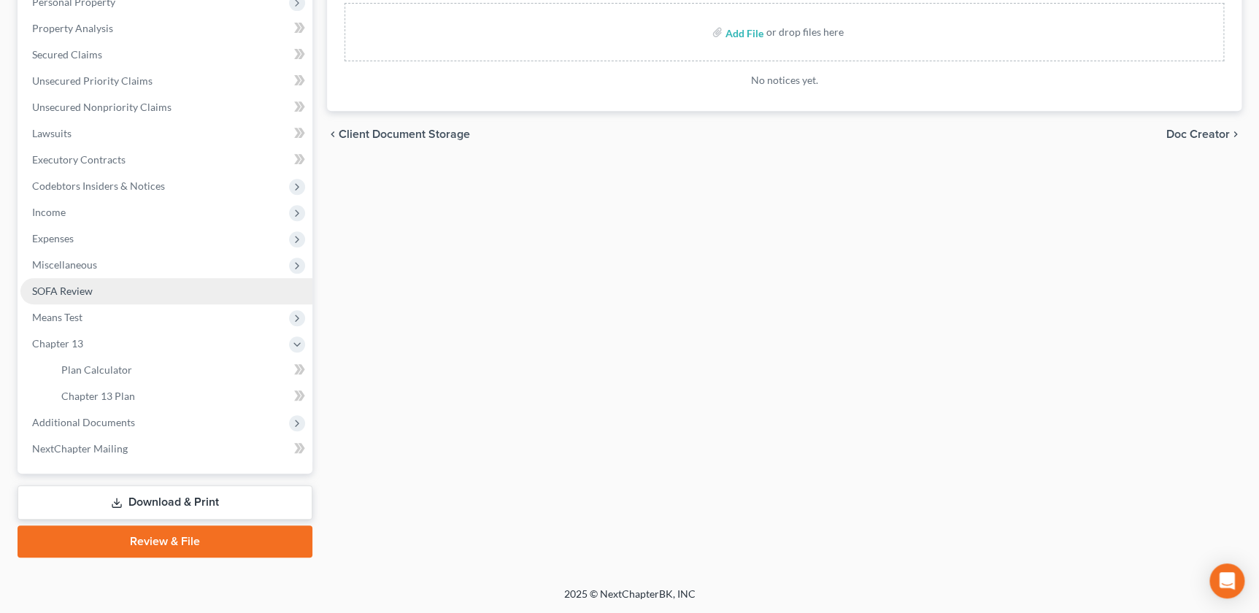
scroll to position [266, 0]
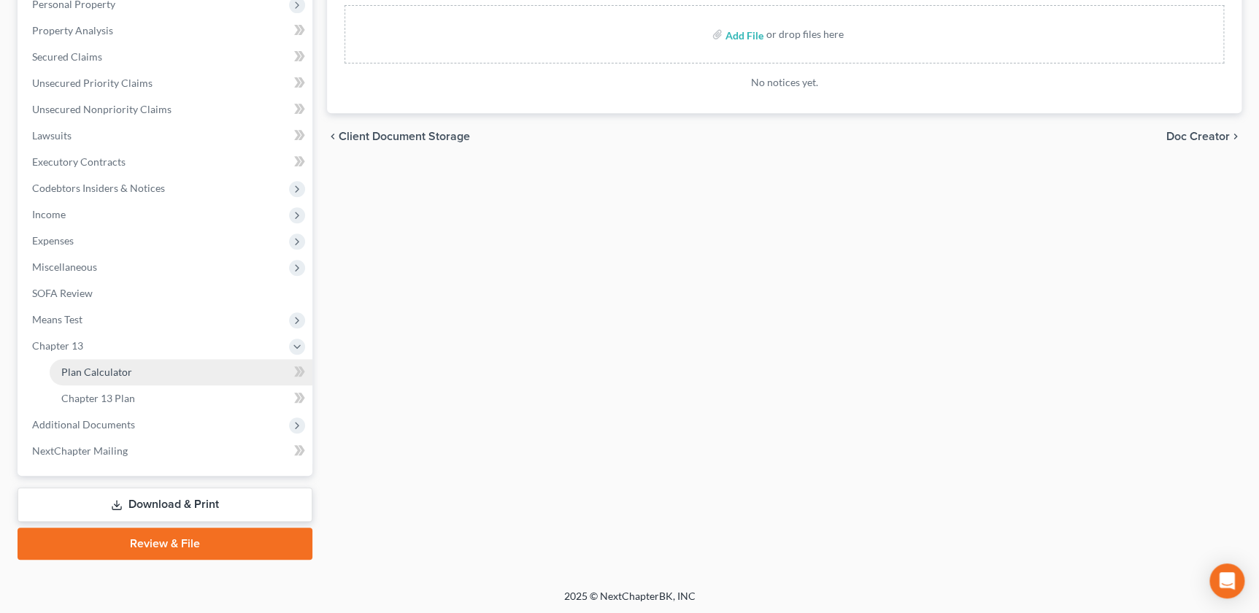
click at [120, 362] on link "Plan Calculator" at bounding box center [181, 372] width 263 height 26
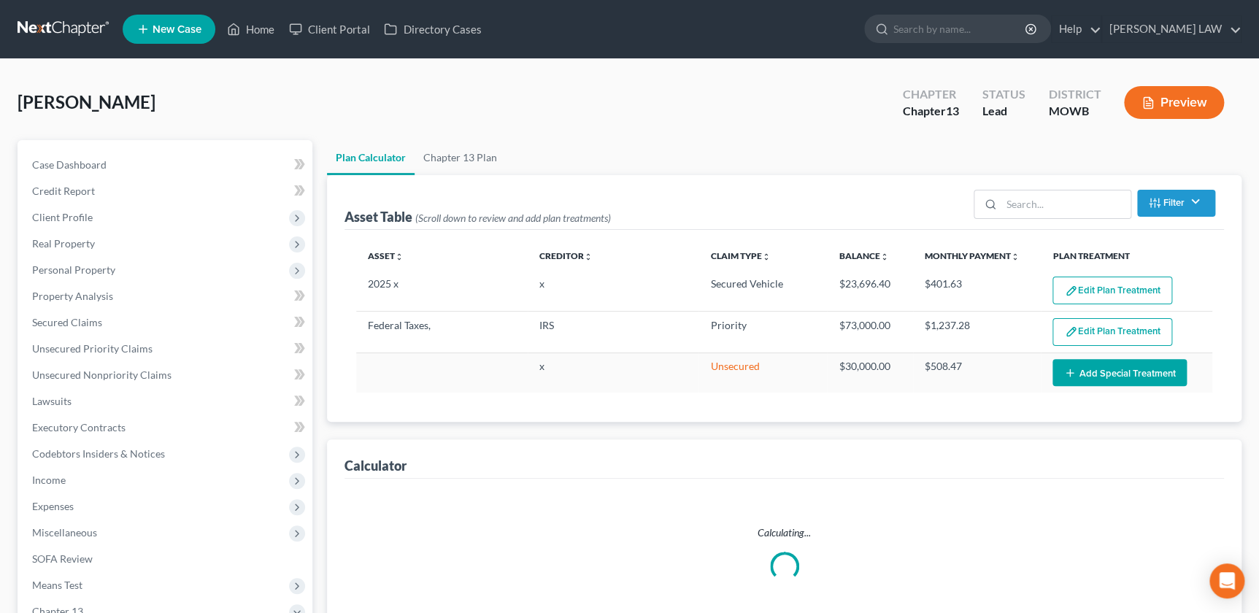
select select "58"
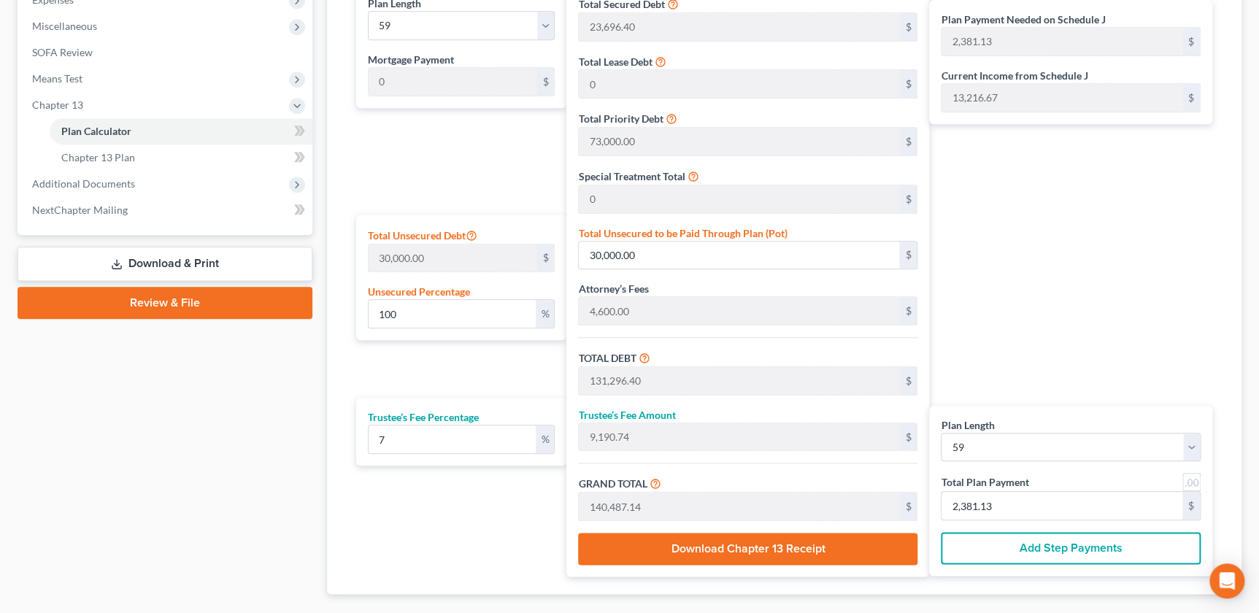
scroll to position [515, 0]
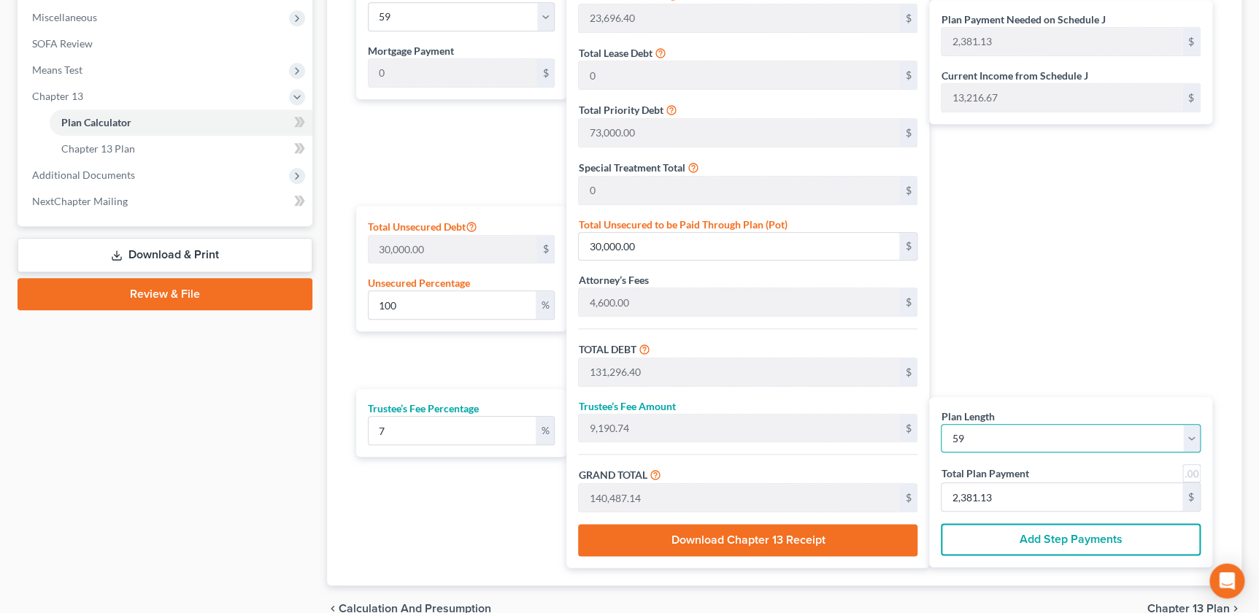
click at [1116, 433] on select "1 2 3 4 5 6 7 8 9 10 11 12 13 14 15 16 17 18 19 20 21 22 23 24 25 26 27 28 29 3…" at bounding box center [1071, 438] width 260 height 29
select select "59"
click at [941, 424] on select "1 2 3 4 5 6 7 8 9 10 11 12 13 14 15 16 17 18 19 20 21 22 23 24 25 26 27 28 29 3…" at bounding box center [1071, 438] width 260 height 29
select select "59"
type input "2,341.45"
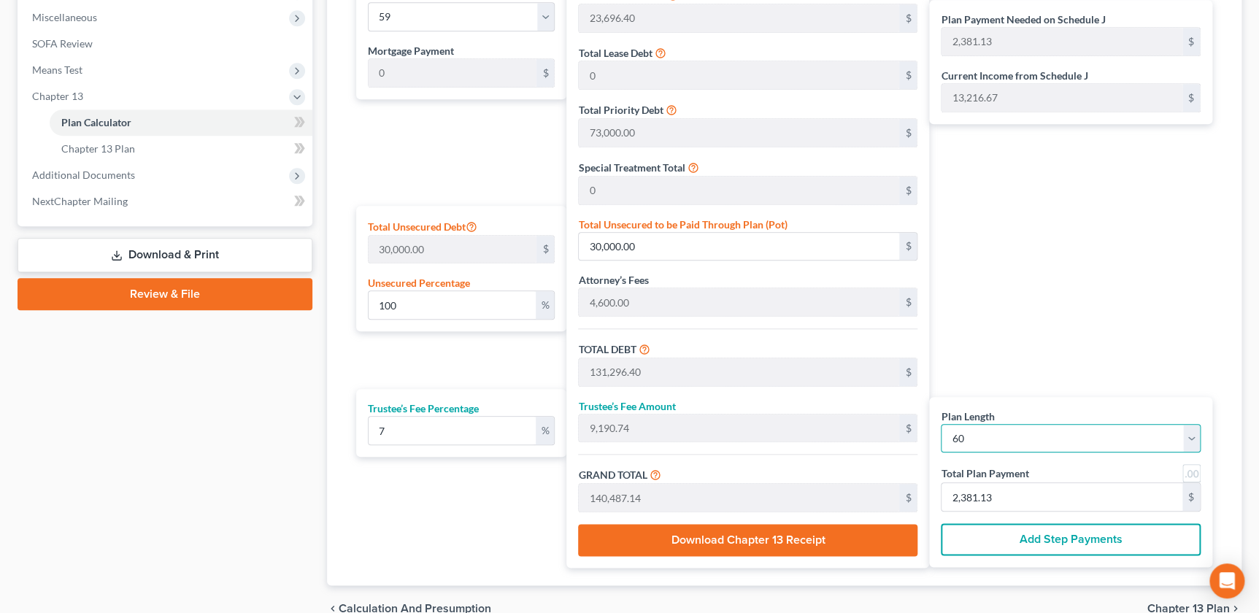
type input "2,341.45"
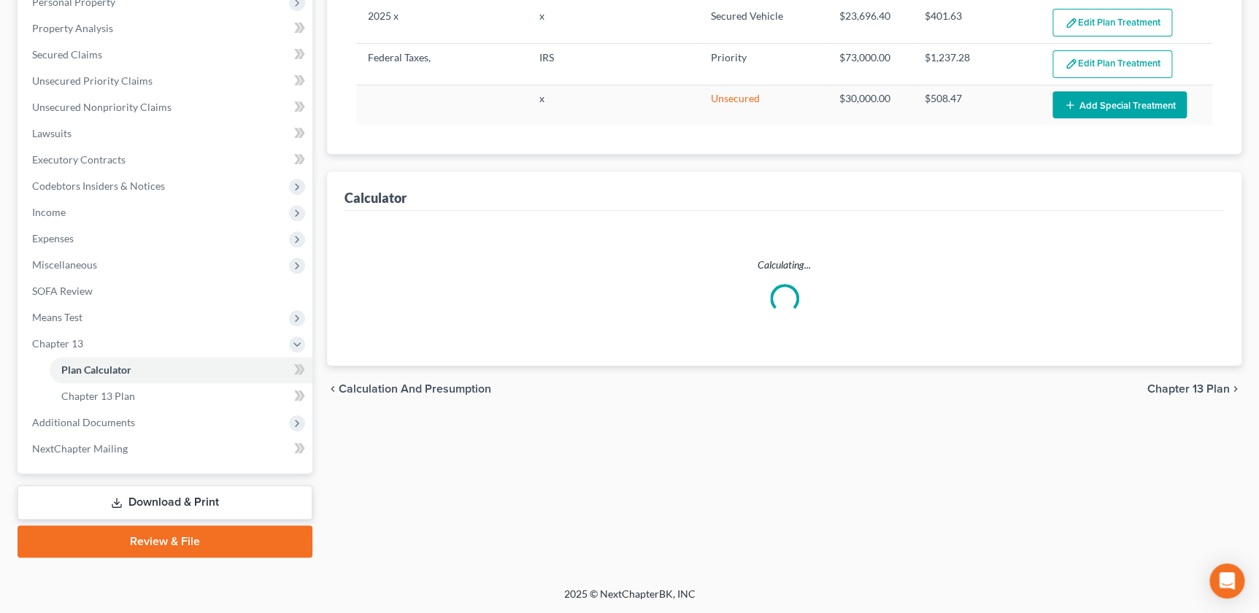
scroll to position [266, 0]
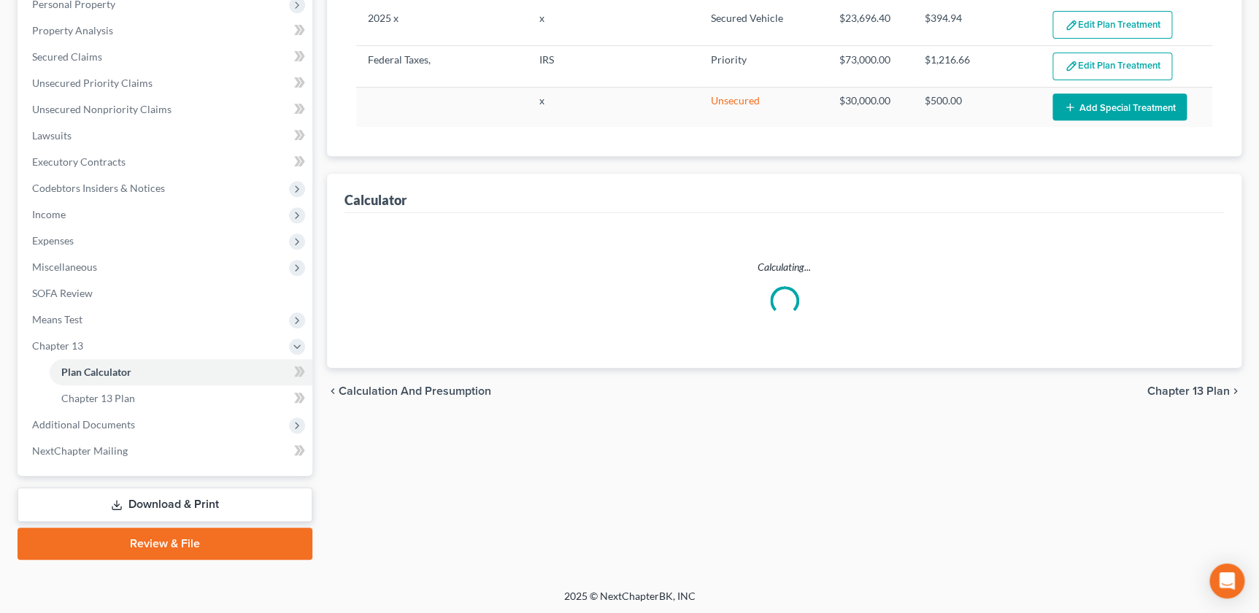
select select "59"
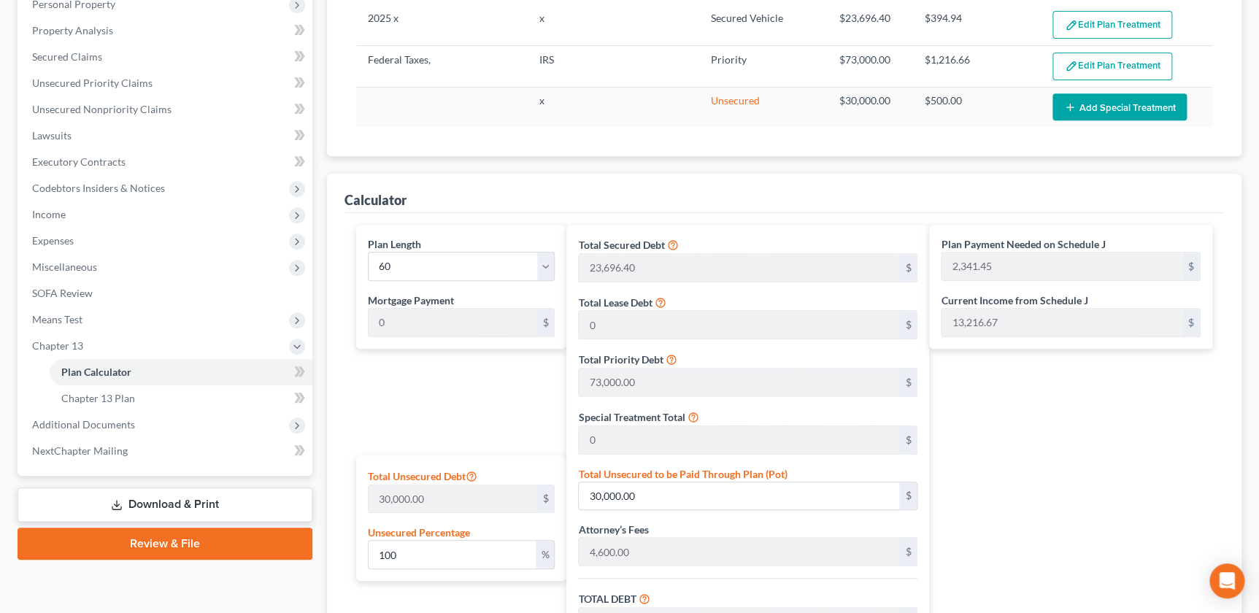
scroll to position [515, 0]
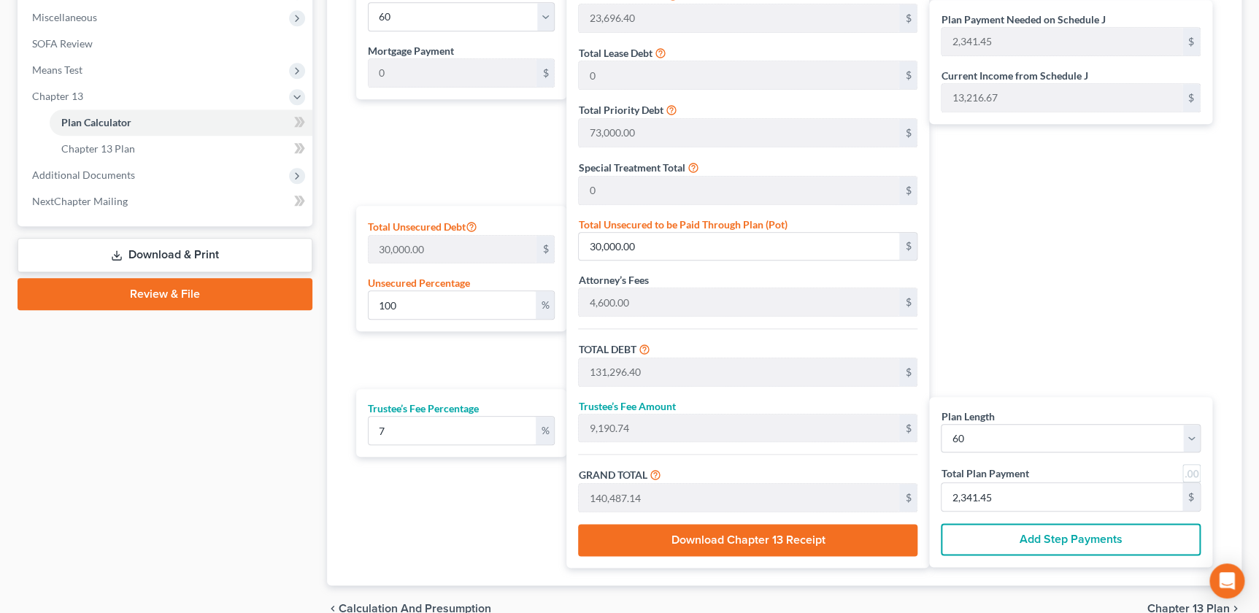
click at [988, 282] on div "Plan Payment Needed on Schedule J 2,341.45 $ Current Income from Schedule J 13,…" at bounding box center [1074, 271] width 290 height 593
click at [321, 227] on div "Plan Calculator Chapter 13 Plan Asset Table (Scroll down to review and add plan…" at bounding box center [784, 128] width 929 height 1007
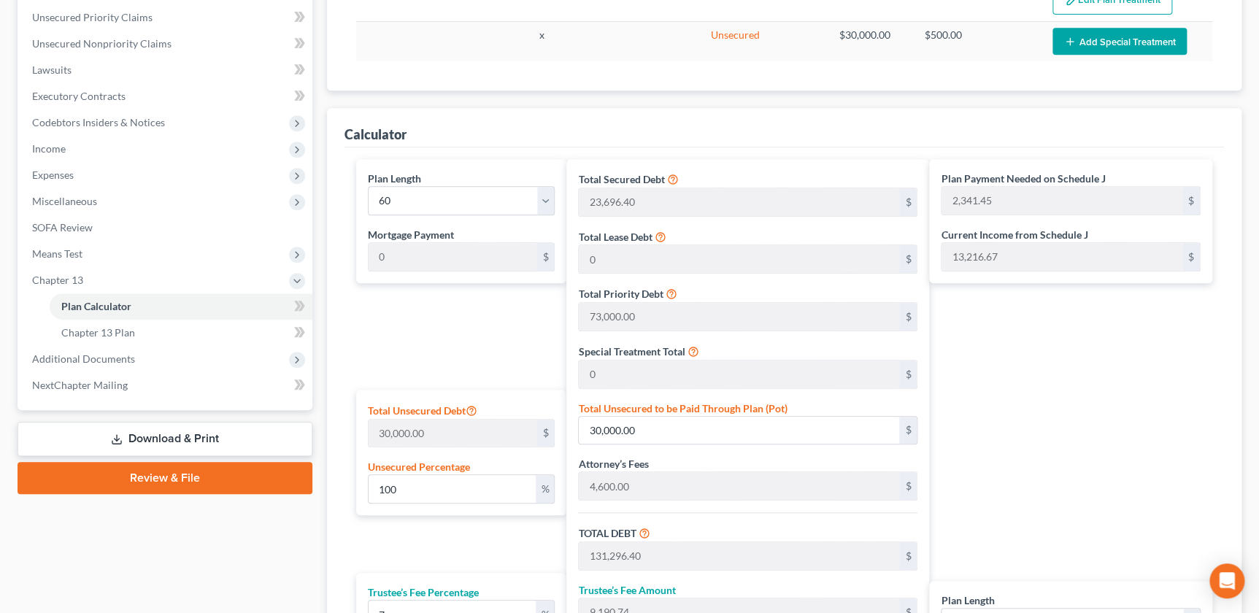
scroll to position [303, 0]
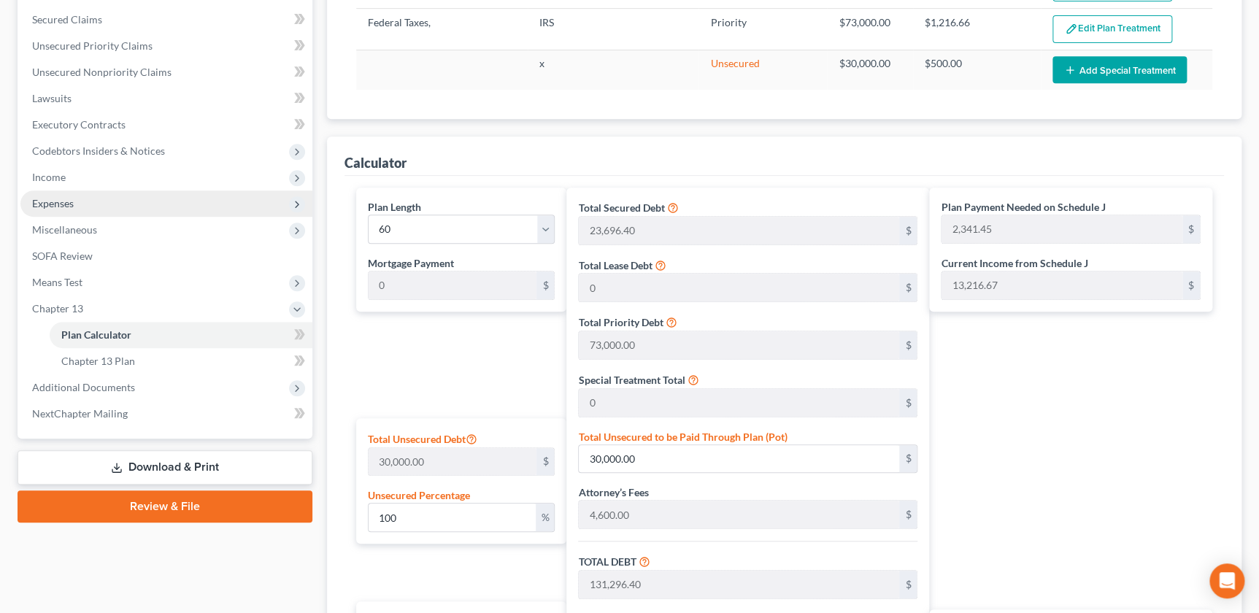
click at [72, 209] on span "Expenses" at bounding box center [166, 203] width 292 height 26
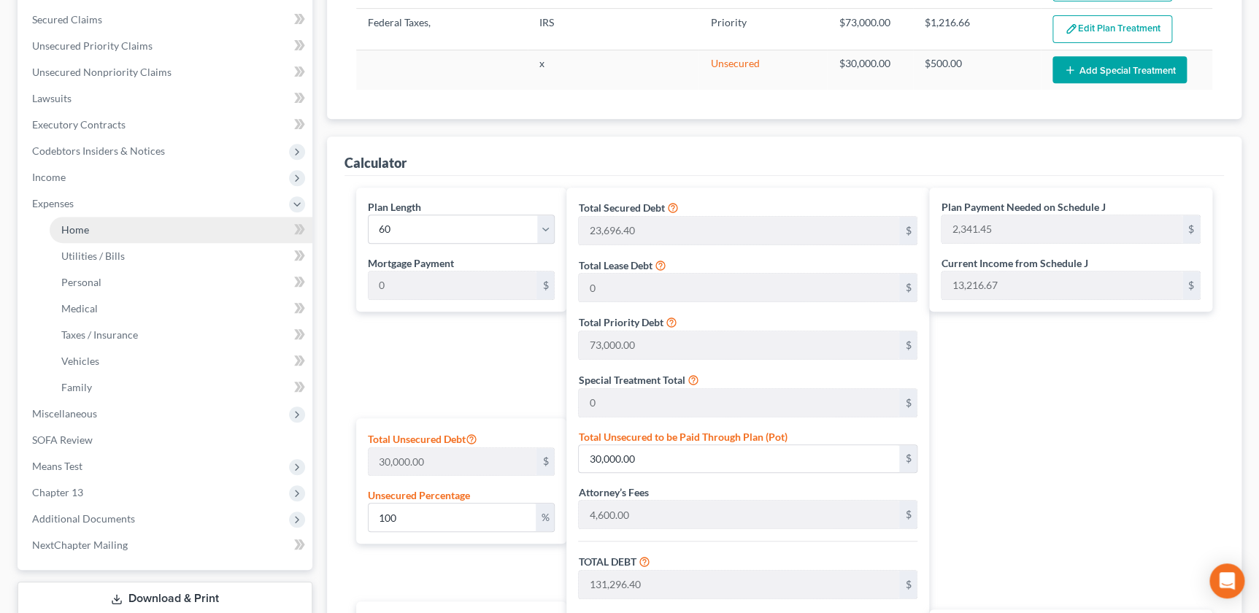
click at [93, 234] on link "Home" at bounding box center [181, 230] width 263 height 26
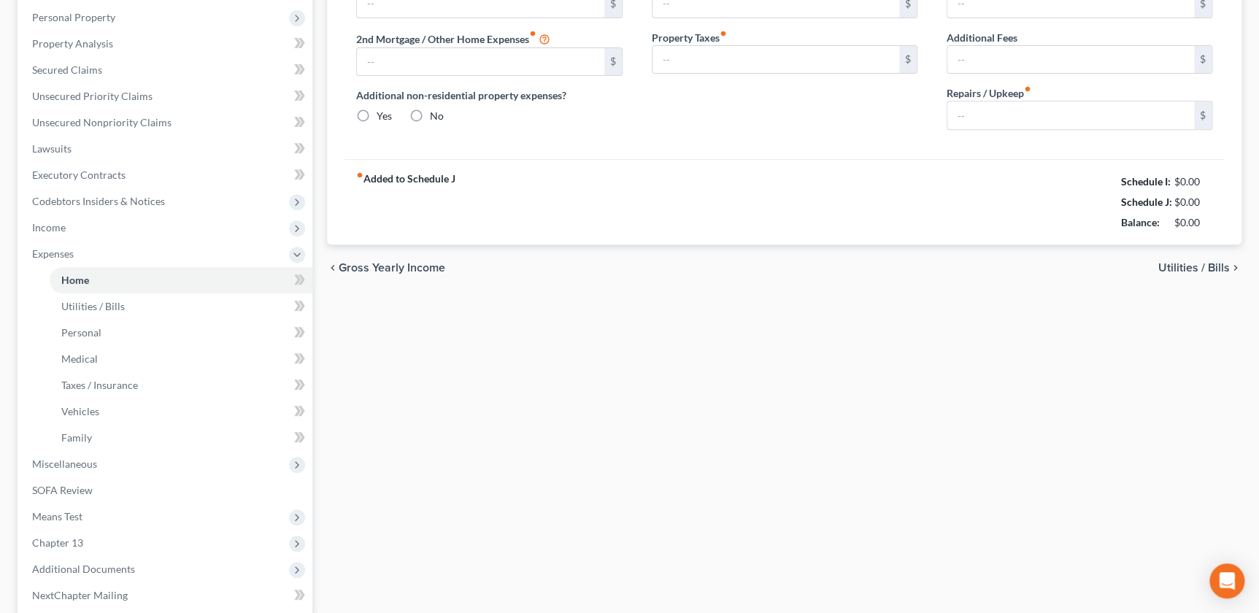
type input "0.00"
radio input "true"
type input "0.00"
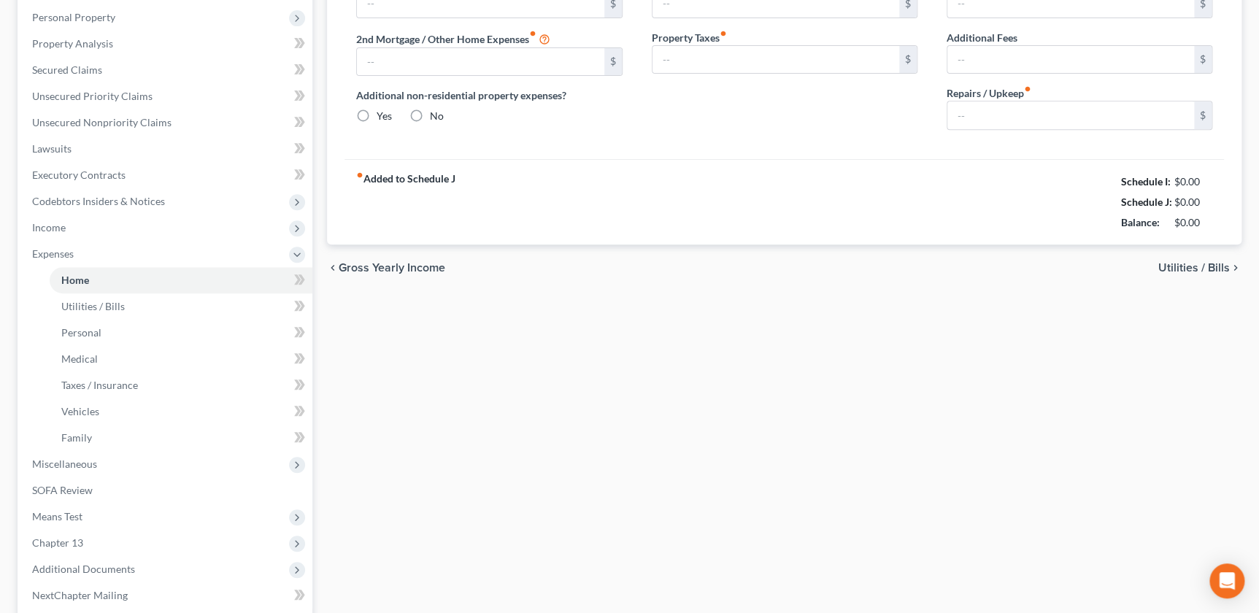
type input "0.00"
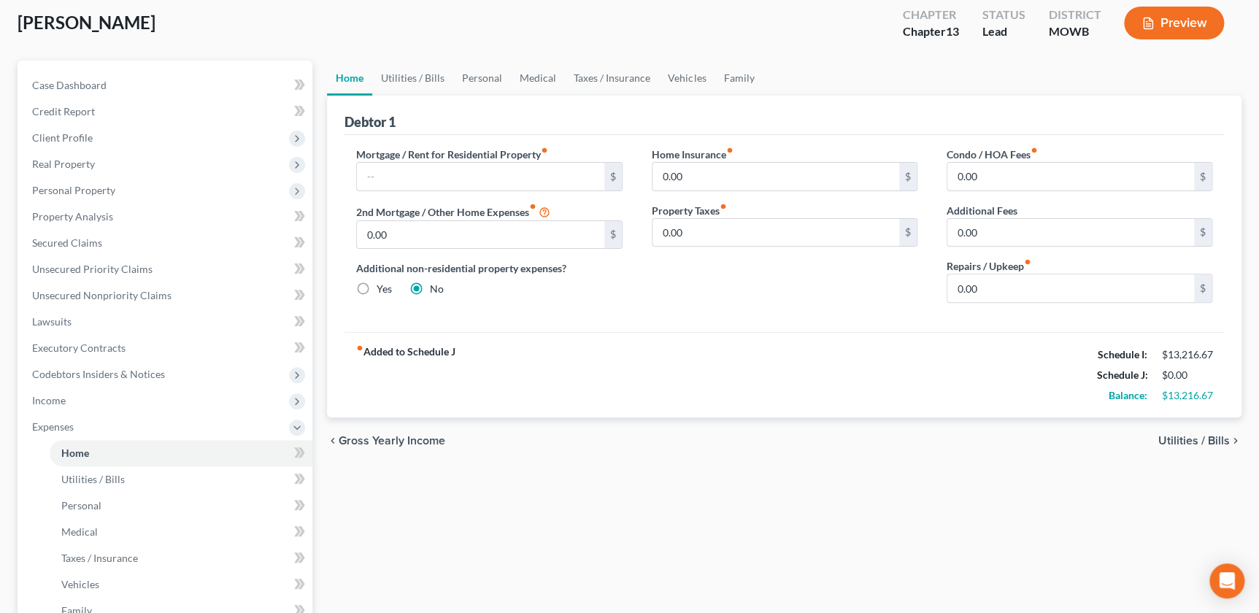
scroll to position [84, 0]
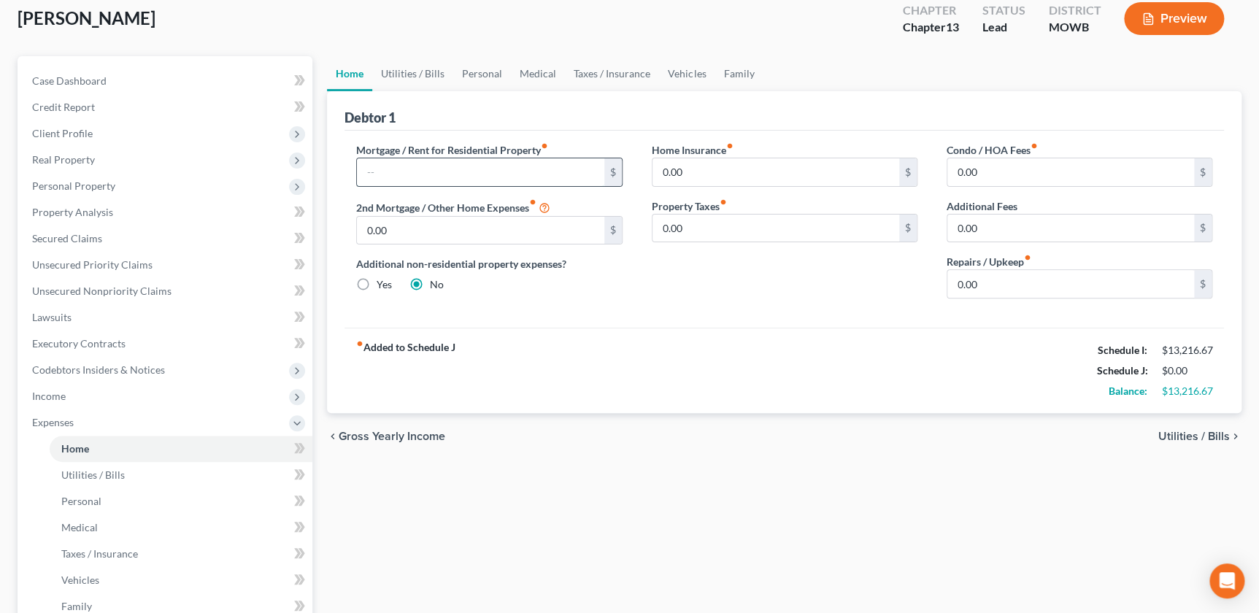
click at [392, 165] on input "text" at bounding box center [480, 172] width 247 height 28
type input "1,980"
click at [973, 344] on div "fiber_manual_record Added to Schedule J Schedule I: $13,216.67 Schedule J: $1,9…" at bounding box center [783, 370] width 879 height 85
click at [694, 72] on link "Vehicles" at bounding box center [686, 73] width 55 height 35
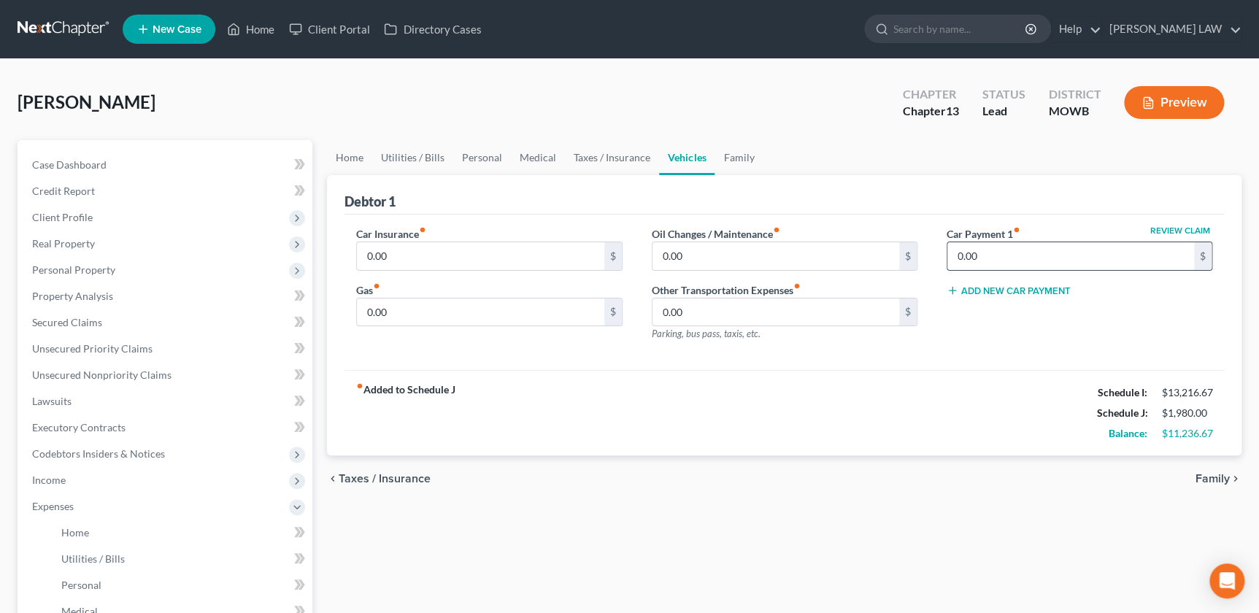
click at [984, 255] on input "0.00" at bounding box center [1070, 256] width 247 height 28
click at [984, 255] on input "6.33" at bounding box center [1070, 256] width 247 height 28
type input "6"
type input "633"
click at [423, 301] on input "0.00" at bounding box center [480, 312] width 247 height 28
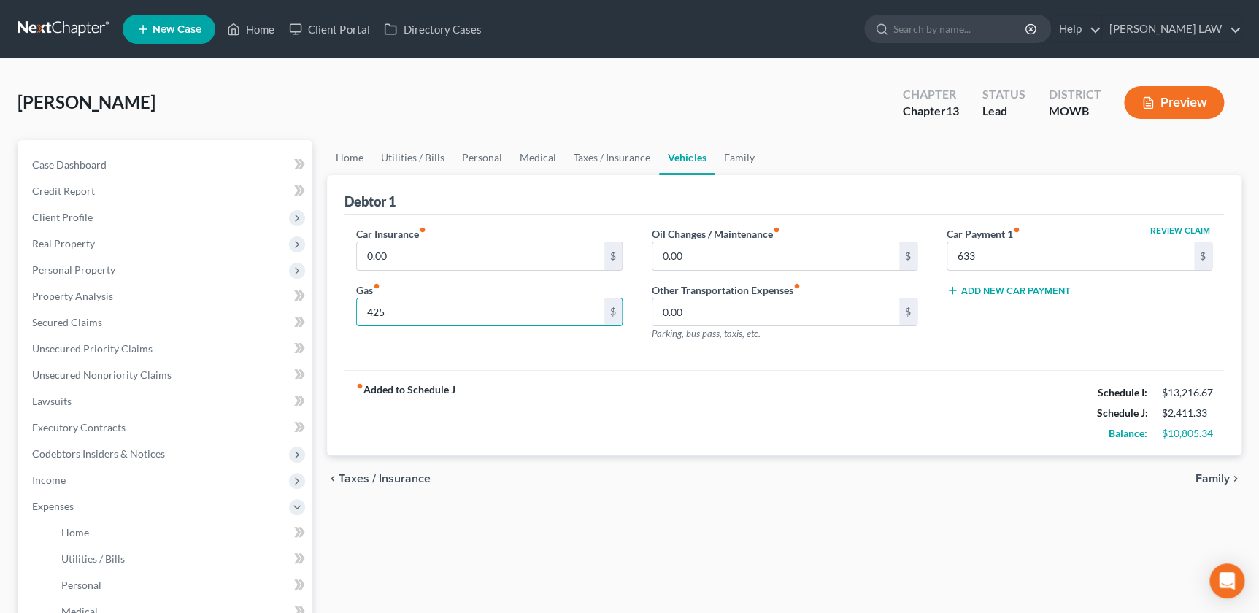
type input "425"
click at [489, 409] on div "fiber_manual_record Added to Schedule J Schedule I: $13,216.67 Schedule J: $2,4…" at bounding box center [783, 412] width 879 height 85
click at [80, 531] on span "Home" at bounding box center [75, 532] width 28 height 12
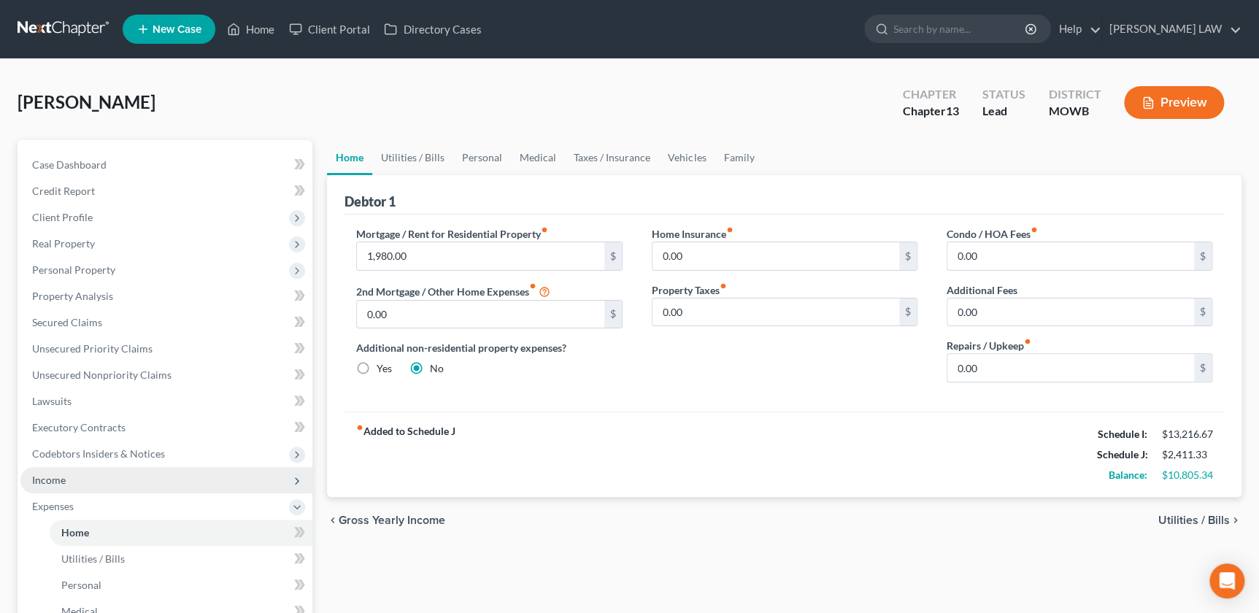
click at [61, 479] on span "Income" at bounding box center [49, 480] width 34 height 12
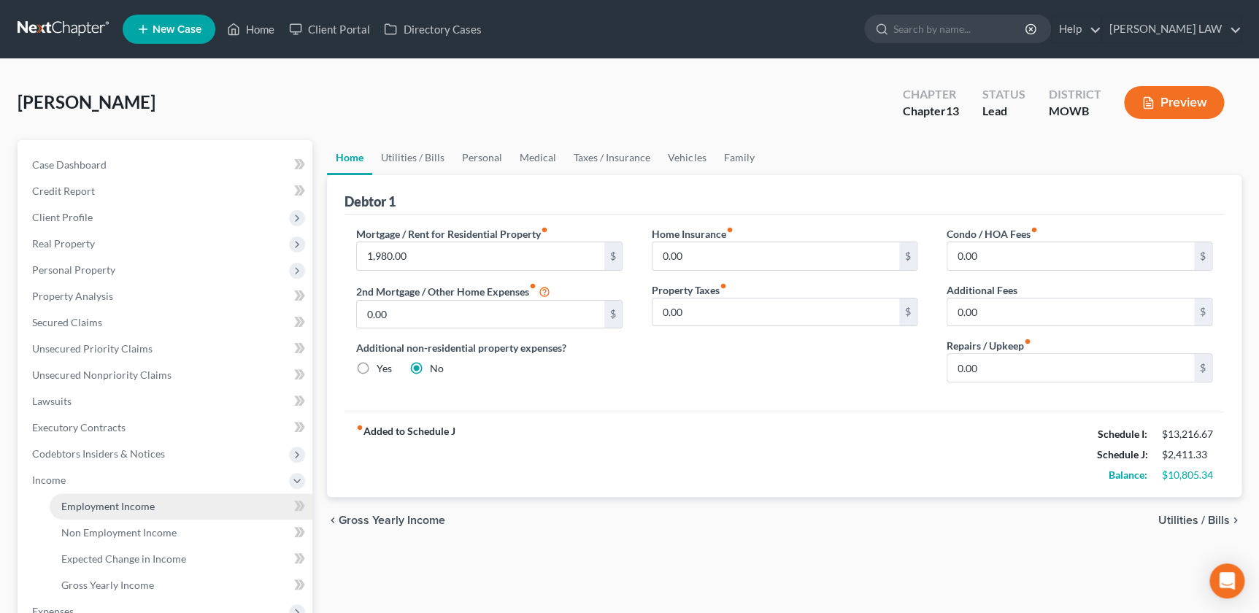
click at [101, 506] on span "Employment Income" at bounding box center [107, 506] width 93 height 12
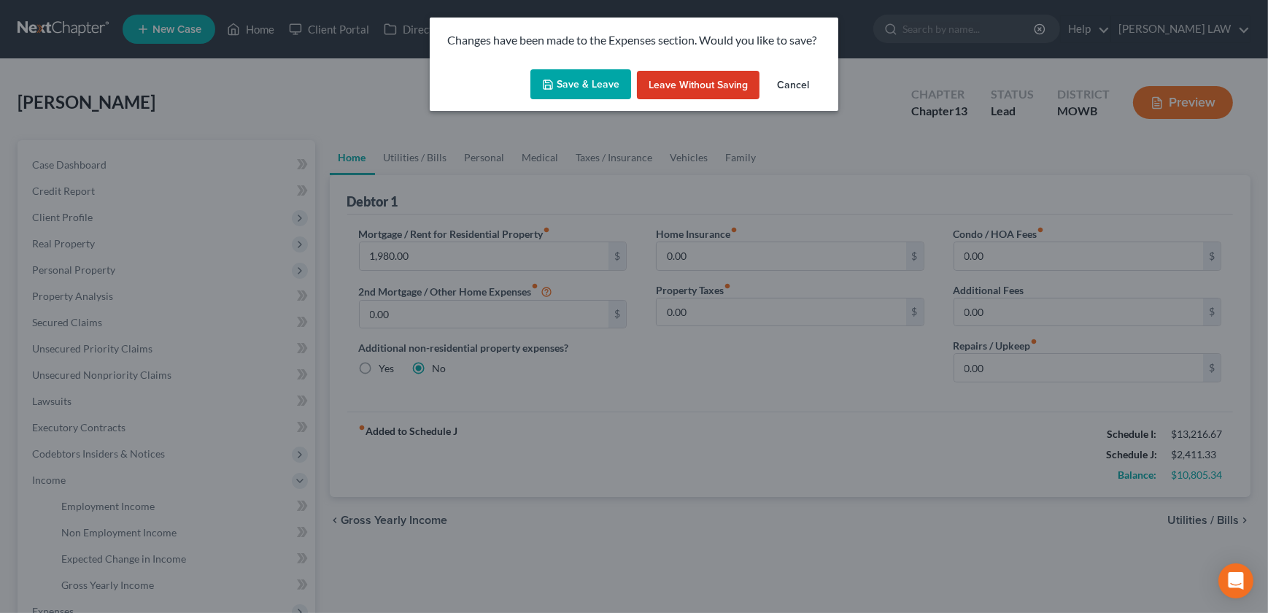
click at [569, 87] on button "Save & Leave" at bounding box center [581, 84] width 101 height 31
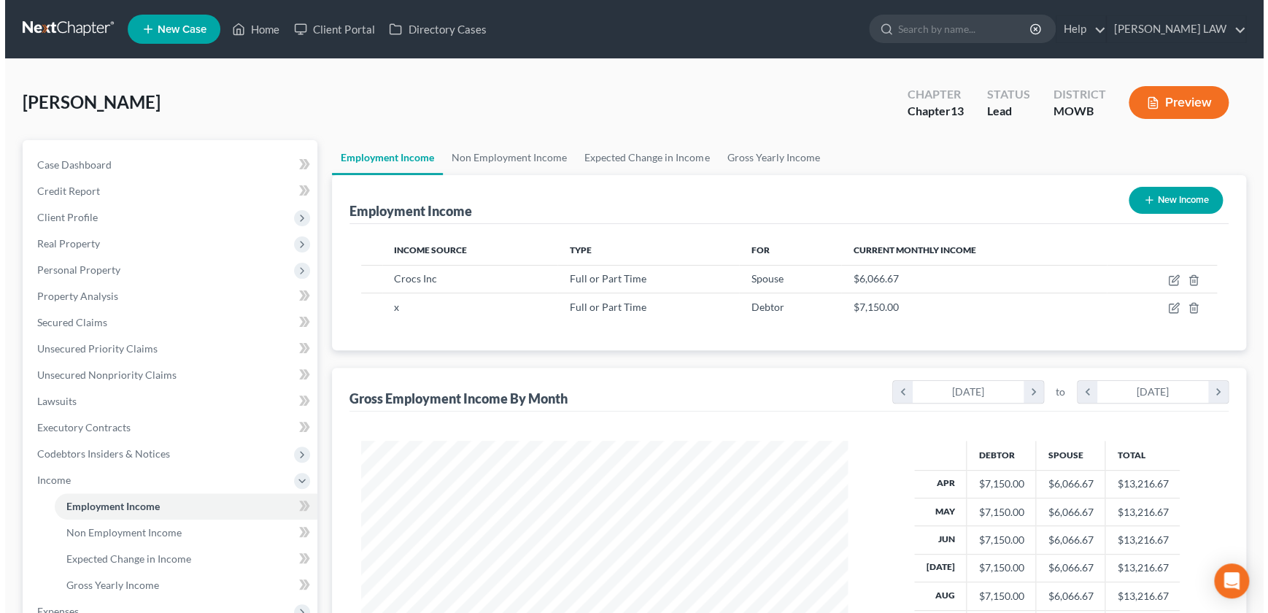
scroll to position [261, 516]
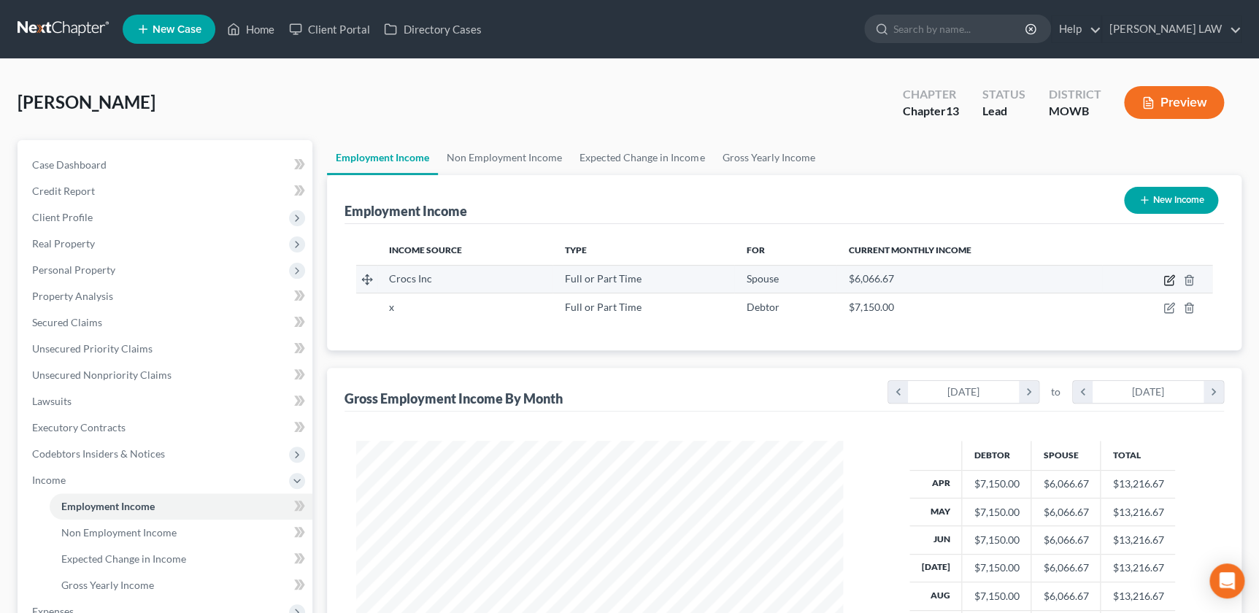
click at [1165, 280] on icon "button" at bounding box center [1169, 280] width 12 height 12
select select "0"
select select "2"
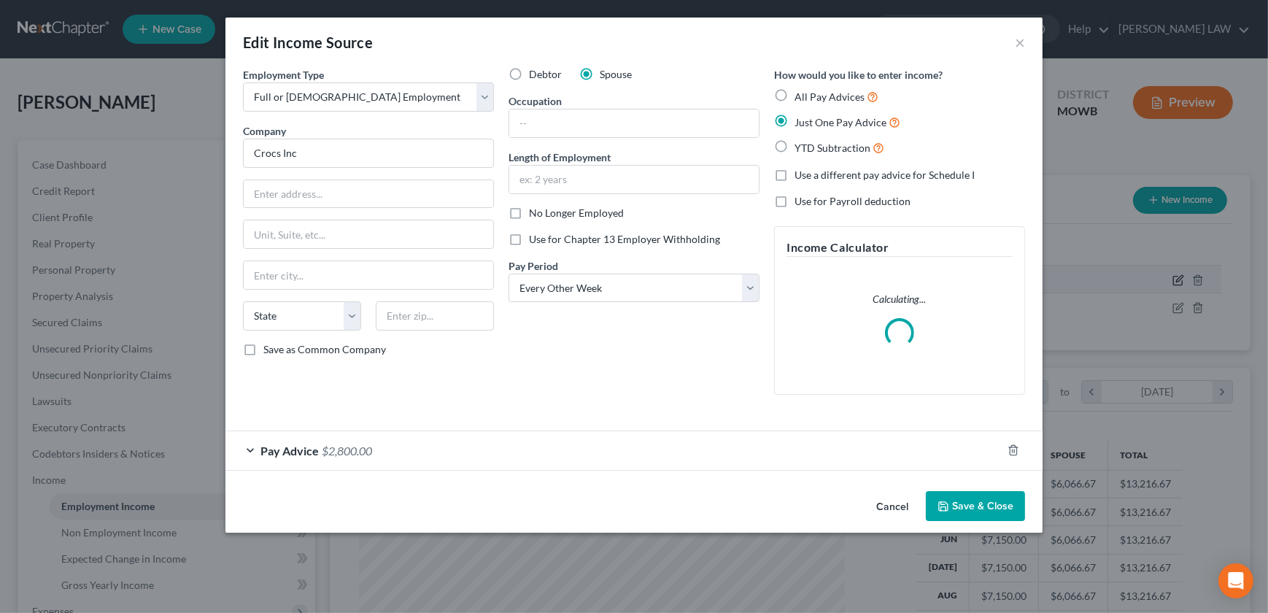
scroll to position [261, 520]
click at [714, 456] on div "Pay Advice $2,800.00" at bounding box center [613, 450] width 776 height 39
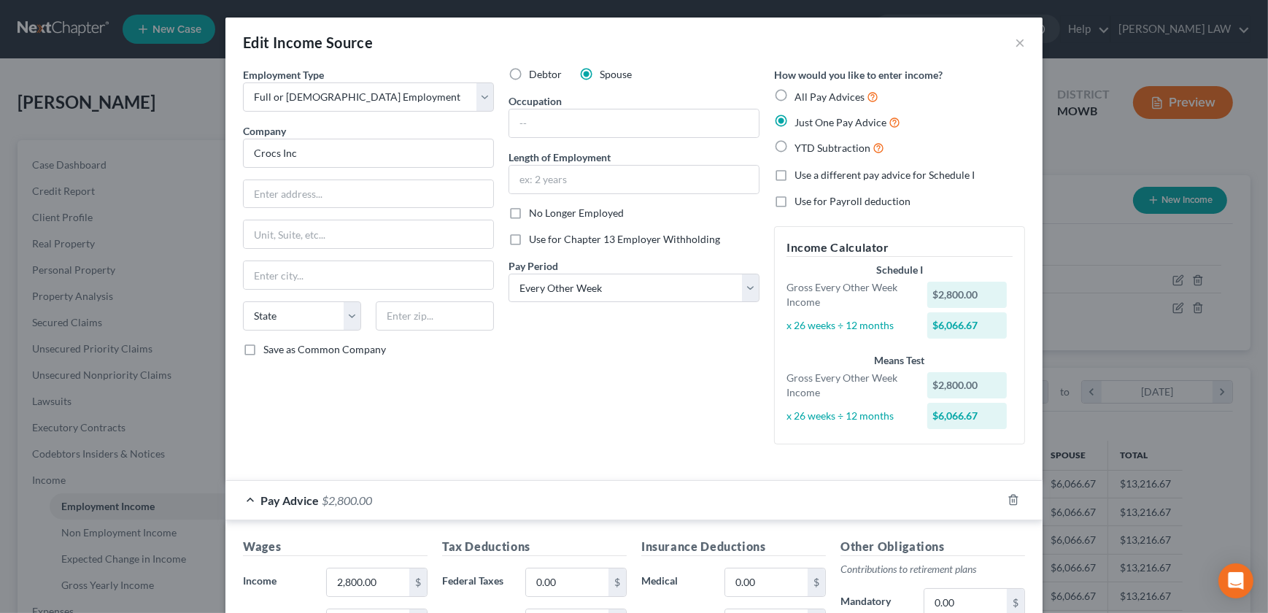
click at [627, 441] on div "Debtor Spouse Occupation Length of Employment No Longer Employed Use for Chapte…" at bounding box center [634, 261] width 266 height 389
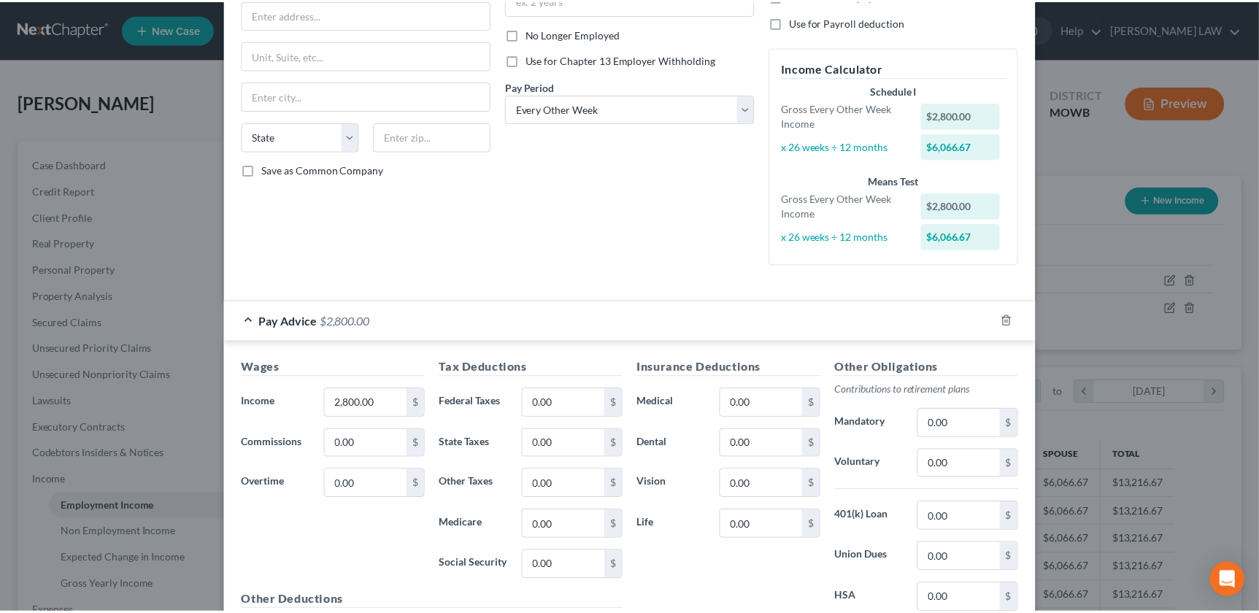
scroll to position [318, 0]
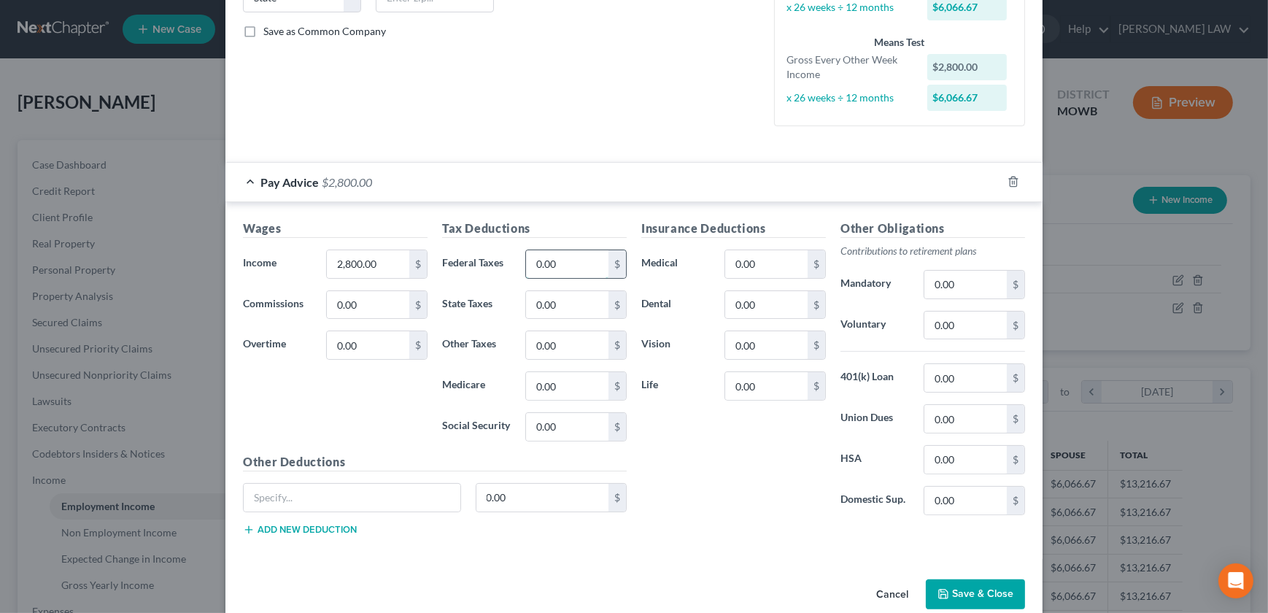
click at [555, 264] on input "0.00" at bounding box center [567, 264] width 82 height 28
type input "300"
click at [562, 428] on input "0.00" at bounding box center [567, 427] width 82 height 28
type input "175"
click at [542, 312] on input "0.00" at bounding box center [567, 305] width 82 height 28
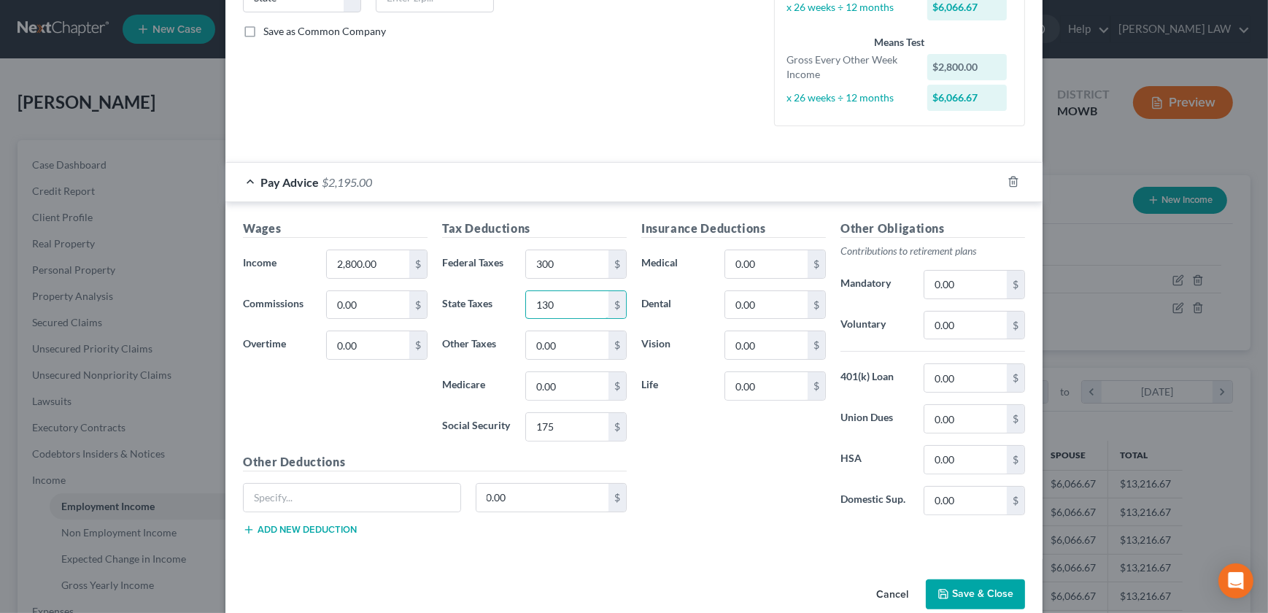
type input "130"
click at [755, 516] on div "Insurance Deductions Medical 0.00 $ Dental 0.00 $ Vision 0.00 $ Life 0.00 $" at bounding box center [733, 373] width 199 height 307
click at [551, 375] on input "0.00" at bounding box center [567, 386] width 82 height 28
type input "40"
click at [269, 506] on input "text" at bounding box center [352, 498] width 217 height 28
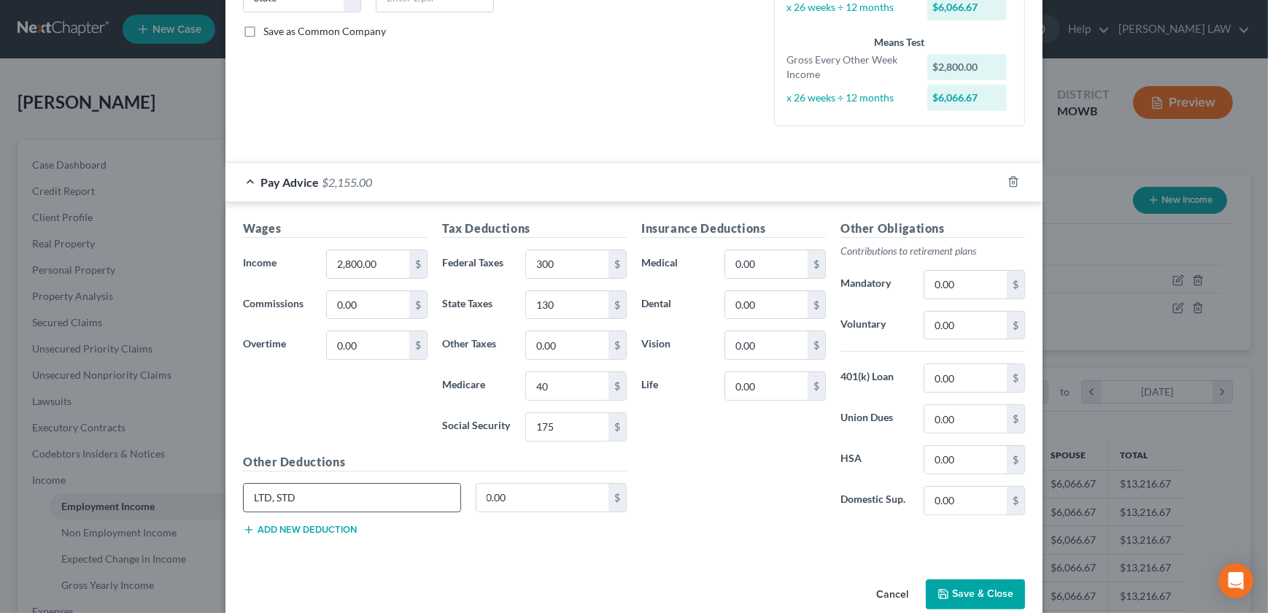
type input "LTD, STD"
type input "22"
click at [774, 533] on div "Insurance Deductions Medical 0.00 $ Dental 0.00 $ Vision 0.00 $ Life 0.00 $ Oth…" at bounding box center [833, 384] width 398 height 328
click at [961, 597] on button "Save & Close" at bounding box center [975, 594] width 99 height 31
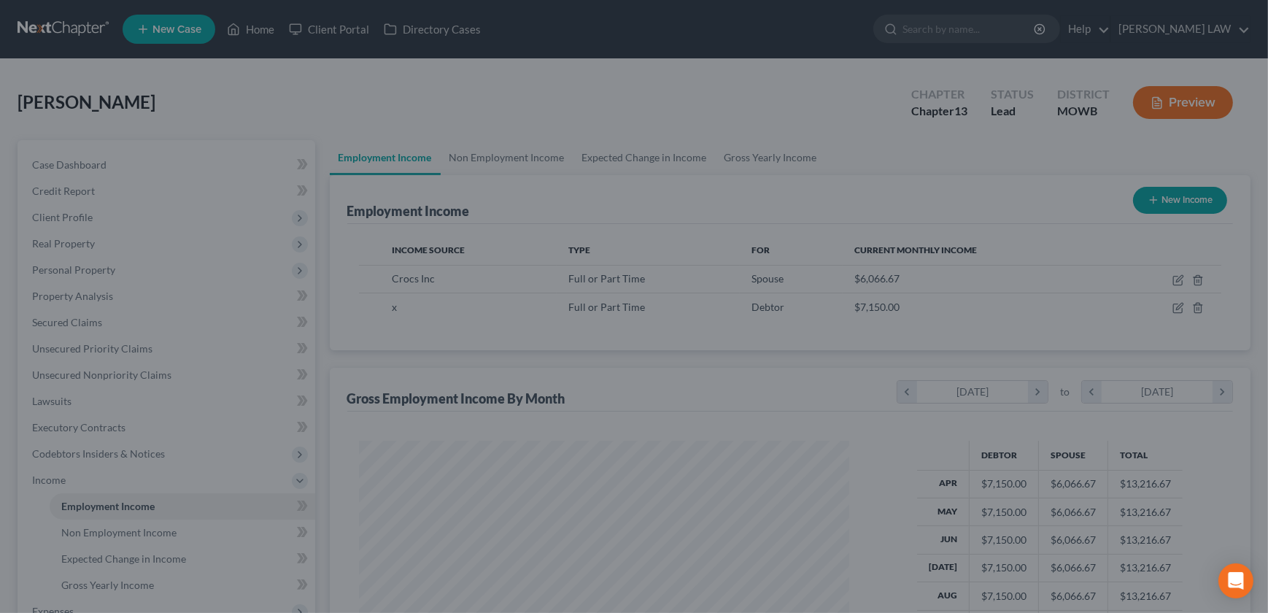
scroll to position [729481, 729225]
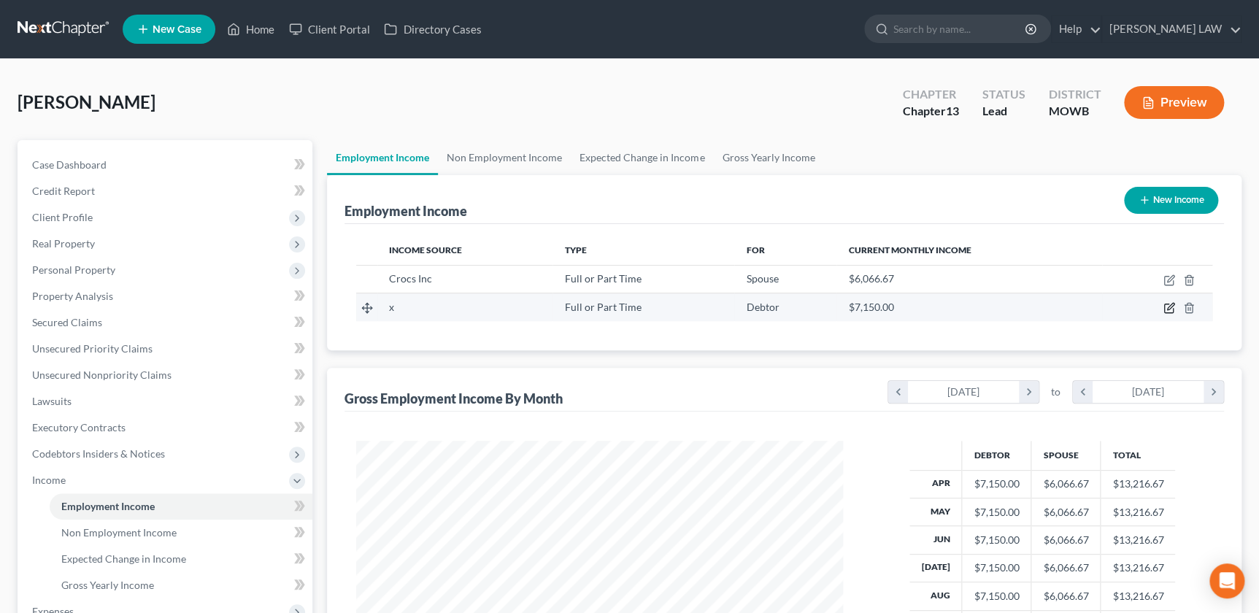
click at [1165, 306] on icon "button" at bounding box center [1169, 308] width 12 height 12
select select "0"
select select "2"
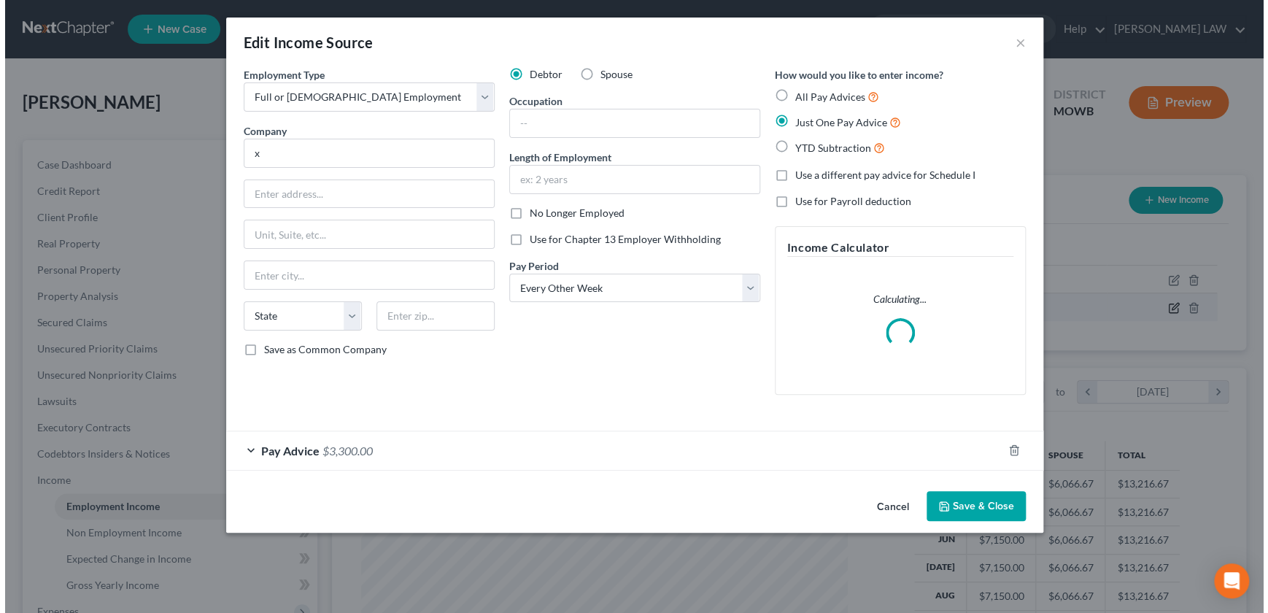
scroll to position [261, 520]
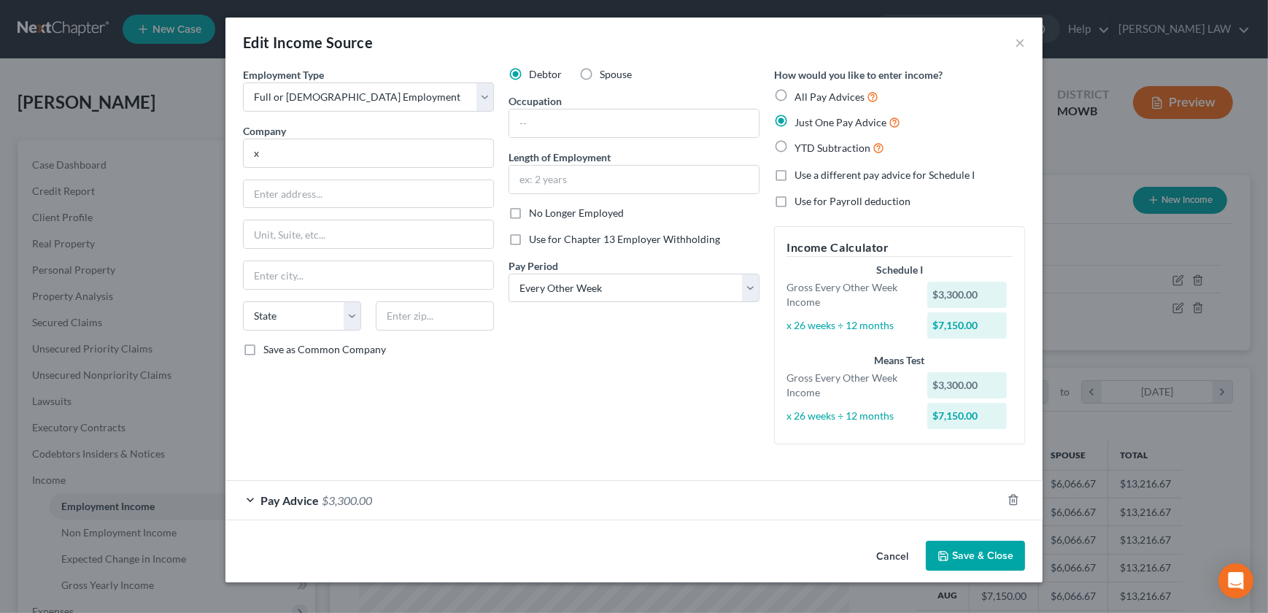
click at [709, 508] on div "Pay Advice $3,300.00" at bounding box center [613, 500] width 776 height 39
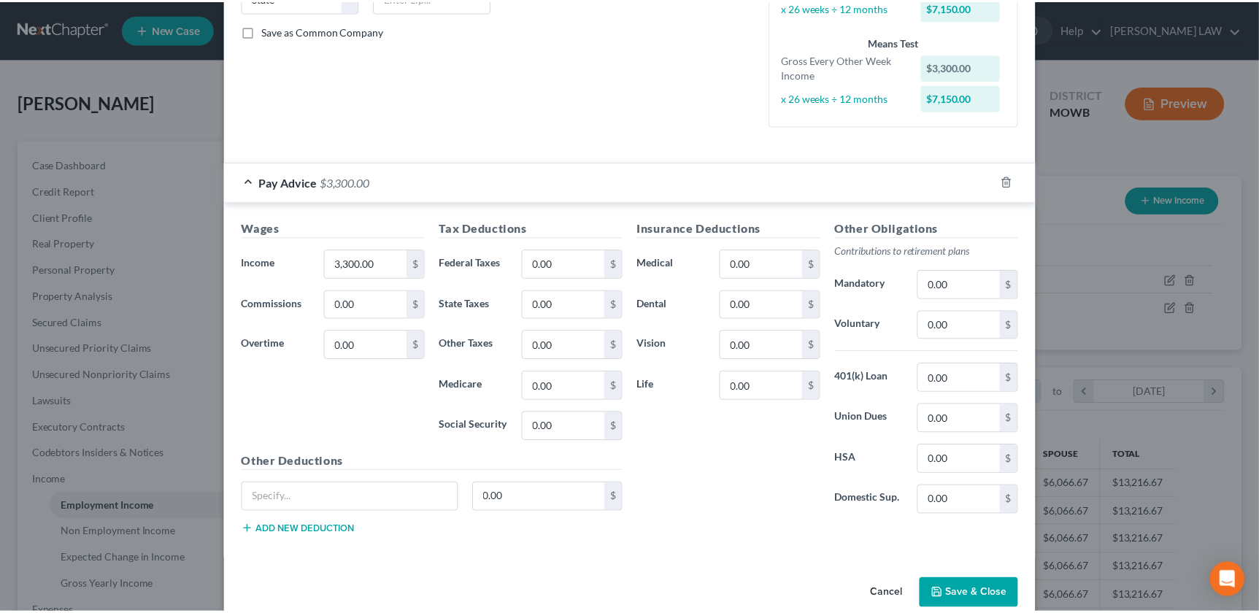
scroll to position [342, 0]
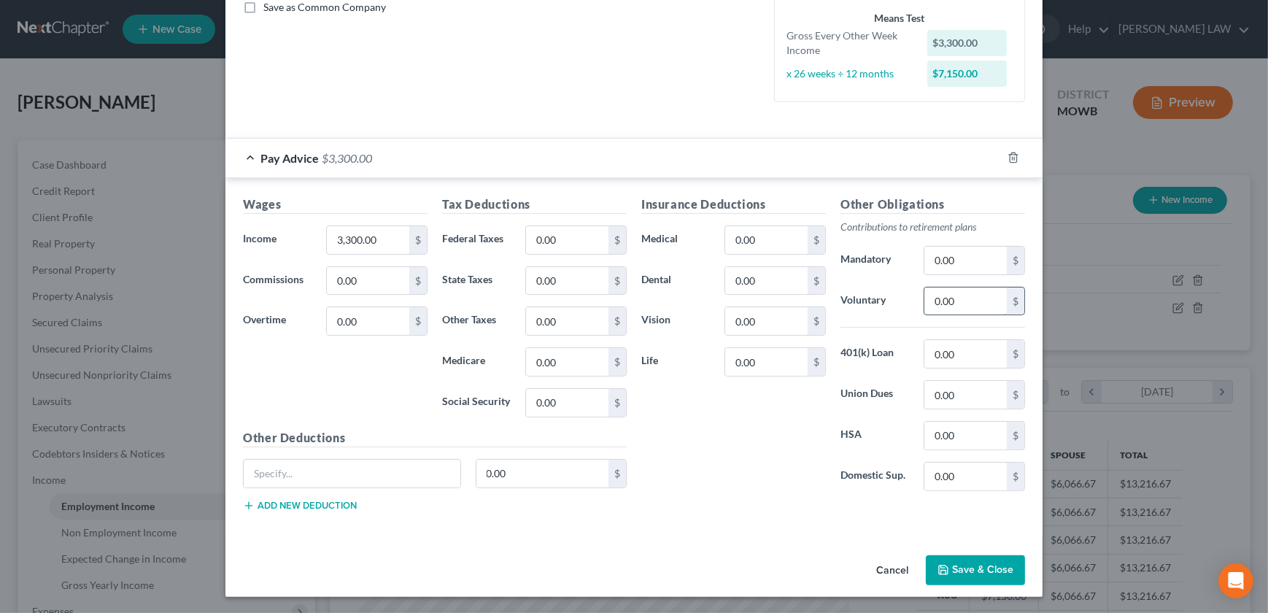
click at [925, 303] on input "0.00" at bounding box center [966, 302] width 82 height 28
type input "113"
click at [541, 240] on input "0.00" at bounding box center [567, 240] width 82 height 28
type input "285"
click at [552, 288] on input "0.00" at bounding box center [567, 281] width 82 height 28
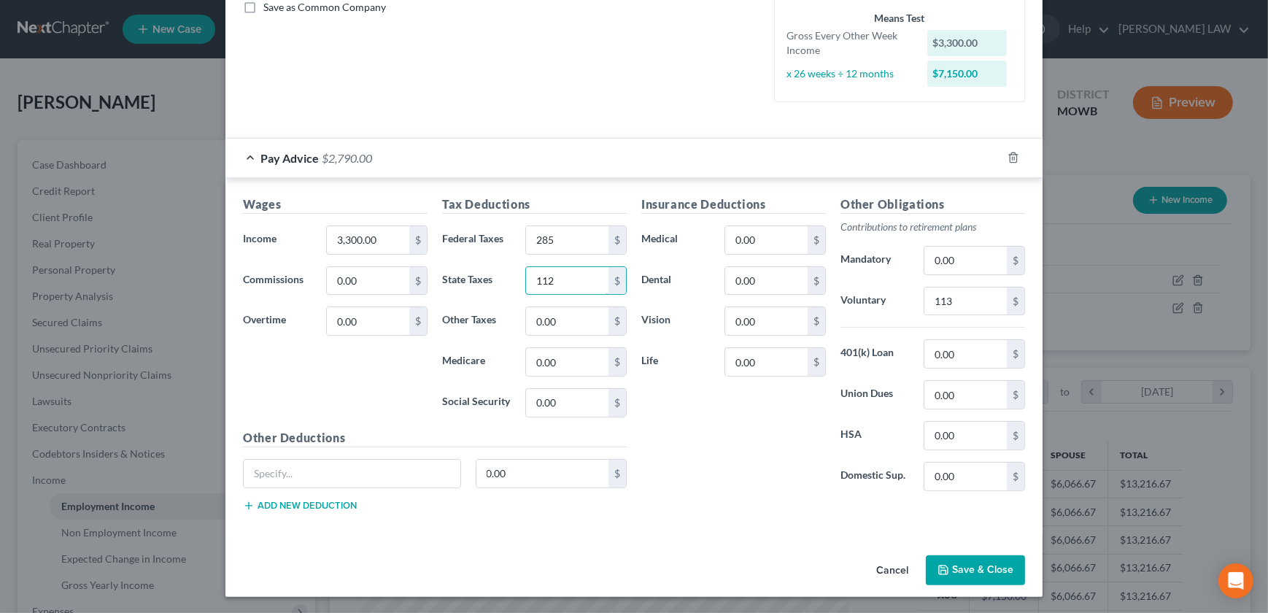
type input "112"
click at [569, 364] on input "0.00" at bounding box center [567, 362] width 82 height 28
type input "47"
click at [576, 398] on input "0.00" at bounding box center [567, 403] width 82 height 28
type input "200"
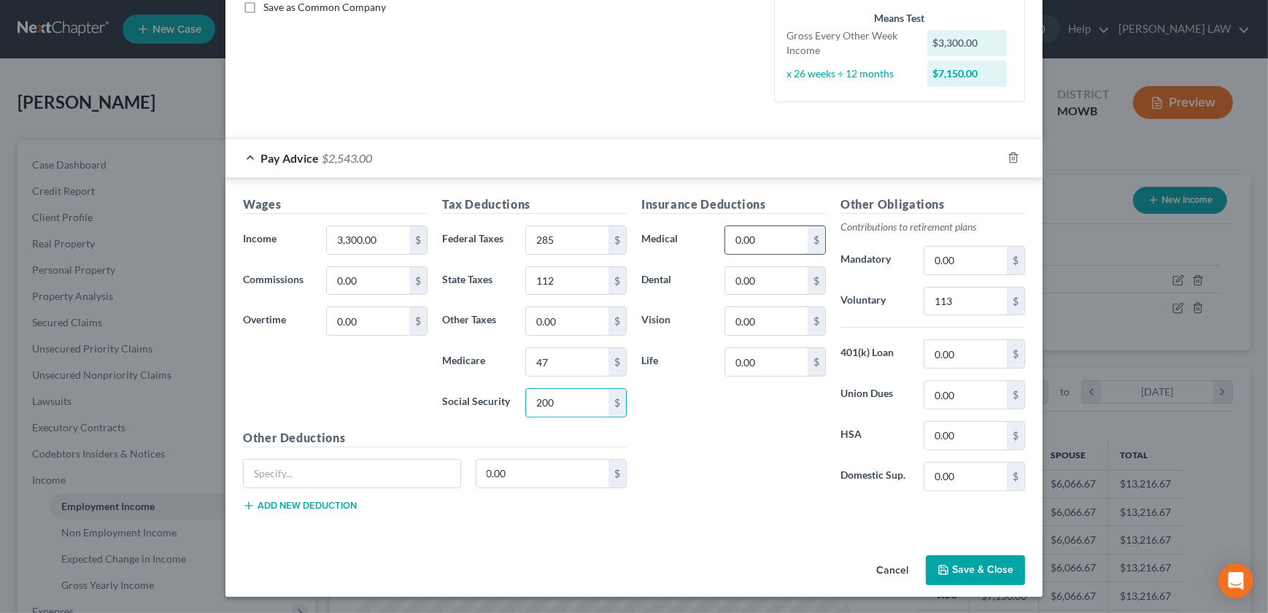
click at [752, 236] on input "0.00" at bounding box center [766, 240] width 82 height 28
type input "120"
click at [775, 572] on div "Cancel Save & Close" at bounding box center [633, 573] width 817 height 48
click at [995, 566] on button "Save & Close" at bounding box center [975, 570] width 99 height 31
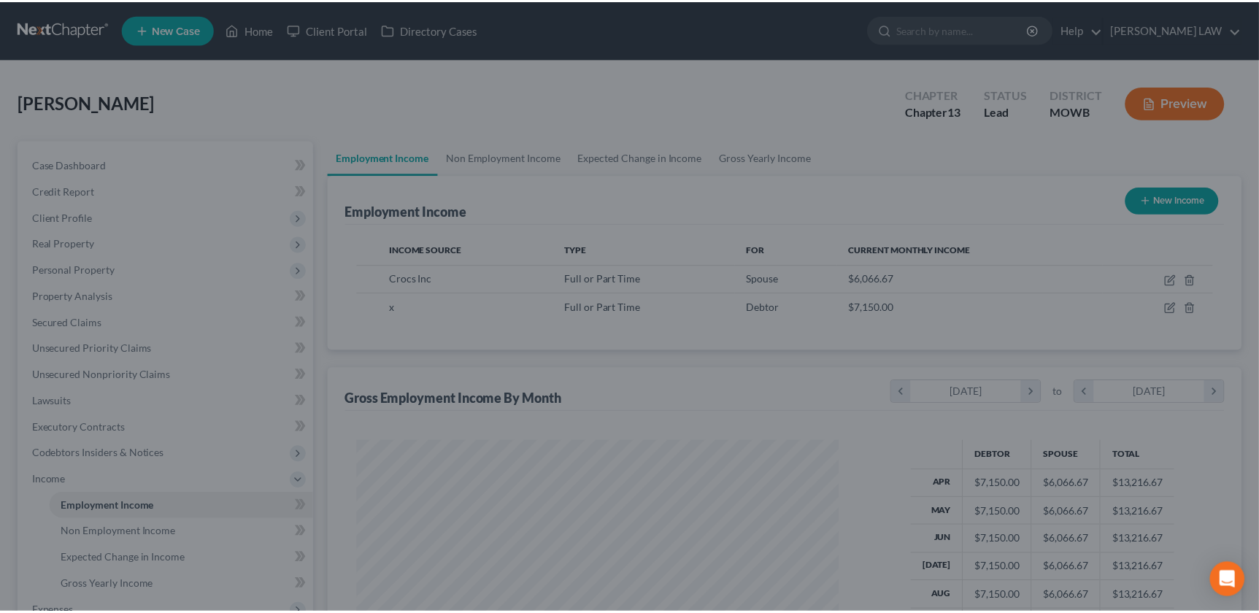
scroll to position [729481, 729225]
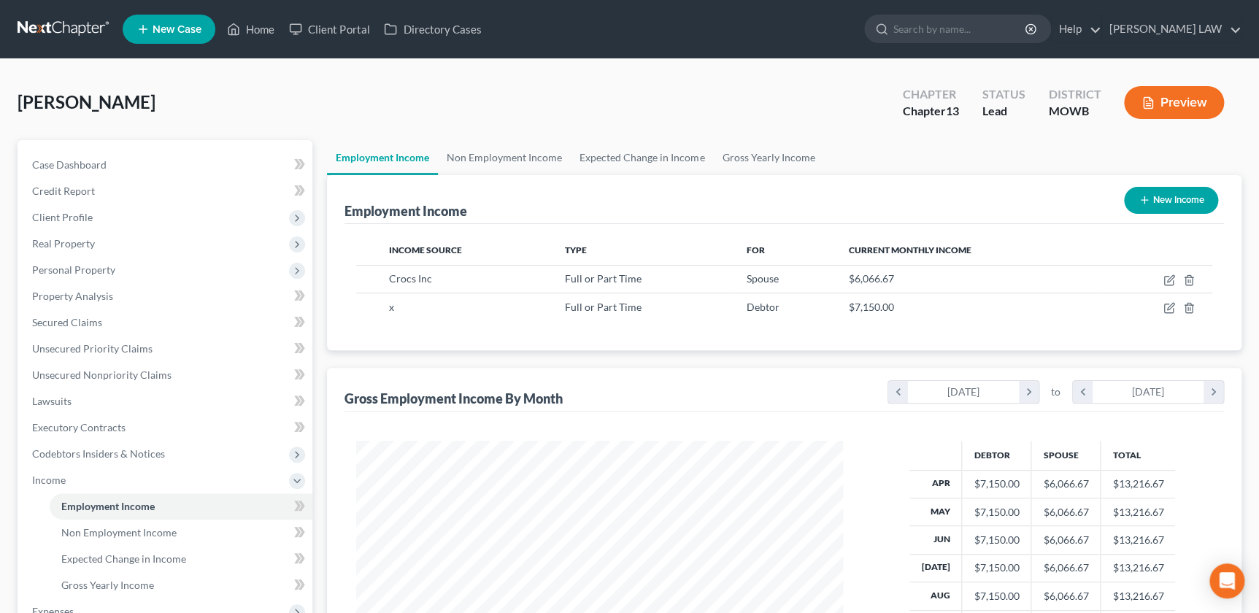
click at [318, 506] on div "Case Dashboard Payments Invoices Payments Payments Credit Report Client Profile" at bounding box center [164, 509] width 309 height 738
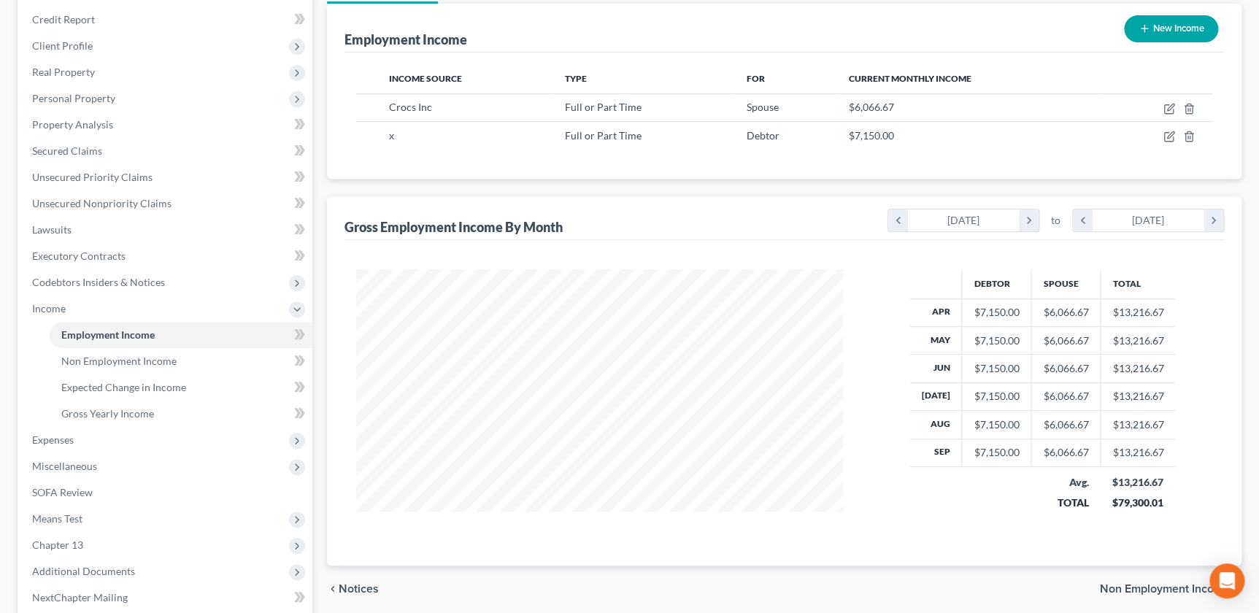
scroll to position [318, 0]
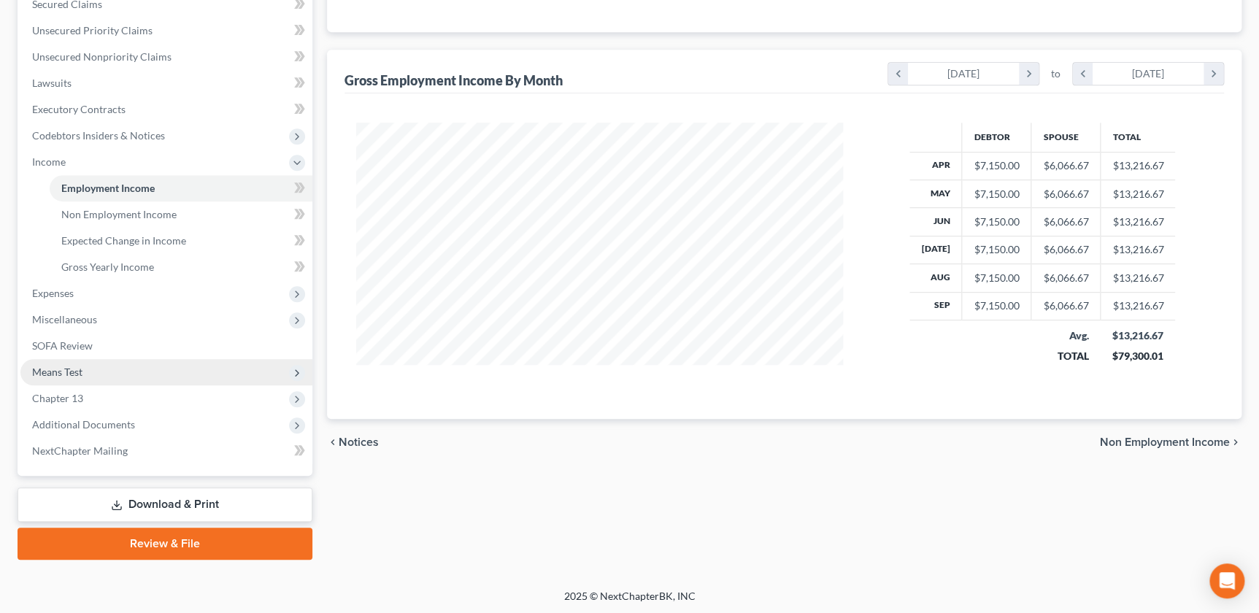
click at [96, 368] on span "Means Test" at bounding box center [166, 372] width 292 height 26
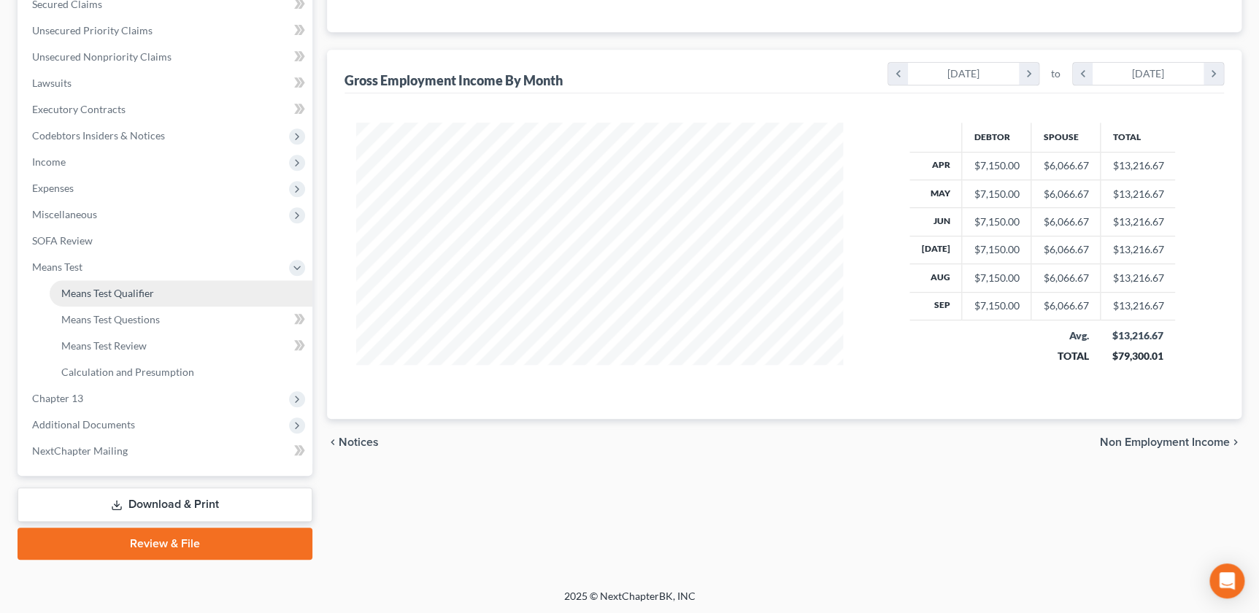
click at [111, 292] on span "Means Test Qualifier" at bounding box center [107, 293] width 93 height 12
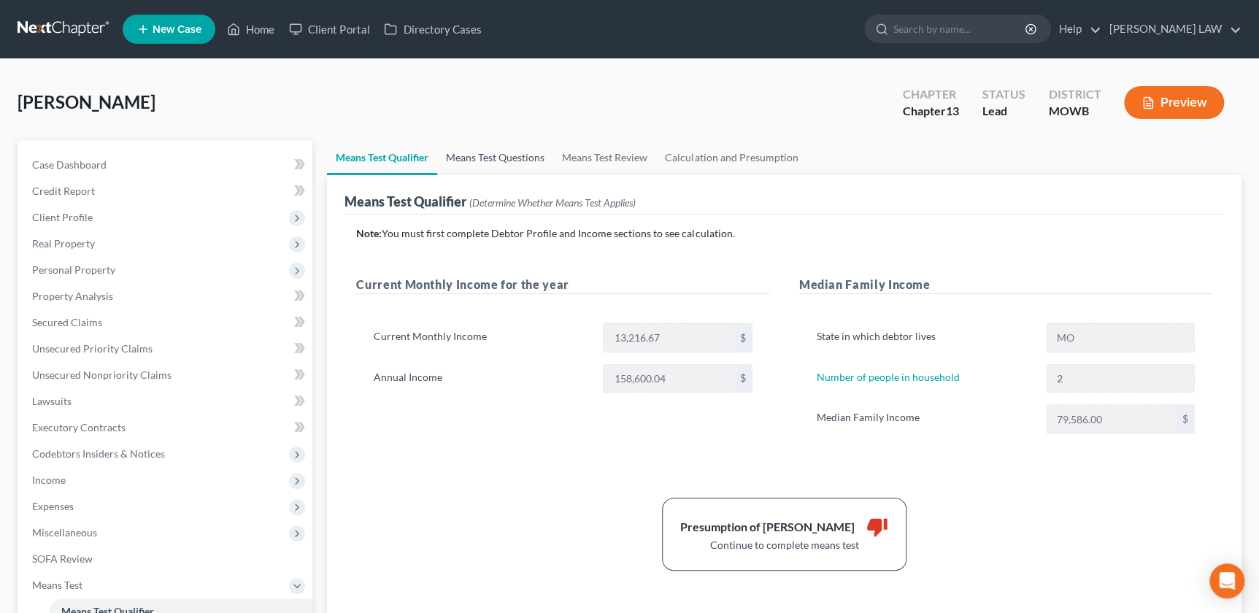
click at [497, 162] on link "Means Test Questions" at bounding box center [495, 157] width 116 height 35
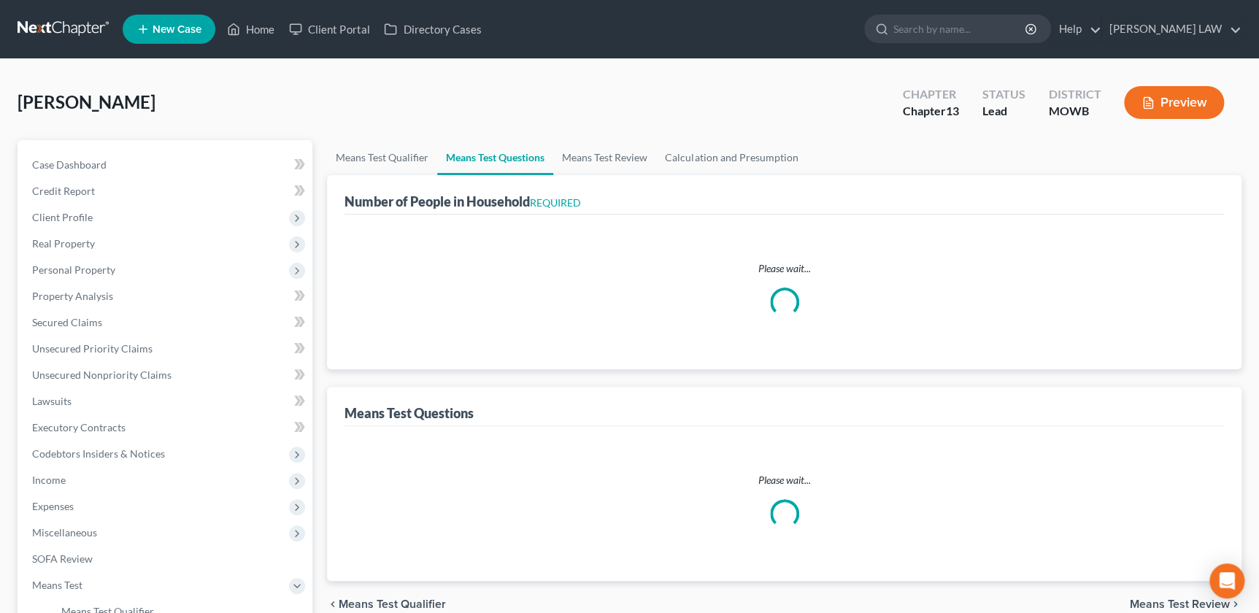
select select "1"
select select "60"
select select "1"
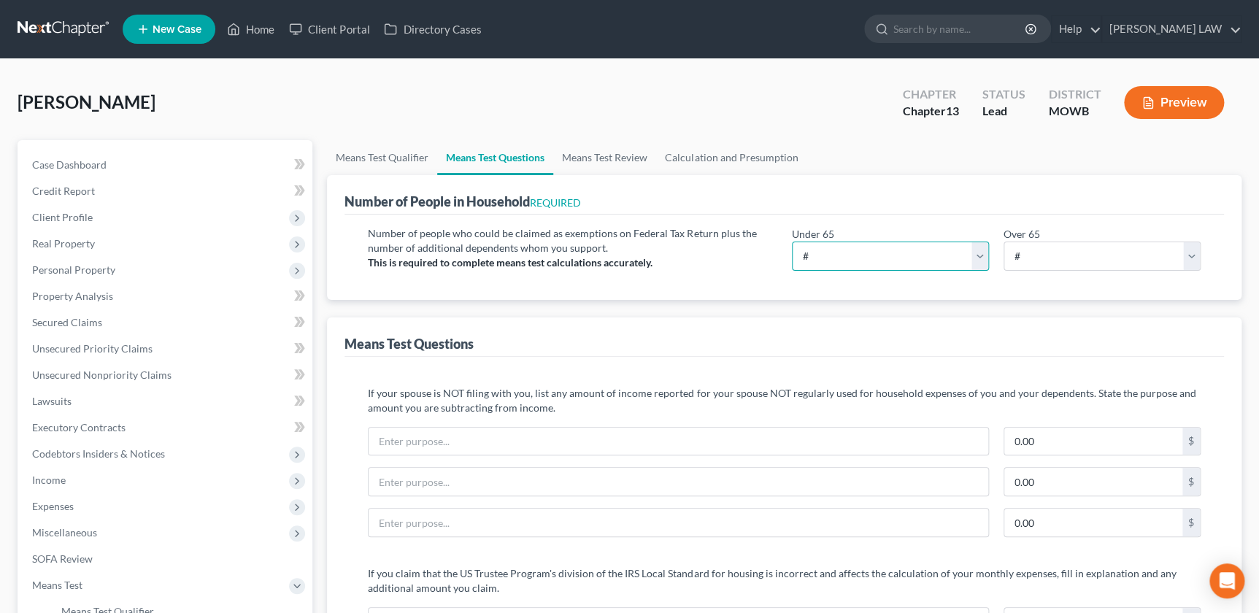
click at [880, 263] on select "# 0 1 2 3 4 5 6 7 8 9 10" at bounding box center [890, 256] width 197 height 29
select select "2"
click at [601, 320] on div "Means Test Questions" at bounding box center [783, 336] width 879 height 39
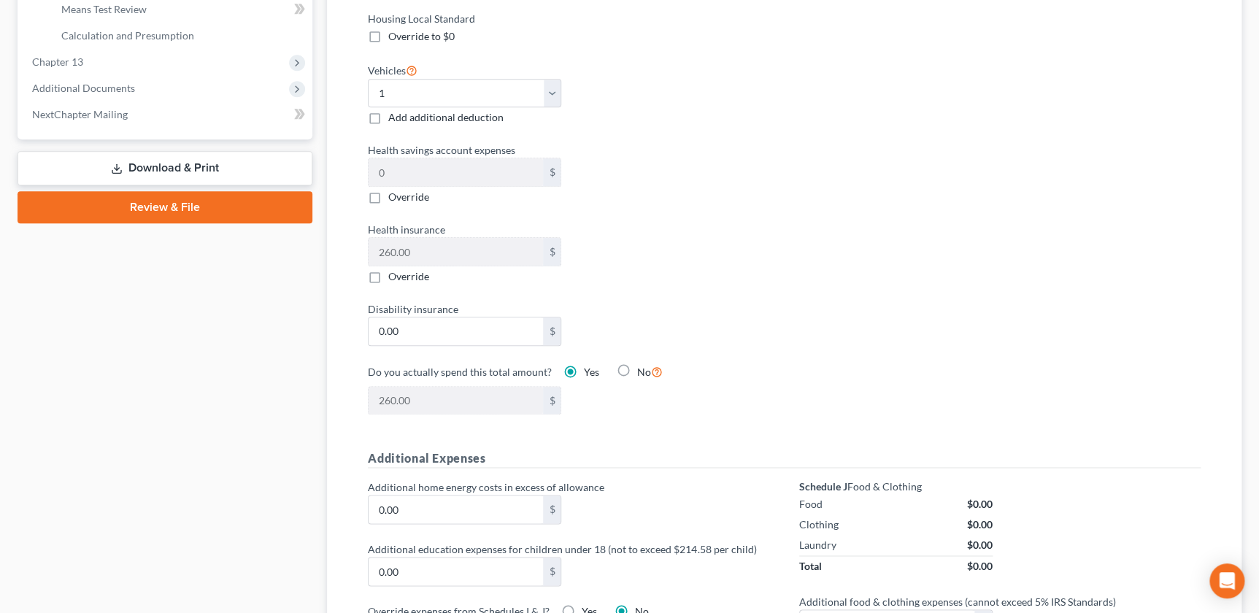
scroll to position [652, 0]
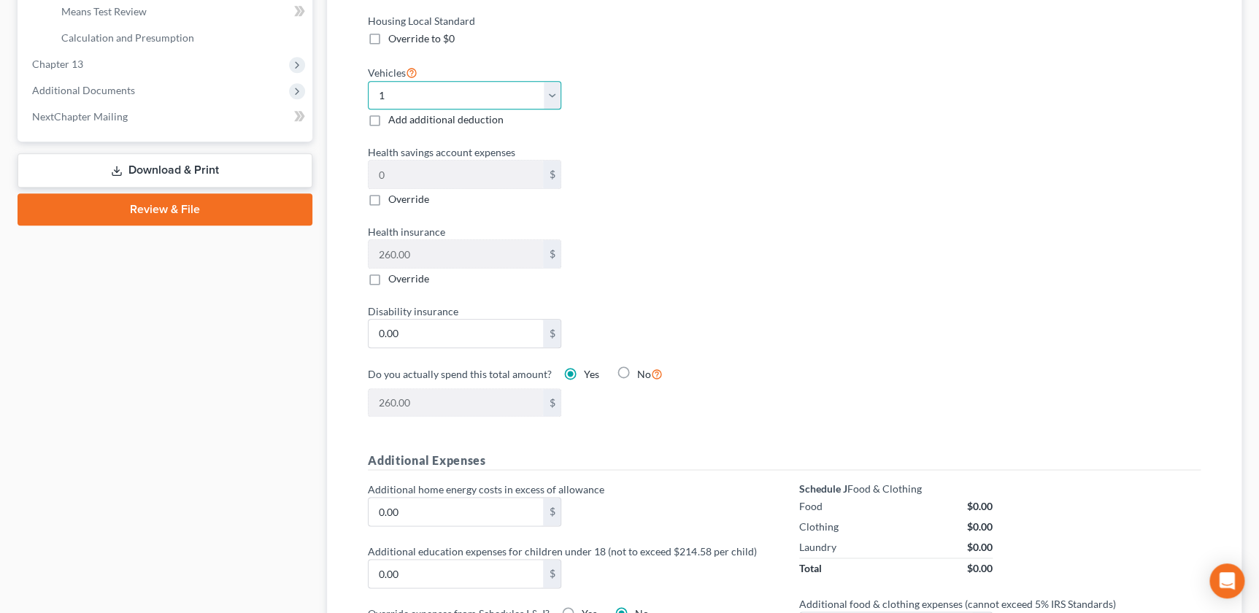
click at [486, 100] on select "Select 0 1 2 3 4 5" at bounding box center [464, 95] width 193 height 29
select select "2"
click at [368, 81] on select "Select 0 1 2 3 4 5" at bounding box center [464, 95] width 193 height 29
click at [698, 285] on div "Housing Local Standard Override to $0 Vehicles Select 0 1 2 3 4 5 Add additiona…" at bounding box center [568, 224] width 431 height 422
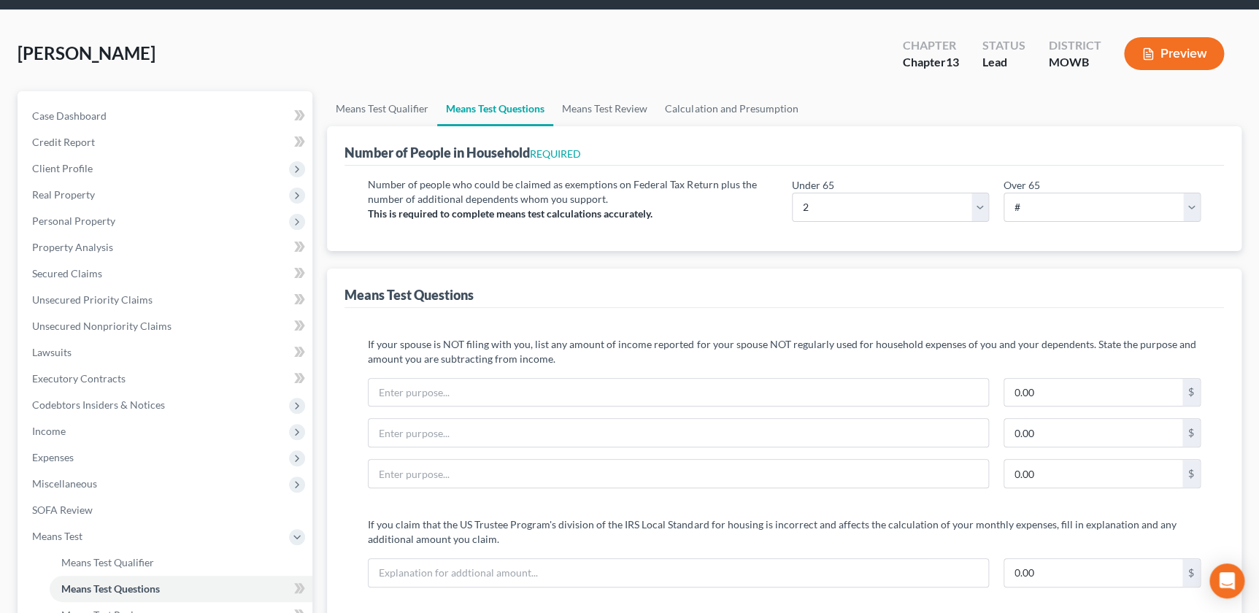
scroll to position [46, 0]
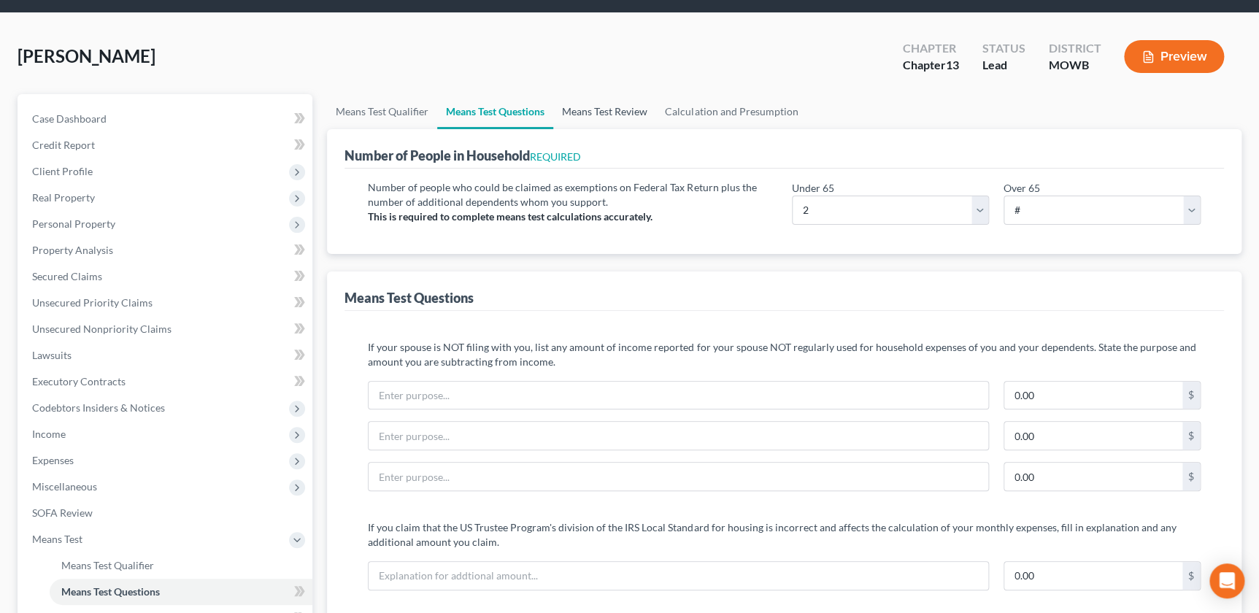
click at [587, 107] on link "Means Test Review" at bounding box center [604, 111] width 103 height 35
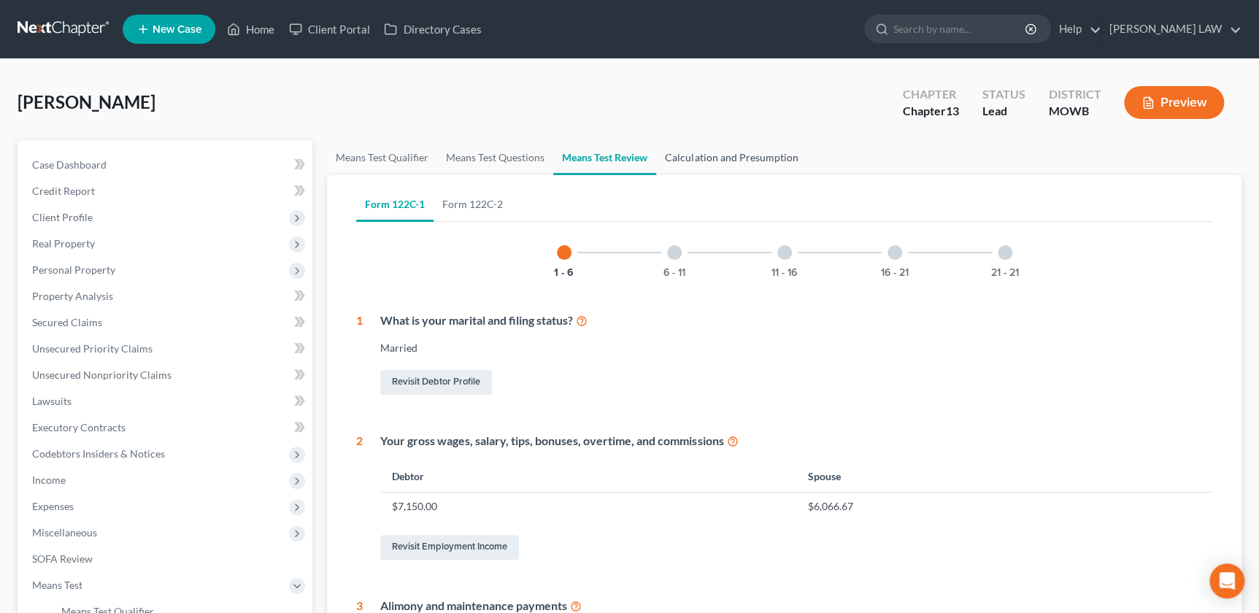
click at [732, 153] on link "Calculation and Presumption" at bounding box center [731, 157] width 150 height 35
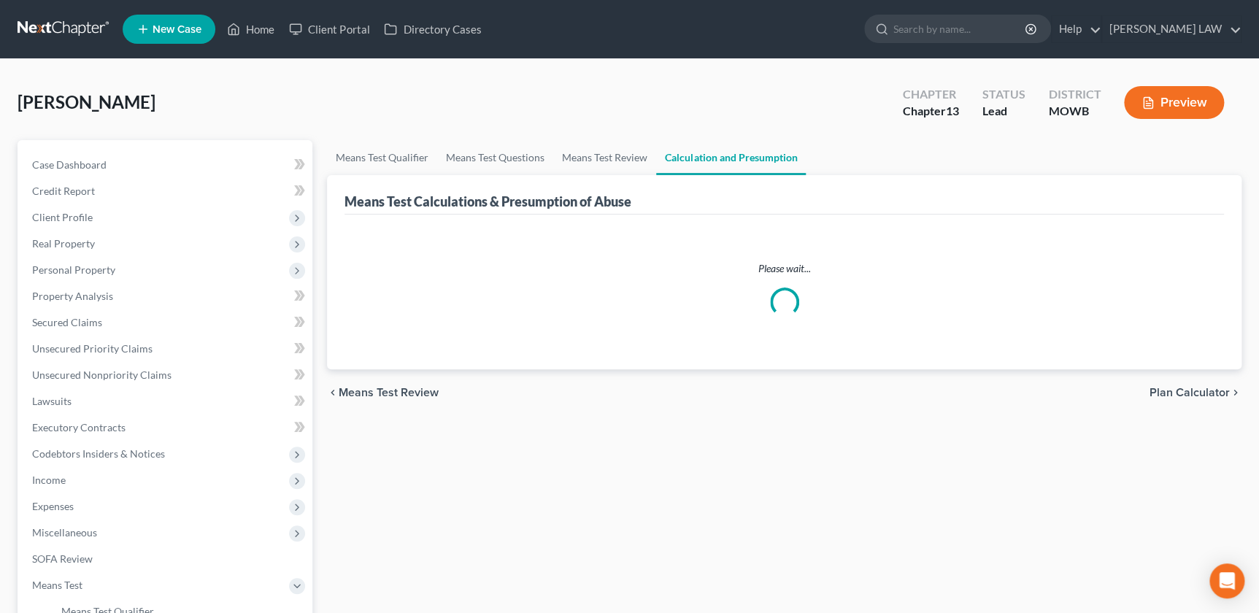
click at [732, 153] on link "Calculation and Presumption" at bounding box center [731, 157] width 150 height 35
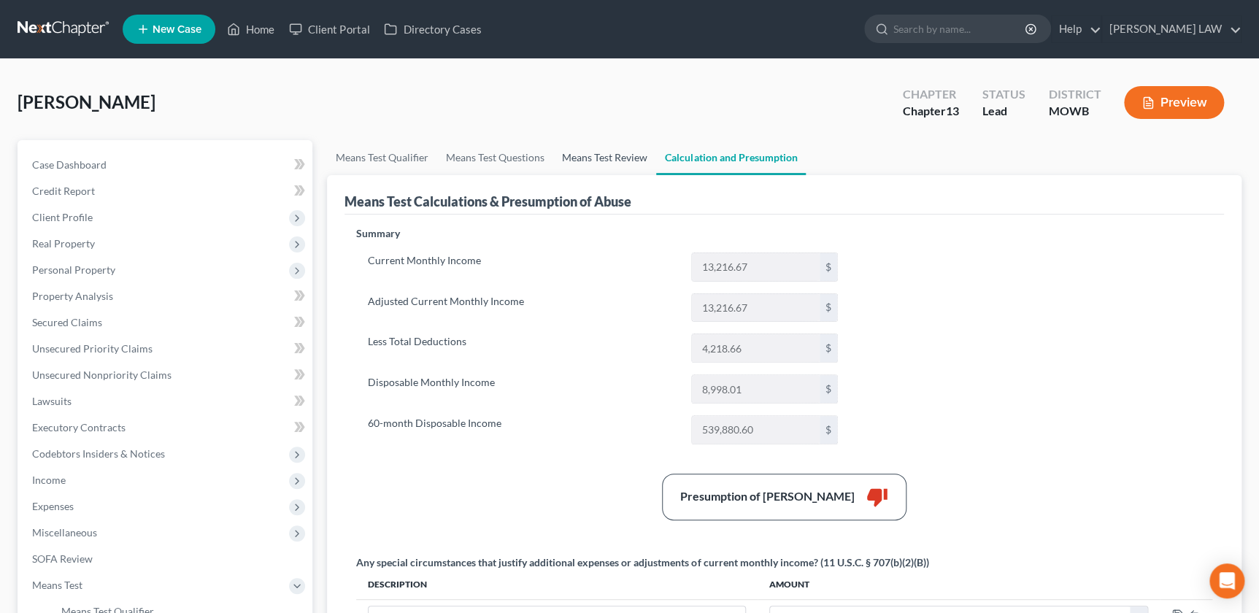
click at [594, 160] on link "Means Test Review" at bounding box center [604, 157] width 103 height 35
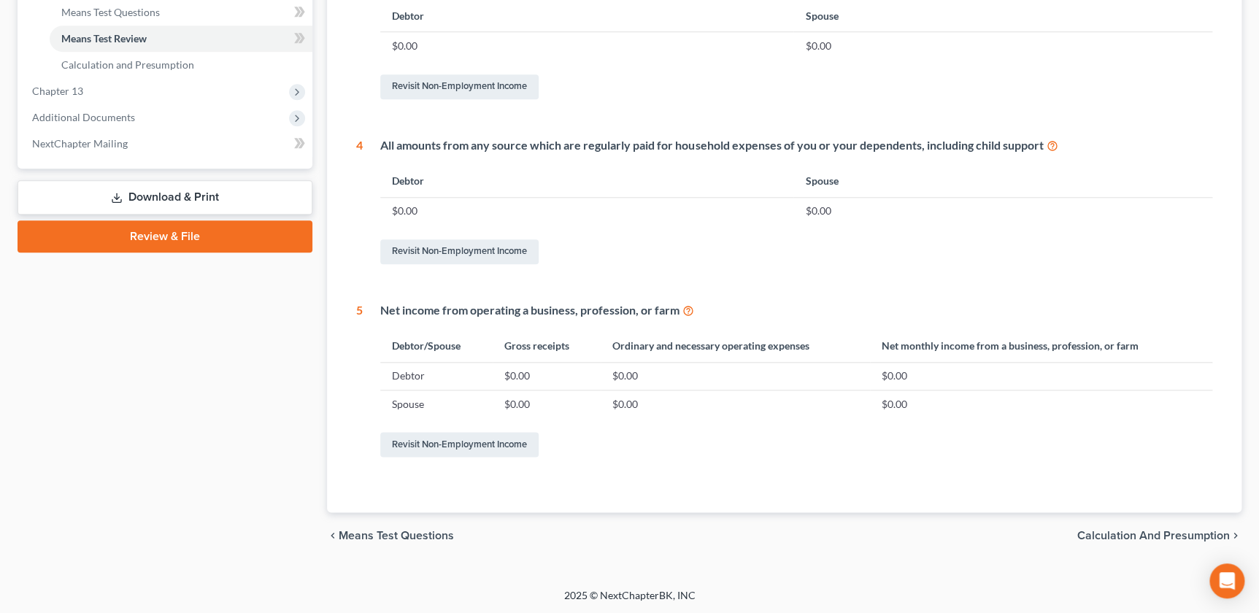
scroll to position [281, 0]
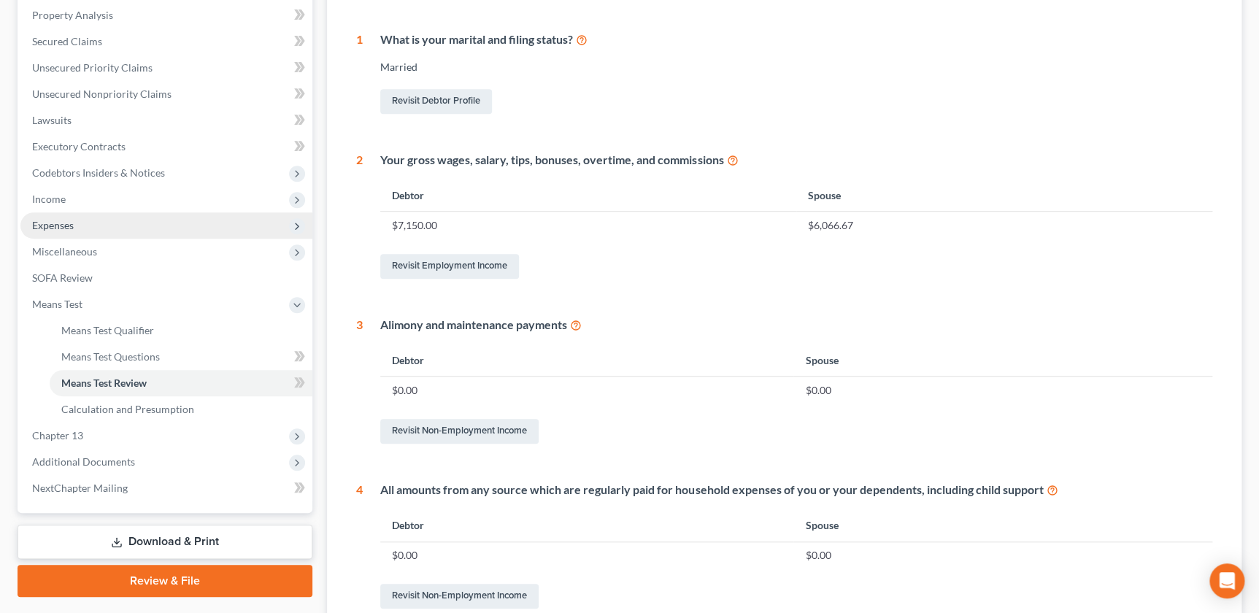
click at [50, 232] on span "Expenses" at bounding box center [166, 225] width 292 height 26
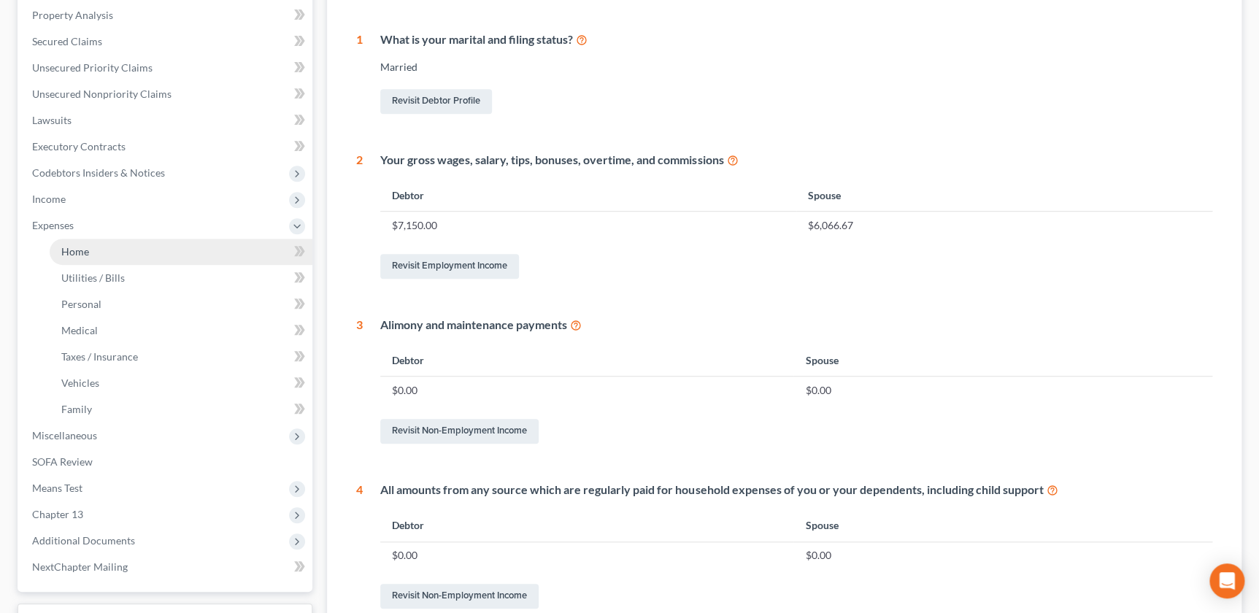
click at [61, 250] on span "Home" at bounding box center [75, 251] width 28 height 12
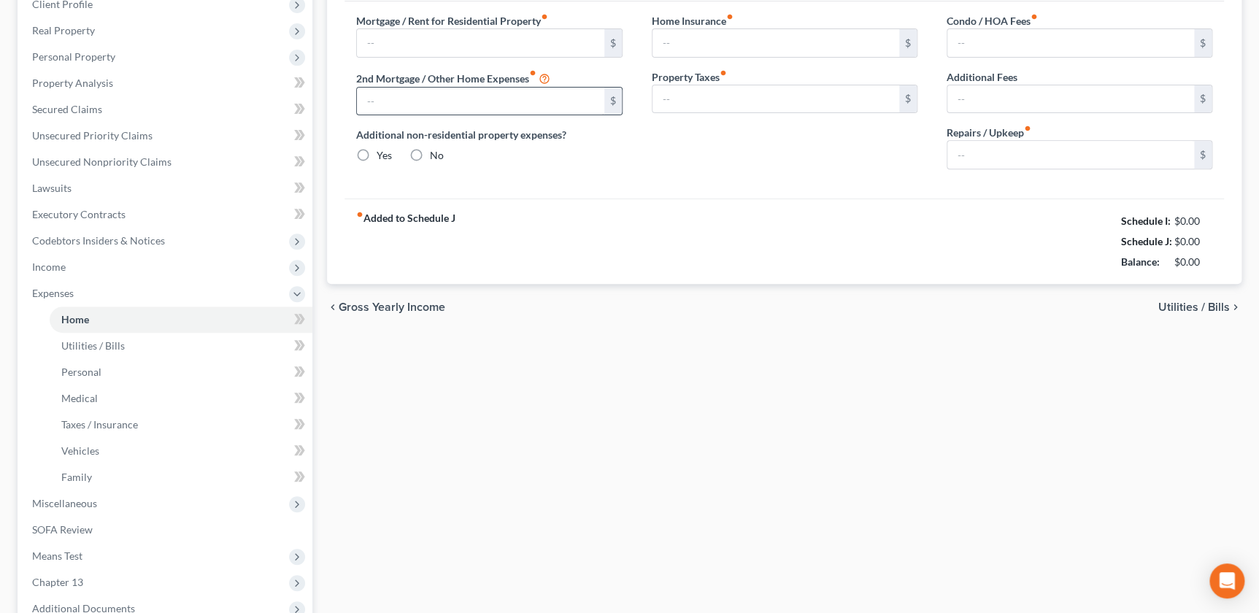
type input "1,980.00"
type input "0.00"
radio input "true"
type input "0.00"
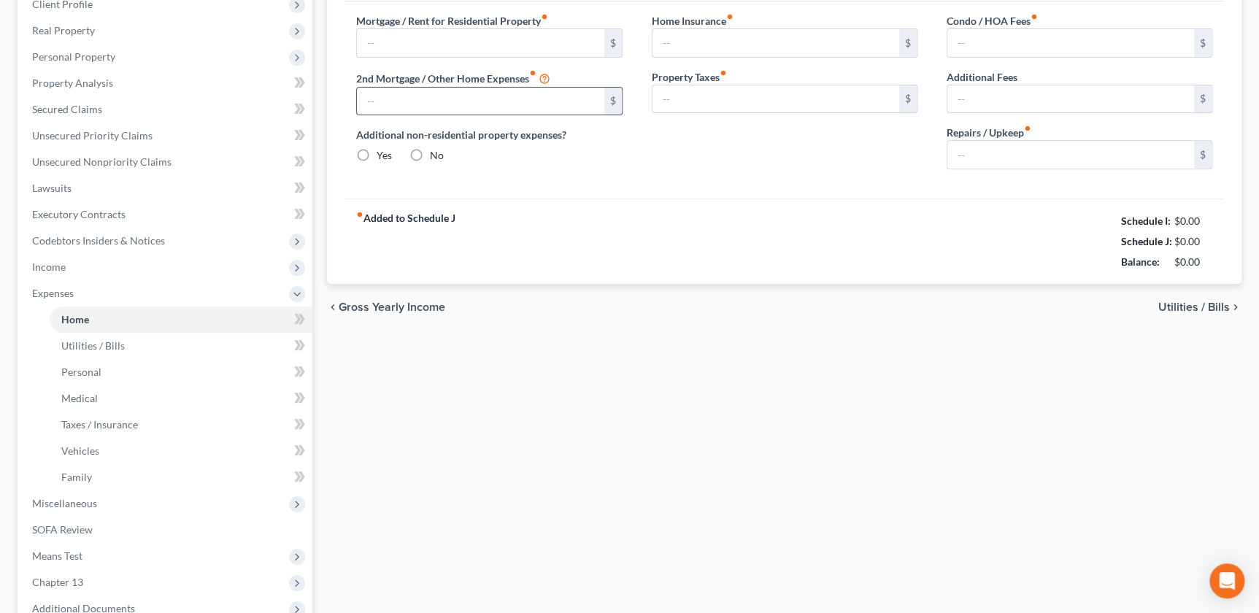
type input "0.00"
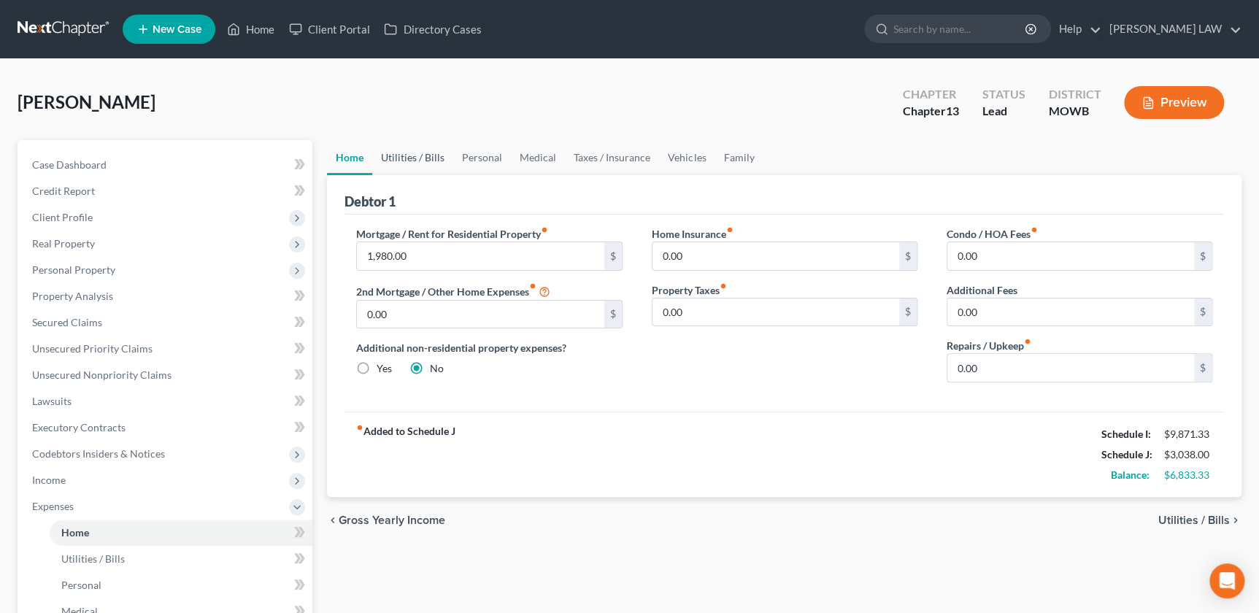
click at [423, 163] on link "Utilities / Bills" at bounding box center [412, 157] width 81 height 35
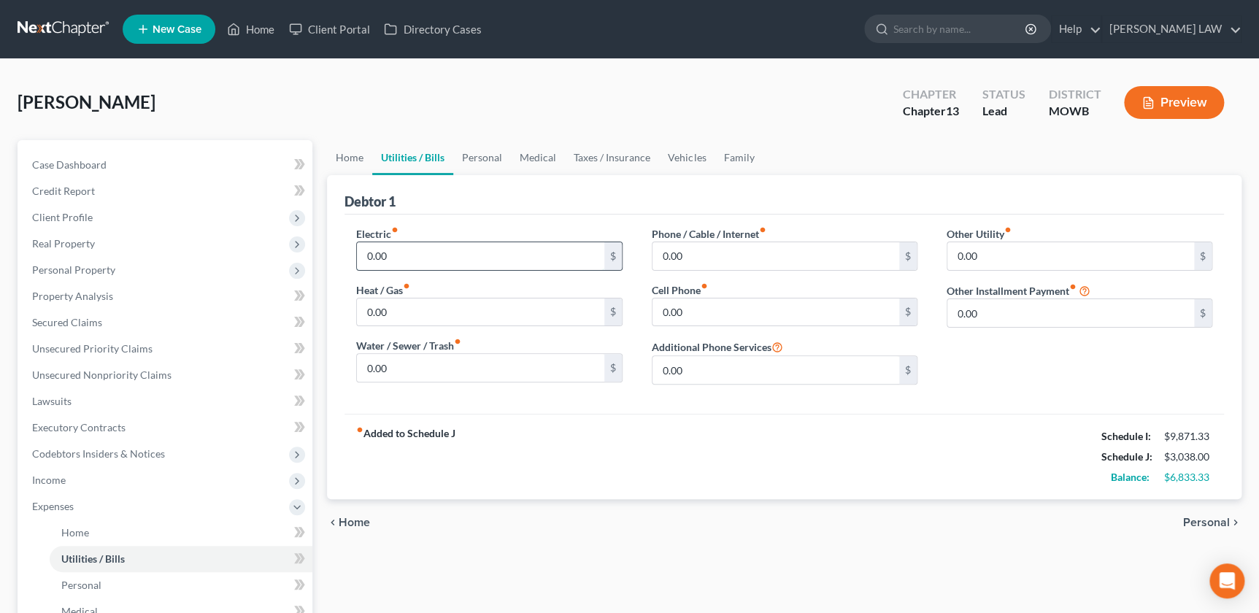
click at [412, 257] on input "0.00" at bounding box center [480, 256] width 247 height 28
type input "250"
type input "100"
type input "175"
click at [684, 258] on input "225" at bounding box center [775, 256] width 247 height 28
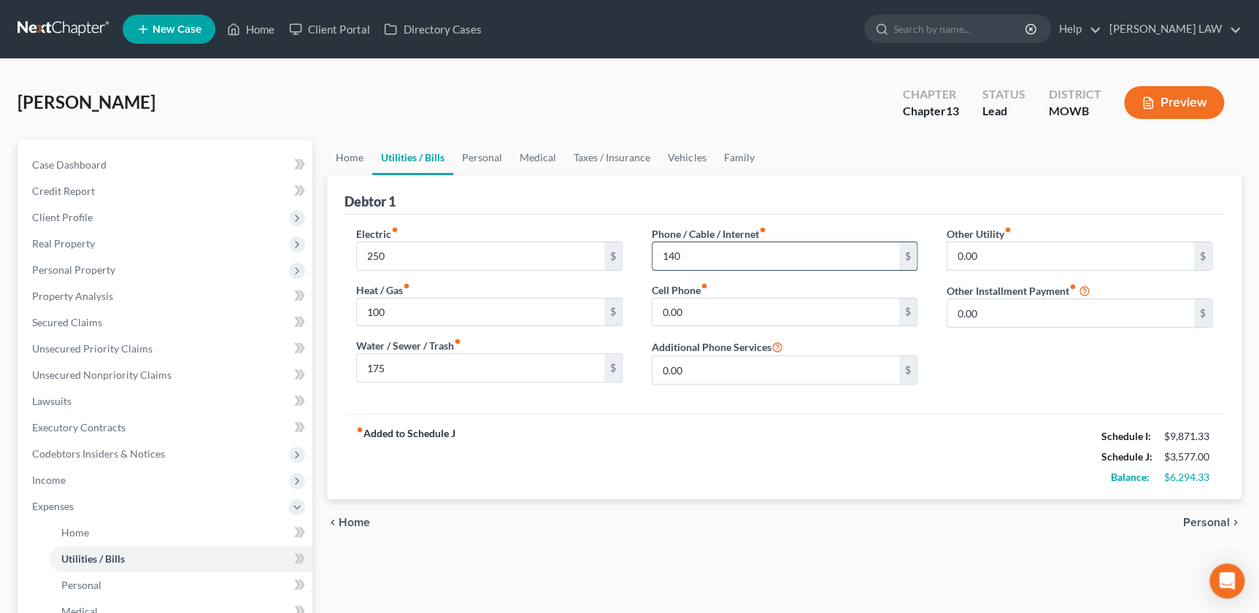
type input "140.00"
type input "225"
click at [487, 153] on link "Personal" at bounding box center [482, 157] width 58 height 35
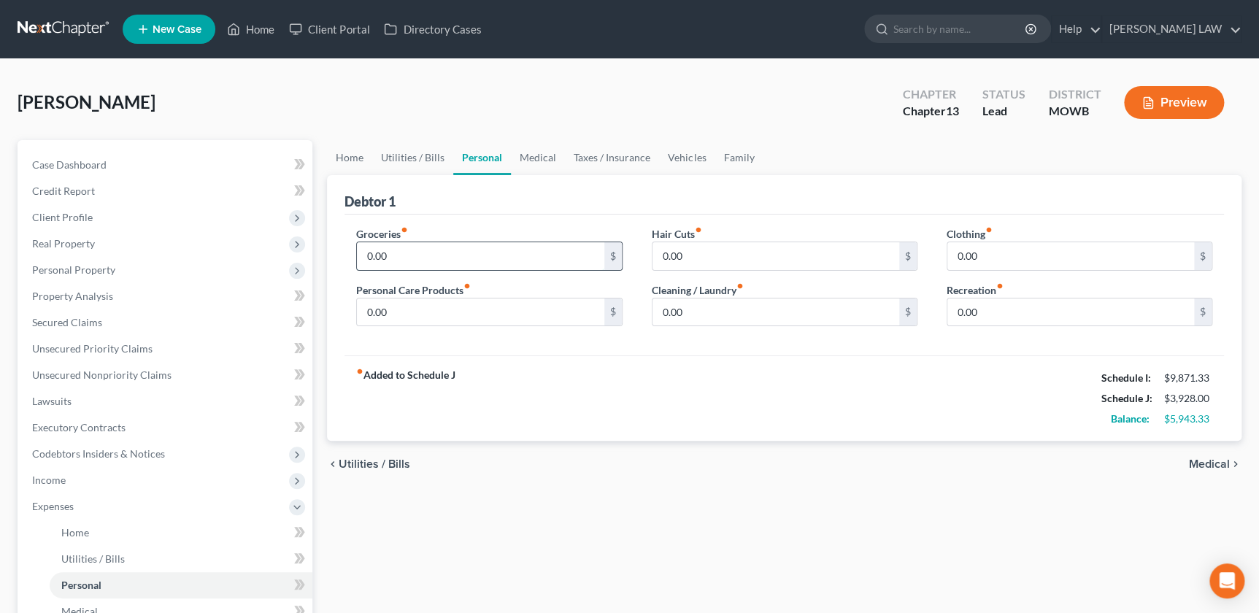
click at [442, 261] on input "0.00" at bounding box center [480, 256] width 247 height 28
type input "600"
type input "4"
type input "125"
type input "250"
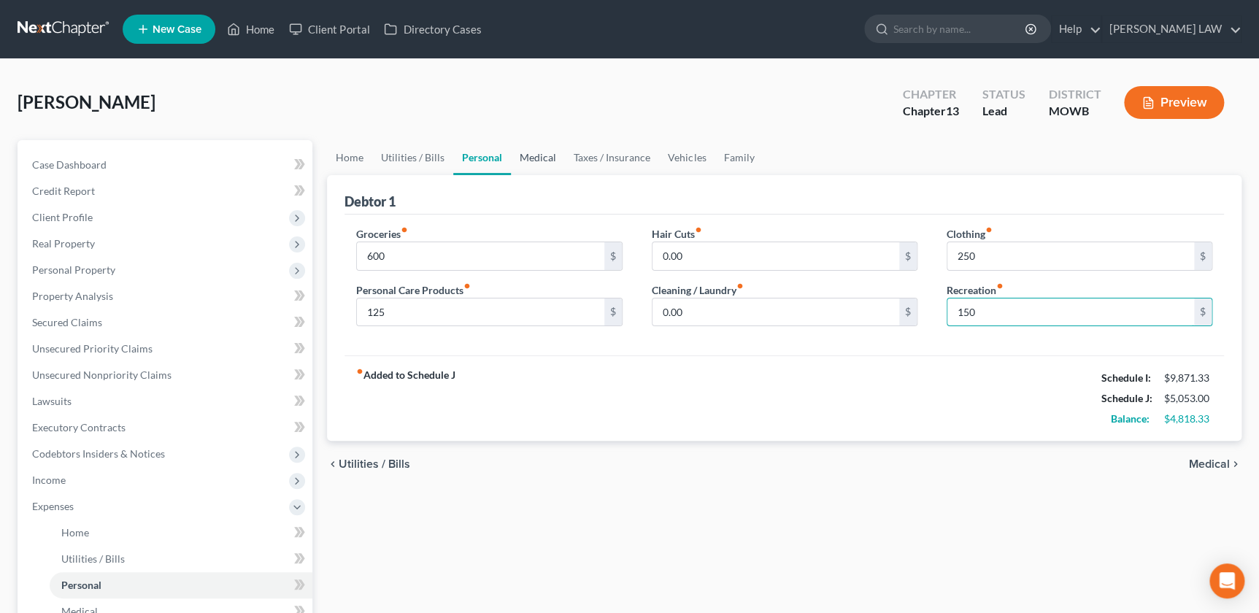
type input "150"
click at [531, 149] on link "Medical" at bounding box center [538, 157] width 54 height 35
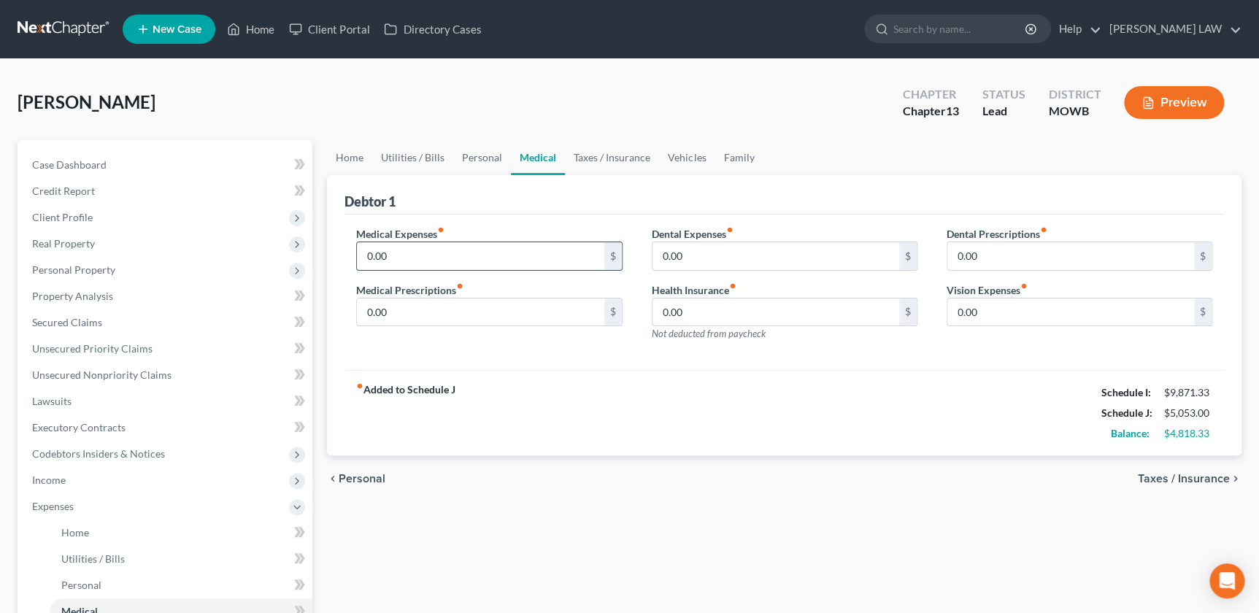
click at [458, 262] on input "0.00" at bounding box center [480, 256] width 247 height 28
type input "150"
click at [596, 146] on link "Taxes / Insurance" at bounding box center [612, 157] width 94 height 35
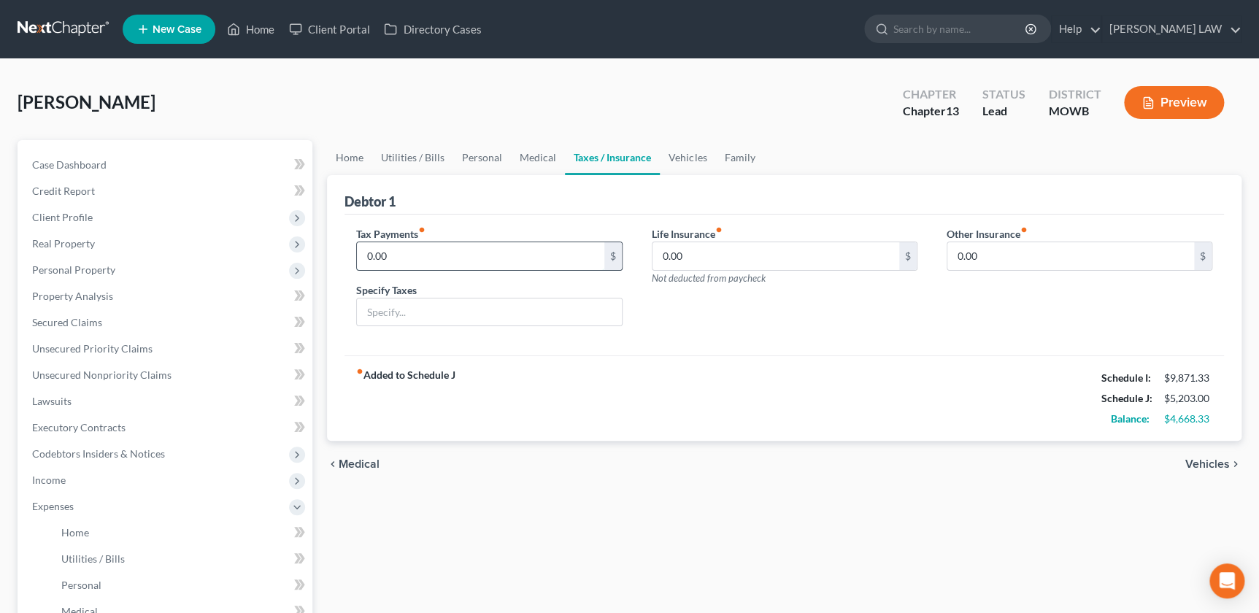
click at [499, 258] on input "0.00" at bounding box center [480, 256] width 247 height 28
type input "65"
type input "Personal Property Taxes"
click at [684, 163] on link "Vehicles" at bounding box center [687, 157] width 55 height 35
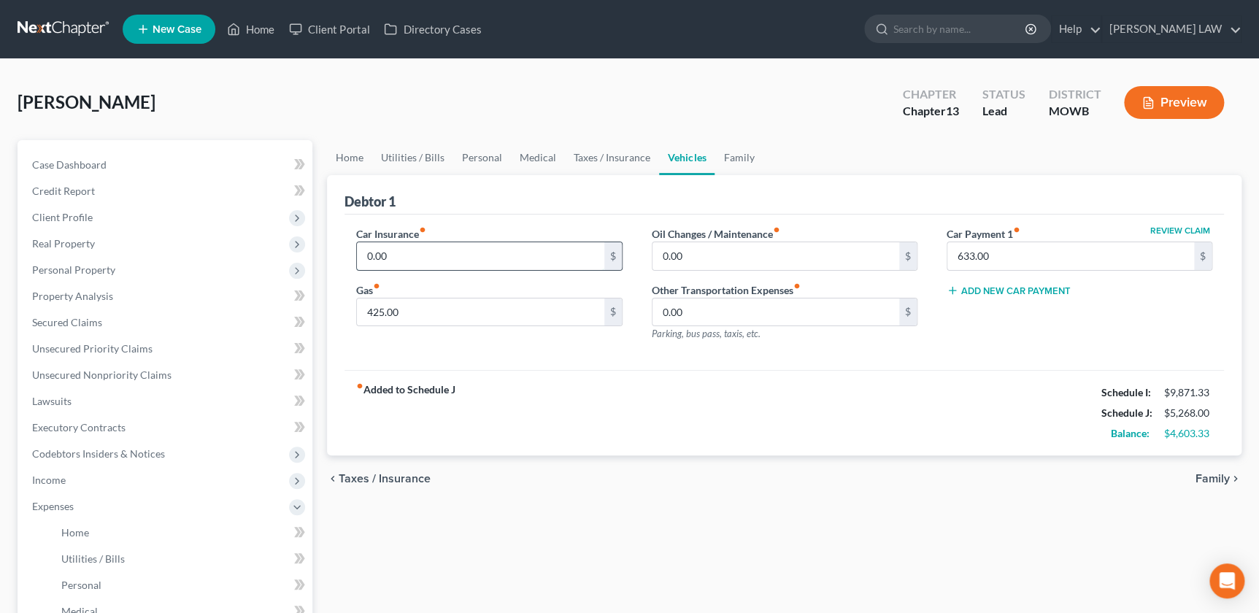
click at [509, 252] on input "0.00" at bounding box center [480, 256] width 247 height 28
type input "225"
click at [723, 147] on link "Family" at bounding box center [738, 157] width 48 height 35
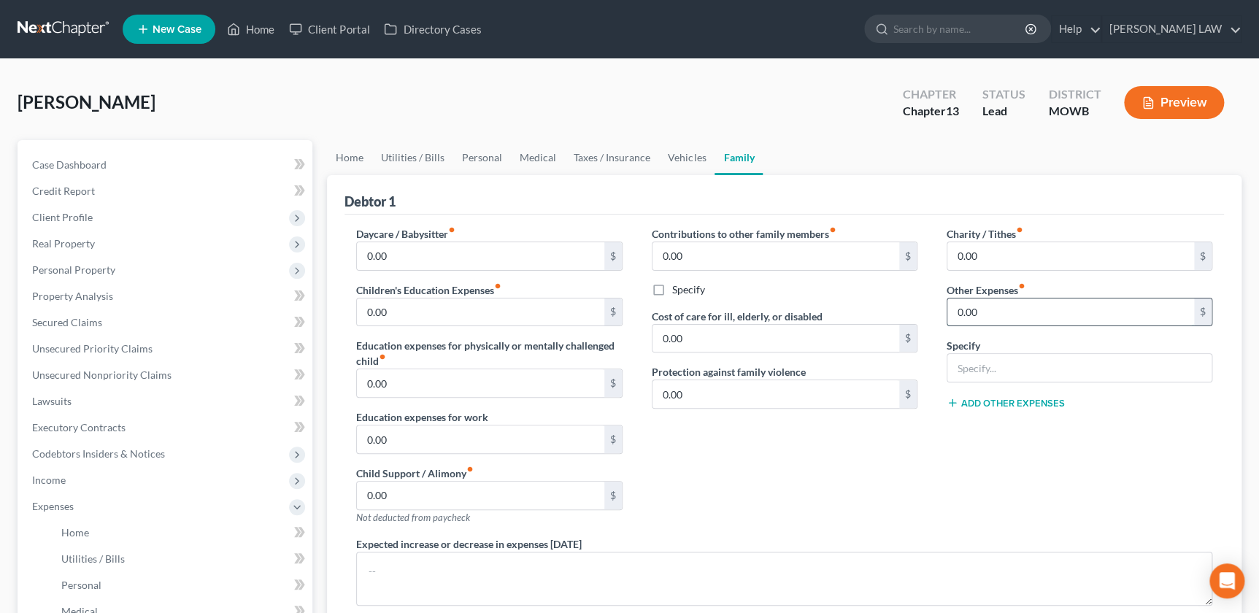
click at [1014, 319] on input "0.00" at bounding box center [1070, 312] width 247 height 28
type input "250"
type input "Miscellaneous"
click at [853, 434] on div "Contributions to other family members fiber_manual_record 0.00 $ Specify Cost o…" at bounding box center [784, 381] width 295 height 310
click at [955, 397] on icon at bounding box center [952, 403] width 12 height 12
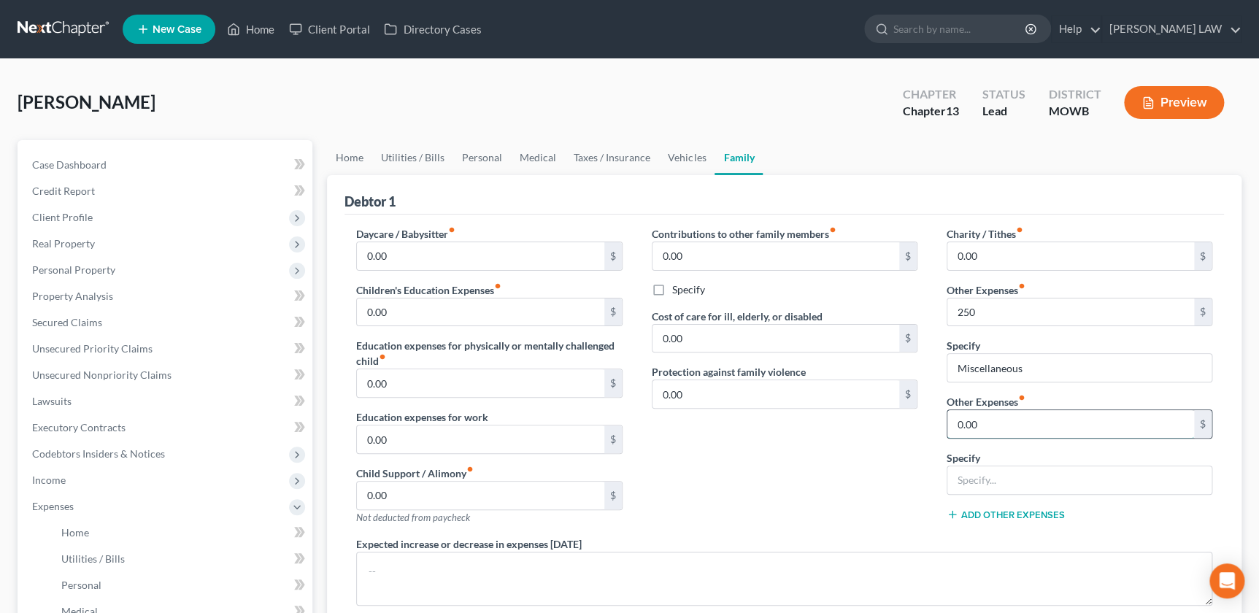
click at [985, 418] on input "0.00" at bounding box center [1070, 424] width 247 height 28
type input "925"
type input "N"
type input "NFS National Debt Relief"
click at [660, 153] on link "Vehicles" at bounding box center [686, 157] width 55 height 35
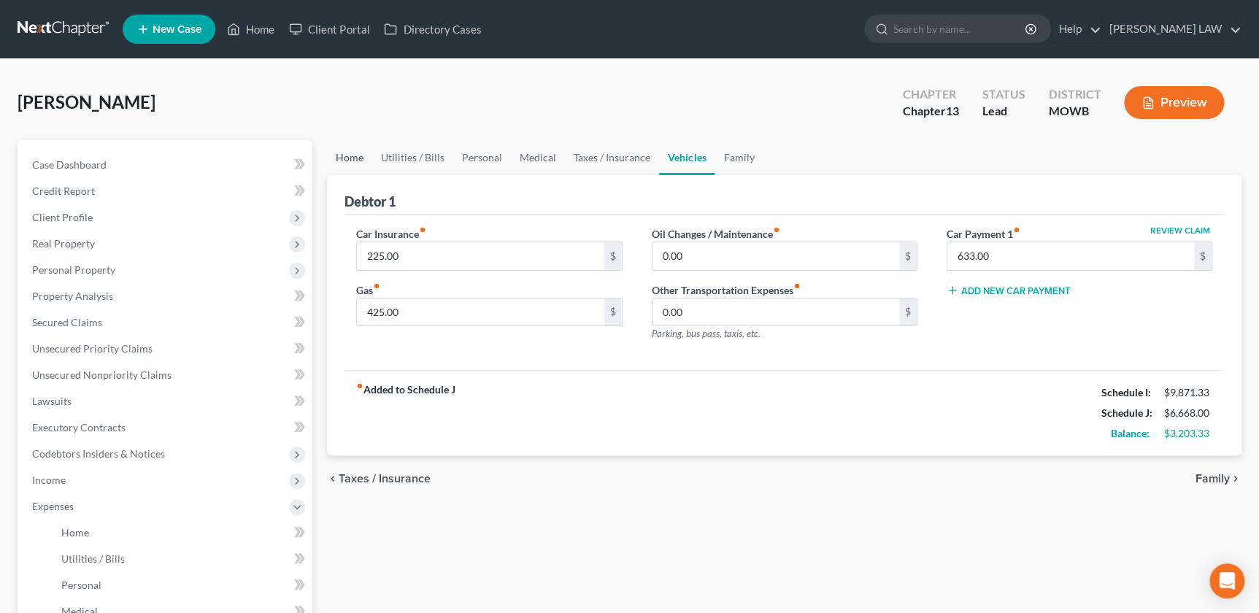
click at [350, 158] on link "Home" at bounding box center [349, 157] width 45 height 35
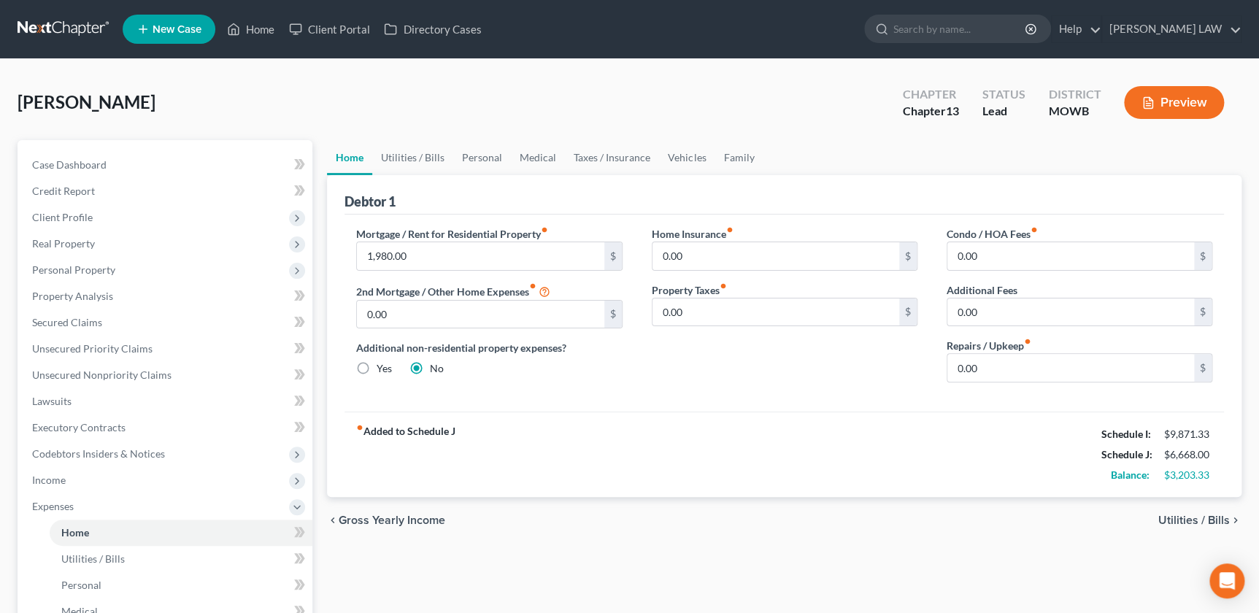
click at [696, 600] on div "Home Utilities / Bills Personal Medical Taxes / Insurance Vehicles Family Debto…" at bounding box center [784, 548] width 929 height 817
click at [730, 155] on link "Family" at bounding box center [738, 157] width 48 height 35
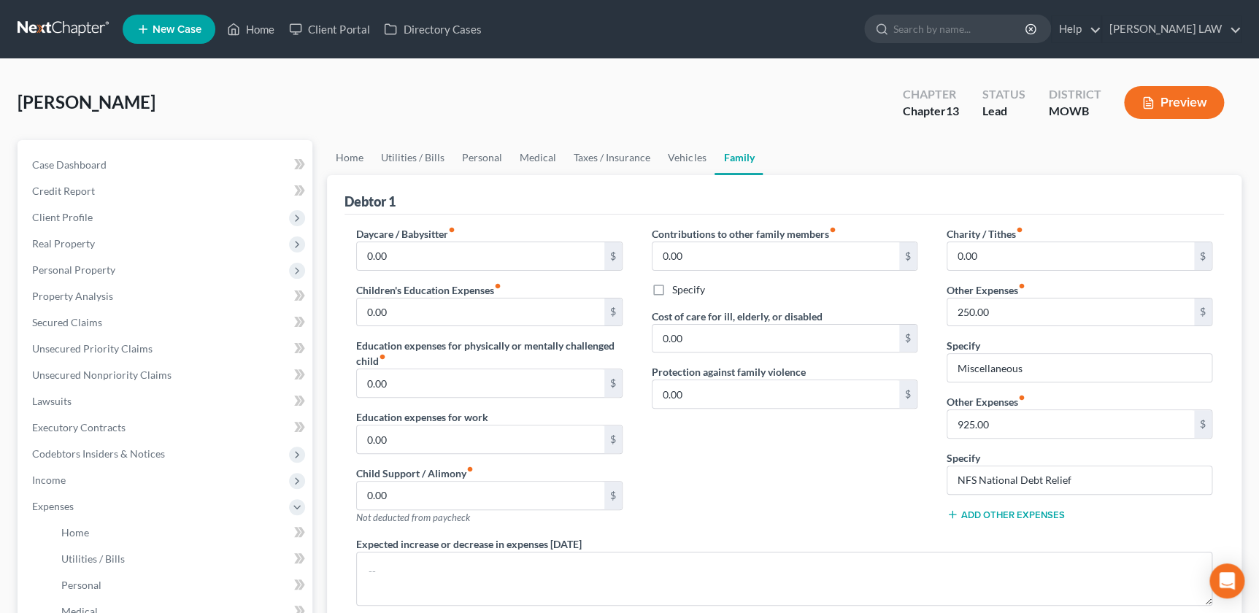
click at [840, 506] on div "Contributions to other family members fiber_manual_record 0.00 $ Specify Cost o…" at bounding box center [784, 381] width 295 height 310
click at [927, 201] on div "Debtor 1" at bounding box center [783, 194] width 879 height 39
click at [161, 33] on span "New Case" at bounding box center [177, 29] width 49 height 11
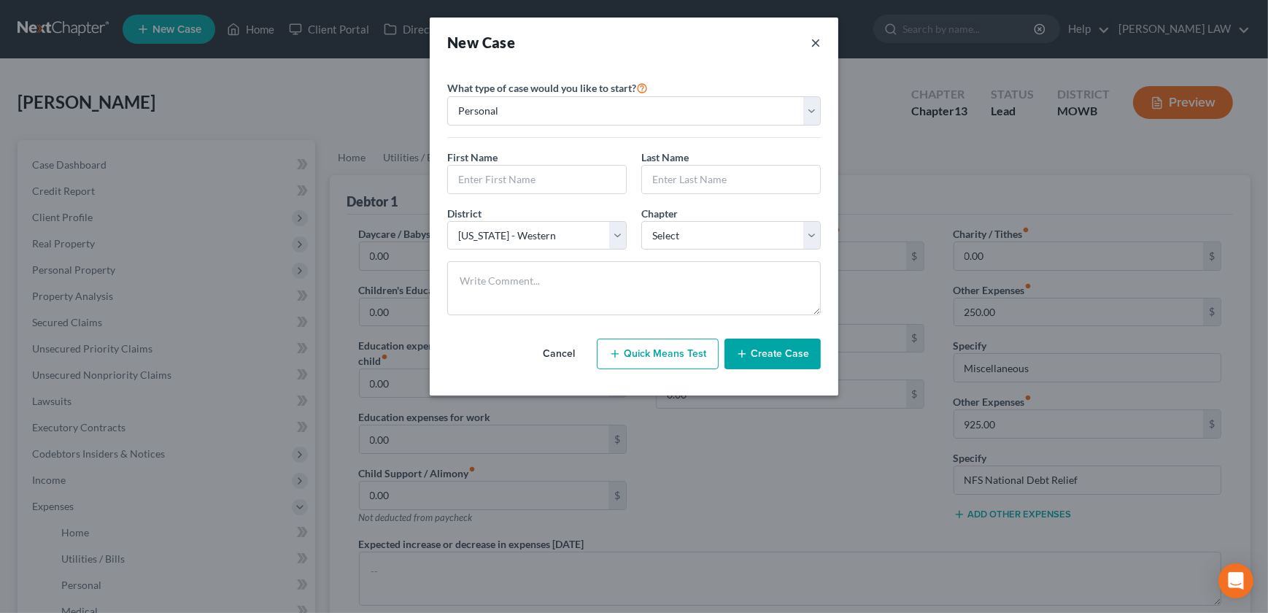
click at [815, 42] on button "×" at bounding box center [816, 42] width 10 height 20
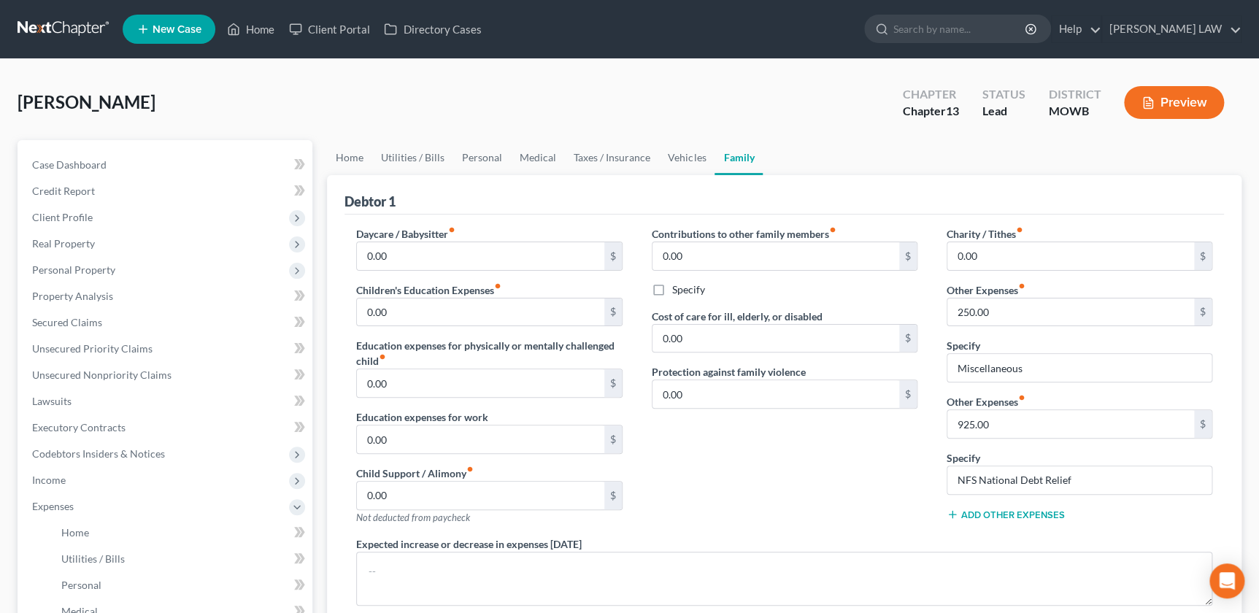
click at [950, 515] on icon at bounding box center [952, 515] width 12 height 12
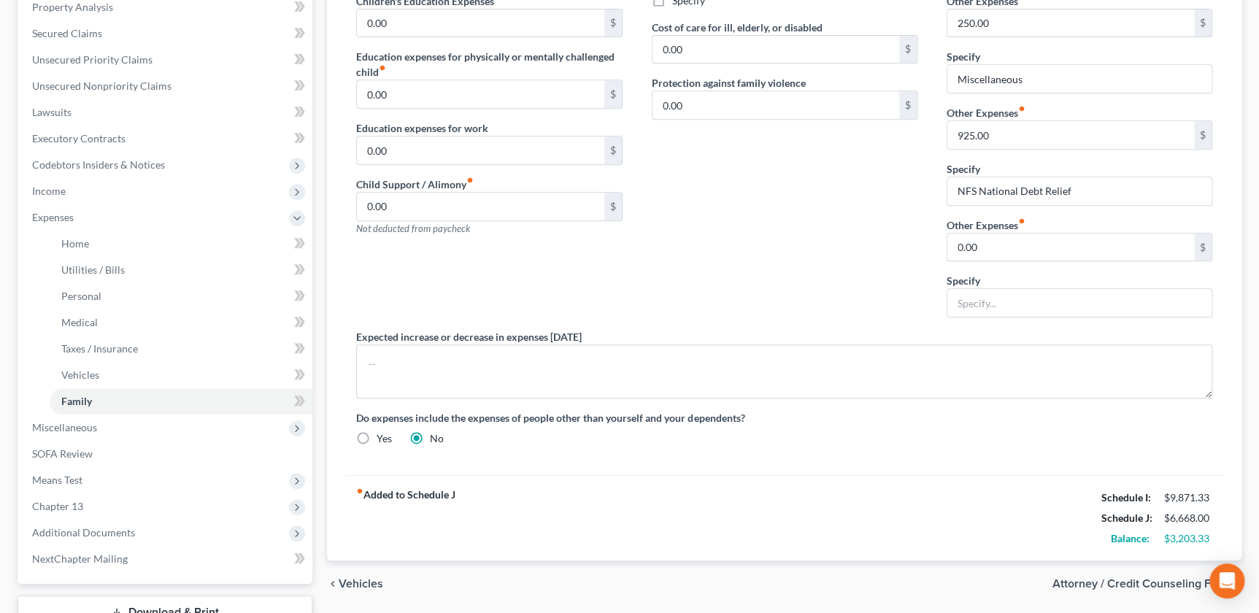
scroll to position [292, 0]
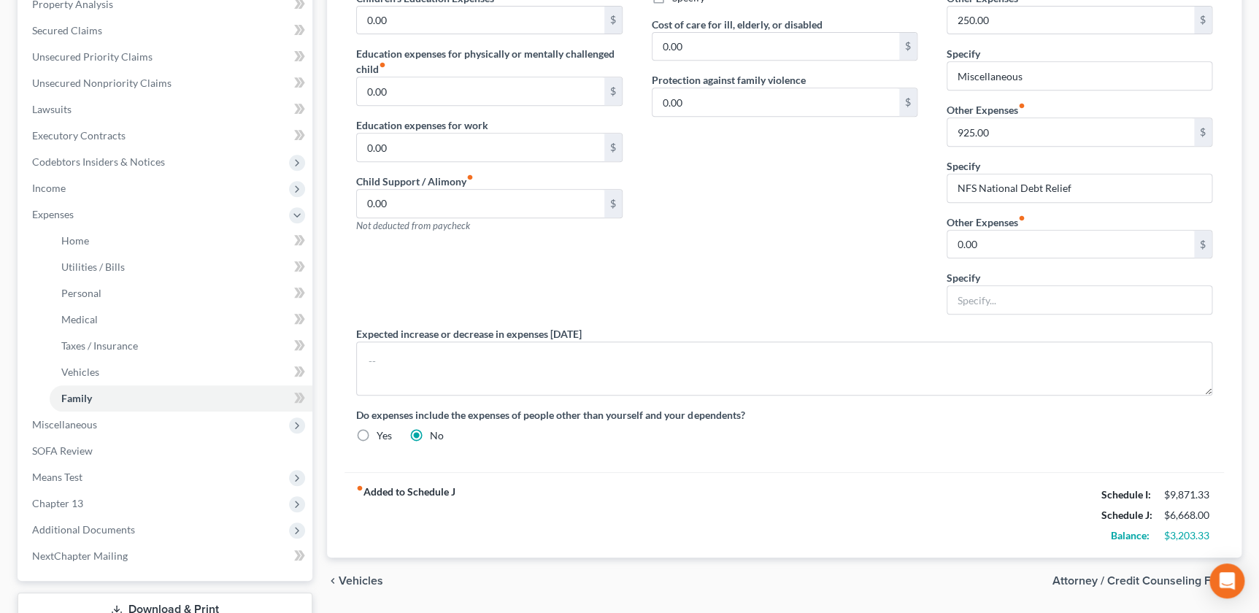
click at [914, 403] on div "Daycare / Babysitter fiber_manual_record 0.00 $ Children's Education Expenses f…" at bounding box center [784, 194] width 885 height 520
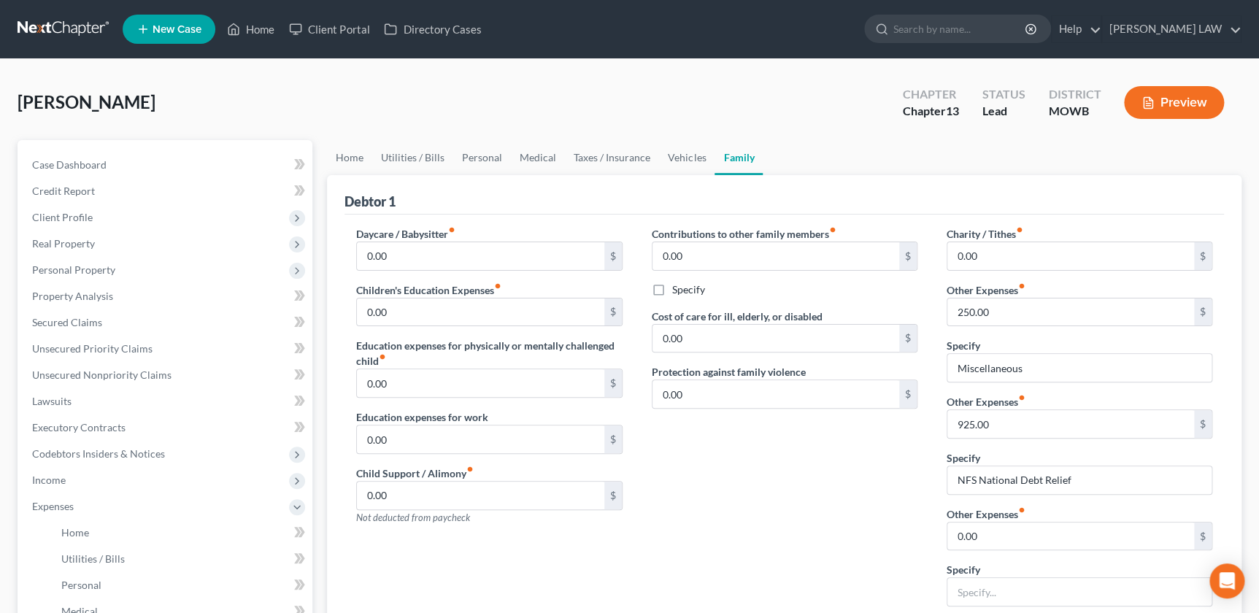
click at [1086, 192] on div "Debtor 1" at bounding box center [783, 194] width 879 height 39
click at [773, 513] on div "Contributions to other family members fiber_manual_record 0.00 $ Specify Cost o…" at bounding box center [784, 422] width 295 height 392
drag, startPoint x: 1268, startPoint y: 357, endPoint x: 1256, endPoint y: 534, distance: 177.7
click at [1256, 534] on div "Diggs, Jason Upgraded Chapter Chapter 13 Status Lead District MOWB Preview Peti…" at bounding box center [629, 522] width 1259 height 927
drag, startPoint x: 1256, startPoint y: 275, endPoint x: 1254, endPoint y: 232, distance: 43.1
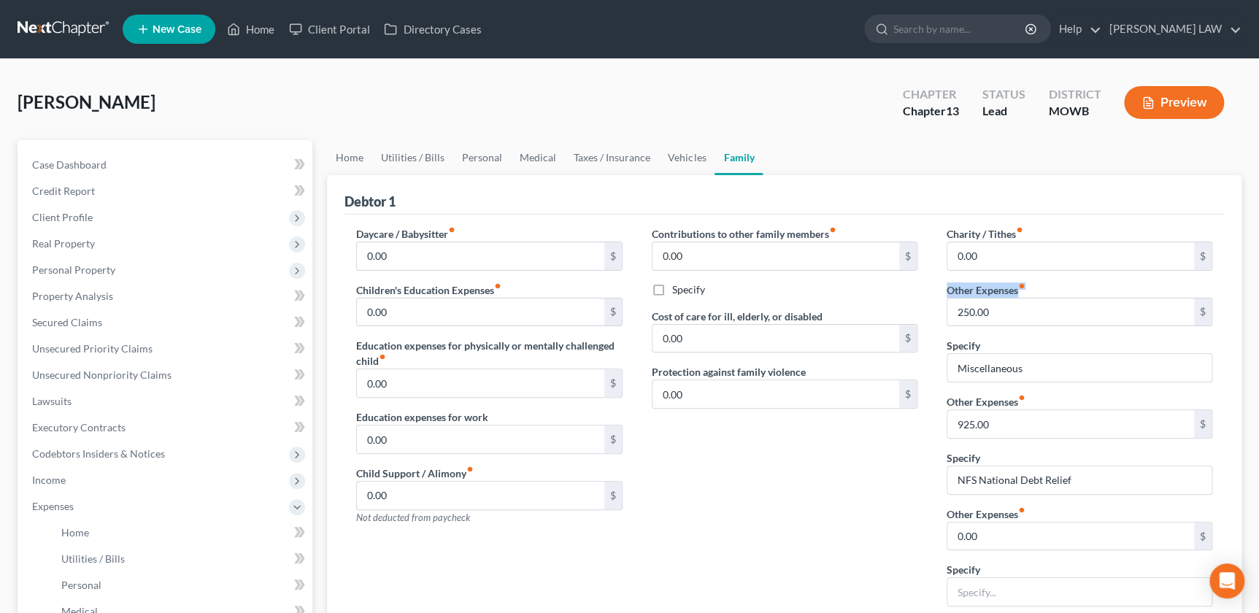
click at [1254, 236] on div "Diggs, Jason Upgraded Chapter Chapter 13 Status Lead District MOWB Preview Peti…" at bounding box center [629, 522] width 1259 height 927
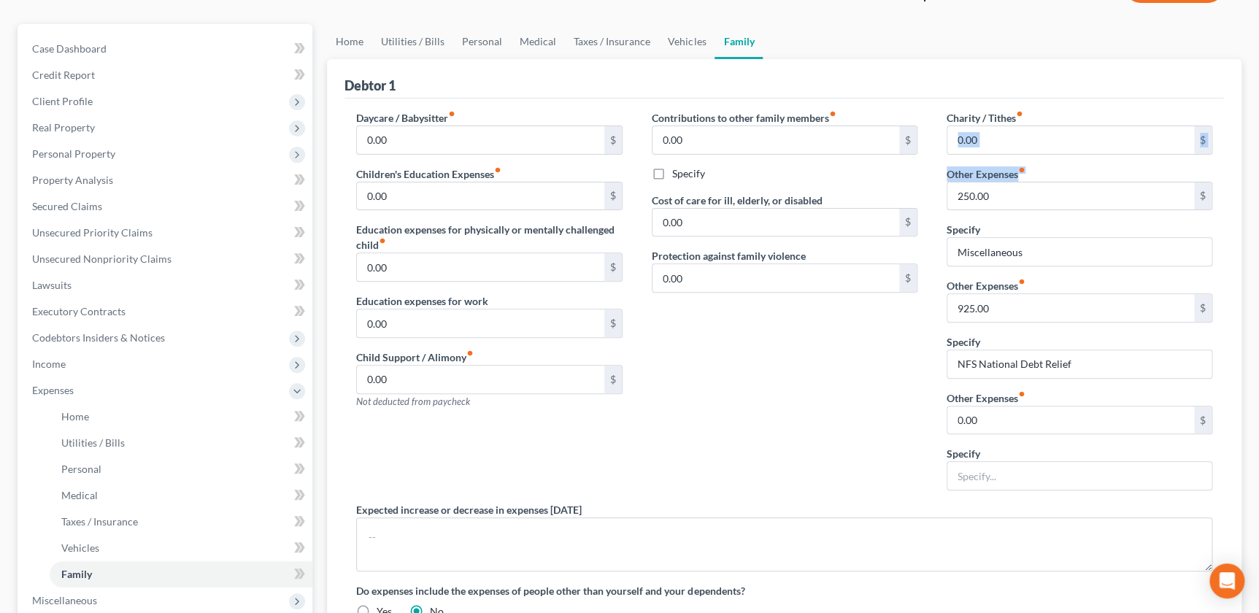
scroll to position [115, 0]
click at [671, 41] on link "Vehicles" at bounding box center [686, 42] width 55 height 35
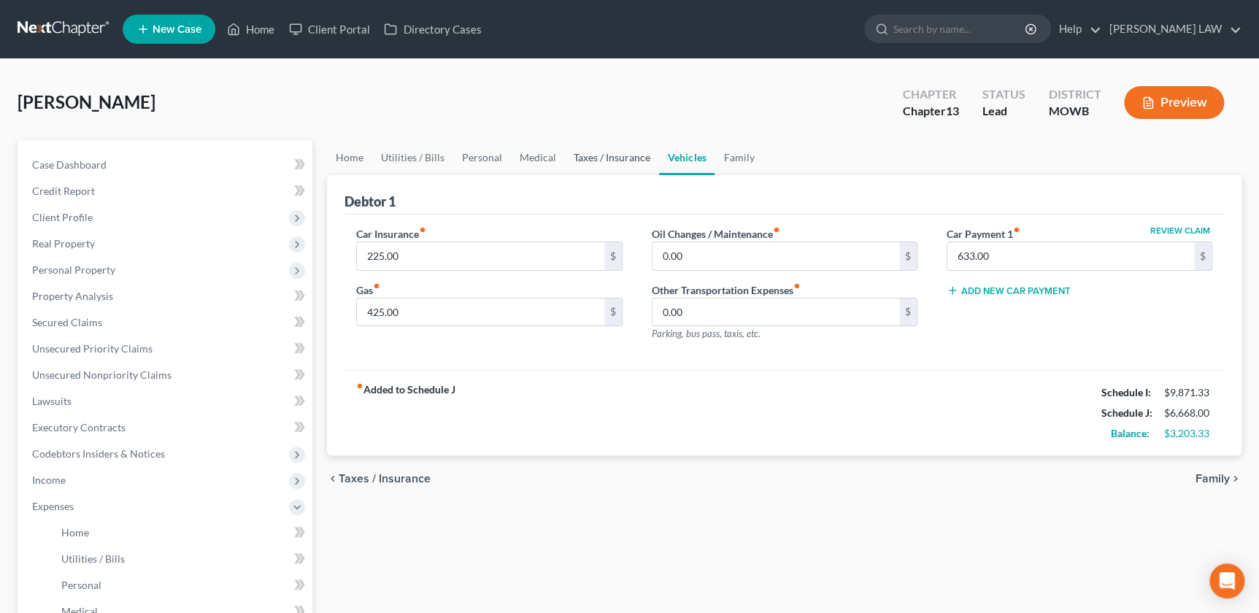
click at [603, 161] on link "Taxes / Insurance" at bounding box center [612, 157] width 94 height 35
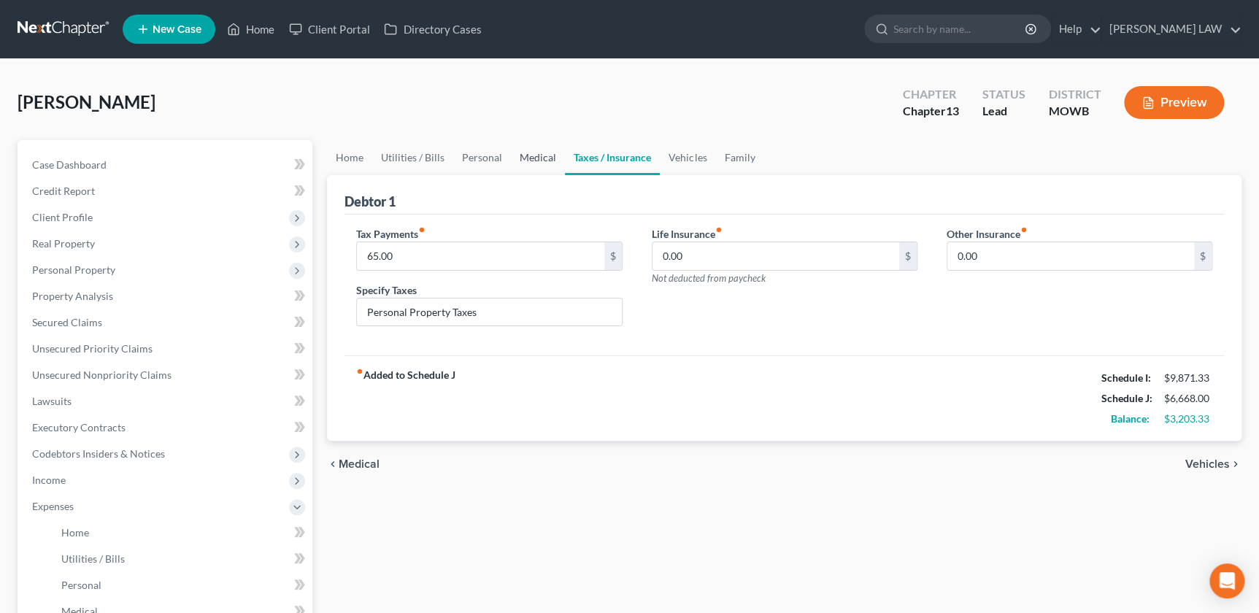
click at [526, 159] on link "Medical" at bounding box center [538, 157] width 54 height 35
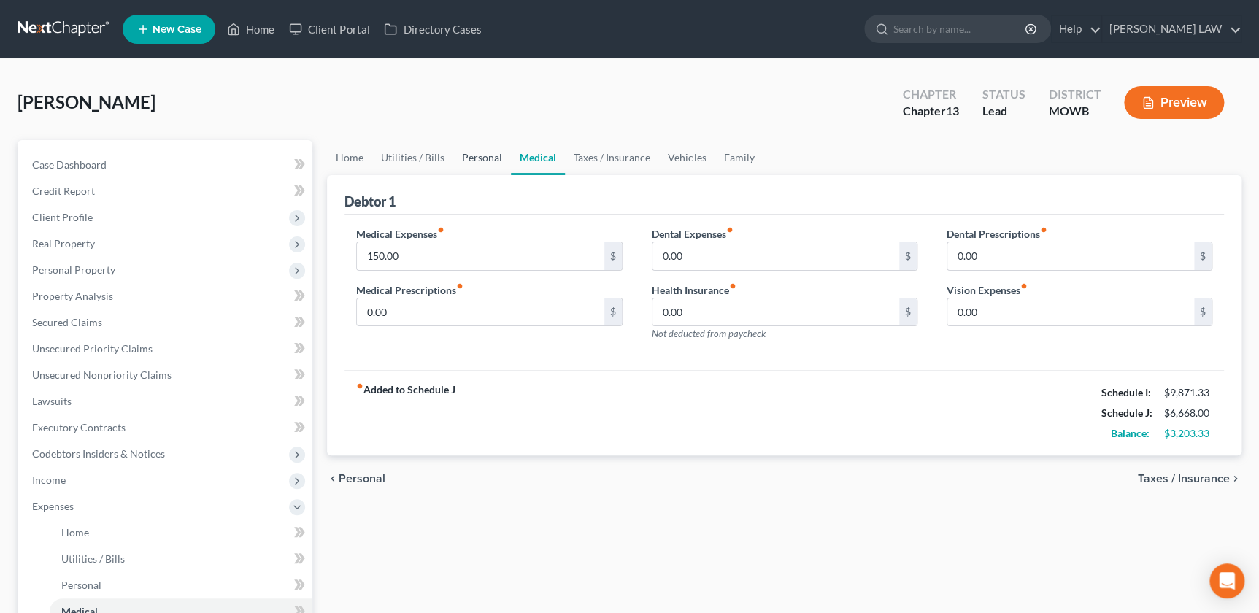
click at [458, 163] on link "Personal" at bounding box center [482, 157] width 58 height 35
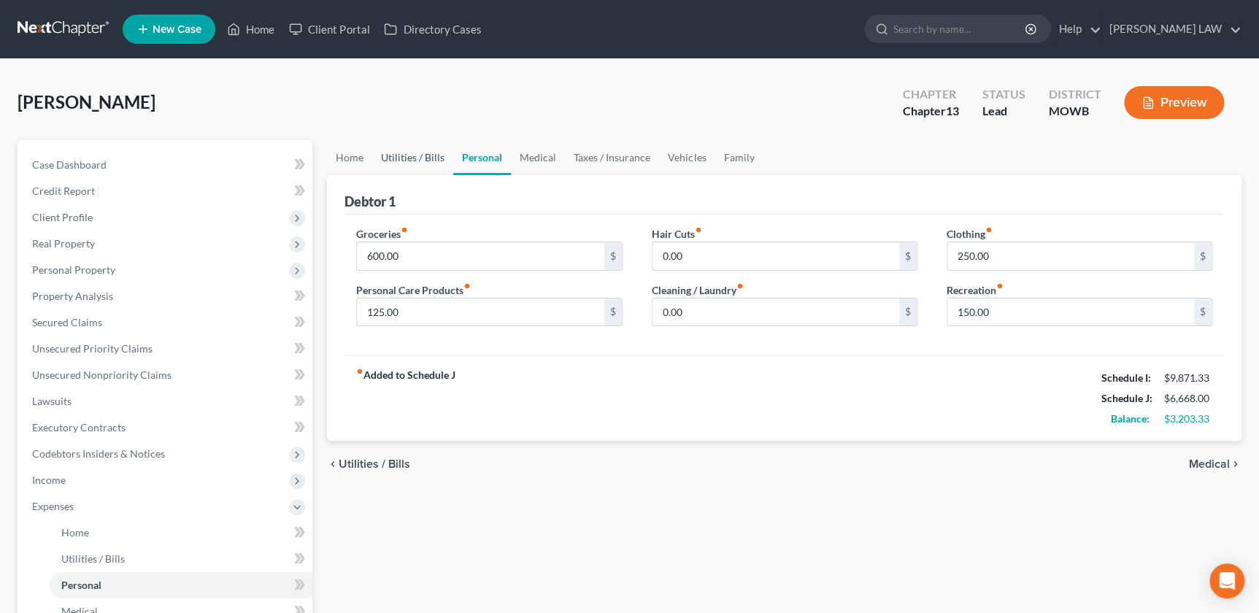
click at [406, 165] on link "Utilities / Bills" at bounding box center [412, 157] width 81 height 35
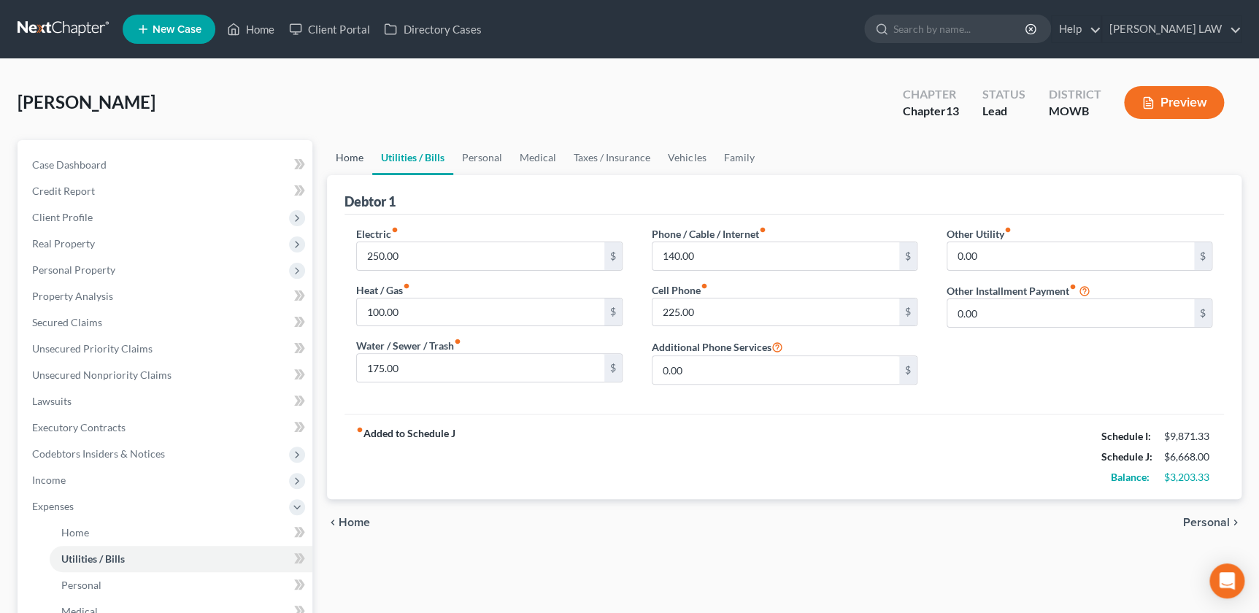
click at [343, 165] on link "Home" at bounding box center [349, 157] width 45 height 35
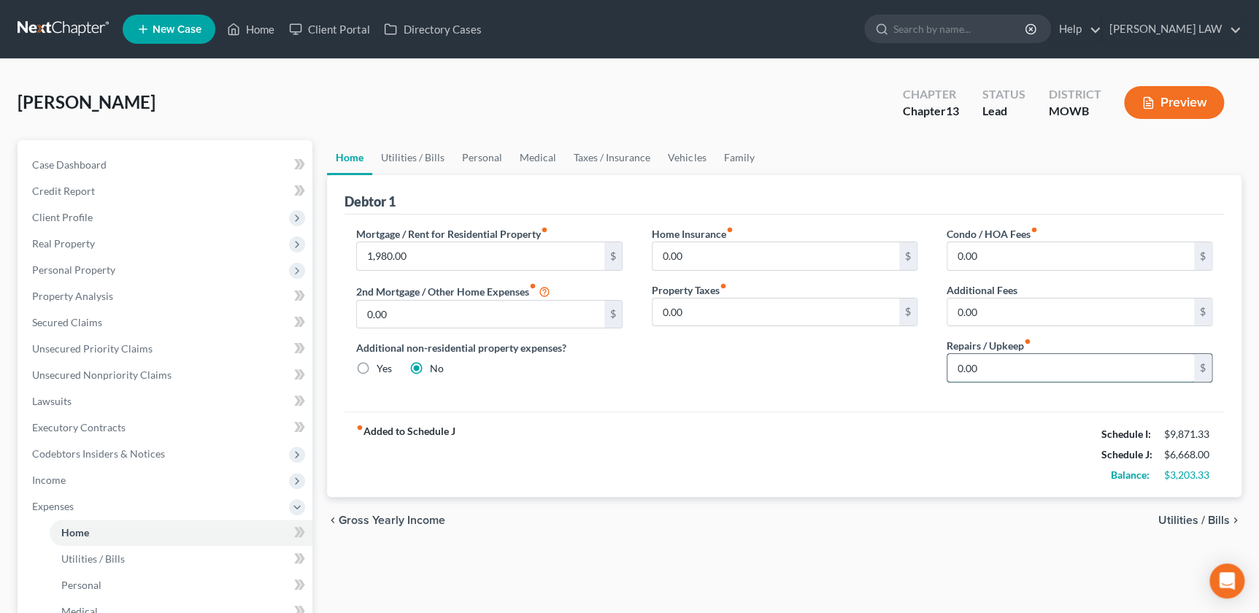
click at [984, 366] on input "0.00" at bounding box center [1070, 368] width 247 height 28
click at [420, 161] on link "Utilities / Bills" at bounding box center [412, 157] width 81 height 35
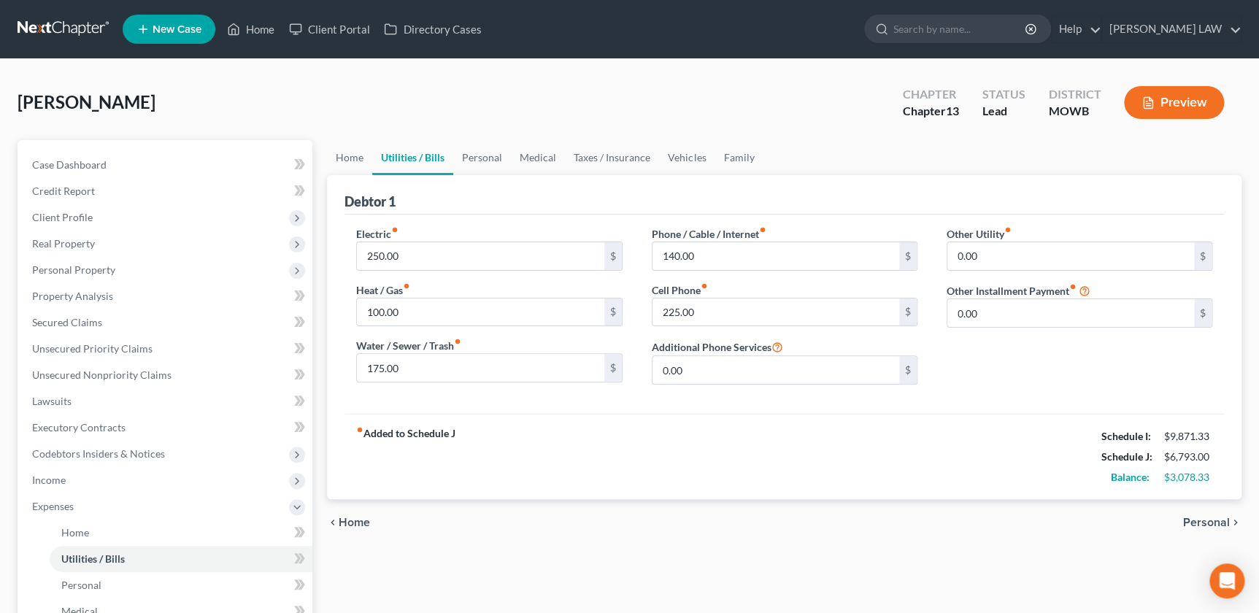
click at [933, 537] on div "chevron_left Home Personal chevron_right" at bounding box center [784, 522] width 914 height 47
click at [485, 161] on link "Personal" at bounding box center [482, 157] width 58 height 35
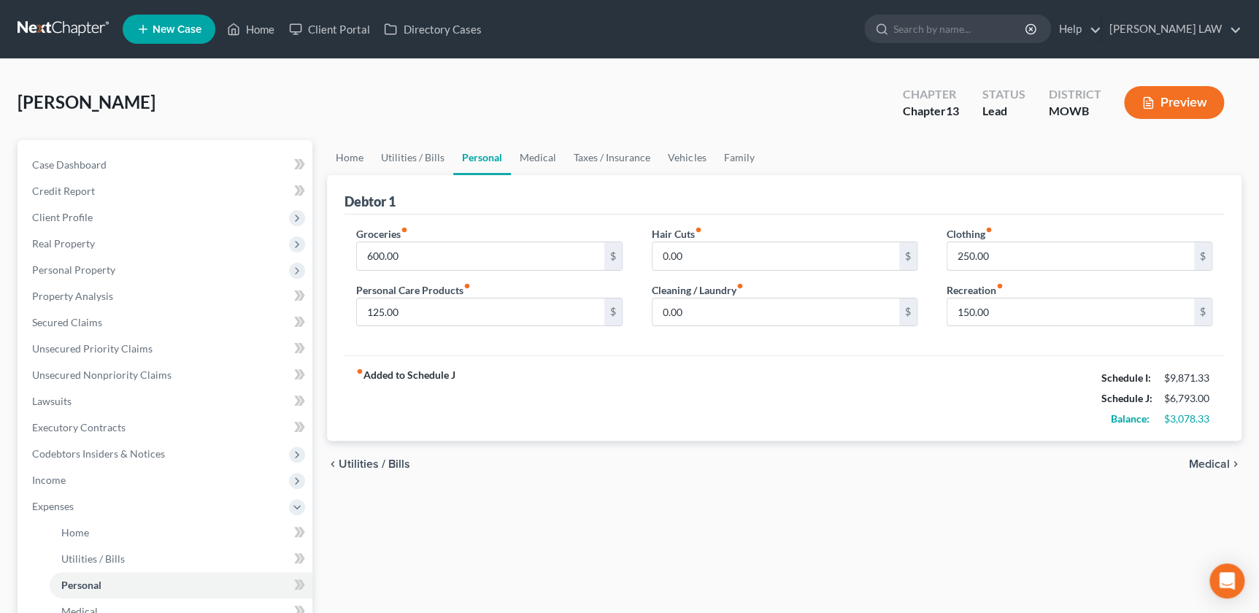
click at [388, 539] on div "Home Utilities / Bills Personal Medical Taxes / Insurance Vehicles Family Debto…" at bounding box center [784, 548] width 929 height 817
click at [1017, 504] on div "Home Utilities / Bills Personal Medical Taxes / Insurance Vehicles Family Debto…" at bounding box center [784, 548] width 929 height 817
click at [749, 522] on div "Home Utilities / Bills Personal Medical Taxes / Insurance Vehicles Family Debto…" at bounding box center [784, 548] width 929 height 817
click at [963, 600] on div "Home Utilities / Bills Personal Medical Taxes / Insurance Vehicles Family Debto…" at bounding box center [784, 548] width 929 height 817
click at [962, 525] on div "Home Utilities / Bills Personal Medical Taxes / Insurance Vehicles Family Debto…" at bounding box center [784, 548] width 929 height 817
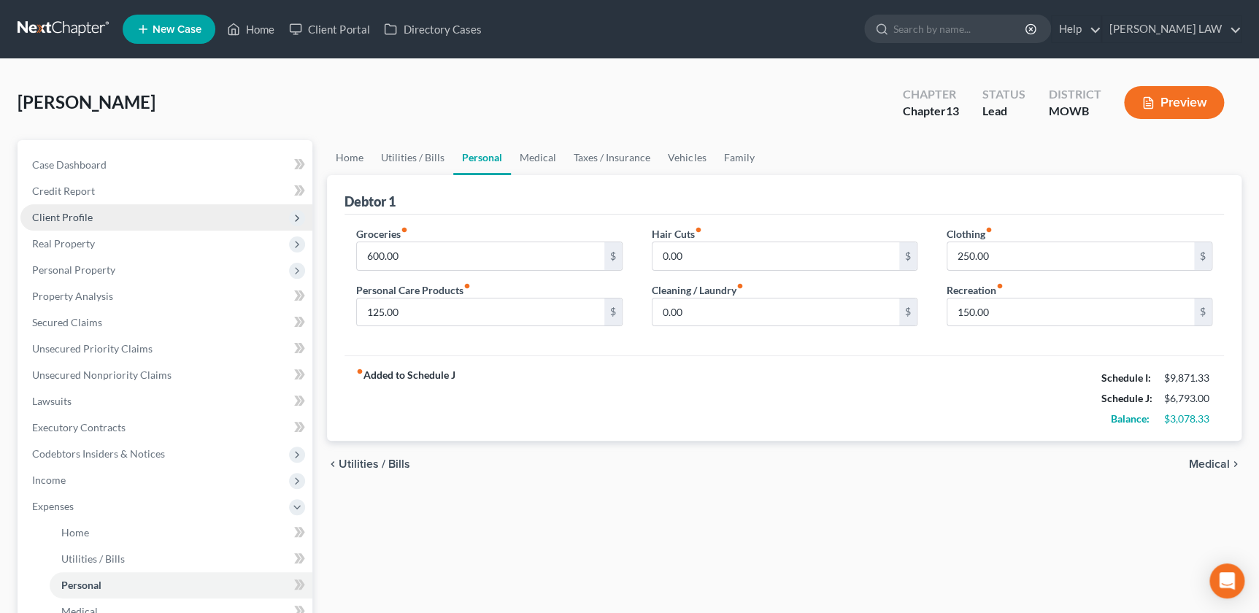
click at [66, 215] on span "Client Profile" at bounding box center [62, 217] width 61 height 12
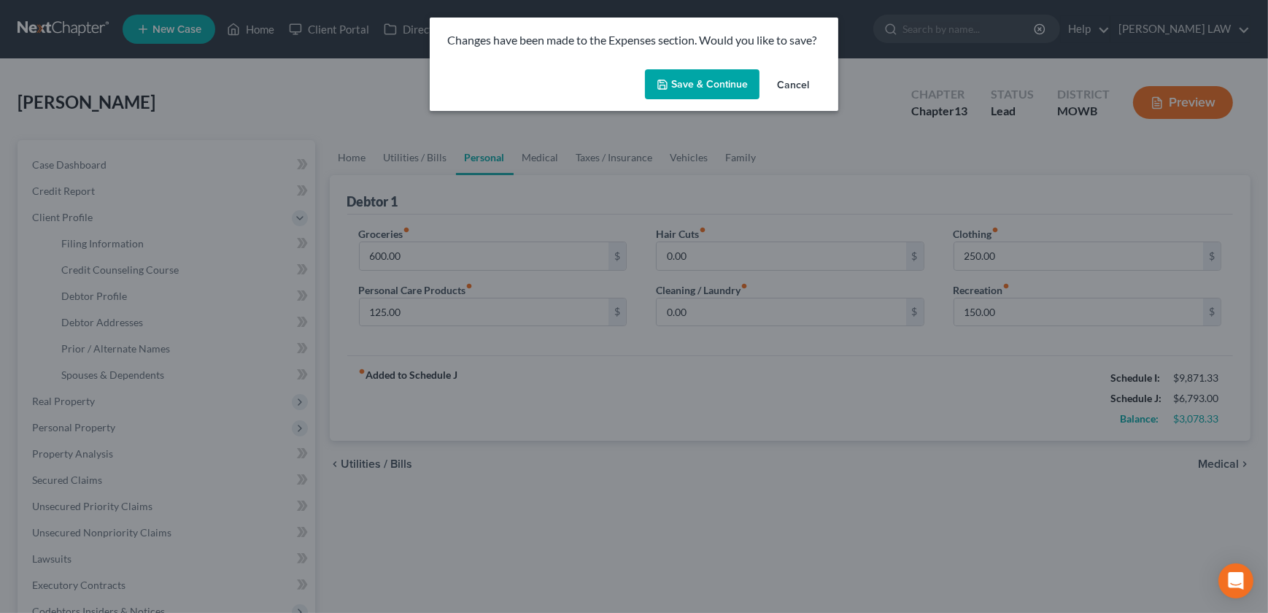
click at [683, 79] on button "Save & Continue" at bounding box center [702, 84] width 115 height 31
